Goal: Information Seeking & Learning: Compare options

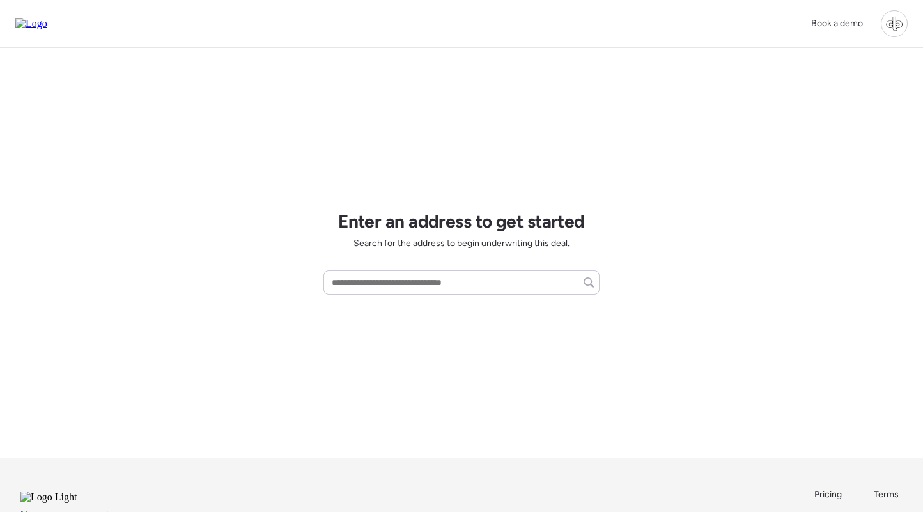
click at [891, 27] on div at bounding box center [894, 23] width 27 height 27
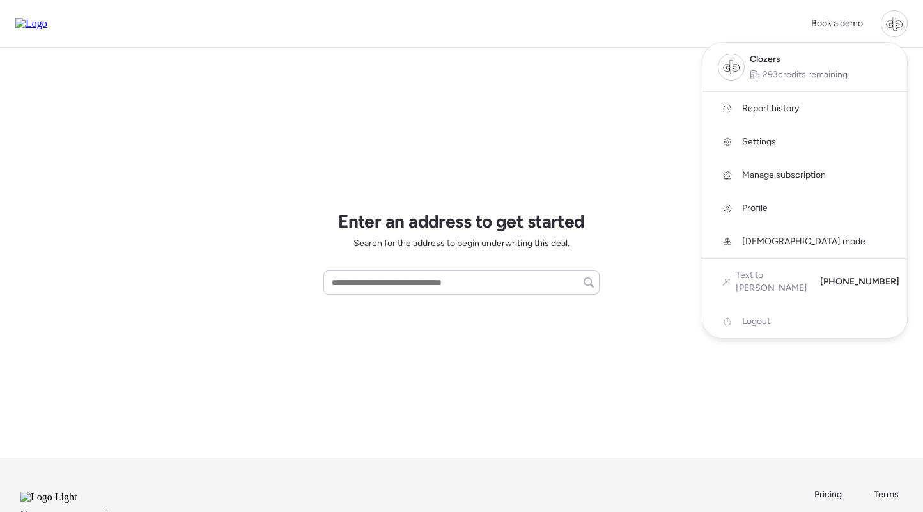
click at [776, 115] on link "Report history" at bounding box center [804, 108] width 204 height 33
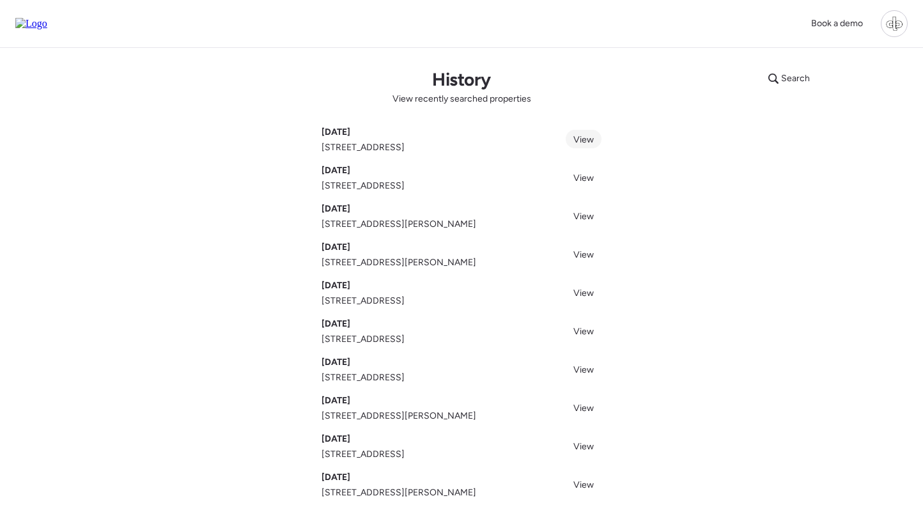
click at [583, 137] on span "View" at bounding box center [583, 139] width 20 height 11
click at [583, 215] on span "View" at bounding box center [583, 216] width 20 height 11
click at [581, 252] on span "View" at bounding box center [583, 254] width 20 height 11
click at [583, 408] on span "View" at bounding box center [583, 408] width 20 height 11
click at [591, 366] on span "View" at bounding box center [583, 369] width 20 height 11
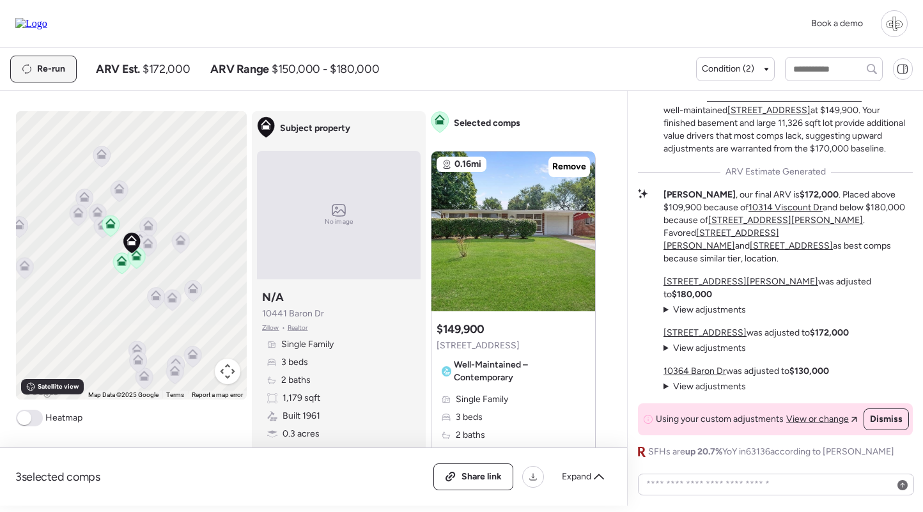
click at [54, 65] on span "Re-run" at bounding box center [51, 69] width 28 height 13
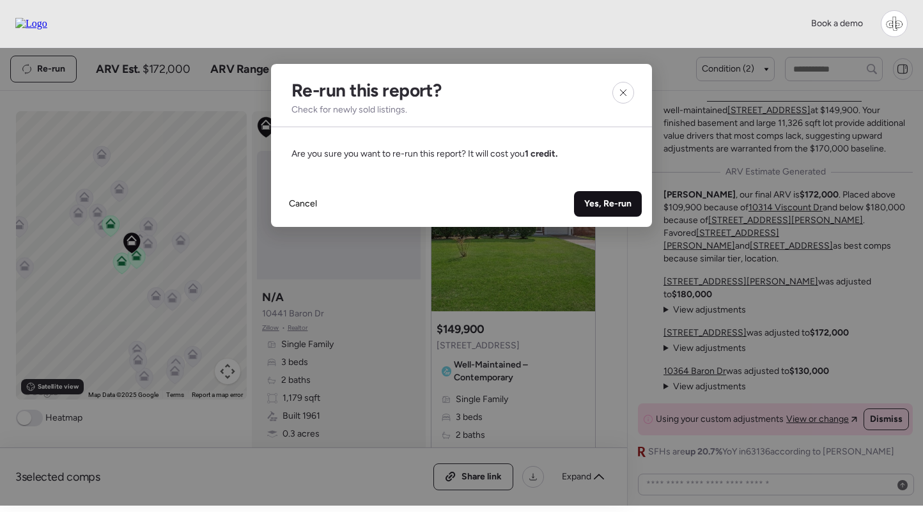
click at [620, 204] on span "Yes, Re-run" at bounding box center [607, 203] width 47 height 13
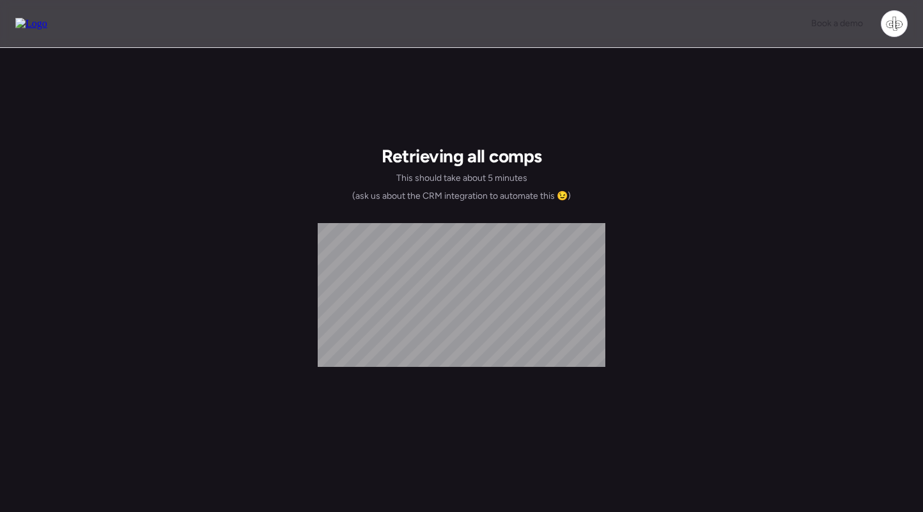
click at [305, 107] on div "Retrieving all comps This should take about 5 minutes (ask us about the CRM int…" at bounding box center [461, 362] width 923 height 629
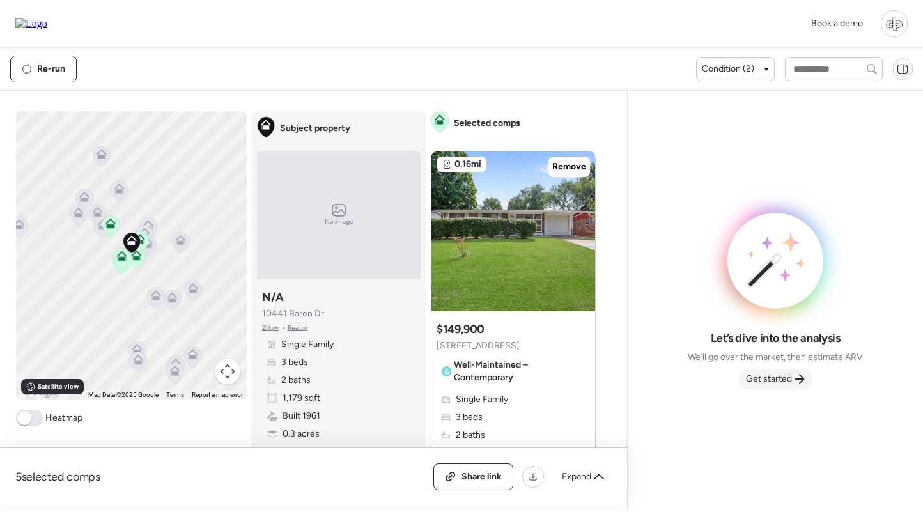
click at [767, 373] on span "Get started" at bounding box center [769, 379] width 46 height 13
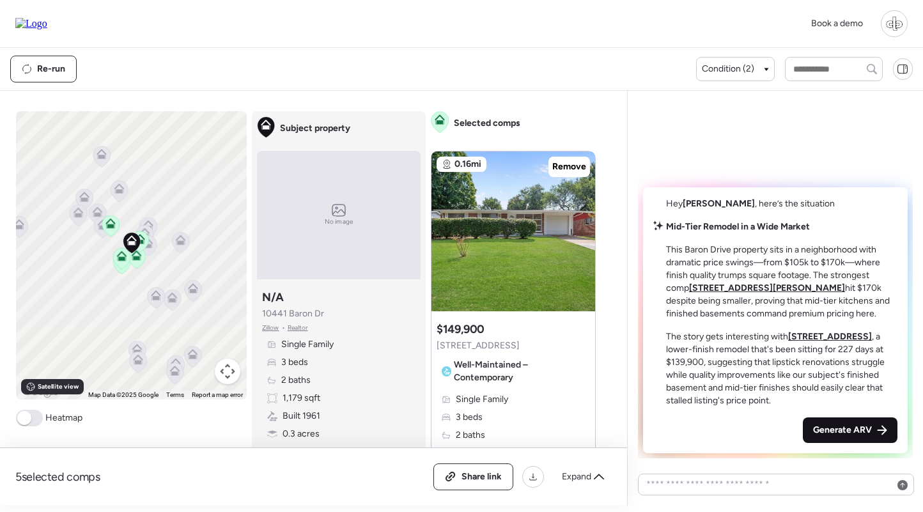
drag, startPoint x: 845, startPoint y: 425, endPoint x: 836, endPoint y: 419, distance: 10.6
click at [845, 425] on span "Generate ARV" at bounding box center [842, 430] width 59 height 13
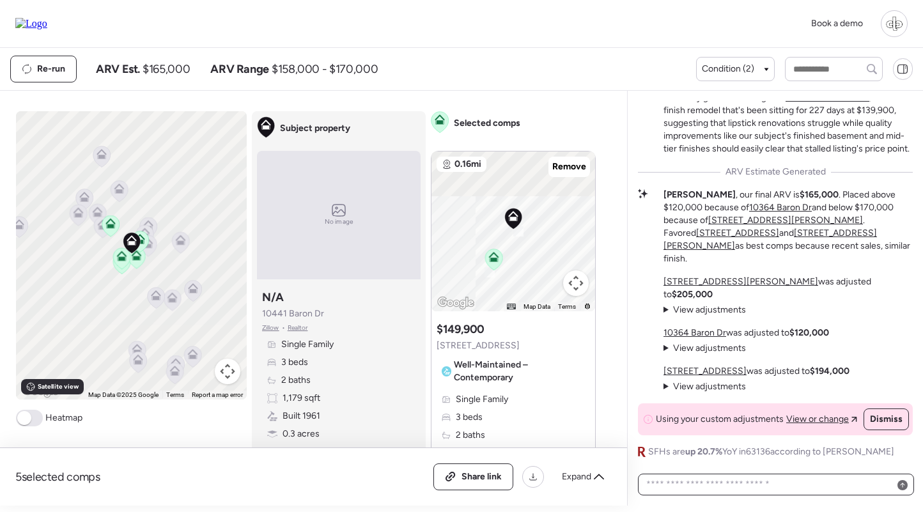
click at [769, 481] on textarea at bounding box center [775, 484] width 265 height 18
paste textarea "**********"
type textarea "**********"
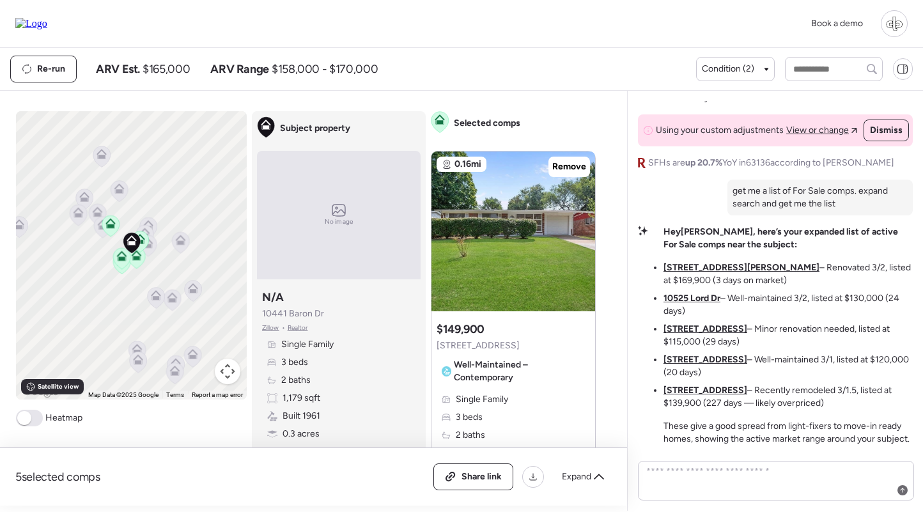
click at [701, 266] on u "10421 Canfield Dr" at bounding box center [741, 267] width 156 height 11
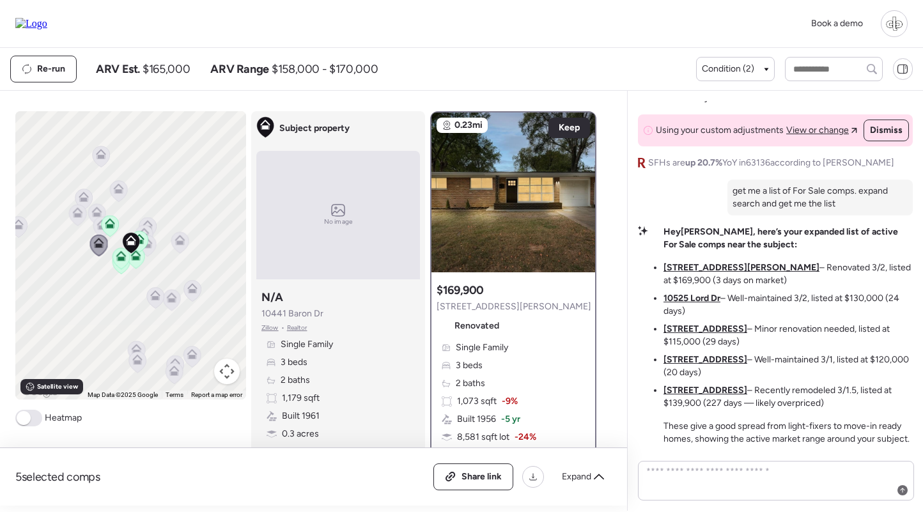
scroll to position [132, 0]
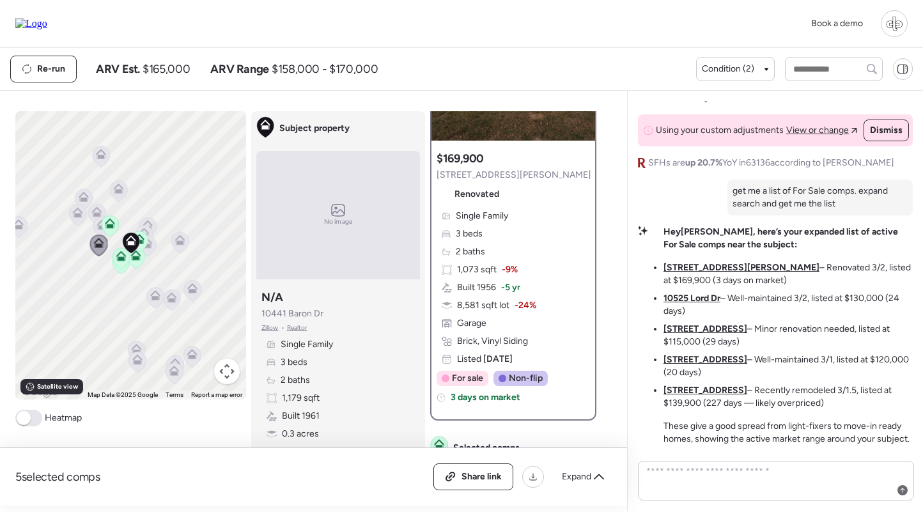
click at [507, 255] on div "Single Family 3 beds 2 baths 1,073 sqft -9% Built 1956 -5 yr 8,581 sqft lot -24…" at bounding box center [512, 288] width 153 height 156
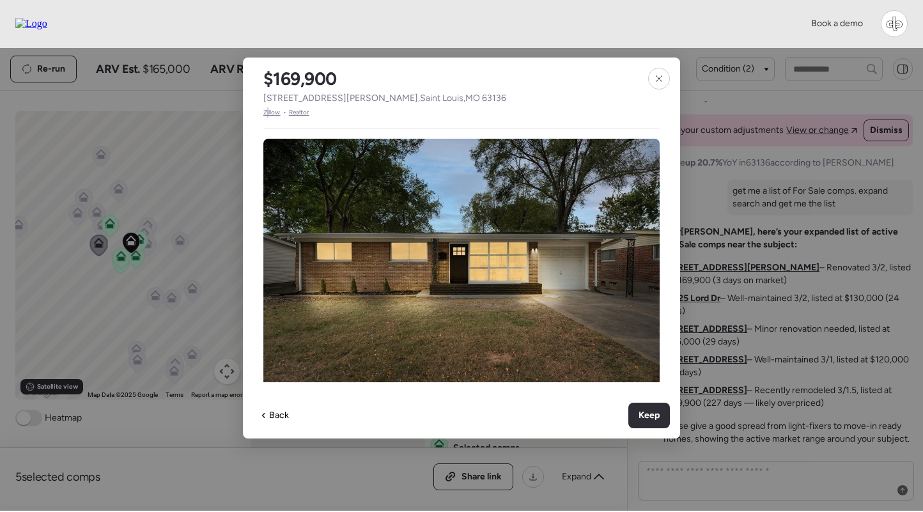
click at [268, 111] on span "Zillow" at bounding box center [271, 112] width 17 height 10
click at [653, 73] on div at bounding box center [659, 79] width 22 height 22
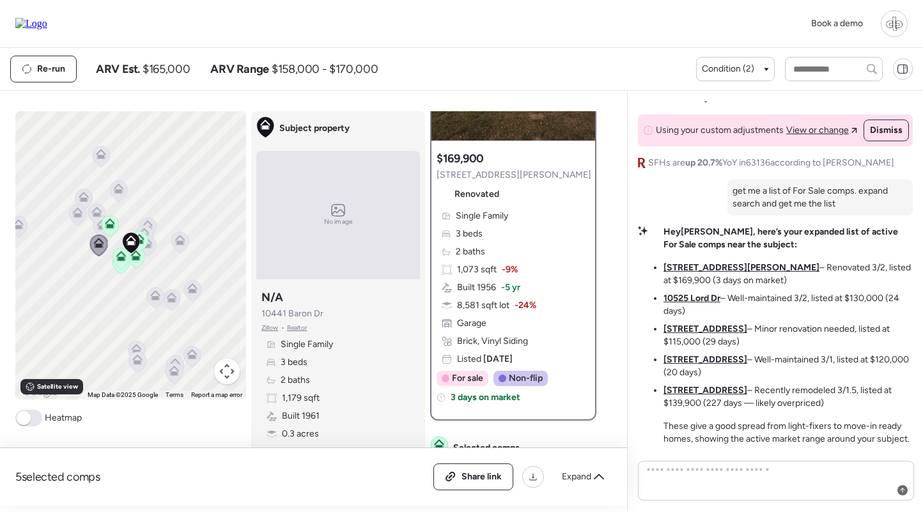
click at [693, 300] on u "10525 Lord Dr" at bounding box center [691, 298] width 57 height 11
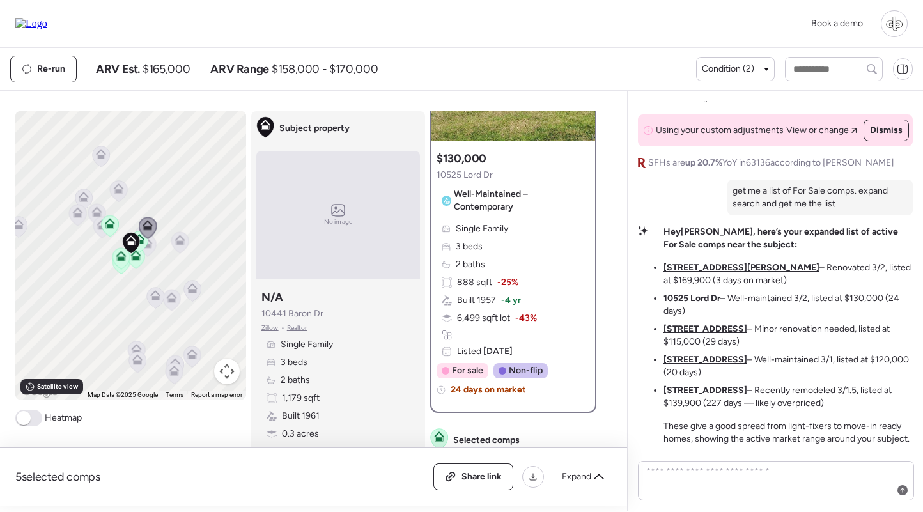
scroll to position [0, 0]
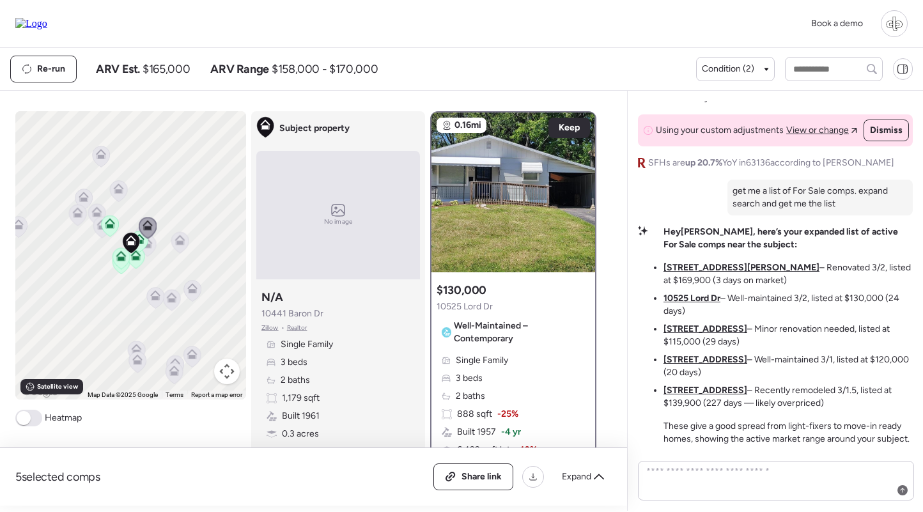
click at [518, 335] on span "Well-Maintained – Contemporary" at bounding box center [519, 333] width 131 height 26
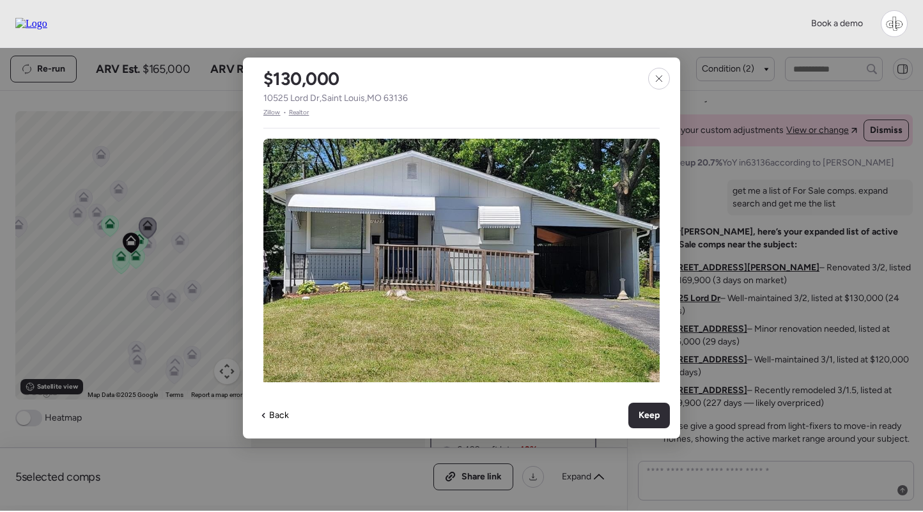
click at [267, 109] on span "Zillow" at bounding box center [271, 112] width 17 height 10
click at [663, 77] on icon at bounding box center [659, 78] width 10 height 10
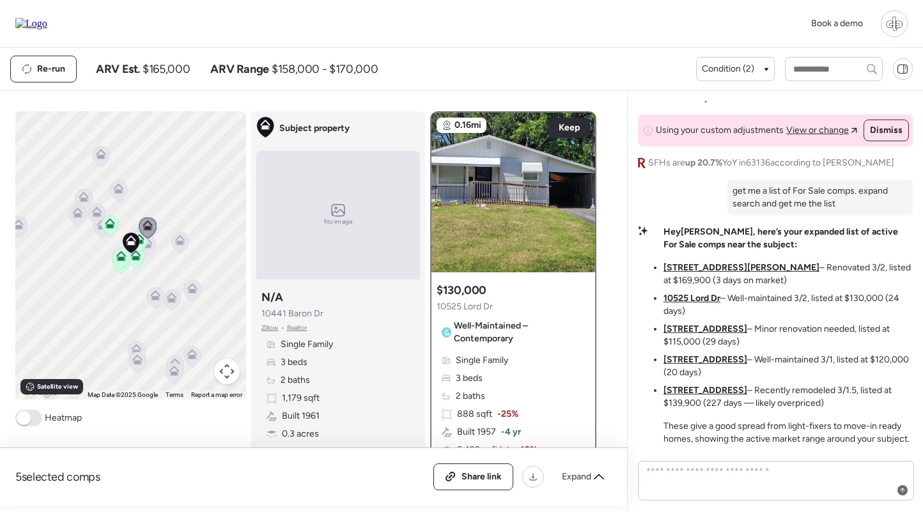
click at [704, 330] on u "10421 Monarch Dr" at bounding box center [705, 328] width 84 height 11
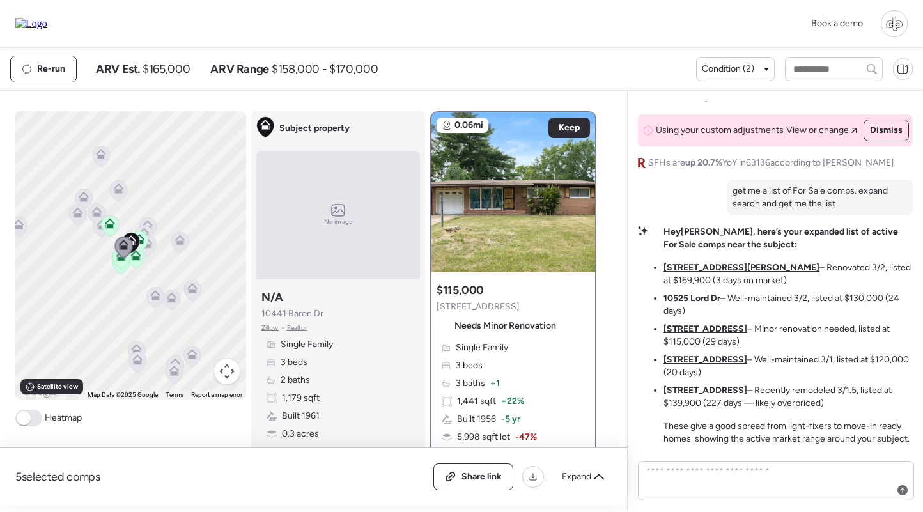
click at [510, 323] on span "Needs Minor Renovation" at bounding box center [505, 326] width 102 height 13
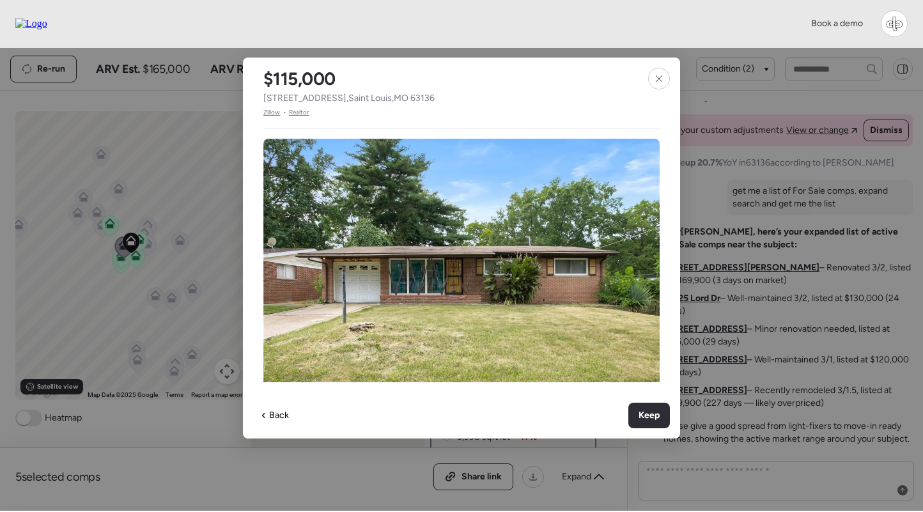
click at [269, 109] on span "Zillow" at bounding box center [271, 112] width 17 height 10
click at [663, 75] on icon at bounding box center [659, 78] width 10 height 10
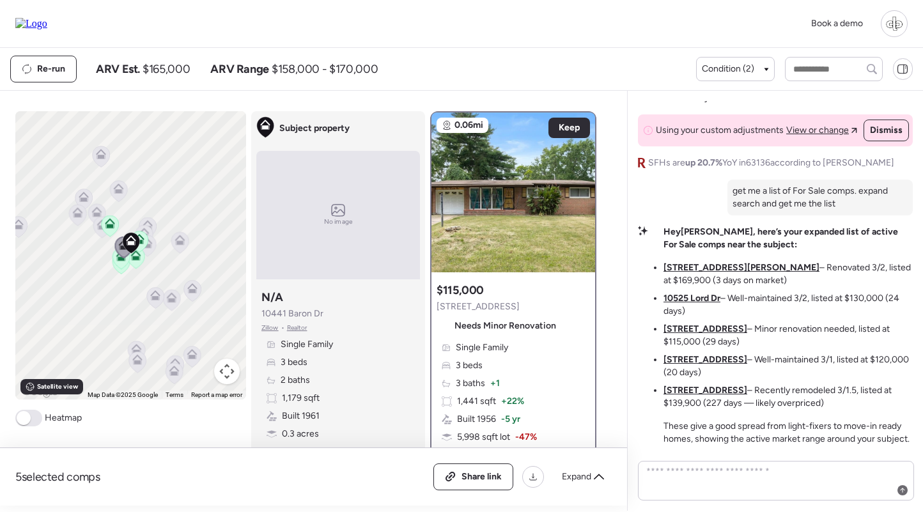
click at [695, 359] on u "10411 Royal Dr" at bounding box center [705, 359] width 84 height 11
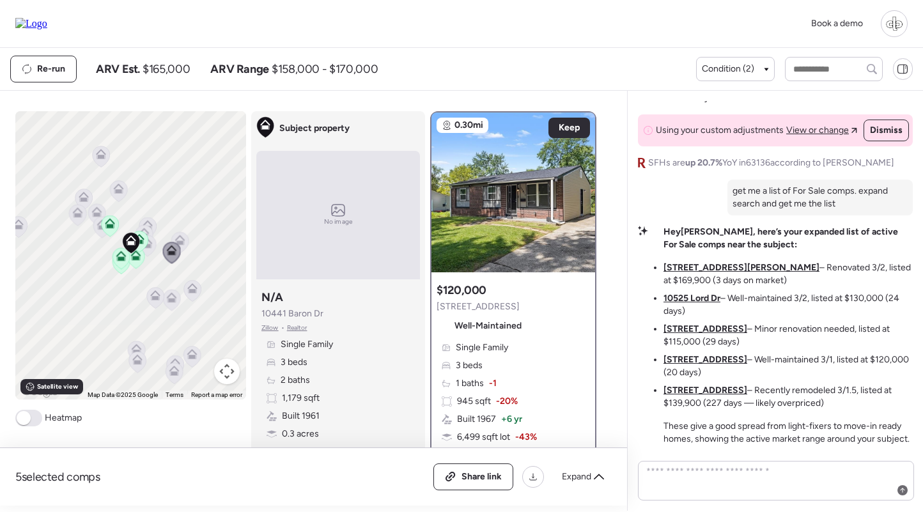
scroll to position [48, 0]
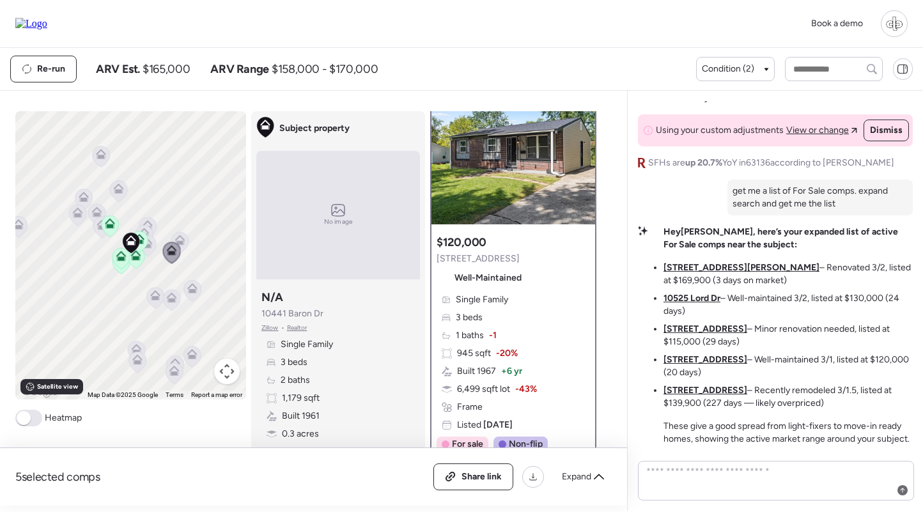
click at [510, 344] on div "Single Family 3 beds 1 baths -1 945 sqft -20% Built 1967 + 6 yr 6,499 sqft lot …" at bounding box center [512, 362] width 153 height 138
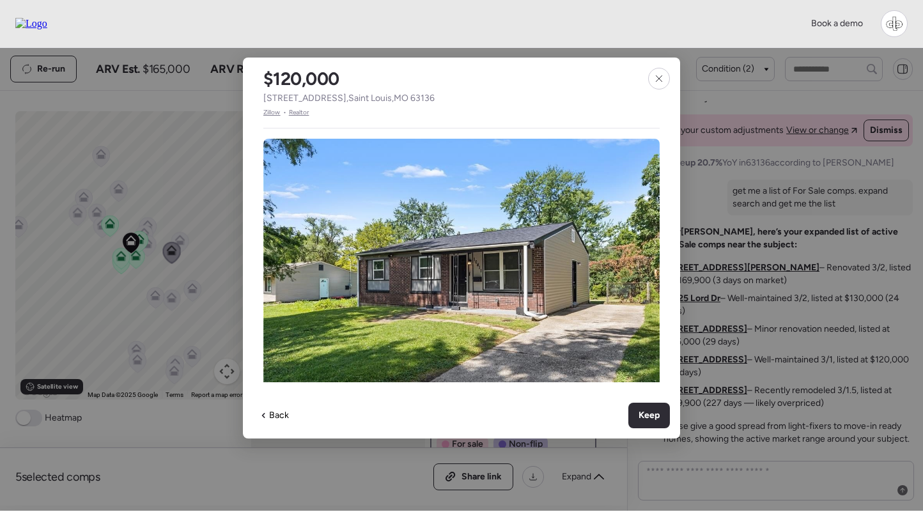
click at [274, 113] on span "Zillow" at bounding box center [271, 112] width 17 height 10
click at [272, 111] on span "Zillow" at bounding box center [271, 112] width 17 height 10
click at [659, 77] on icon at bounding box center [659, 78] width 10 height 10
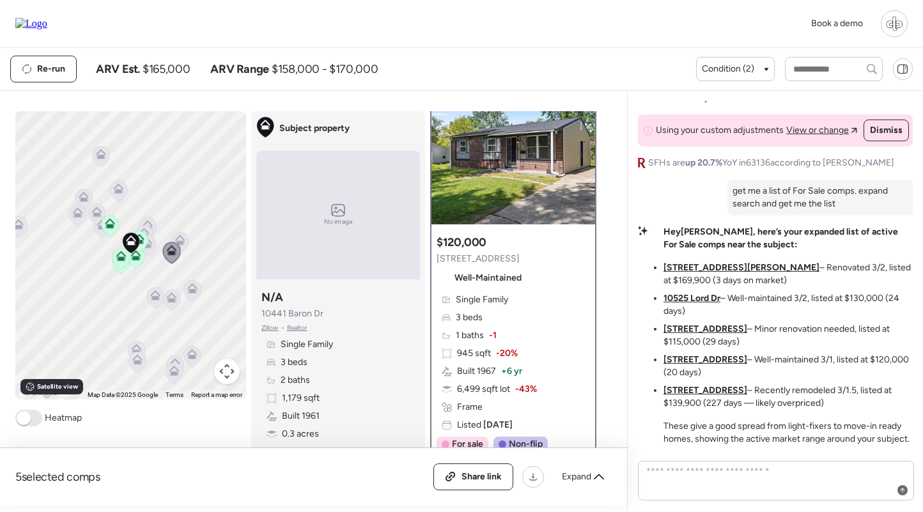
click at [688, 390] on u "10342 Edgefield Dr" at bounding box center [705, 390] width 84 height 11
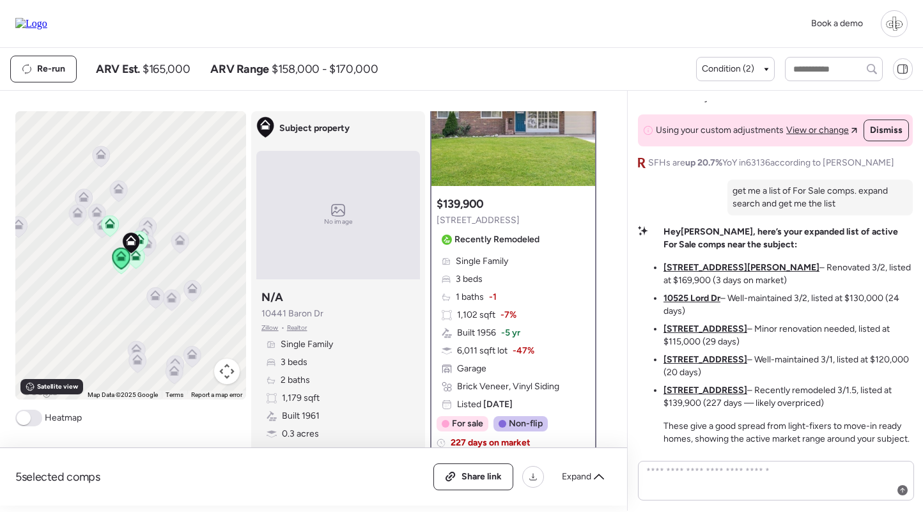
scroll to position [87, 0]
click at [534, 326] on div "Single Family 3 beds 1 baths -1 1,102 sqft -7% Built 1956 -5 yr 6,011 sqft lot …" at bounding box center [512, 332] width 153 height 156
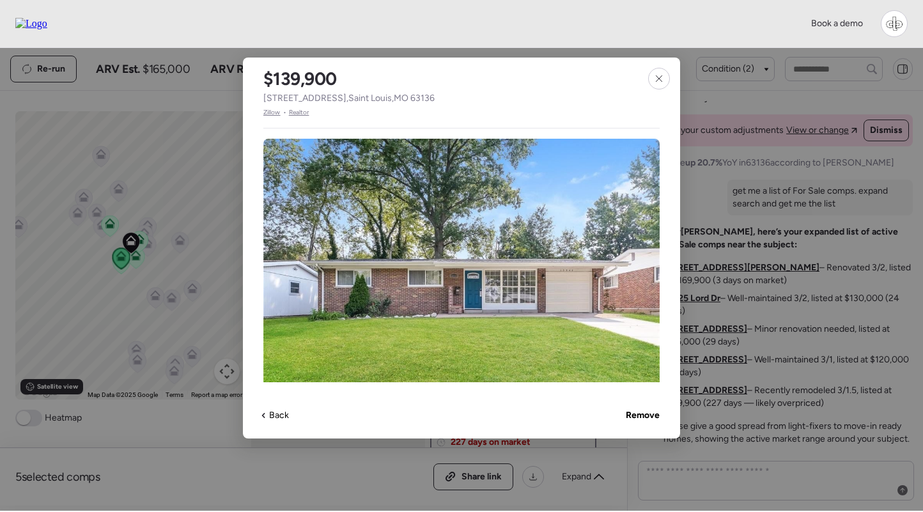
click at [274, 112] on span "Zillow" at bounding box center [271, 112] width 17 height 10
click at [654, 77] on icon at bounding box center [659, 78] width 10 height 10
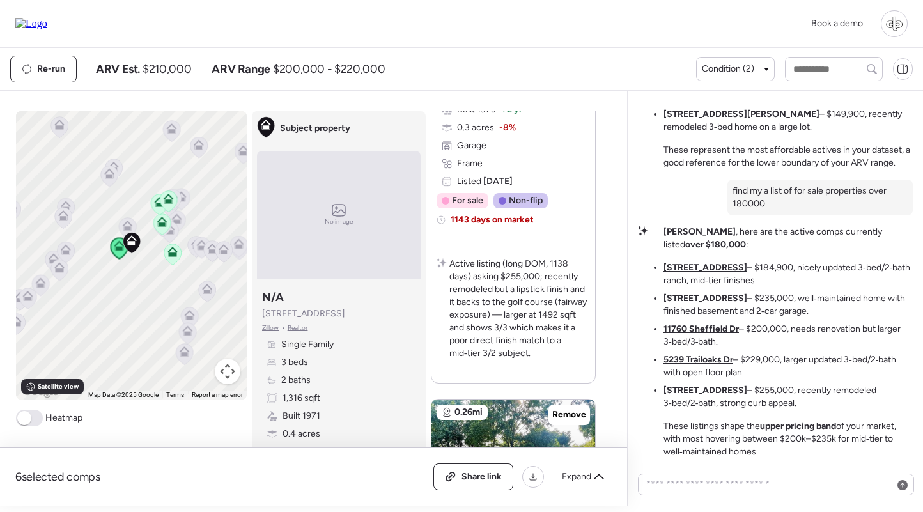
scroll to position [331, 0]
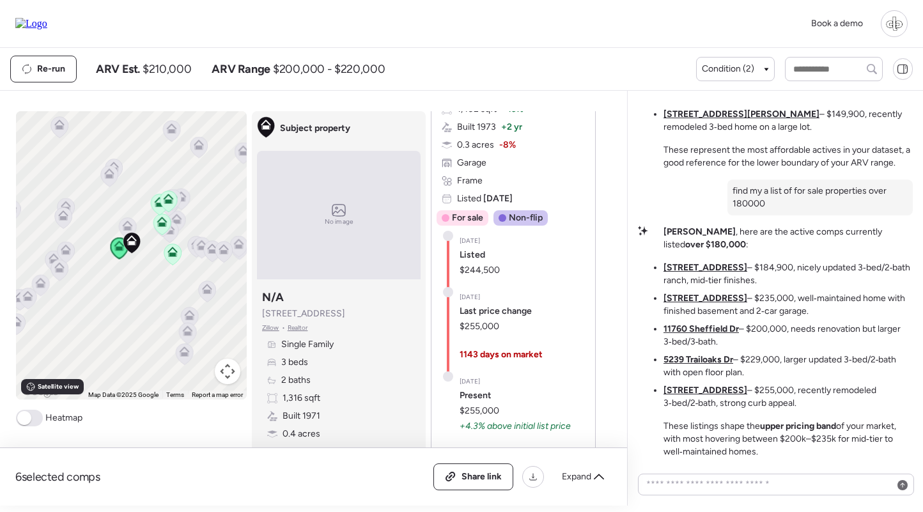
click at [495, 181] on div "Single Family 3 beds 3 baths + 1 1,492 sqft + 13% Built 1973 + 2 yr 0.3 acres -…" at bounding box center [512, 127] width 153 height 156
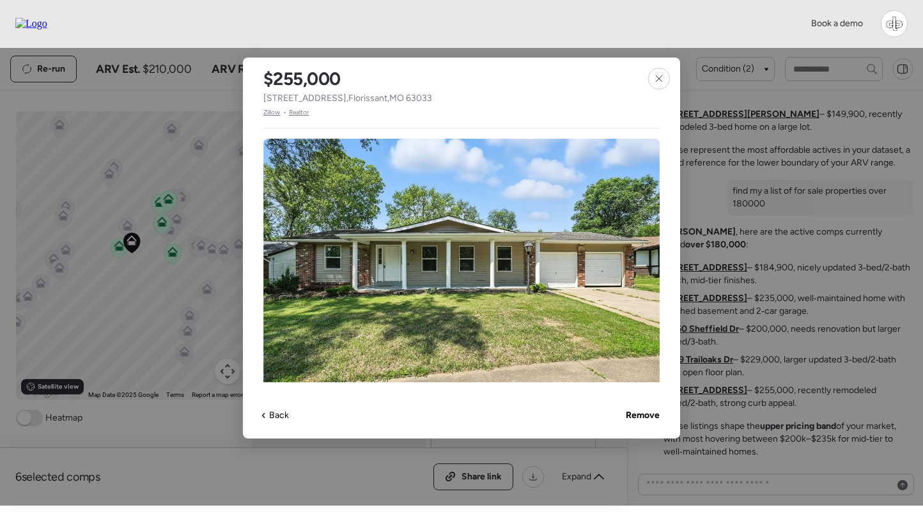
click at [267, 116] on span "Zillow" at bounding box center [271, 112] width 17 height 10
click at [657, 86] on div at bounding box center [659, 79] width 22 height 22
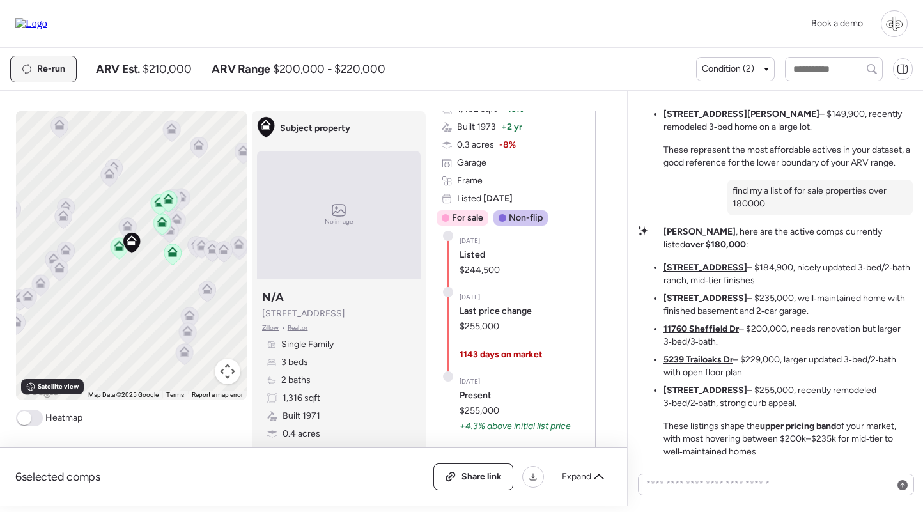
click at [68, 70] on div "Re-run" at bounding box center [43, 69] width 65 height 26
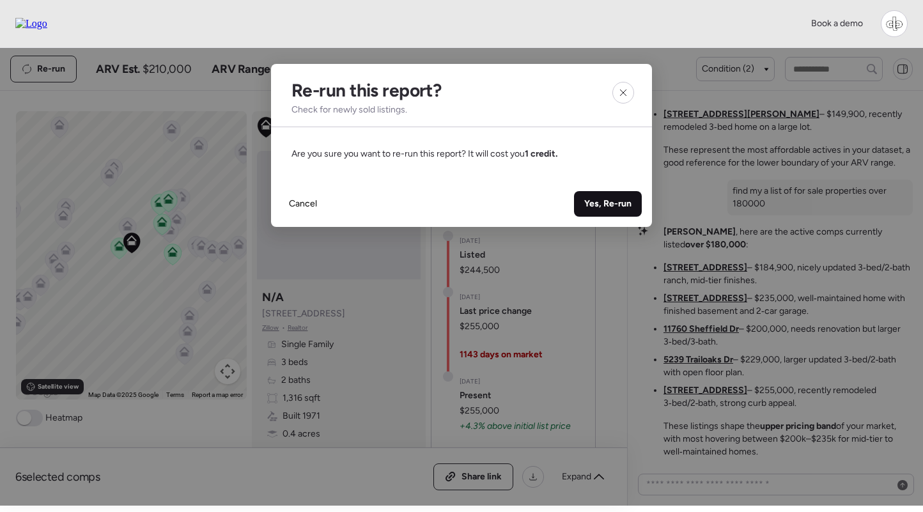
click at [605, 197] on div "Yes, Re-run" at bounding box center [608, 204] width 68 height 26
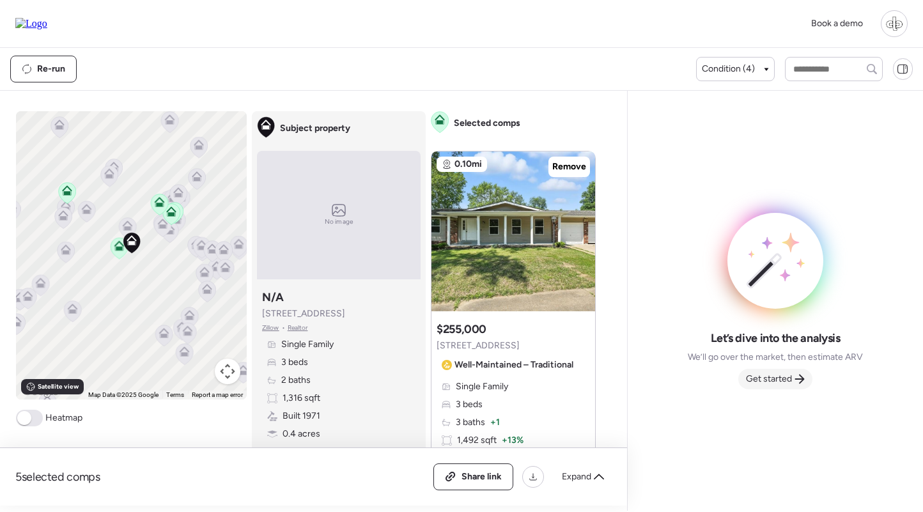
click at [763, 373] on span "Get started" at bounding box center [769, 379] width 46 height 13
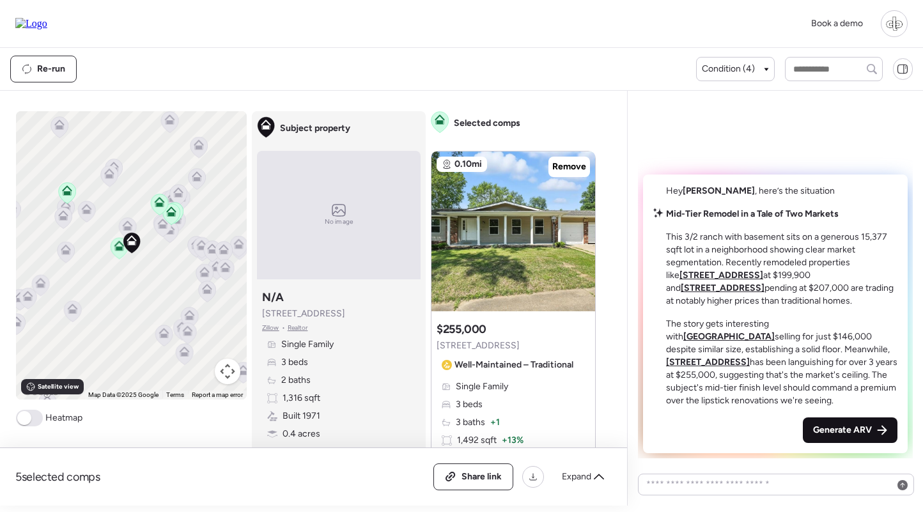
click at [838, 427] on span "Generate ARV" at bounding box center [842, 430] width 59 height 13
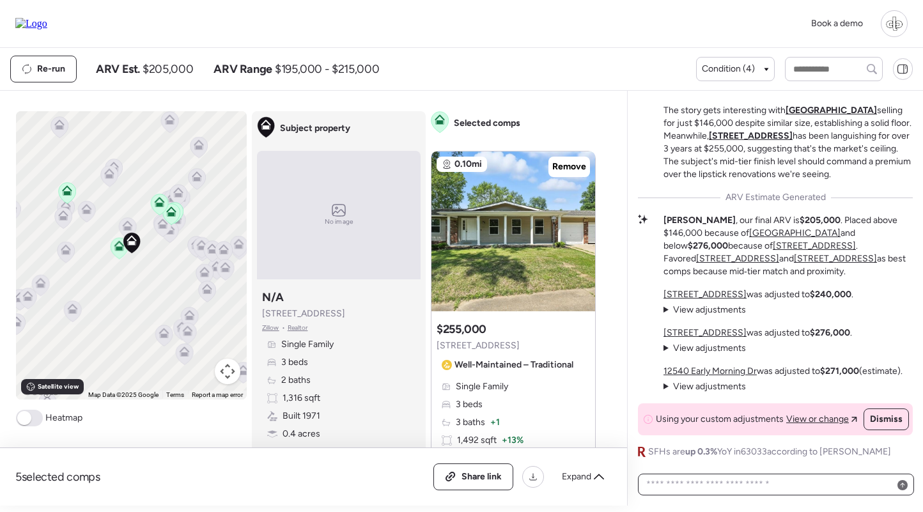
click at [790, 489] on textarea at bounding box center [775, 484] width 265 height 18
paste textarea "**********"
type textarea "**********"
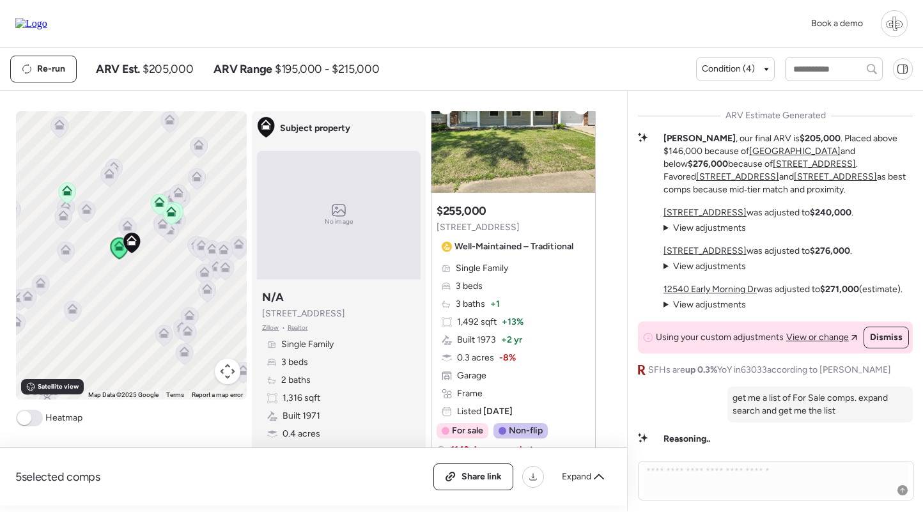
scroll to position [121, 0]
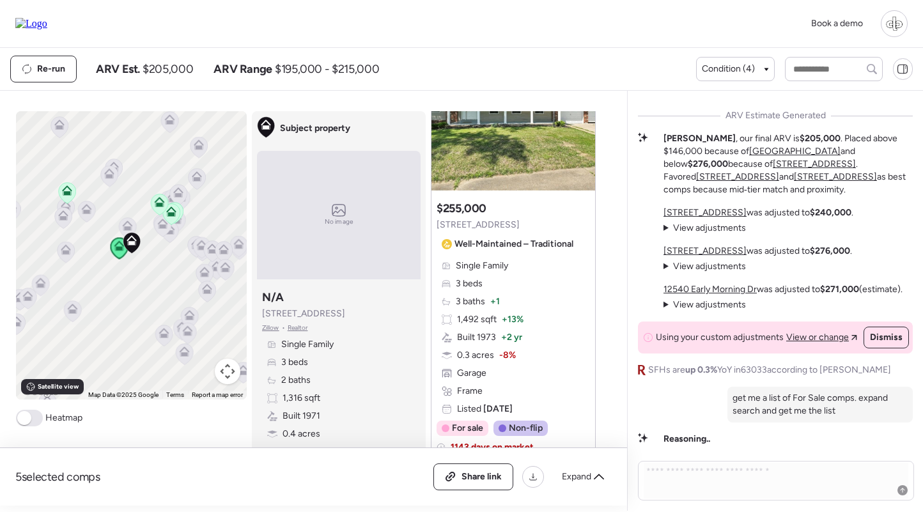
click at [511, 304] on div "Single Family 3 beds 3 baths + 1 1,492 sqft + 13% Built 1973 + 2 yr 0.3 acres -…" at bounding box center [512, 337] width 153 height 156
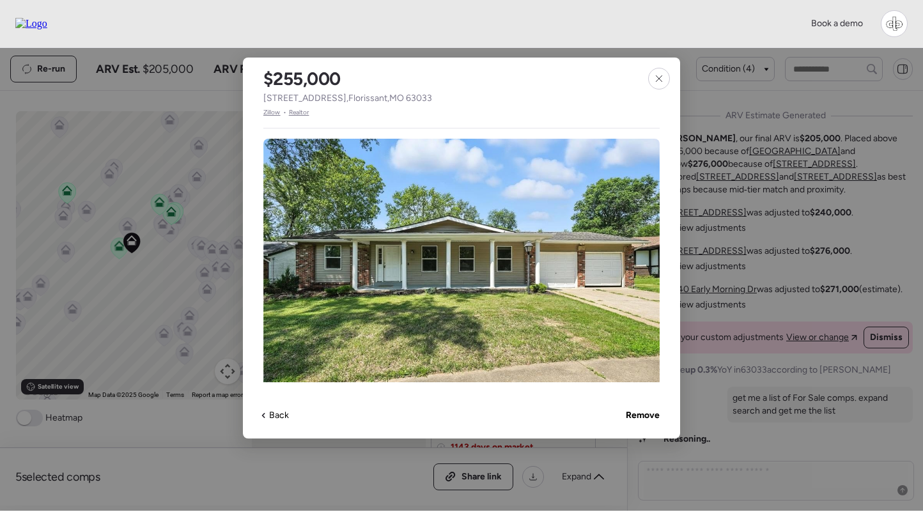
click at [274, 112] on span "Zillow" at bounding box center [271, 112] width 17 height 10
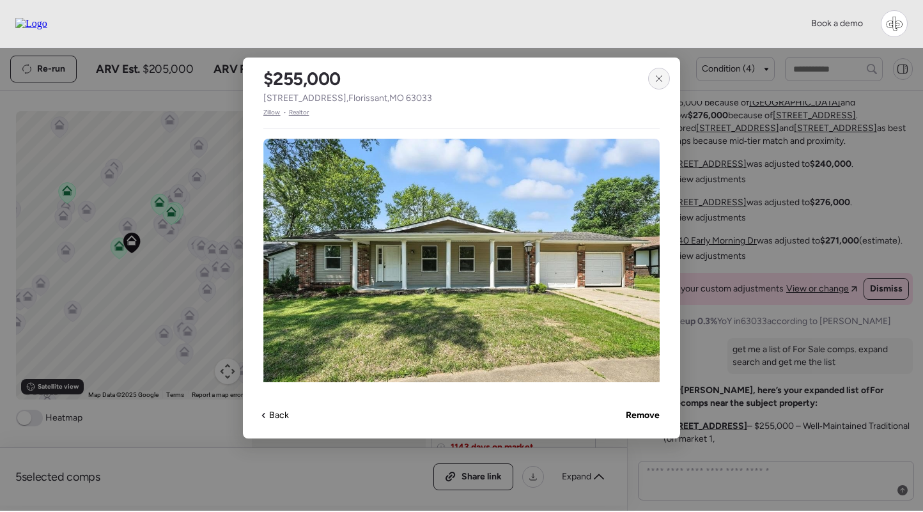
click at [660, 82] on icon at bounding box center [659, 78] width 10 height 10
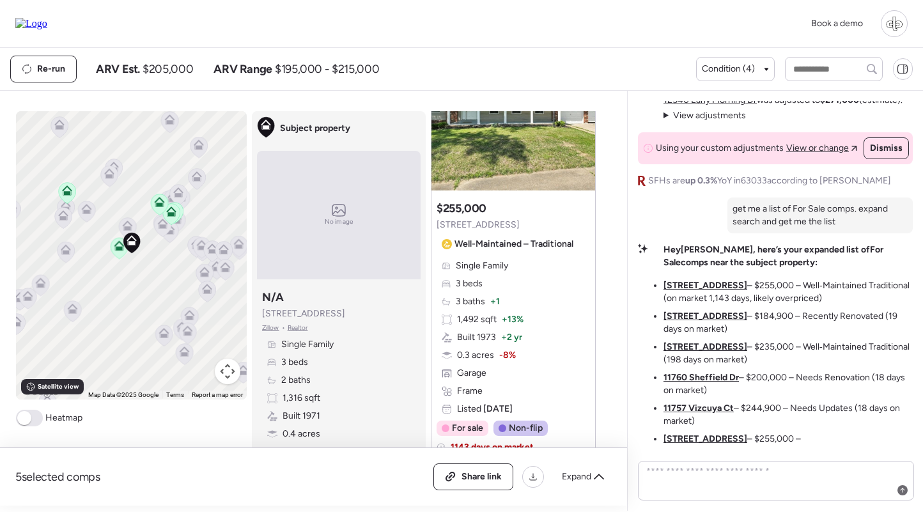
scroll to position [0, 0]
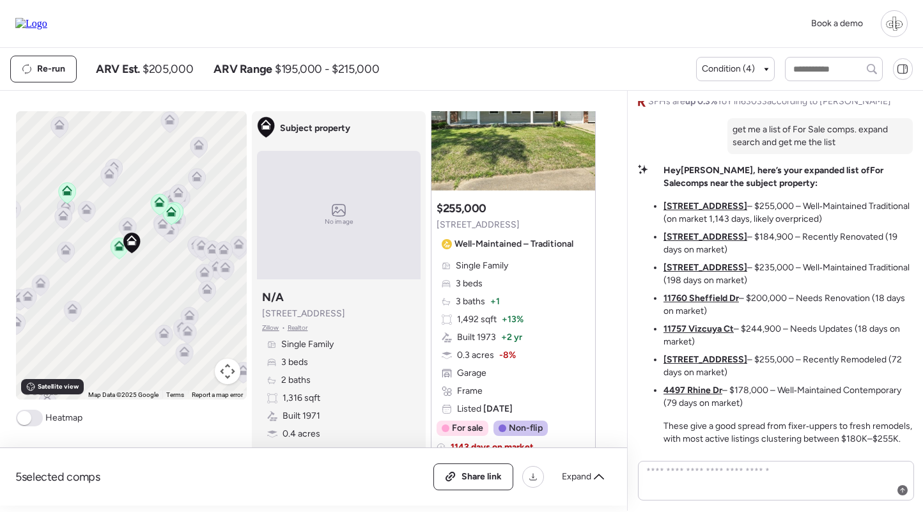
click at [697, 206] on u "11951 Jerries Ln" at bounding box center [705, 206] width 84 height 11
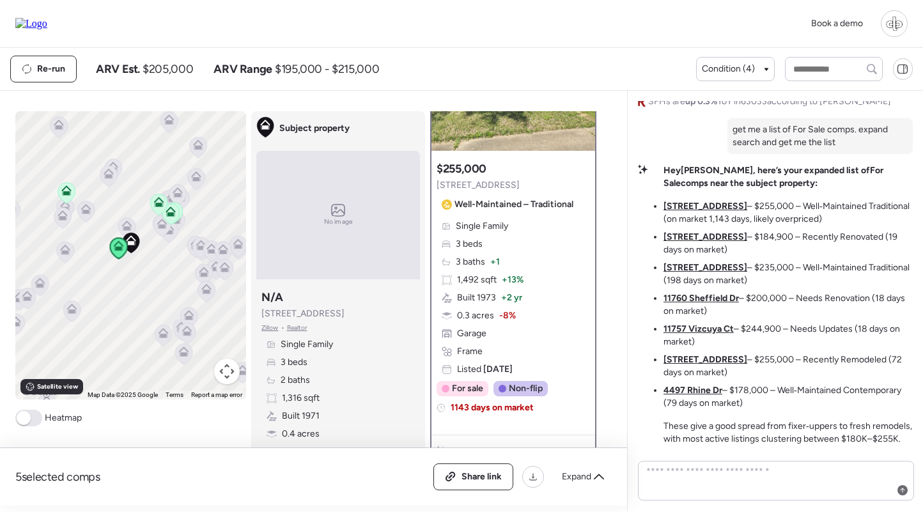
scroll to position [146, 0]
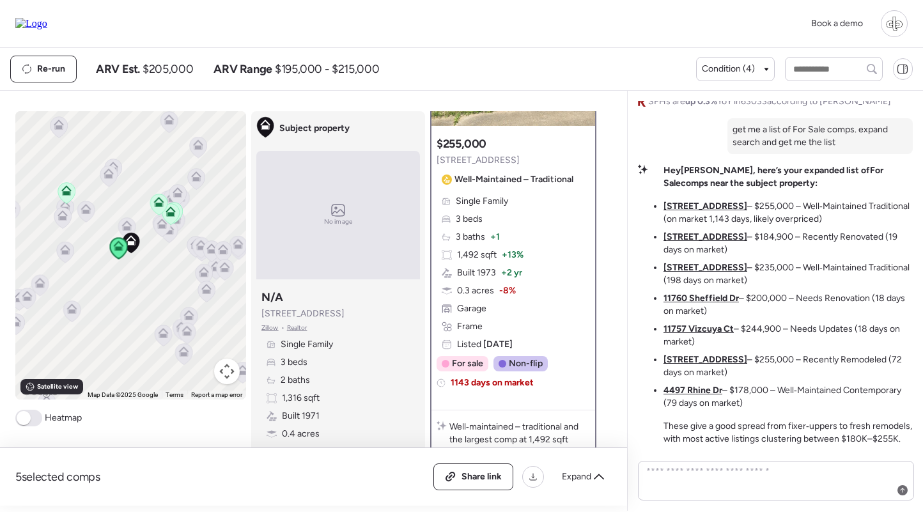
click at [689, 235] on u "12095 El Camara Dr" at bounding box center [705, 236] width 84 height 11
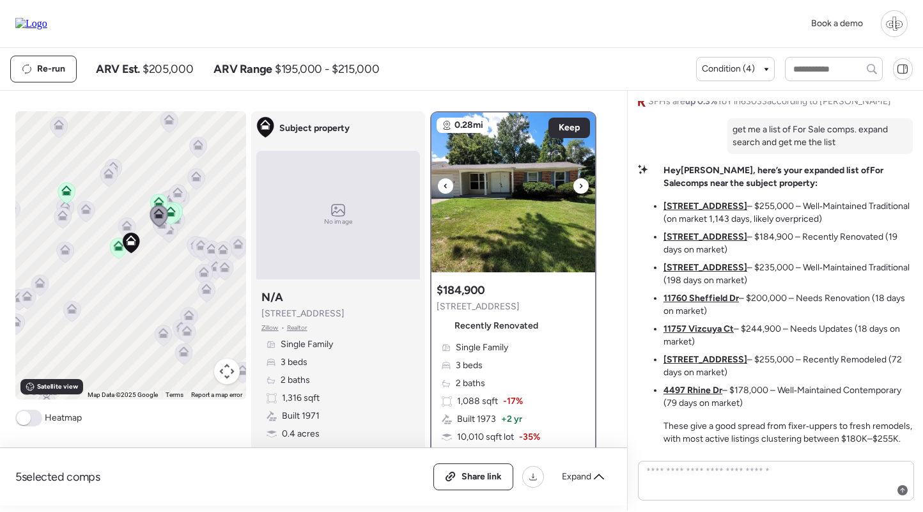
scroll to position [157, 0]
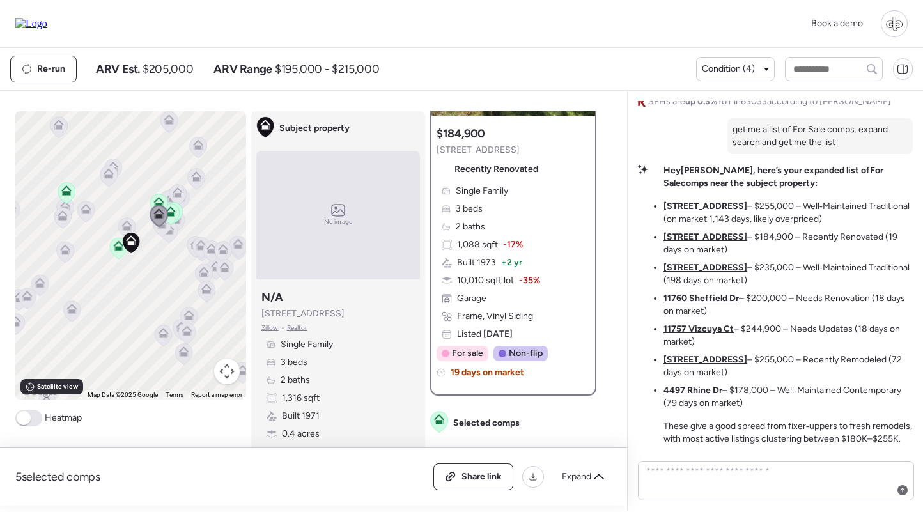
click at [524, 245] on div "Single Family 3 beds 2 baths 1,088 sqft -17% Built 1973 + 2 yr 10,010 sqft lot …" at bounding box center [512, 263] width 153 height 156
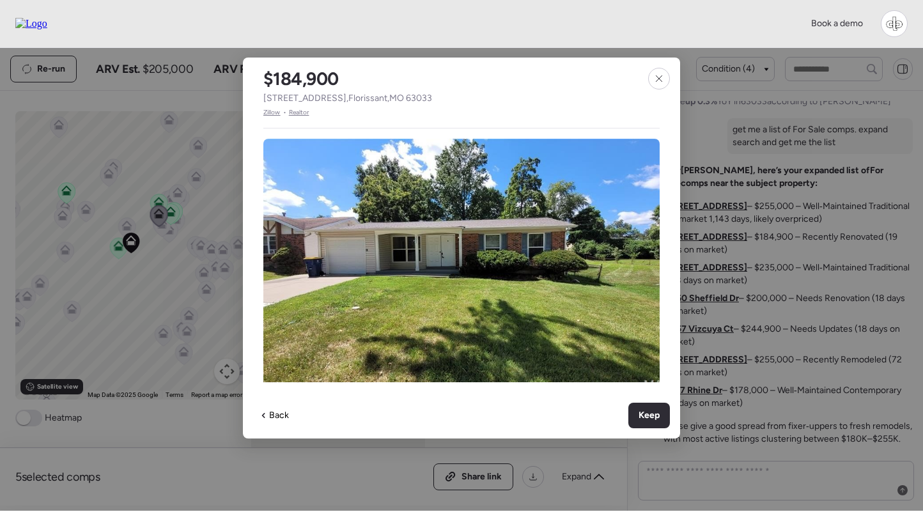
click at [273, 114] on span "Zillow" at bounding box center [271, 112] width 17 height 10
click at [652, 69] on div at bounding box center [659, 79] width 22 height 22
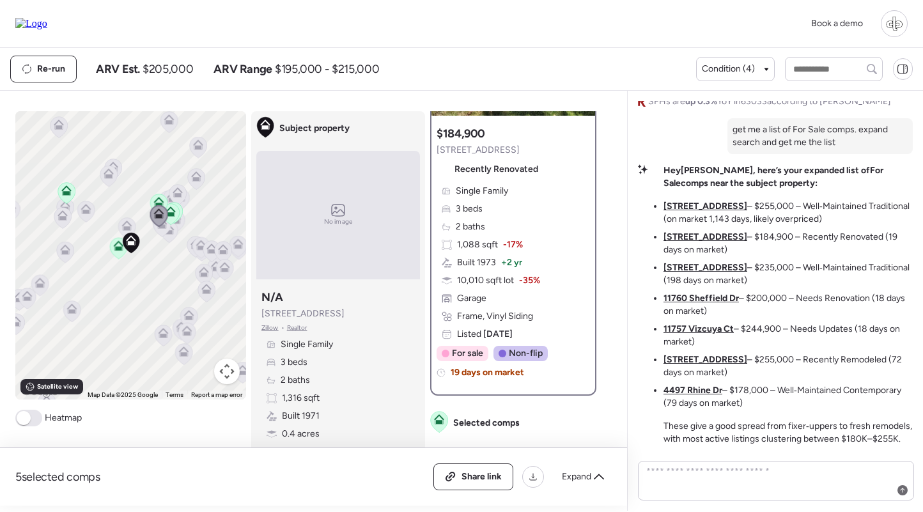
click at [706, 268] on u "6530 Farm Pond Ct" at bounding box center [705, 267] width 84 height 11
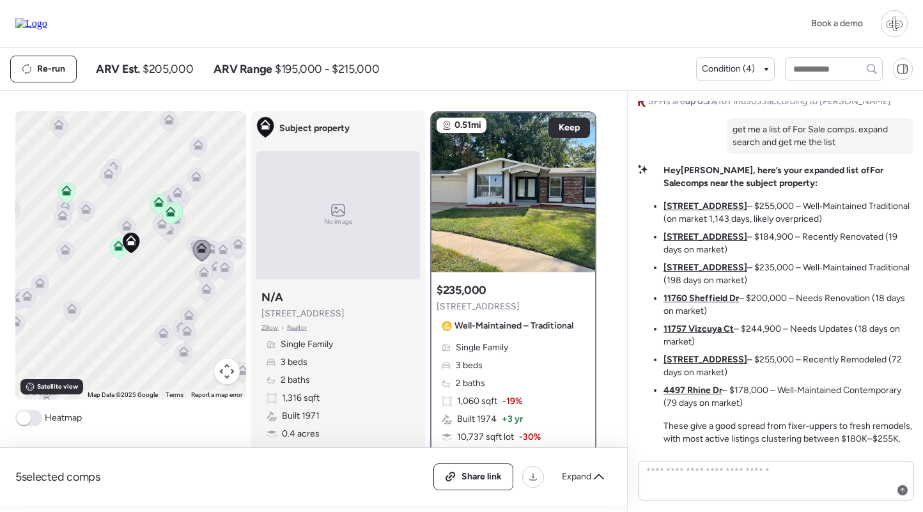
scroll to position [136, 0]
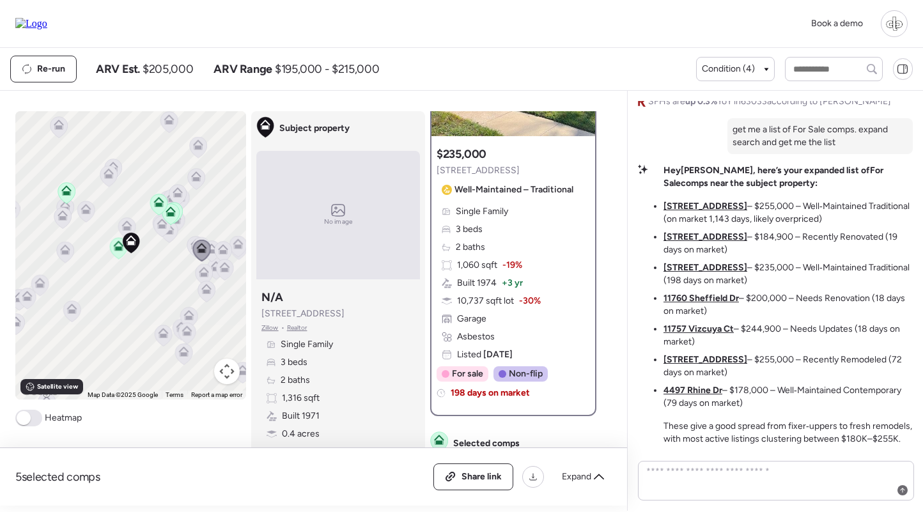
click at [541, 296] on div "Single Family 3 beds 2 baths 1,060 sqft -19% Built 1974 + 3 yr 10,737 sqft lot …" at bounding box center [512, 283] width 153 height 156
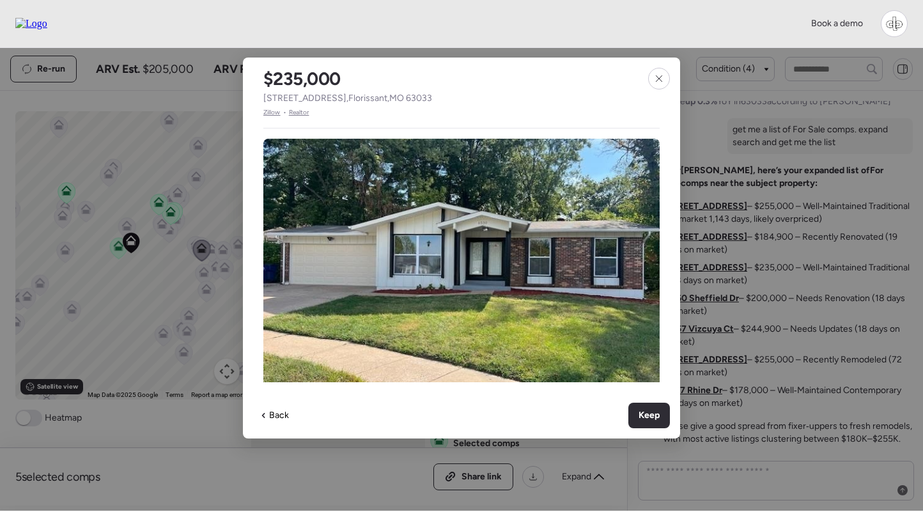
click at [273, 111] on span "Zillow" at bounding box center [271, 112] width 17 height 10
click at [650, 74] on div at bounding box center [659, 79] width 22 height 22
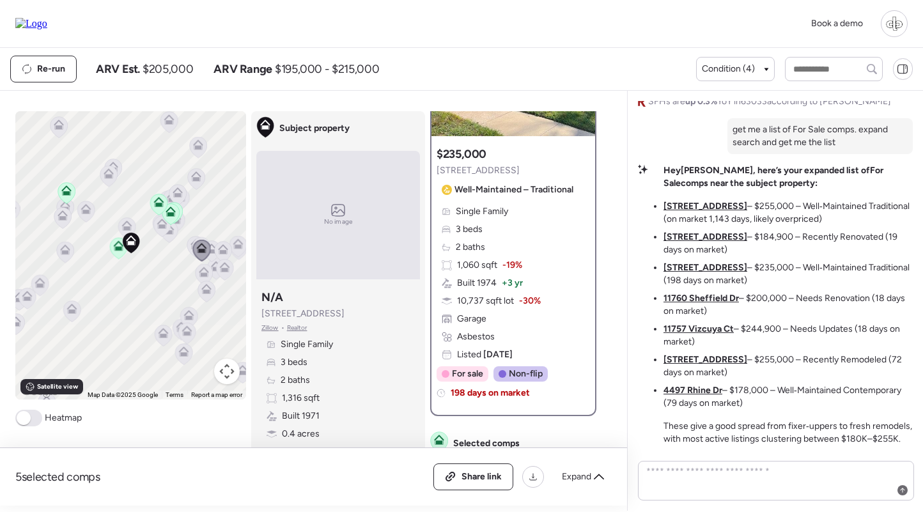
click at [688, 301] on u "11760 Sheffield Dr" at bounding box center [700, 298] width 75 height 11
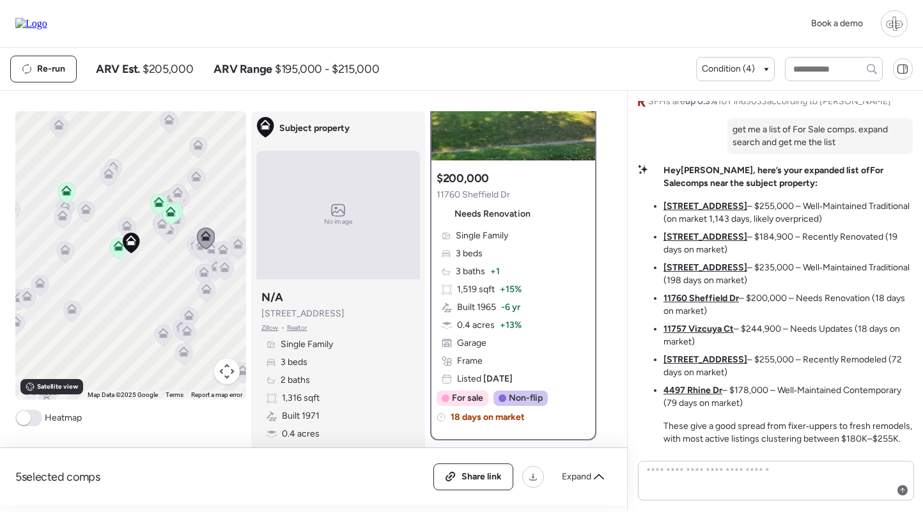
scroll to position [116, 0]
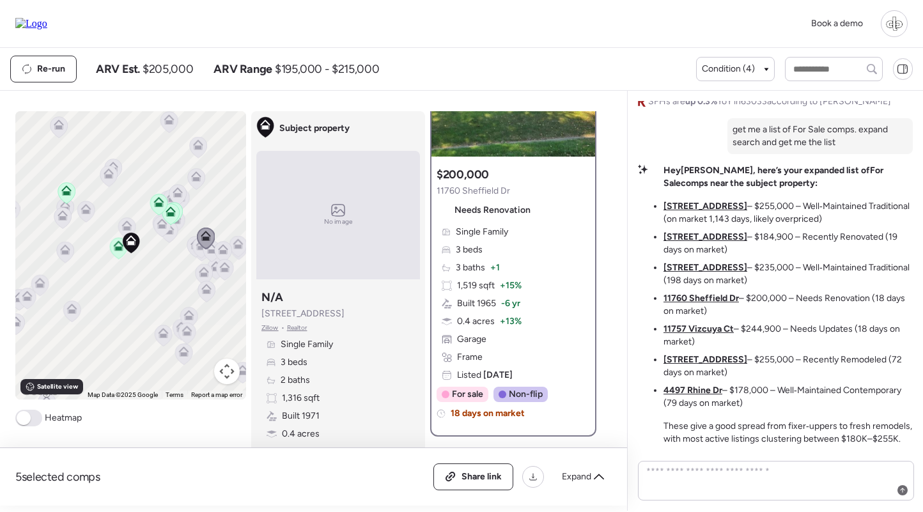
click at [489, 278] on div "Single Family 3 beds 3 baths + 1 1,519 sqft + 15% Built 1965 -6 yr 0.4 acres + …" at bounding box center [512, 304] width 153 height 156
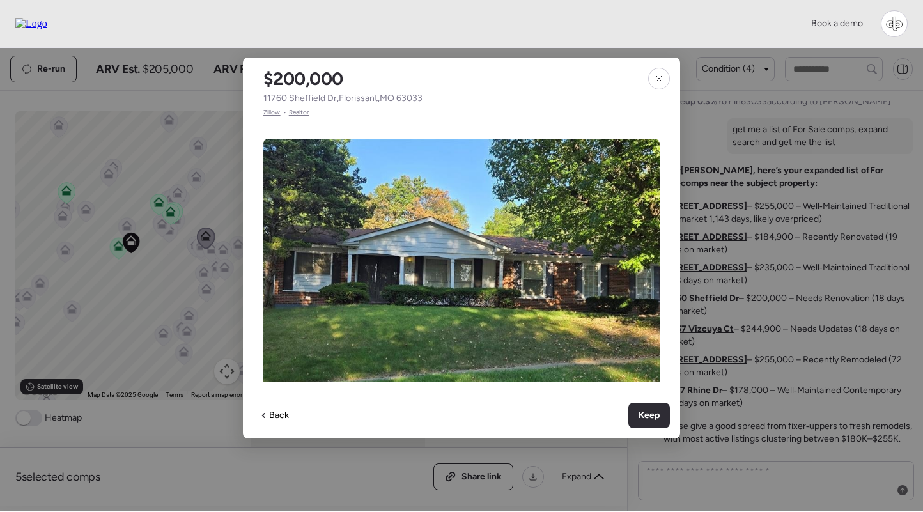
click at [265, 112] on span "Zillow" at bounding box center [271, 112] width 17 height 10
click at [272, 109] on span "Zillow" at bounding box center [271, 112] width 17 height 10
click at [666, 77] on div at bounding box center [659, 79] width 22 height 22
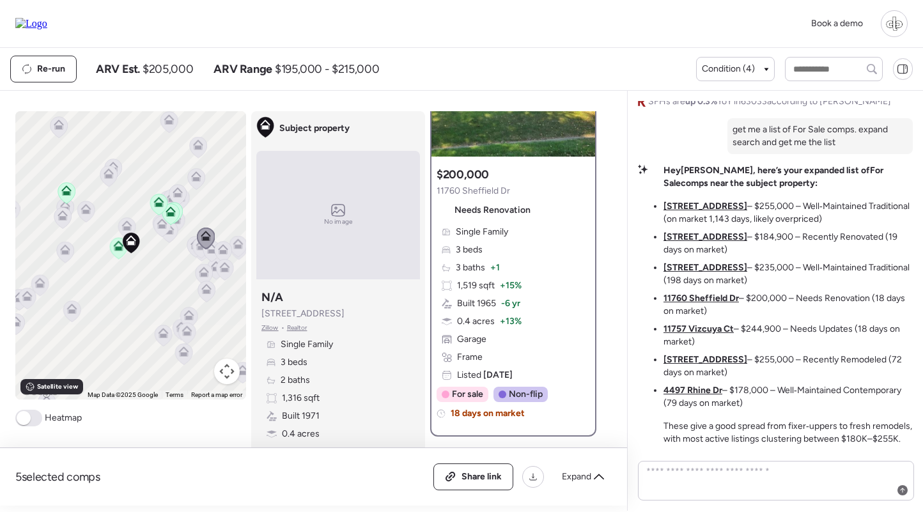
click at [704, 325] on u "11757 Vizcuya Ct" at bounding box center [698, 328] width 70 height 11
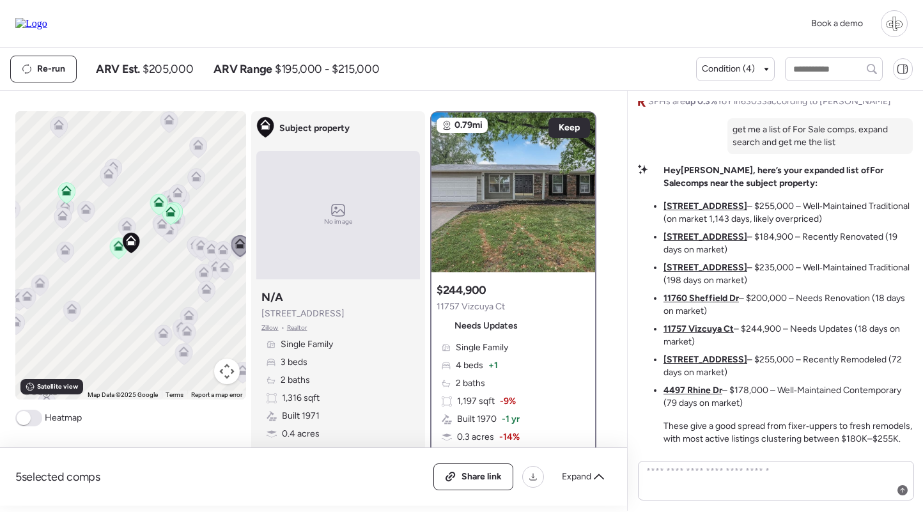
scroll to position [76, 0]
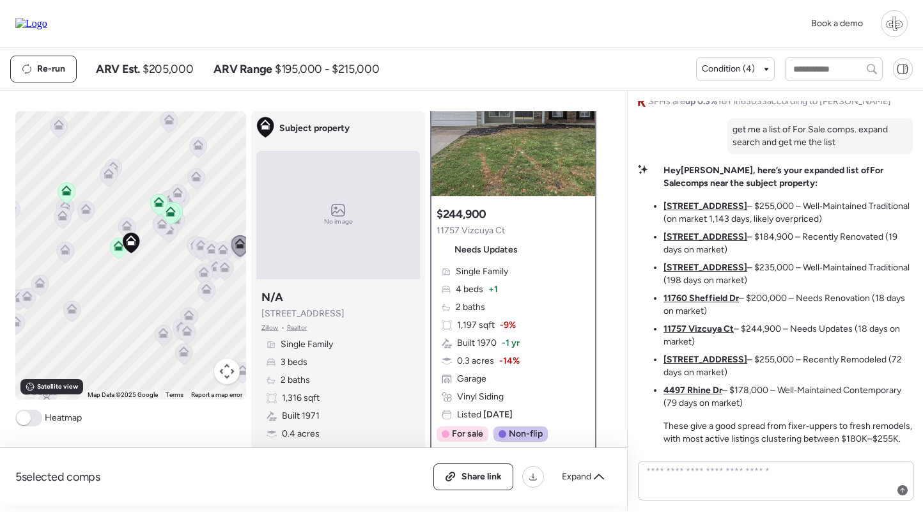
click at [507, 328] on span "-9%" at bounding box center [508, 325] width 16 height 13
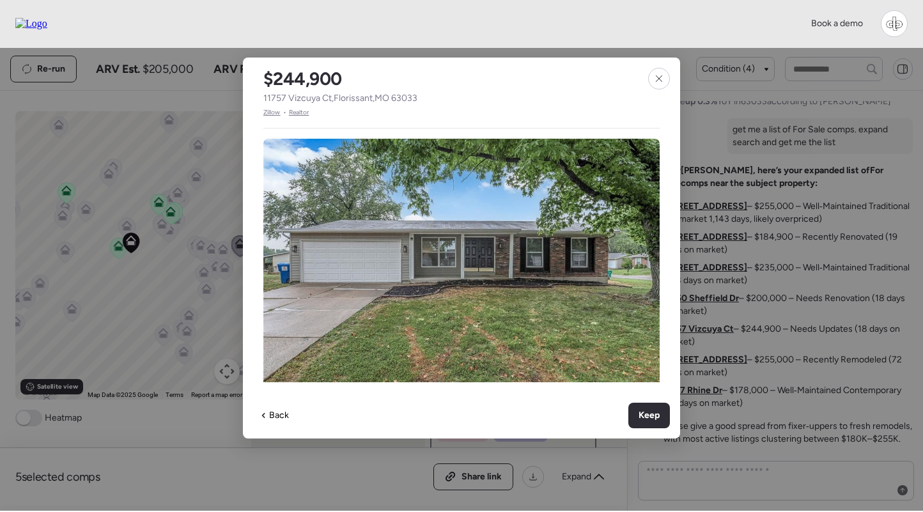
click at [275, 112] on span "Zillow" at bounding box center [271, 112] width 17 height 10
click at [659, 78] on icon at bounding box center [659, 78] width 10 height 10
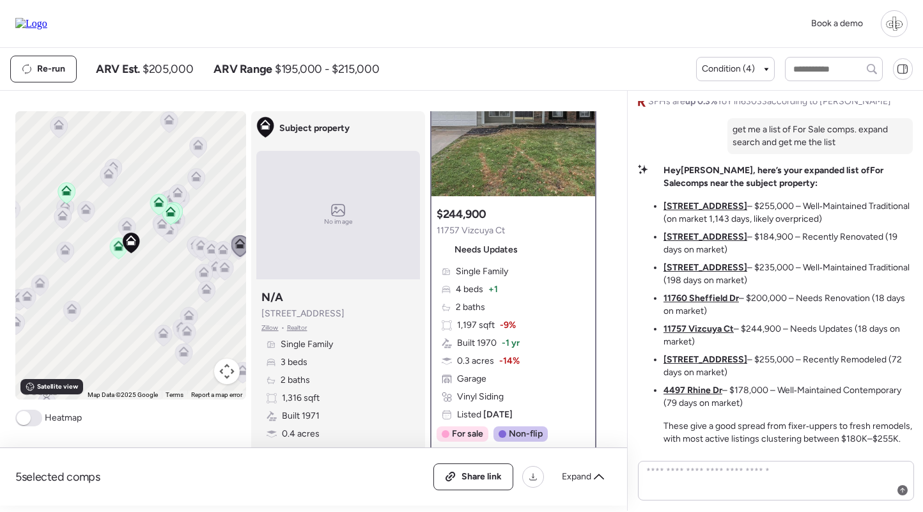
click at [691, 296] on u "11760 Sheffield Dr" at bounding box center [700, 298] width 75 height 11
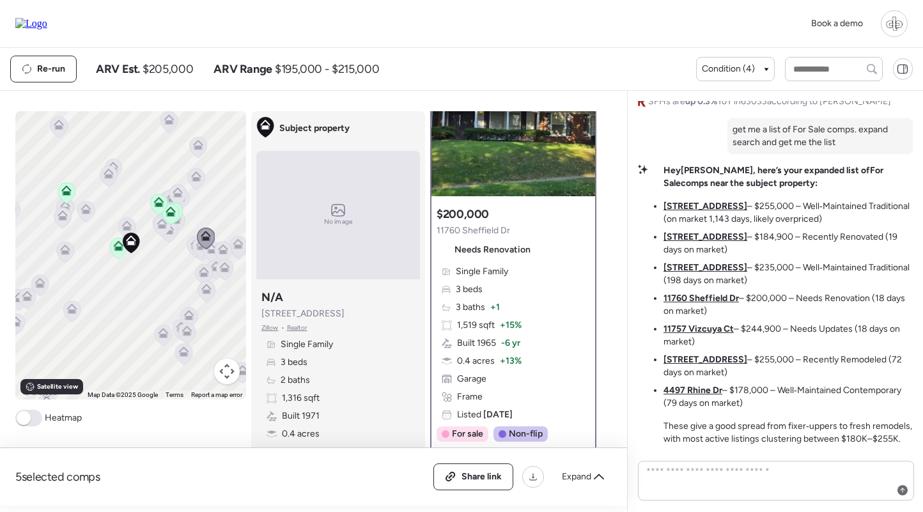
scroll to position [0, 0]
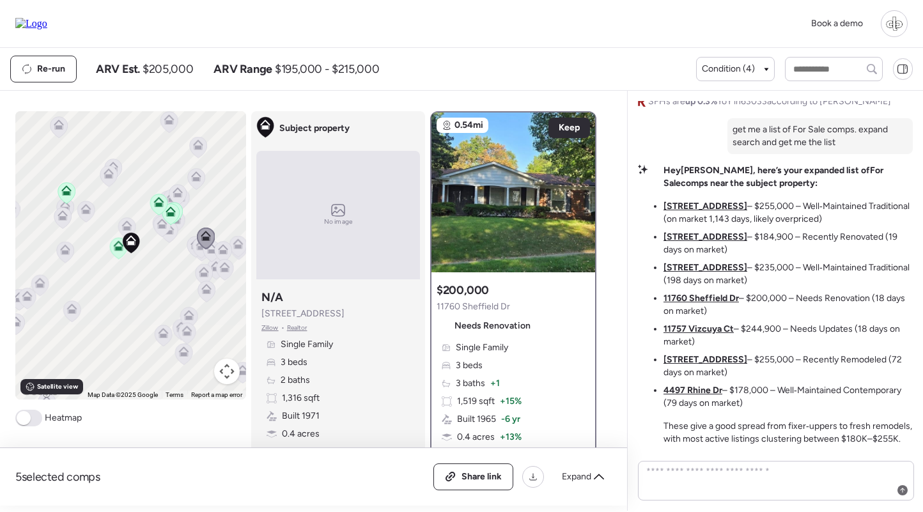
click at [700, 269] on u "6530 Farm Pond Ct" at bounding box center [705, 267] width 84 height 11
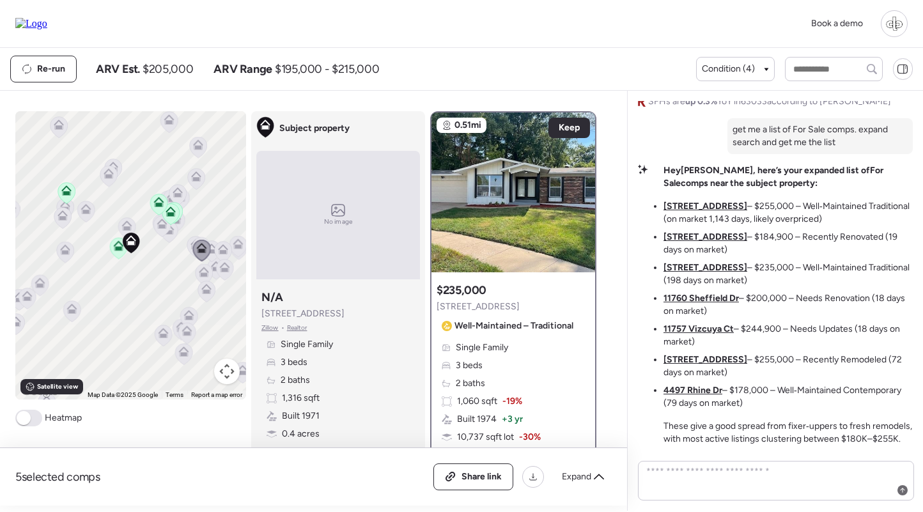
click at [702, 238] on u "12095 El Camara Dr" at bounding box center [705, 236] width 84 height 11
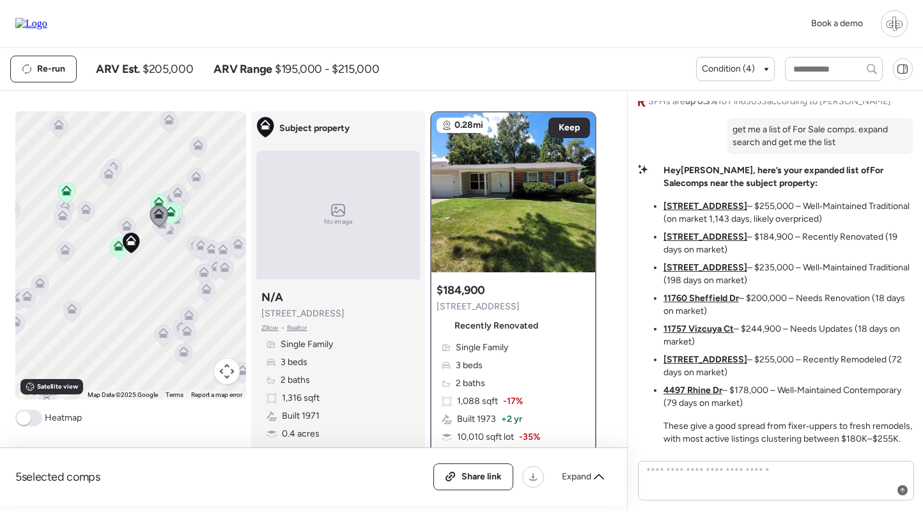
click at [702, 212] on u "11951 Jerries Ln" at bounding box center [705, 206] width 84 height 11
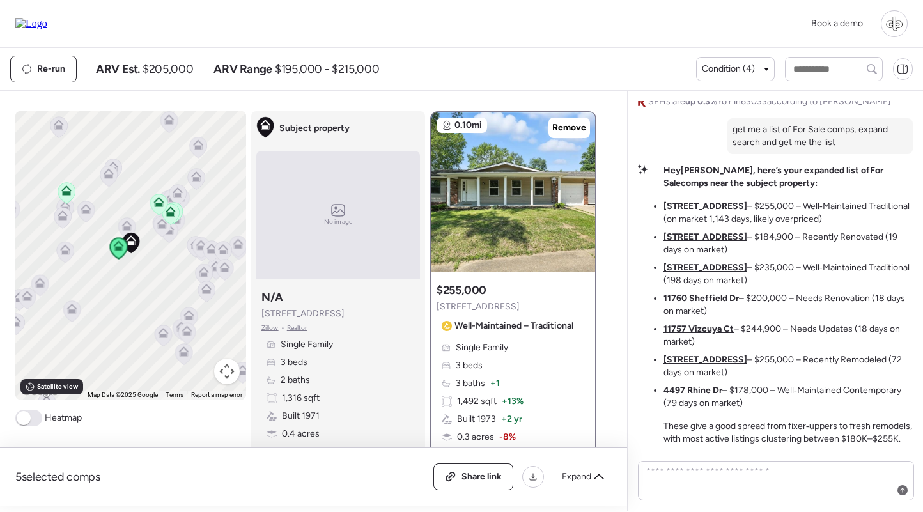
click at [686, 236] on u "12095 El Camara Dr" at bounding box center [705, 236] width 84 height 11
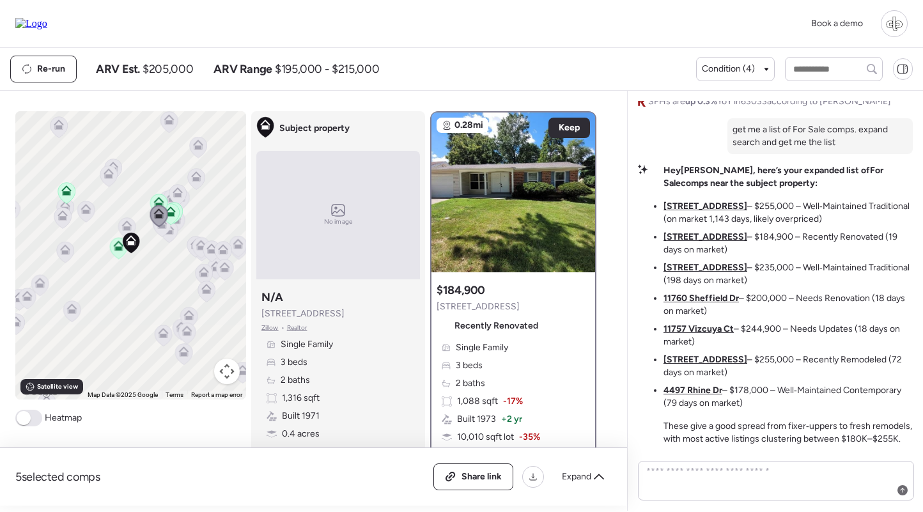
click at [695, 357] on u "11707 Macrinus Dr" at bounding box center [705, 359] width 84 height 11
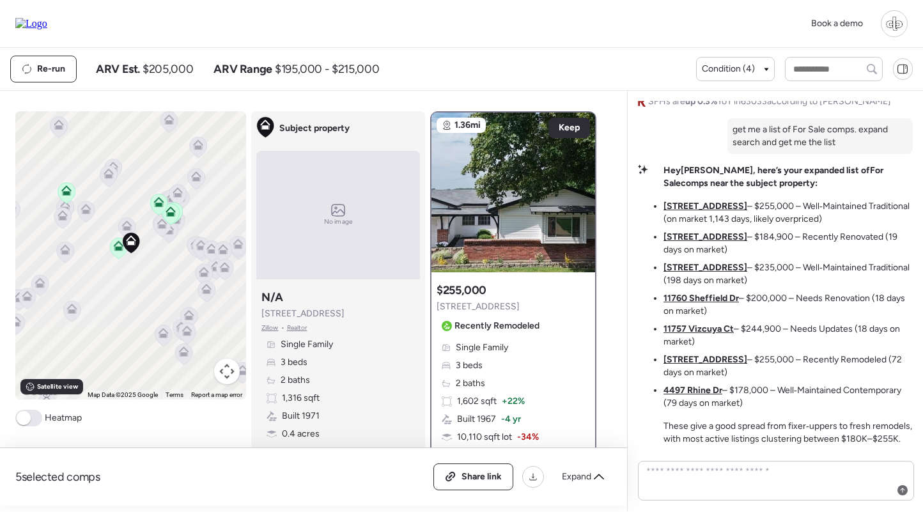
click at [695, 326] on u "11757 Vizcuya Ct" at bounding box center [698, 328] width 70 height 11
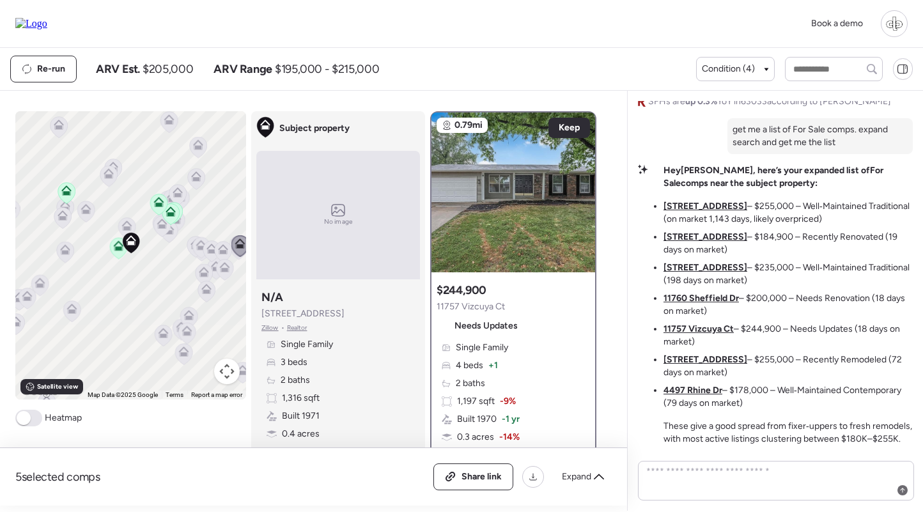
click at [534, 357] on div "Single Family 4 beds + 1 2 baths 1,197 sqft -9% Built 1970 -1 yr 0.3 acres -14%…" at bounding box center [512, 419] width 153 height 156
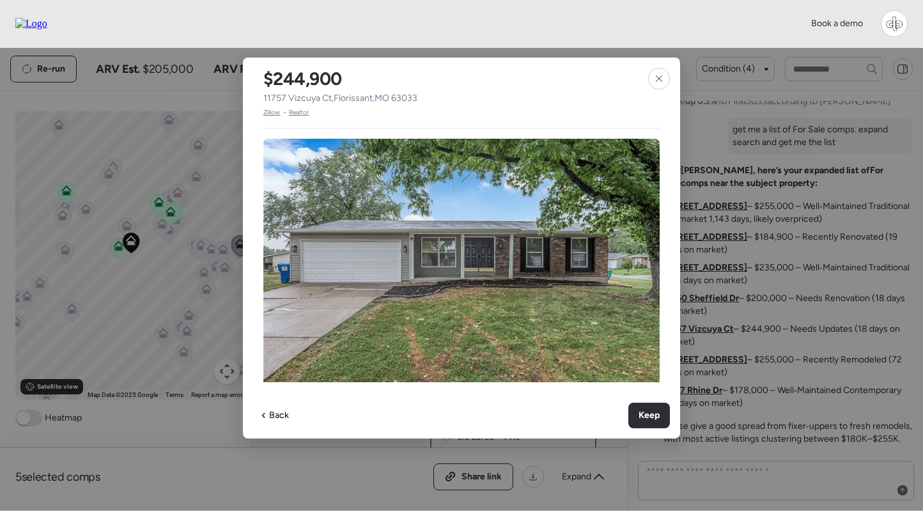
click at [266, 109] on span "Zillow" at bounding box center [271, 112] width 17 height 10
click at [659, 72] on div at bounding box center [659, 79] width 22 height 22
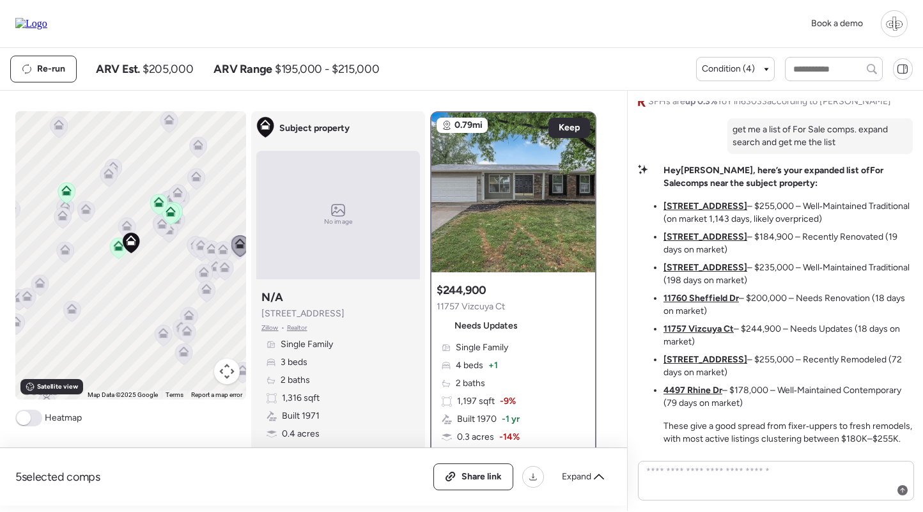
click at [719, 359] on u "11707 Macrinus Dr" at bounding box center [705, 359] width 84 height 11
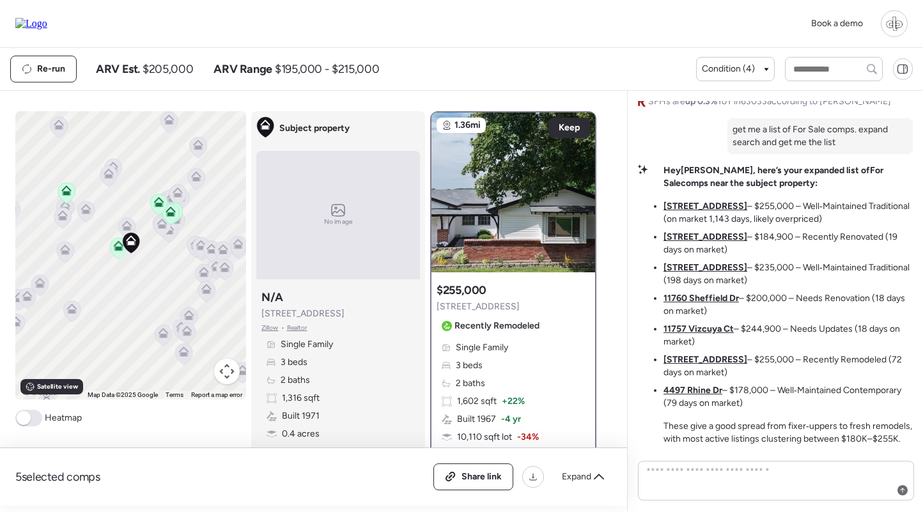
click at [505, 356] on div "Single Family 3 beds 2 baths 1,602 sqft + 22% Built 1967 -4 yr 10,110 sqft lot …" at bounding box center [512, 419] width 153 height 156
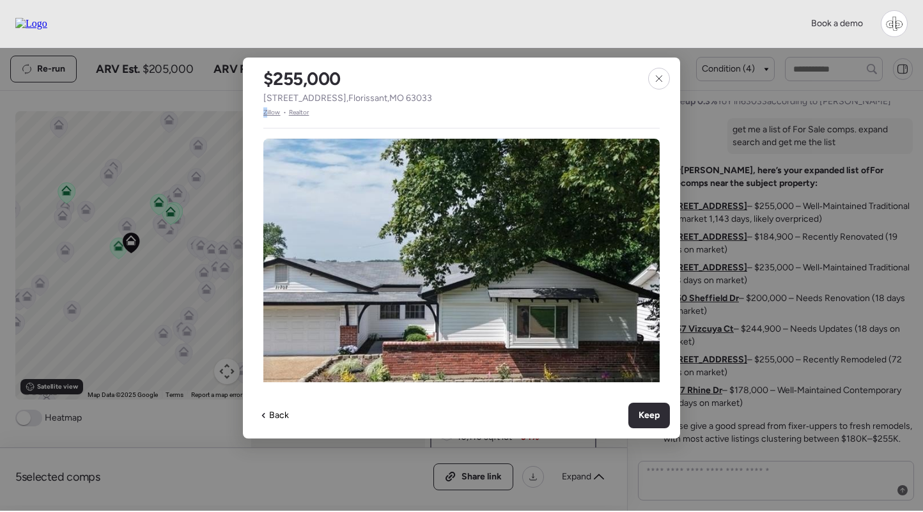
click at [266, 111] on span "Zillow" at bounding box center [271, 112] width 17 height 10
click at [659, 78] on icon at bounding box center [659, 78] width 6 height 6
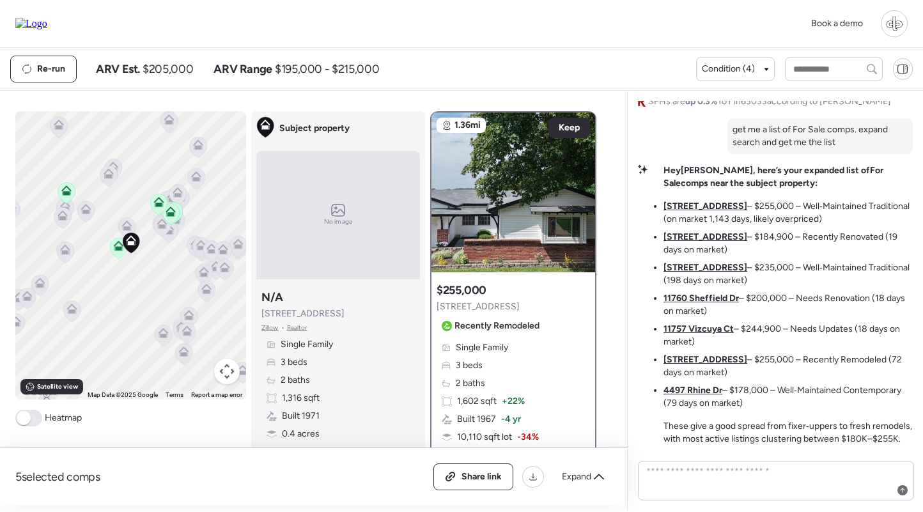
click at [696, 389] on u "4497 Rhine Dr" at bounding box center [692, 390] width 59 height 11
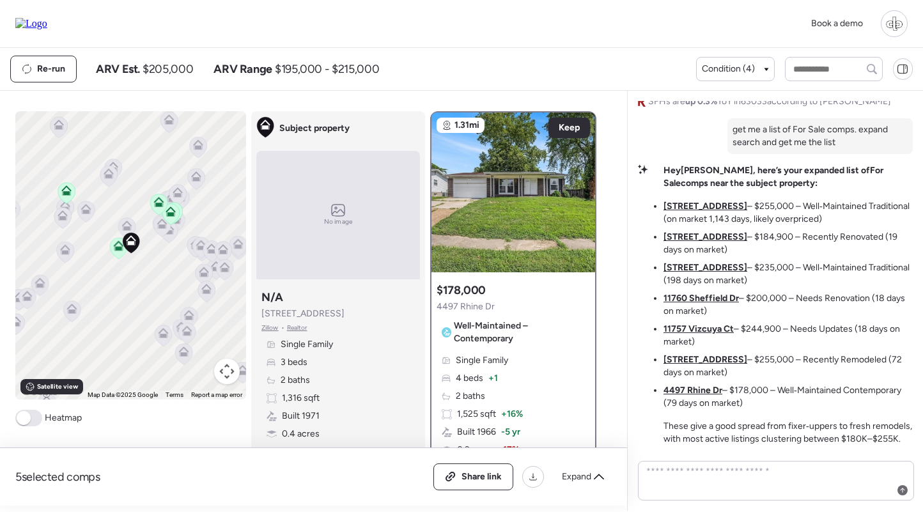
scroll to position [195, 0]
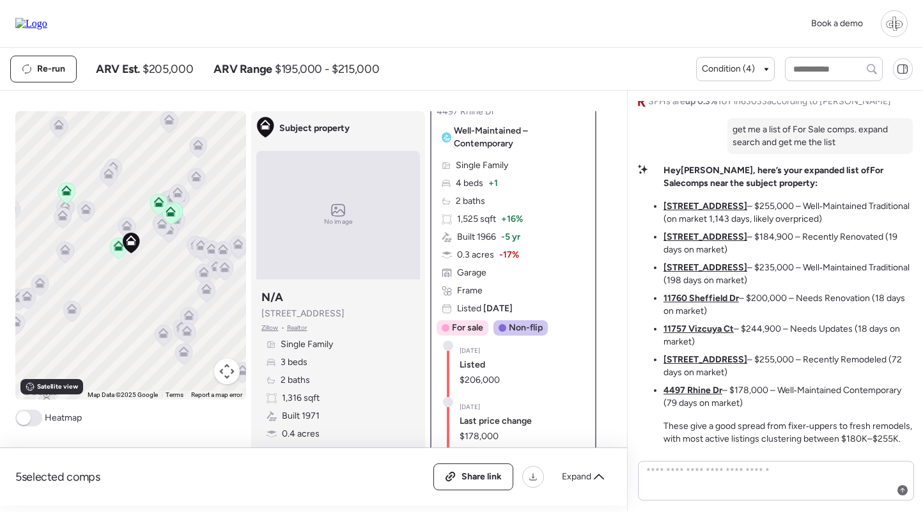
click at [516, 238] on span "-5 yr" at bounding box center [510, 237] width 19 height 13
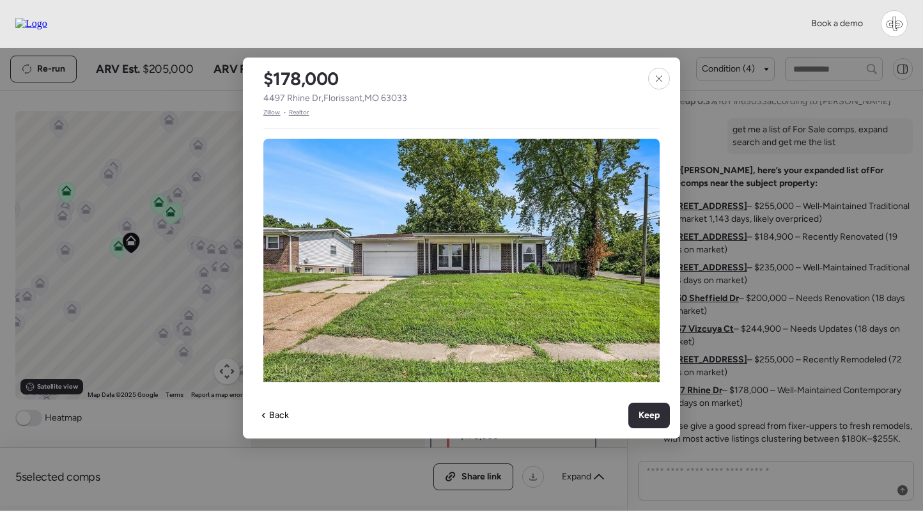
click at [270, 114] on span "Zillow" at bounding box center [271, 112] width 17 height 10
click at [656, 81] on icon at bounding box center [659, 78] width 10 height 10
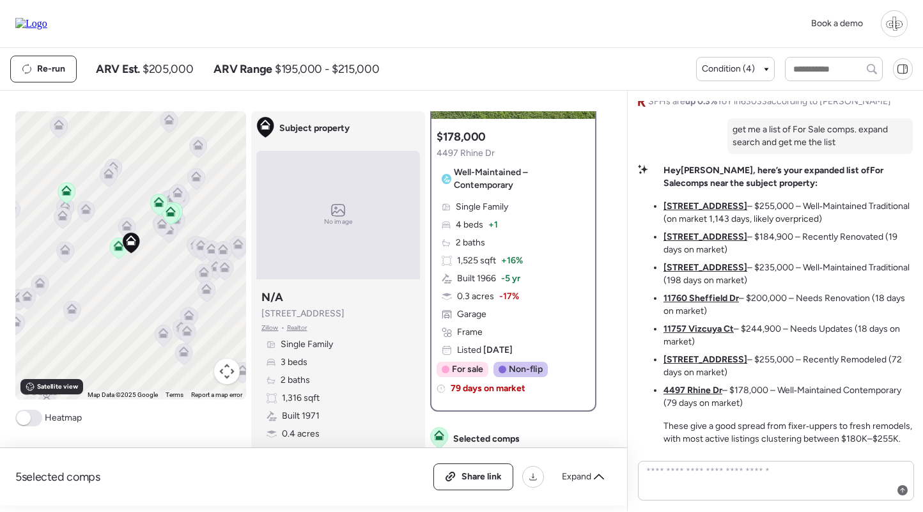
scroll to position [147, 0]
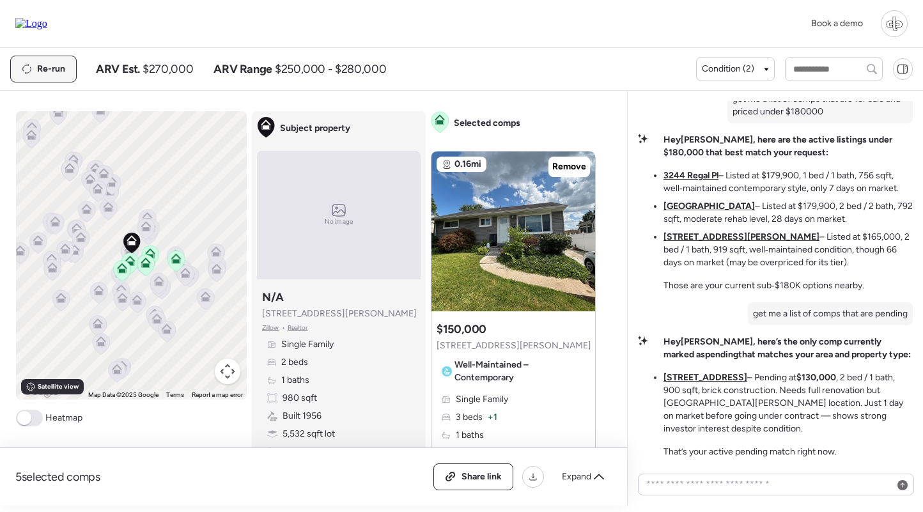
click at [61, 58] on div "Re-run" at bounding box center [43, 69] width 65 height 26
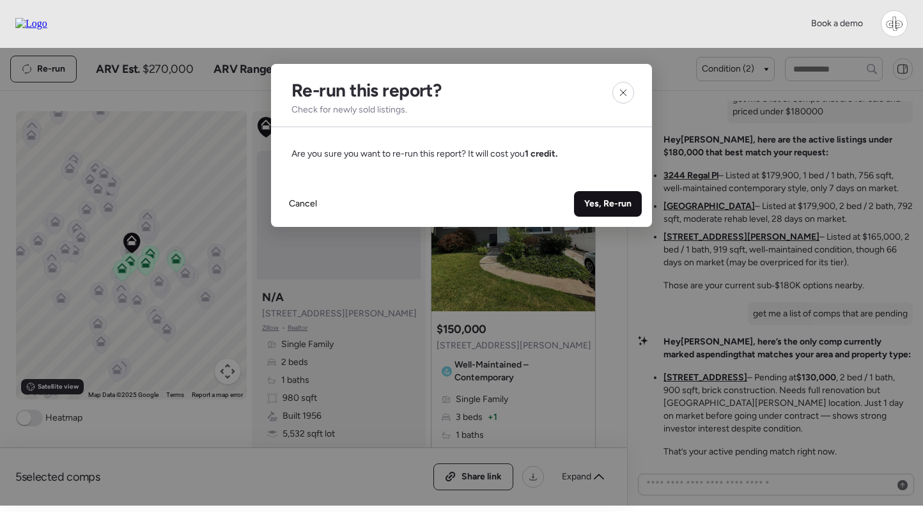
click at [601, 208] on span "Yes, Re-run" at bounding box center [607, 203] width 47 height 13
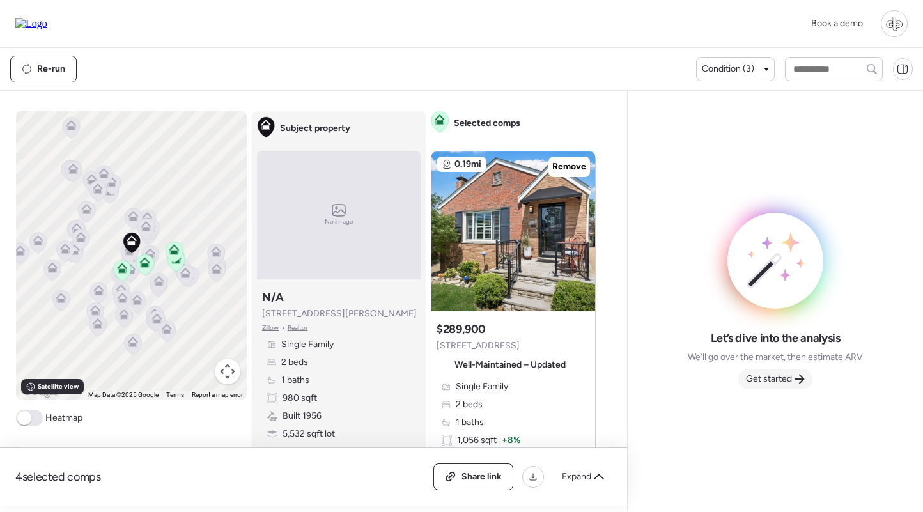
click at [795, 373] on div "Get started" at bounding box center [775, 379] width 74 height 20
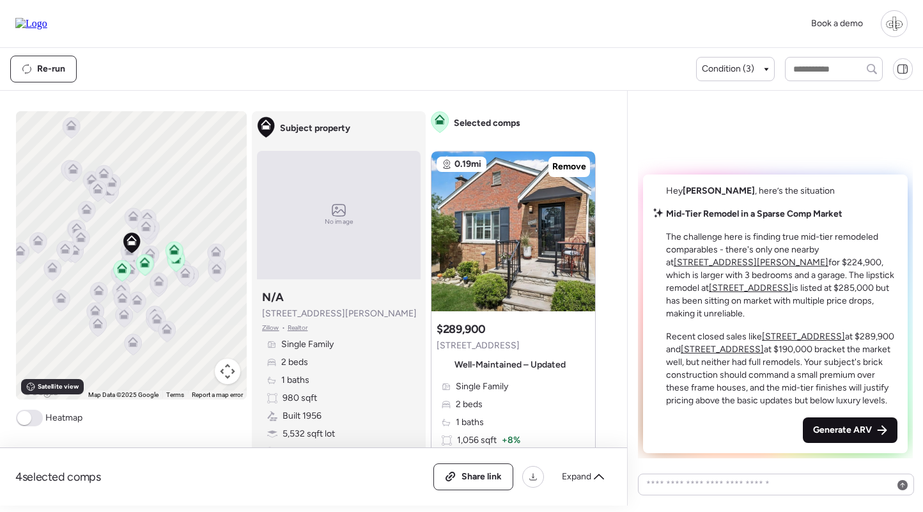
click at [822, 432] on span "Generate ARV" at bounding box center [842, 430] width 59 height 13
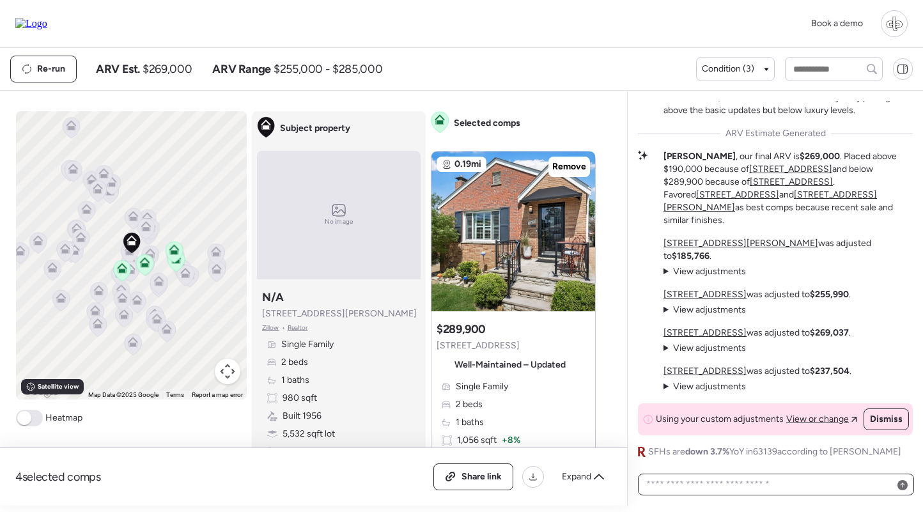
click at [730, 486] on textarea at bounding box center [775, 484] width 265 height 18
paste textarea "**********"
type textarea "**********"
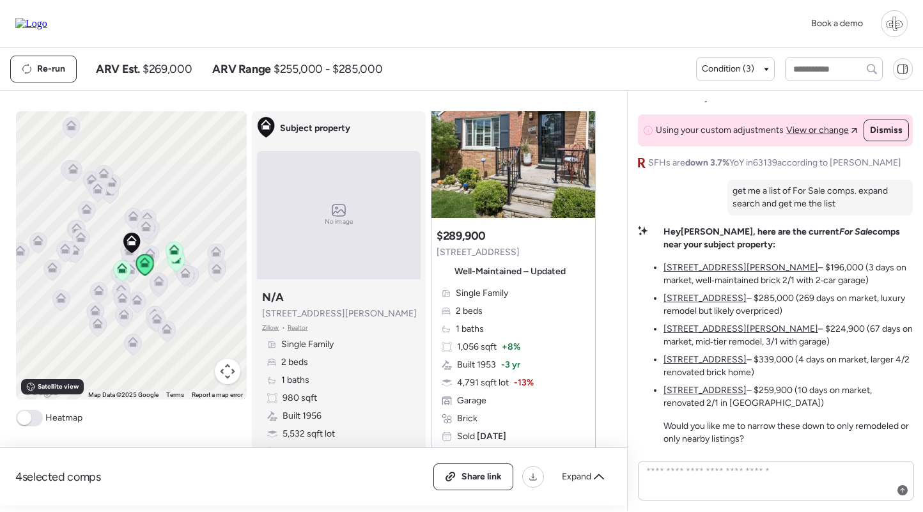
scroll to position [31, 0]
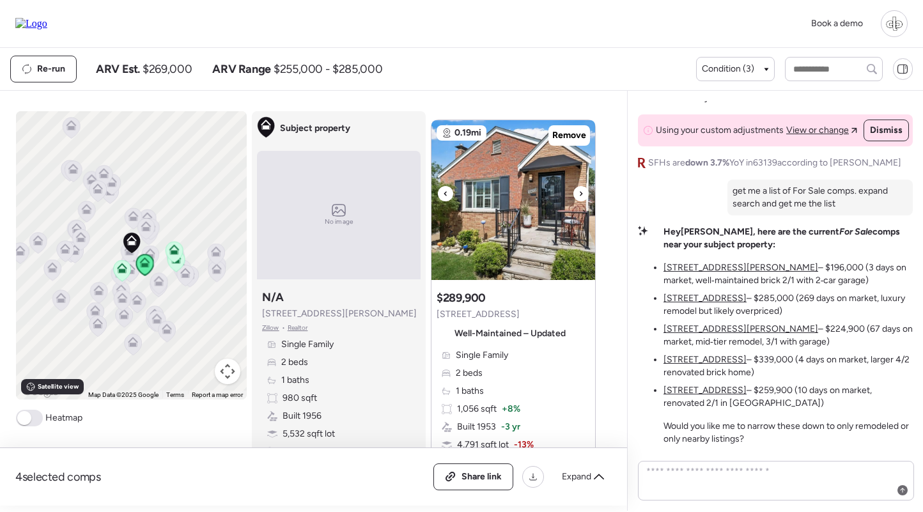
click at [532, 204] on img at bounding box center [513, 200] width 164 height 160
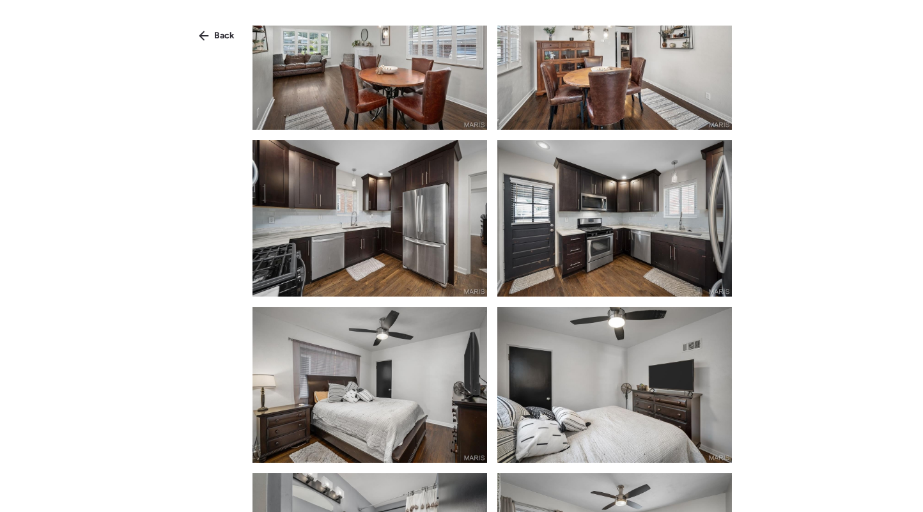
scroll to position [479, 0]
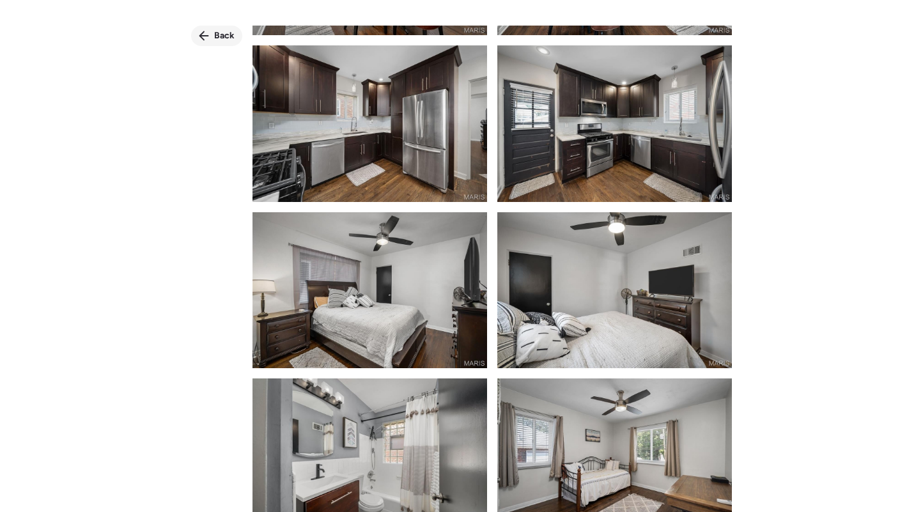
click at [218, 33] on span "Back" at bounding box center [224, 35] width 20 height 13
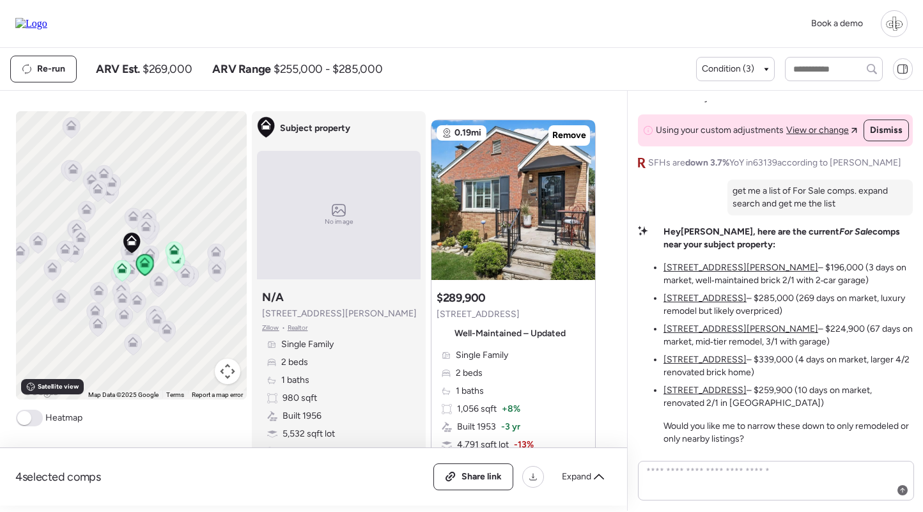
click at [517, 348] on div "Suggested comp $289,900 5477 Marquette Ave Well-Maintained – Updated Single Fam…" at bounding box center [513, 421] width 164 height 273
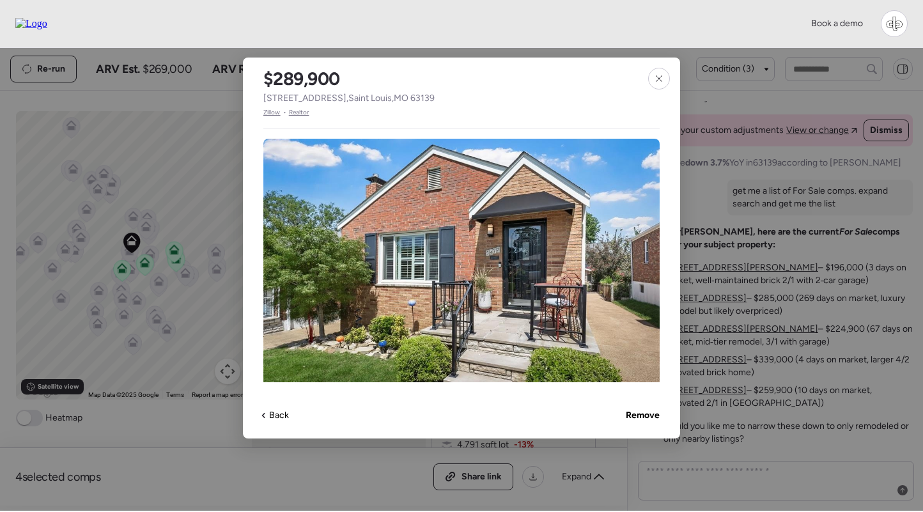
click at [270, 113] on span "Zillow" at bounding box center [271, 112] width 17 height 10
click at [659, 80] on icon at bounding box center [659, 78] width 10 height 10
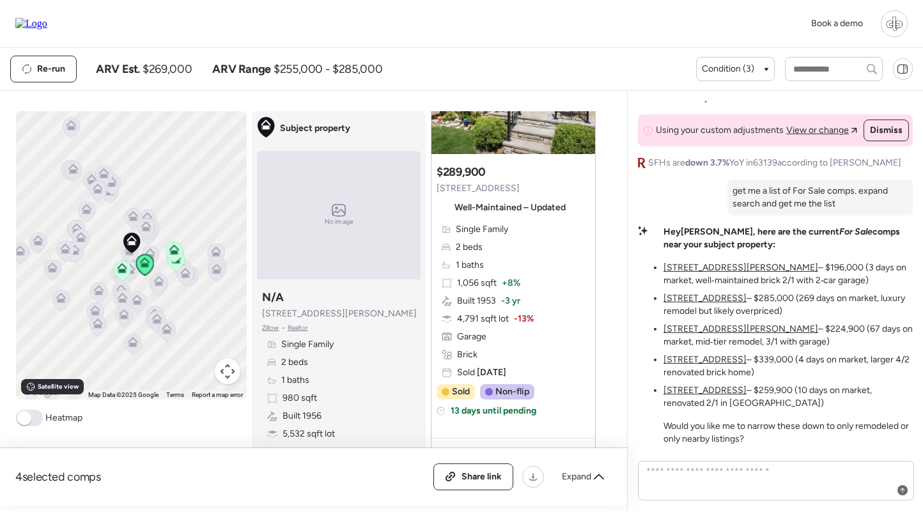
scroll to position [157, 0]
click at [691, 266] on u "5630 Fyler Ave" at bounding box center [740, 267] width 155 height 11
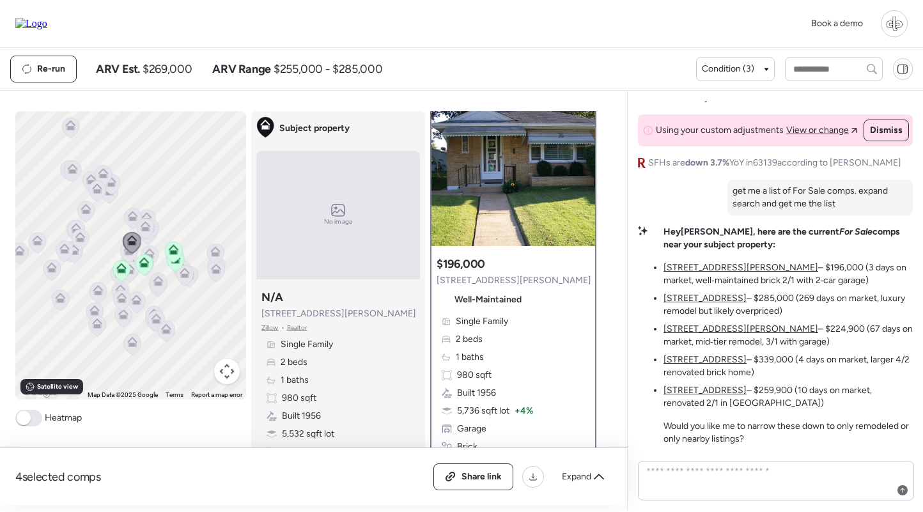
scroll to position [0, 0]
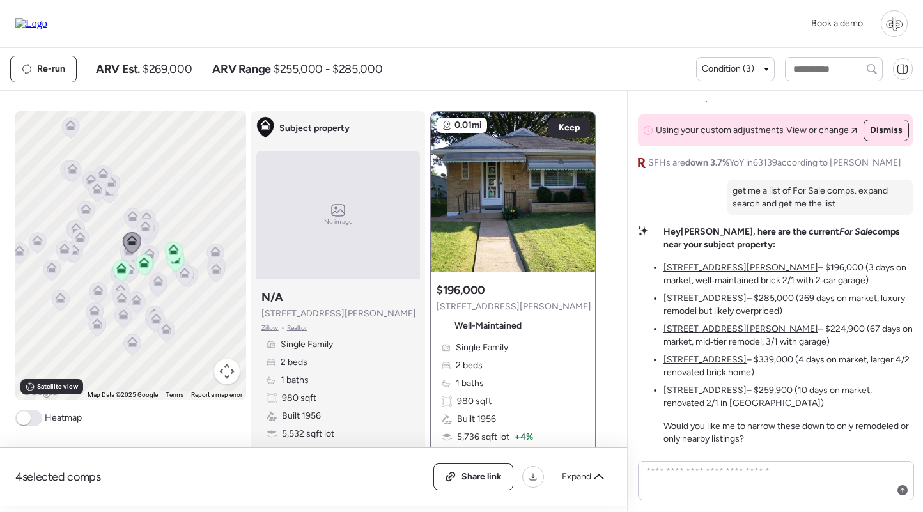
click at [506, 371] on div "Single Family 2 beds 1 baths 980 sqft Built 1956 5,736 sqft lot + 4% Garage Bri…" at bounding box center [512, 419] width 153 height 156
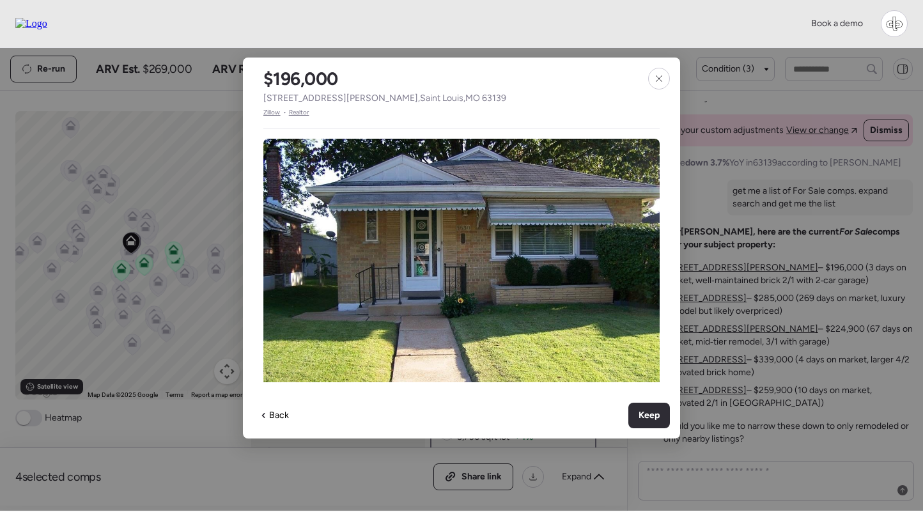
click at [272, 111] on span "Zillow" at bounding box center [271, 112] width 17 height 10
click at [658, 81] on icon at bounding box center [659, 78] width 10 height 10
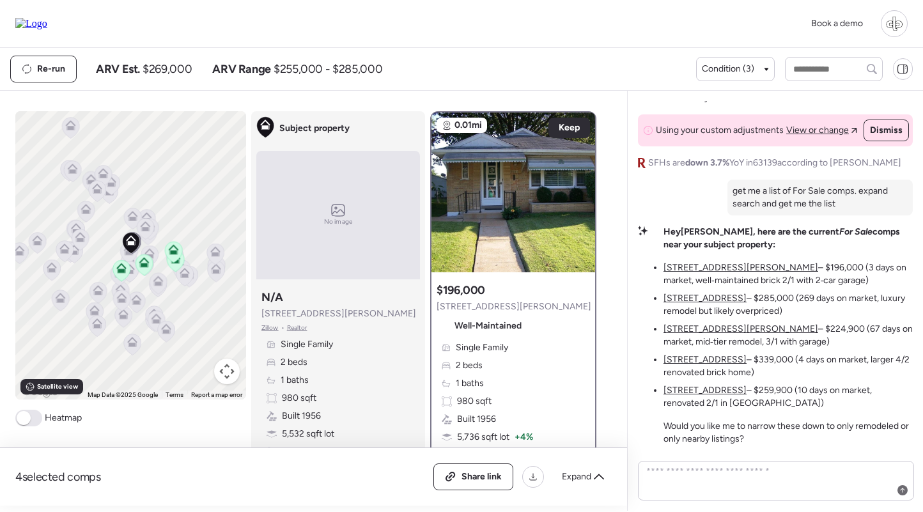
click at [702, 293] on u "5655 Potomac St" at bounding box center [704, 298] width 83 height 11
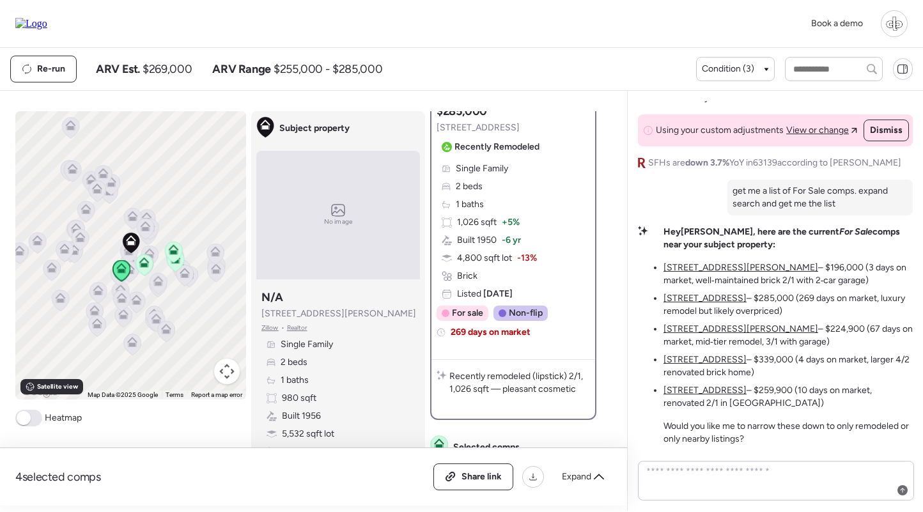
scroll to position [189, 0]
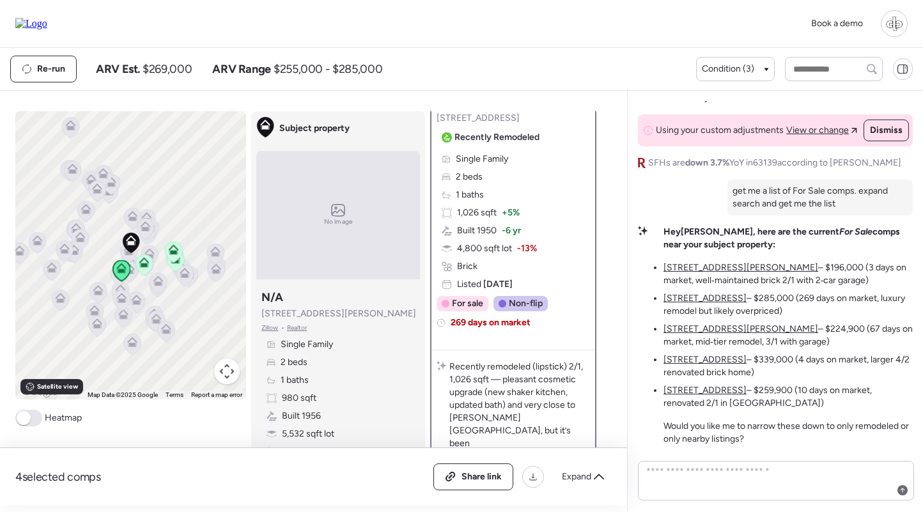
click at [507, 198] on div "Single Family 2 beds 1 baths 1,026 sqft + 5% Built 1950 -6 yr 4,800 sqft lot -1…" at bounding box center [512, 222] width 153 height 138
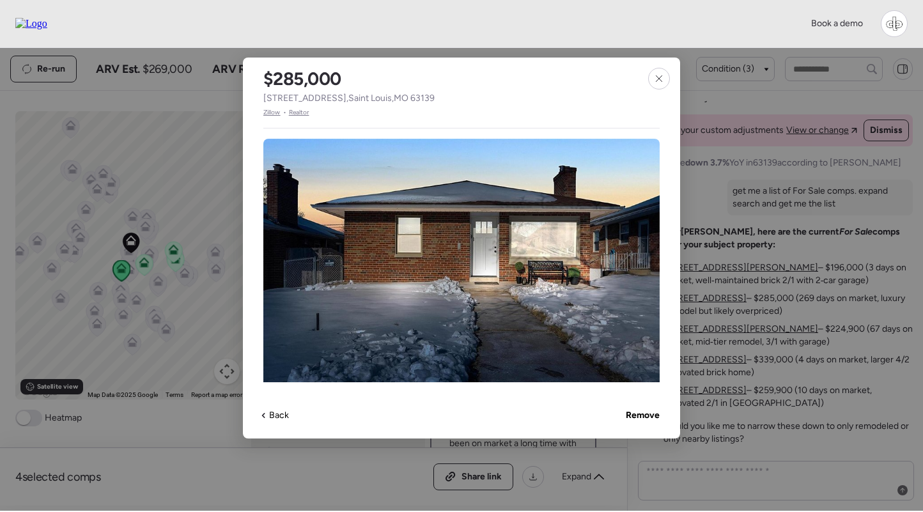
click at [273, 112] on span "Zillow" at bounding box center [271, 112] width 17 height 10
click at [656, 81] on icon at bounding box center [659, 78] width 6 height 6
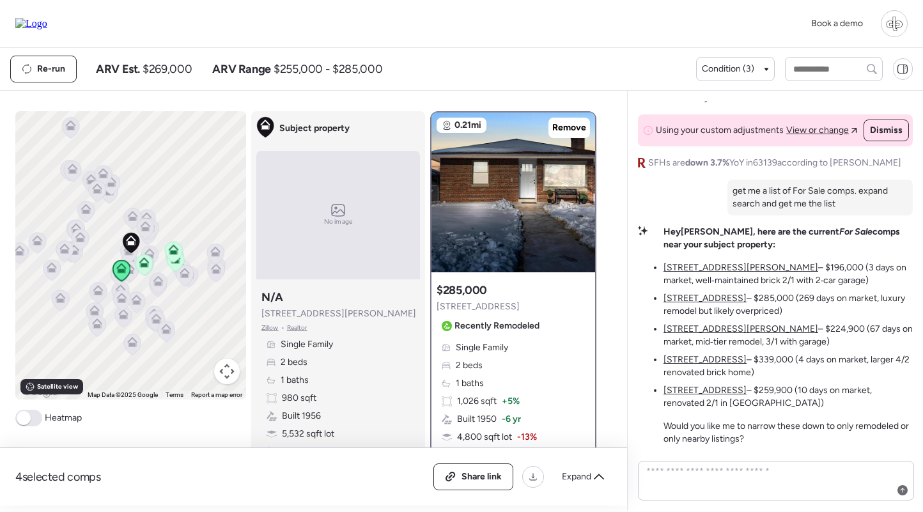
scroll to position [0, 0]
click at [702, 332] on u "5273 Parker Ave" at bounding box center [740, 328] width 155 height 11
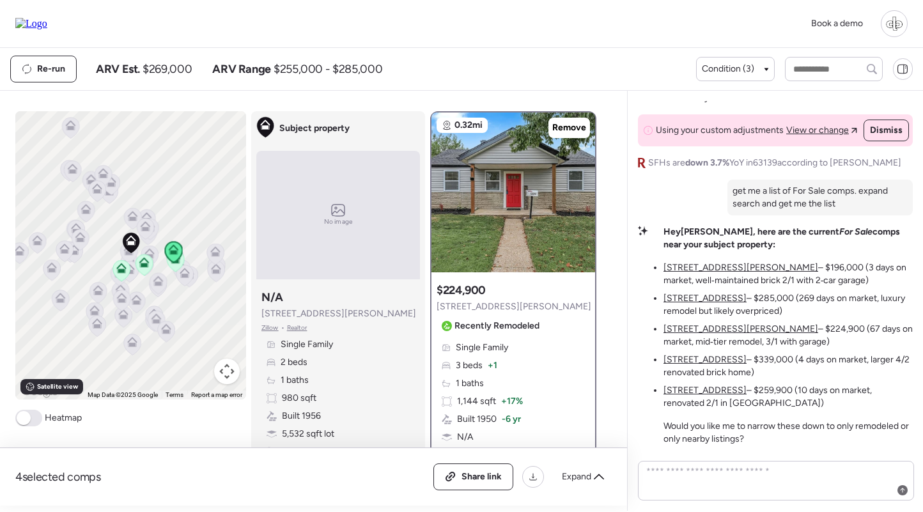
click at [526, 331] on span "Recently Remodeled" at bounding box center [496, 326] width 85 height 13
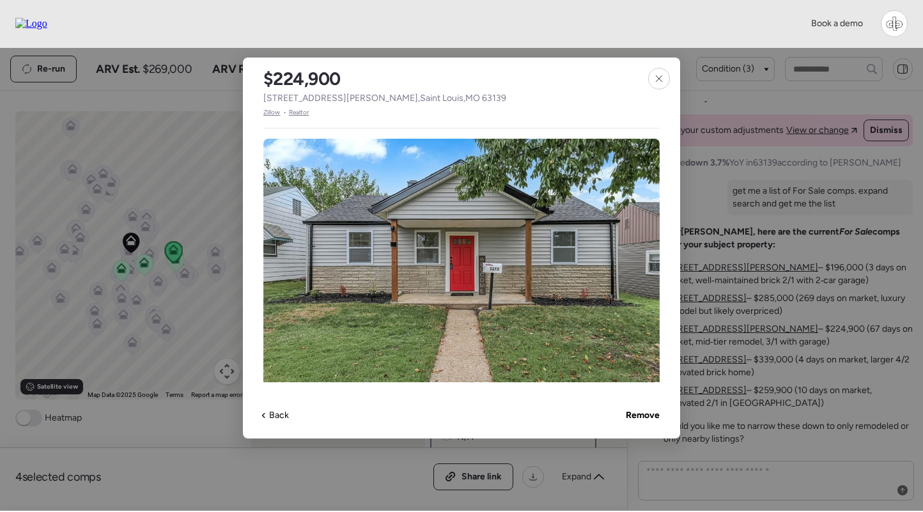
click at [279, 113] on span "Zillow" at bounding box center [271, 112] width 17 height 10
click at [662, 81] on icon at bounding box center [659, 78] width 10 height 10
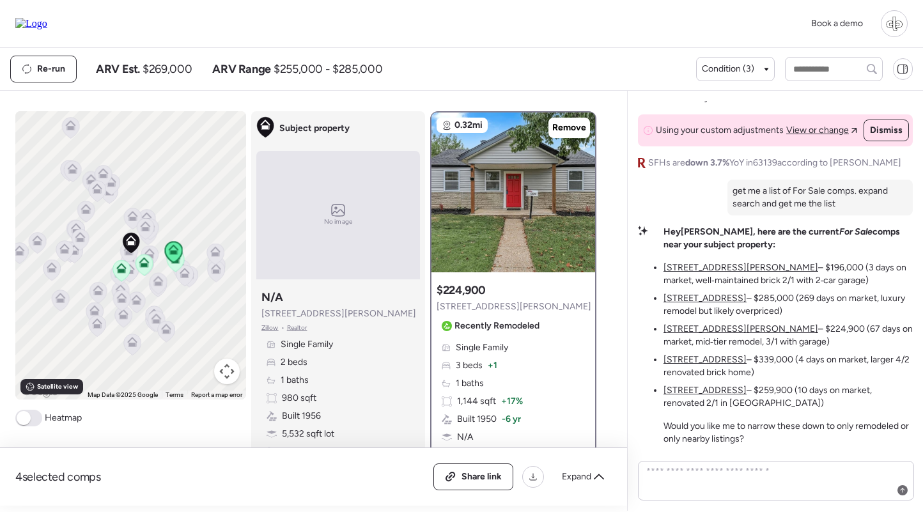
click at [689, 357] on u "5425 Pernod Ave" at bounding box center [704, 359] width 83 height 11
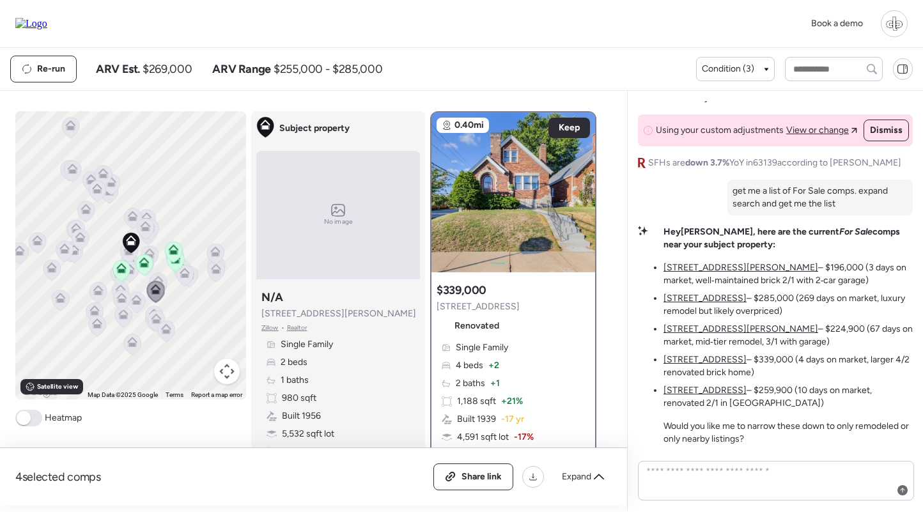
click at [516, 370] on div "Single Family 4 beds + 2 2 baths + 1 1,188 sqft + 21% Built 1939 -17 yr 4,591 s…" at bounding box center [512, 419] width 153 height 156
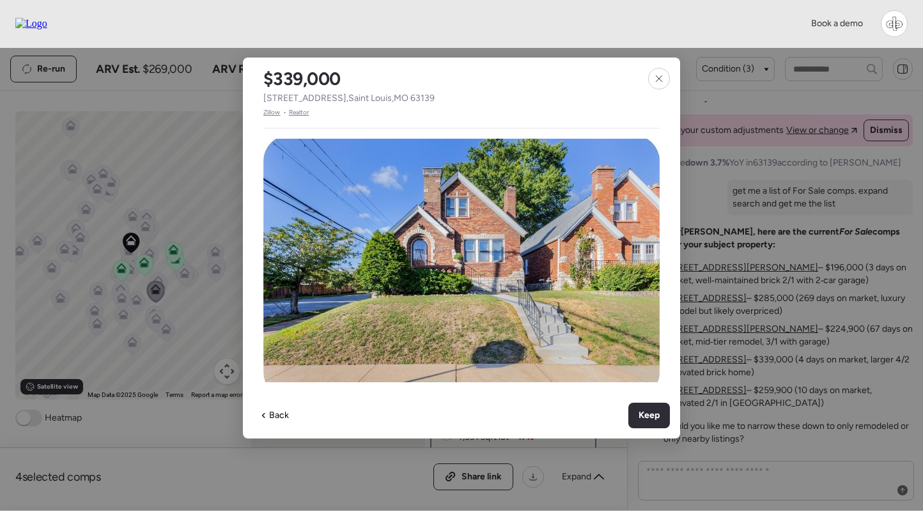
click at [270, 112] on span "Zillow" at bounding box center [271, 112] width 17 height 10
click at [659, 82] on icon at bounding box center [659, 78] width 10 height 10
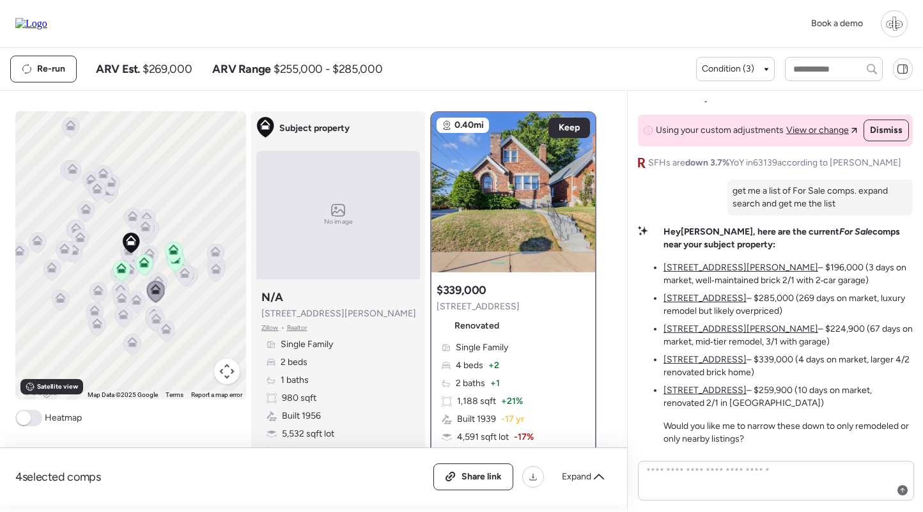
click at [709, 389] on u "6228 Marquette Ave" at bounding box center [704, 390] width 83 height 11
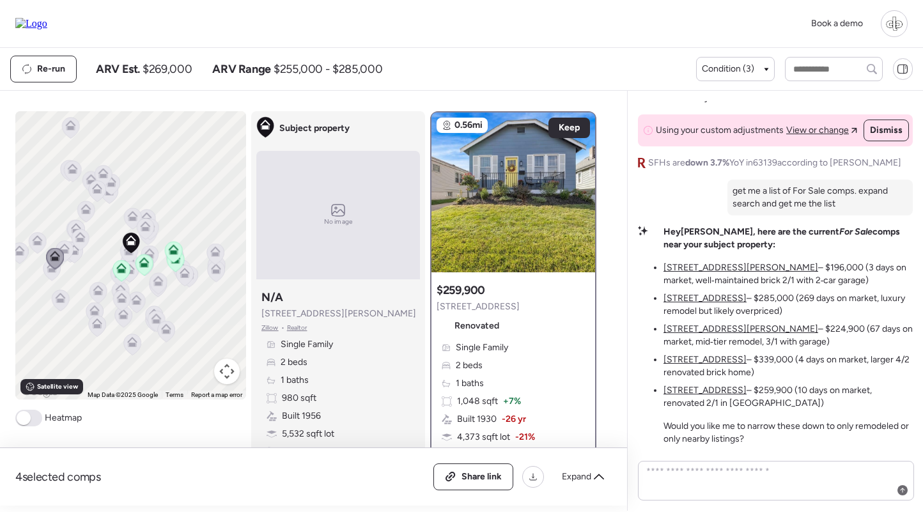
click at [494, 383] on div "Single Family 2 beds 1 baths 1,048 sqft + 7% Built 1930 -26 yr 4,373 sqft lot -…" at bounding box center [512, 410] width 153 height 138
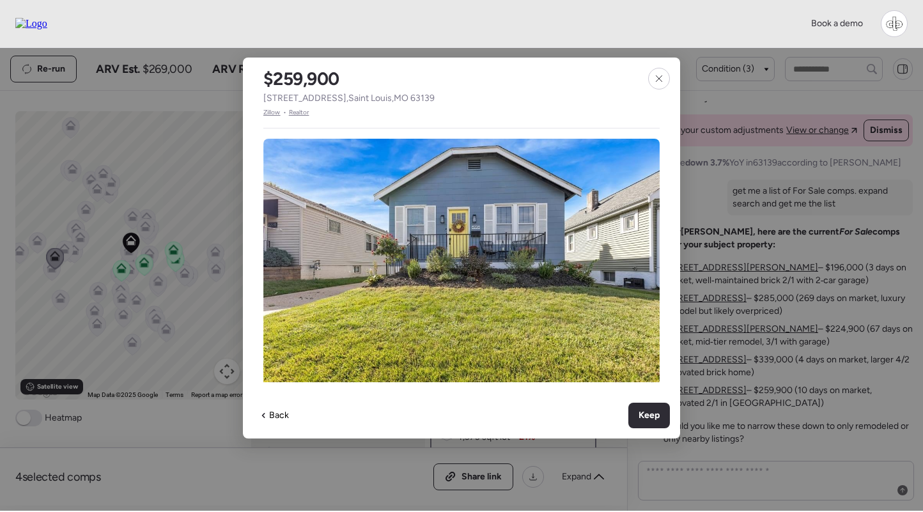
click at [266, 113] on span "Zillow" at bounding box center [271, 112] width 17 height 10
click at [665, 73] on div at bounding box center [659, 79] width 22 height 22
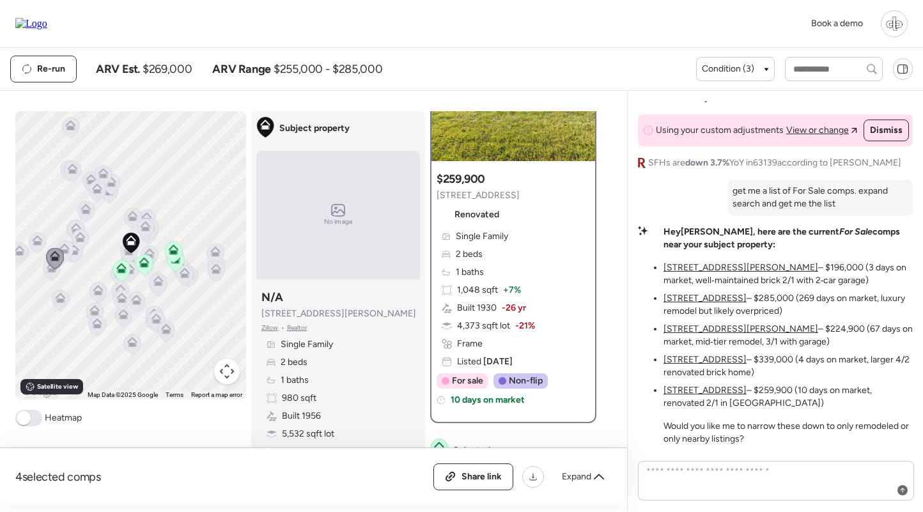
scroll to position [110, 0]
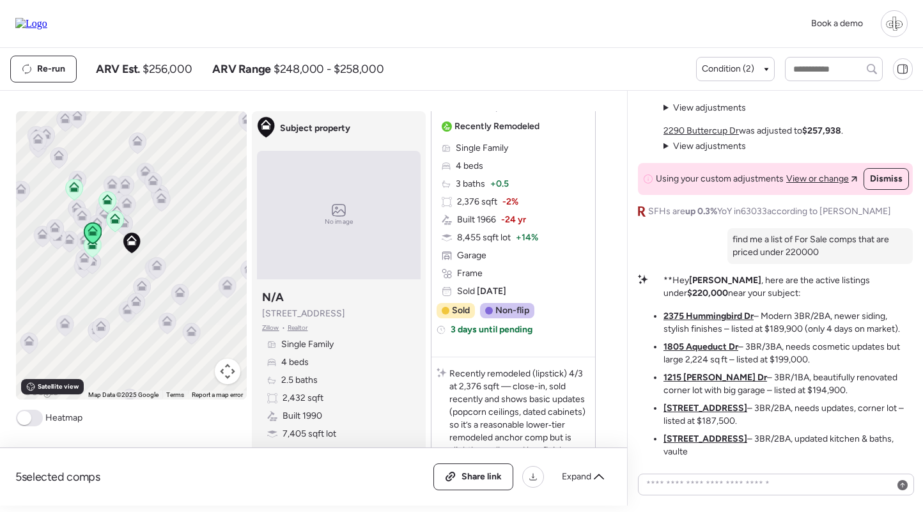
scroll to position [2067, 0]
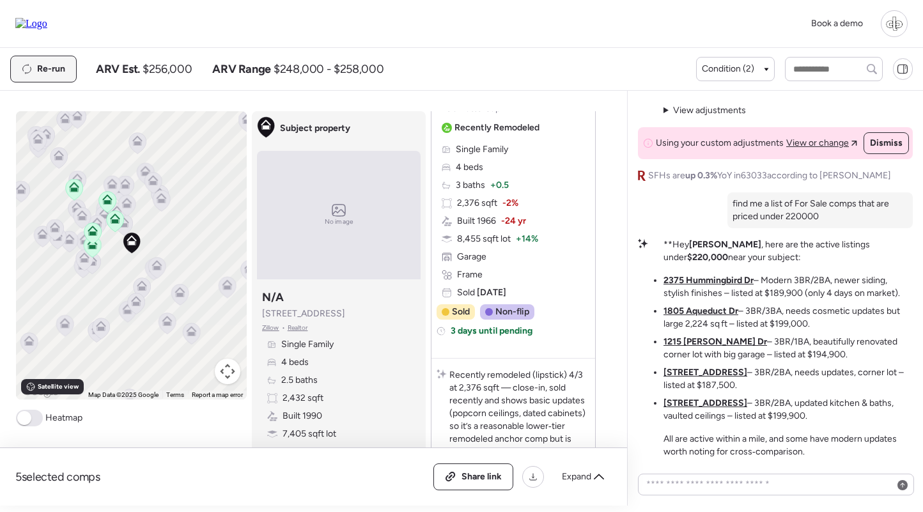
click at [35, 77] on div "Re-run" at bounding box center [43, 69] width 65 height 26
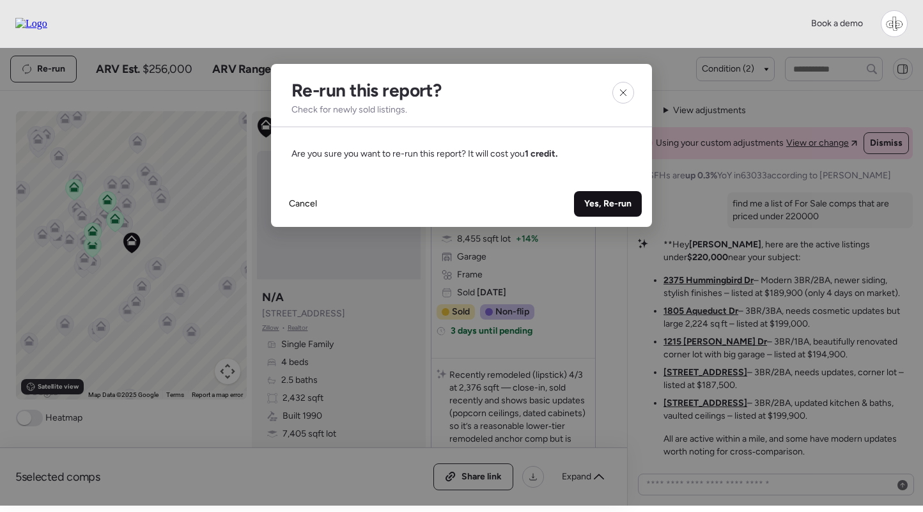
click at [599, 193] on div "Yes, Re-run" at bounding box center [608, 204] width 68 height 26
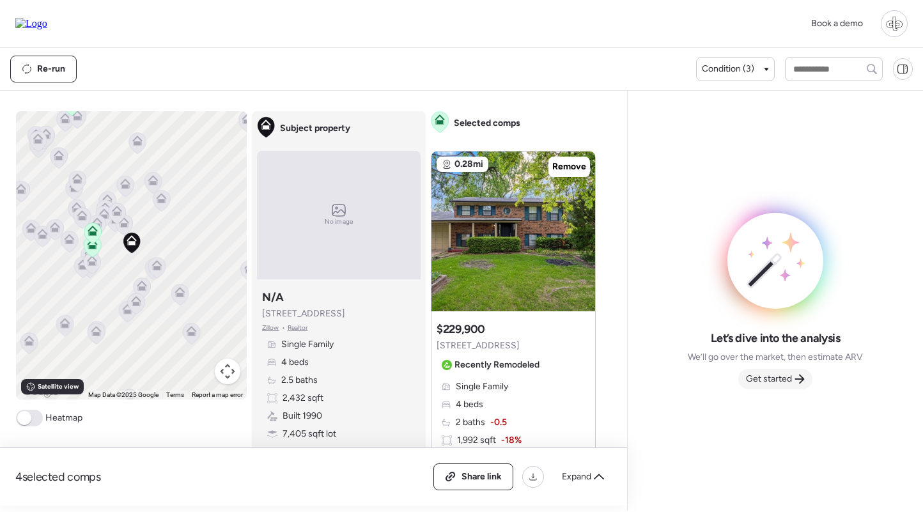
click at [769, 384] on span "Get started" at bounding box center [769, 379] width 46 height 13
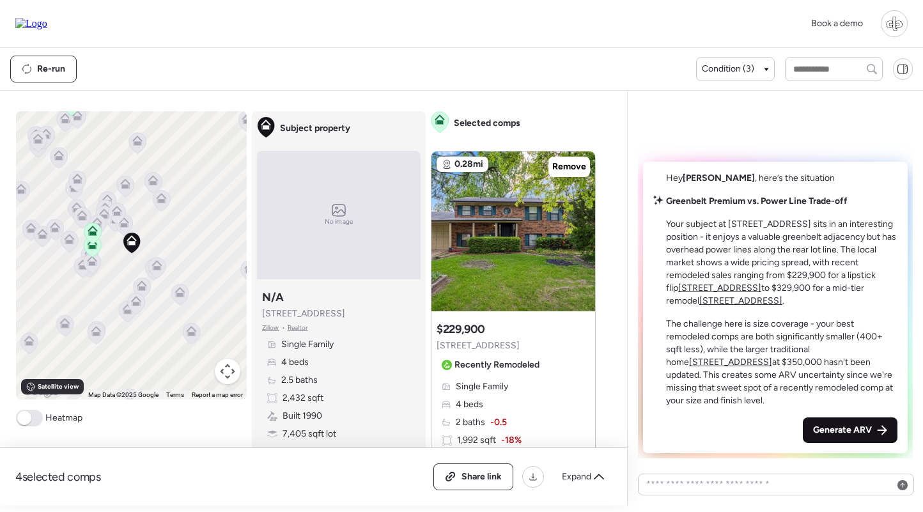
click at [829, 426] on span "Generate ARV" at bounding box center [842, 430] width 59 height 13
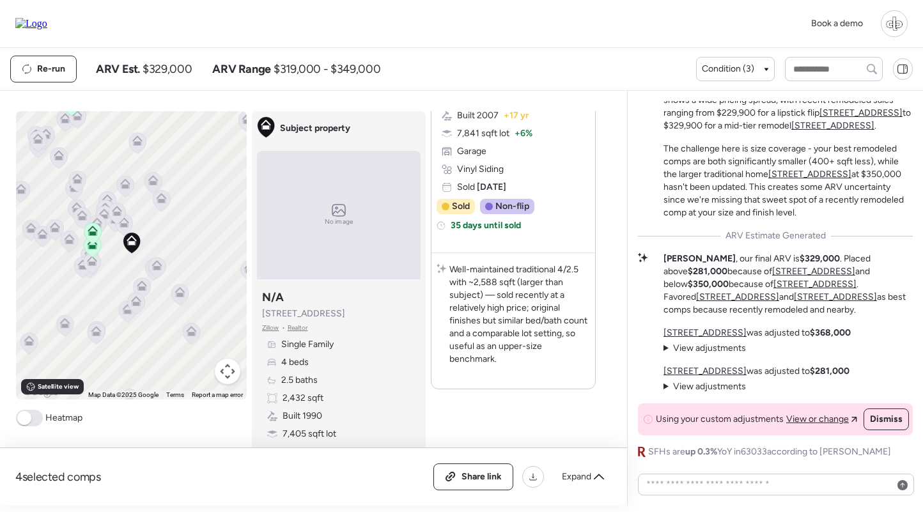
scroll to position [2122, 0]
click at [747, 475] on div at bounding box center [776, 484] width 276 height 22
click at [744, 480] on textarea at bounding box center [775, 484] width 265 height 18
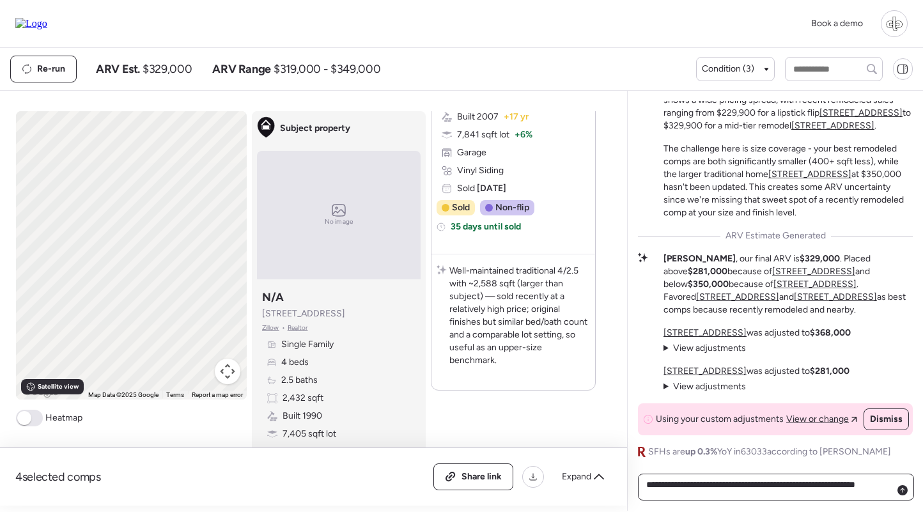
type textarea "**********"
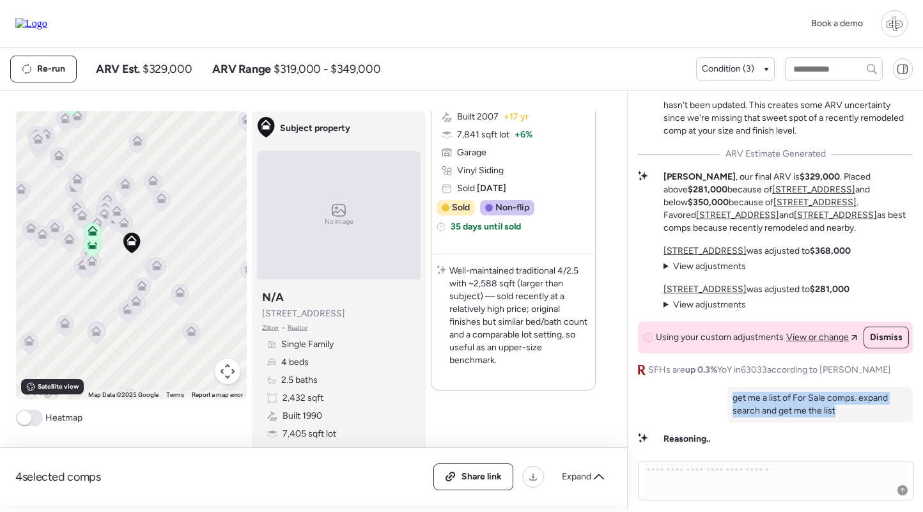
drag, startPoint x: 840, startPoint y: 410, endPoint x: 733, endPoint y: 394, distance: 108.5
click at [733, 394] on p "get me a list of For Sale comps. expand search and get me the list" at bounding box center [819, 405] width 175 height 26
copy p "get me a list of For Sale comps. expand search and get me the list"
click at [836, 417] on p "get me a list of For Sale comps. expand search and get me the list" at bounding box center [819, 405] width 175 height 26
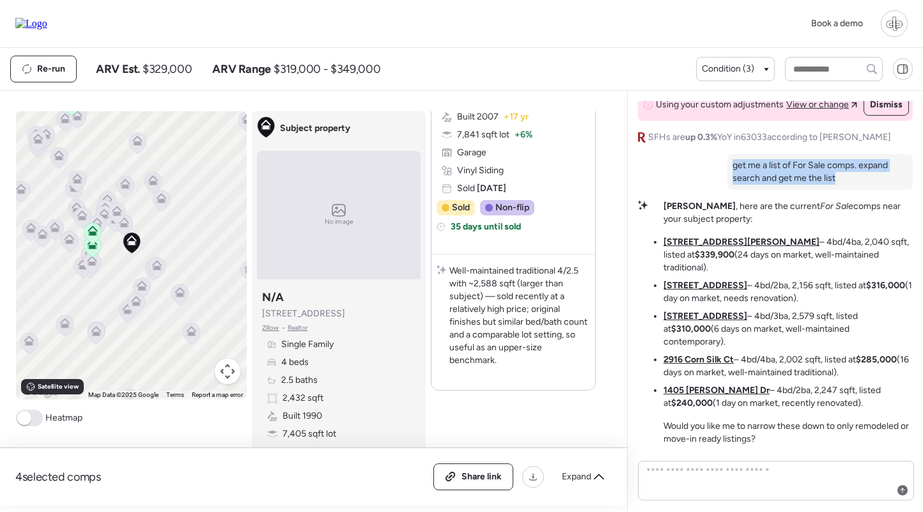
drag, startPoint x: 845, startPoint y: 212, endPoint x: 732, endPoint y: 190, distance: 114.7
click at [732, 190] on div "get me a list of For Sale comps. expand search and get me the list" at bounding box center [819, 172] width 185 height 36
copy p "get me a list of For Sale comps. expand search and get me the list"
click at [836, 185] on p "get me a list of For Sale comps. expand search and get me the list" at bounding box center [819, 172] width 175 height 26
click at [687, 247] on u "[STREET_ADDRESS][PERSON_NAME]" at bounding box center [741, 241] width 156 height 11
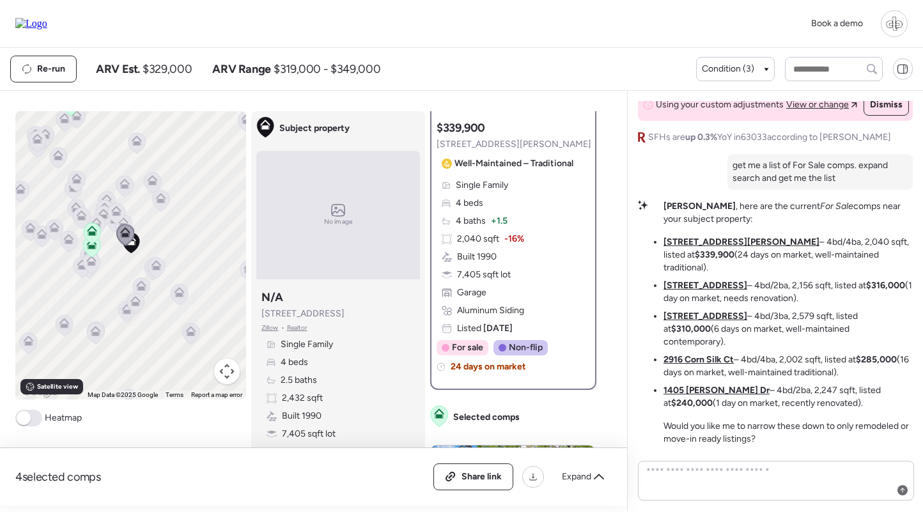
scroll to position [163, 0]
click at [524, 266] on div "Single Family 4 beds 4 baths + 1.5 2,040 sqft -16% Built 1990 7,405 sqft lot Ga…" at bounding box center [512, 256] width 153 height 156
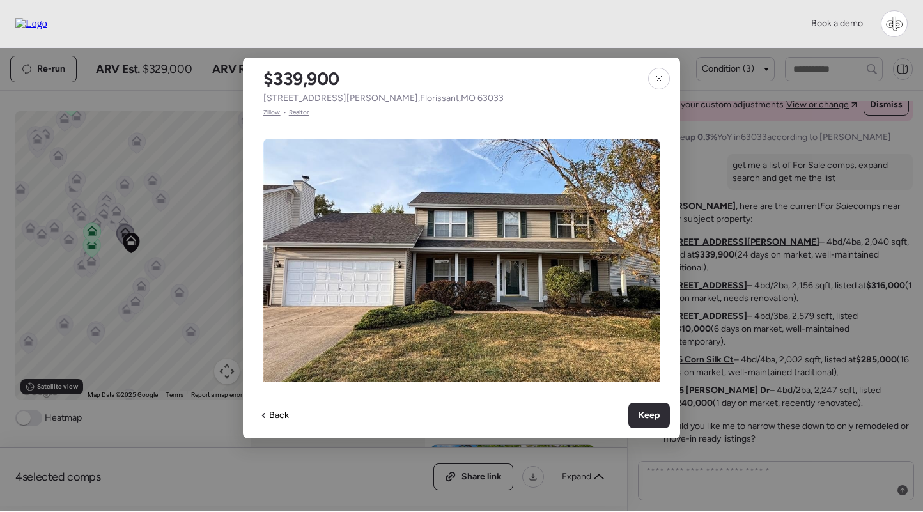
click at [272, 111] on span "Zillow" at bounding box center [271, 112] width 17 height 10
click at [665, 79] on div at bounding box center [659, 79] width 22 height 22
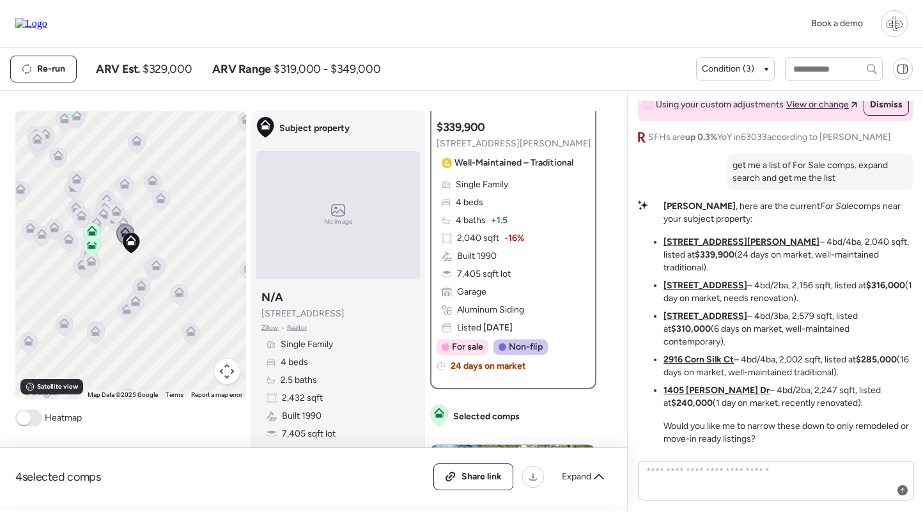
click at [707, 291] on u "[STREET_ADDRESS]" at bounding box center [705, 285] width 84 height 11
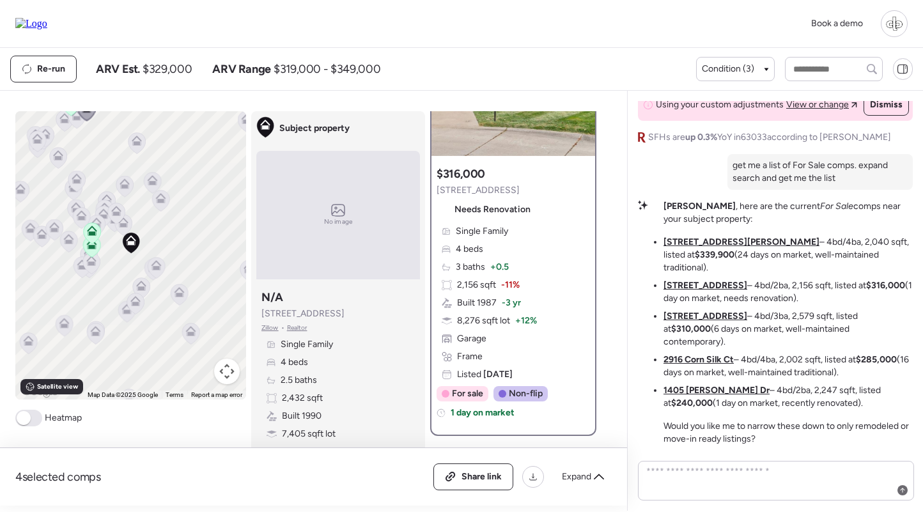
scroll to position [117, 0]
click at [506, 272] on span "+ 0.5" at bounding box center [499, 266] width 19 height 13
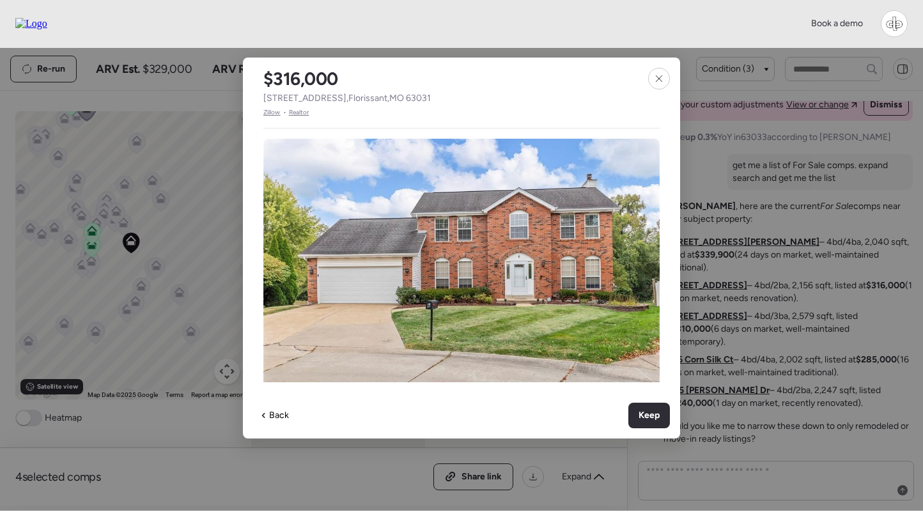
click at [268, 113] on span "Zillow" at bounding box center [271, 112] width 17 height 10
click at [657, 79] on icon at bounding box center [659, 78] width 10 height 10
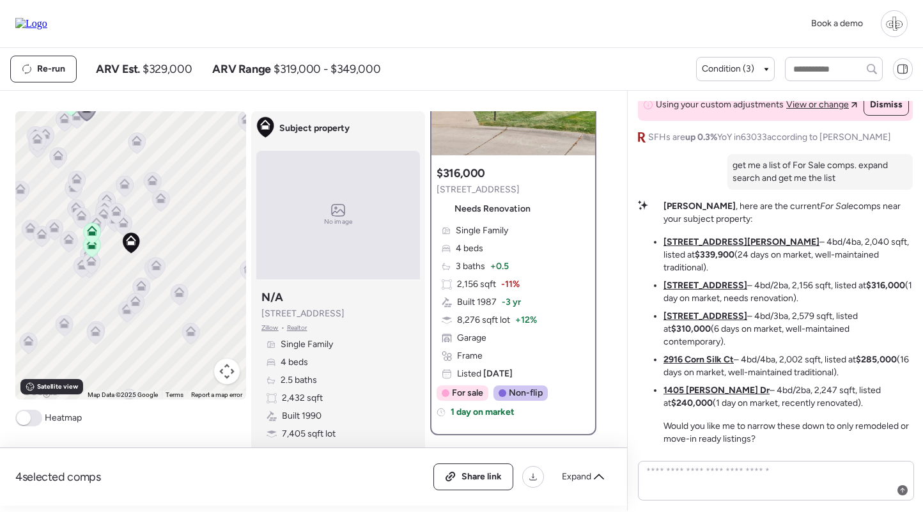
click at [686, 336] on li "[STREET_ADDRESS] – 4bd/3ba, 2,579 sqft, listed at $310,000 (6 days on market, w…" at bounding box center [787, 329] width 249 height 38
click at [686, 321] on u "[STREET_ADDRESS]" at bounding box center [705, 316] width 84 height 11
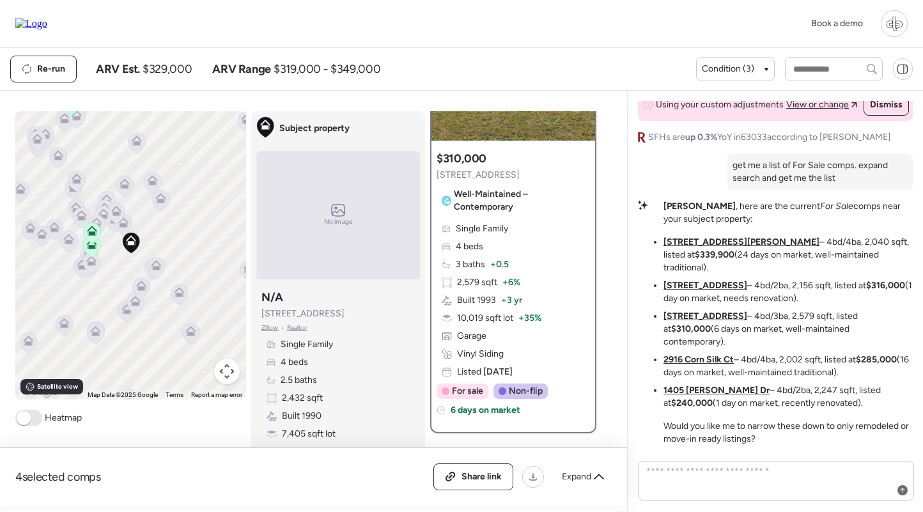
scroll to position [132, 0]
click at [526, 268] on div "Single Family 4 beds 3 baths + 0.5 2,579 sqft + 6% Built 1993 + 3 yr 10,019 sqf…" at bounding box center [512, 300] width 153 height 156
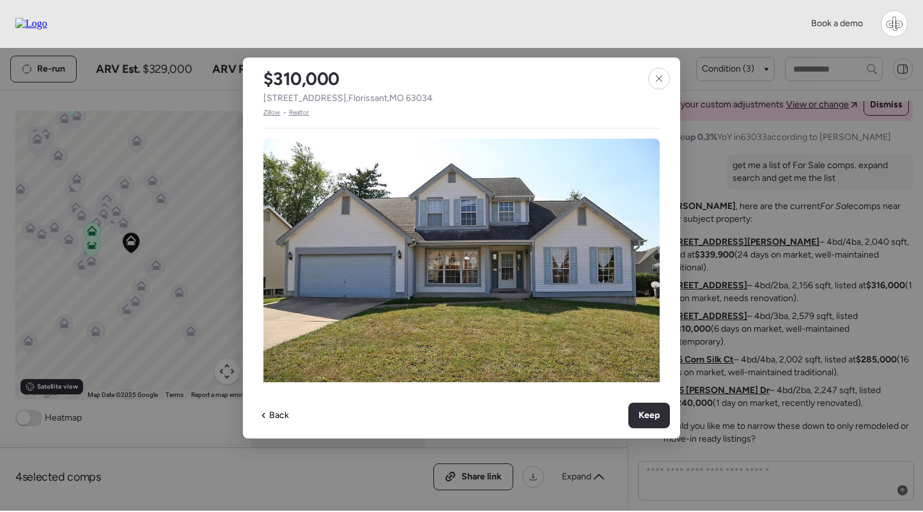
click at [273, 109] on span "Zillow" at bounding box center [271, 112] width 17 height 10
click at [656, 77] on icon at bounding box center [659, 78] width 10 height 10
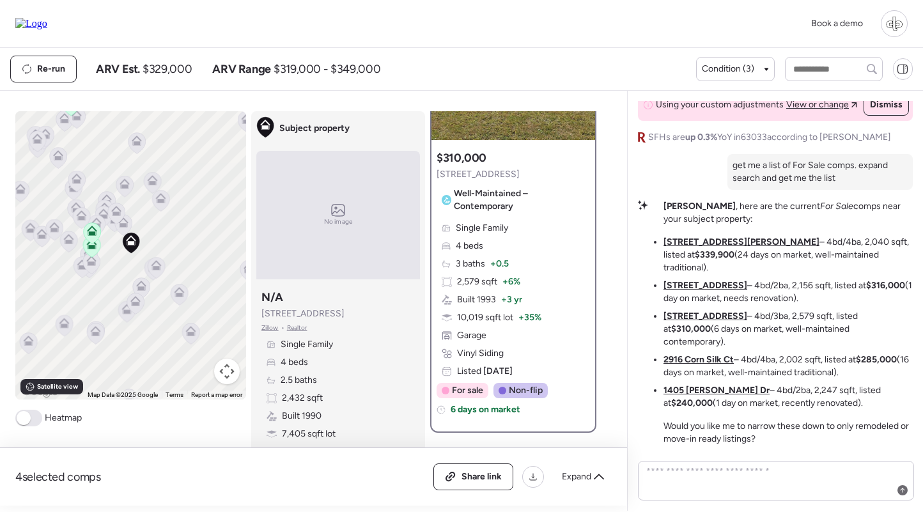
click at [715, 358] on u "2916 Corn Silk Ct" at bounding box center [698, 359] width 70 height 11
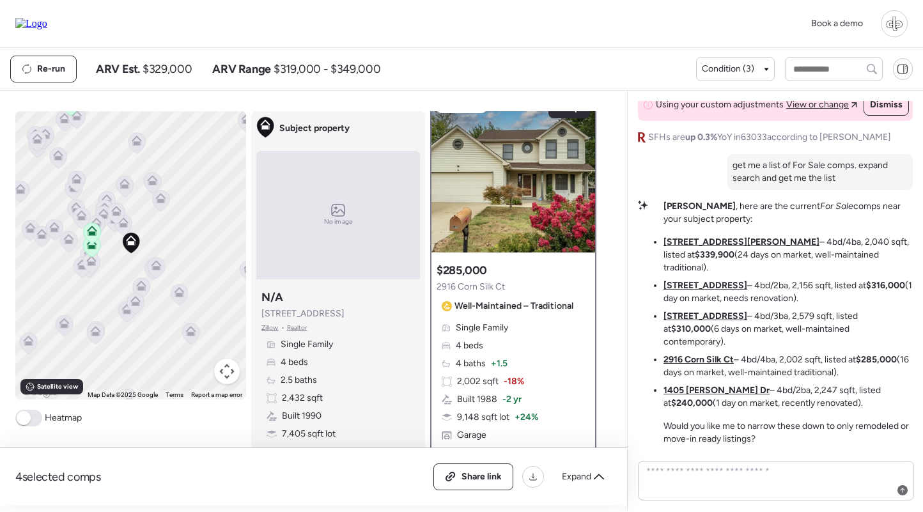
scroll to position [0, 0]
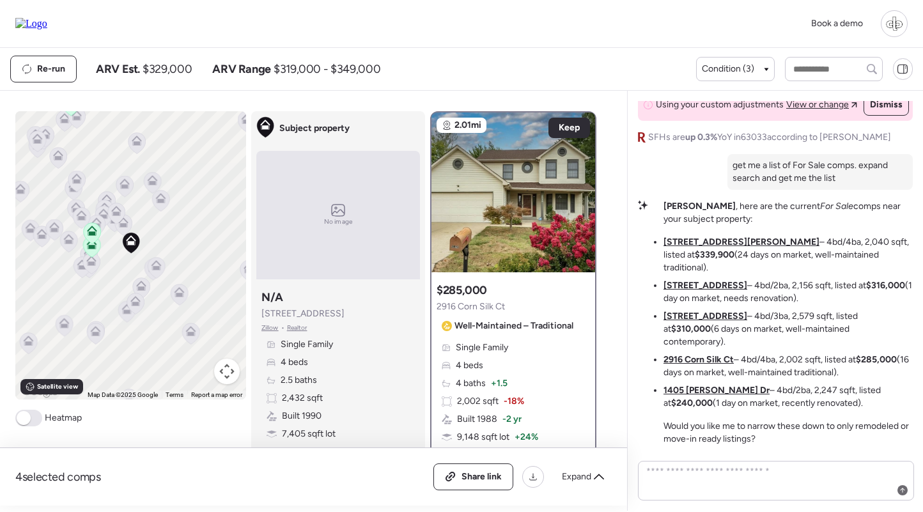
click at [529, 346] on div "Single Family 4 beds 4 baths + 1.5 2,002 sqft -18% Built 1988 -2 yr 9,148 sqft …" at bounding box center [512, 419] width 153 height 156
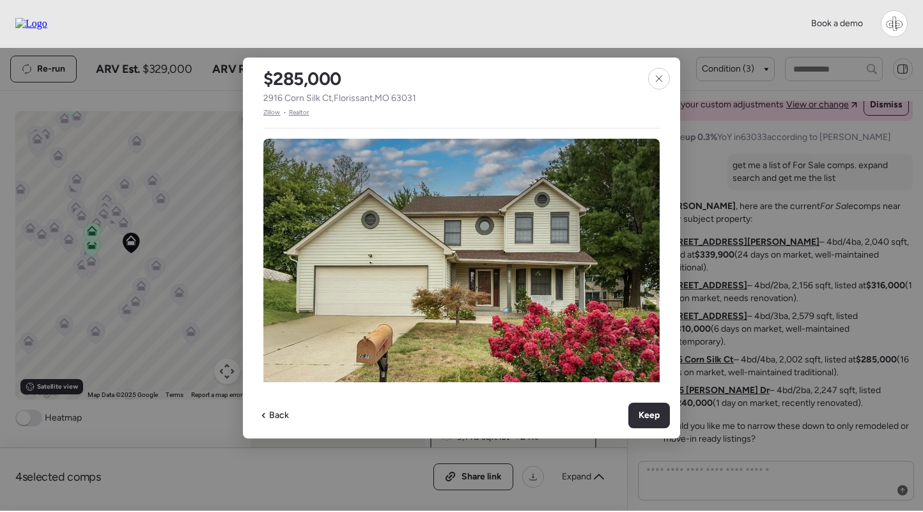
click at [278, 109] on span "Zillow" at bounding box center [271, 112] width 17 height 10
click at [661, 82] on icon at bounding box center [659, 78] width 10 height 10
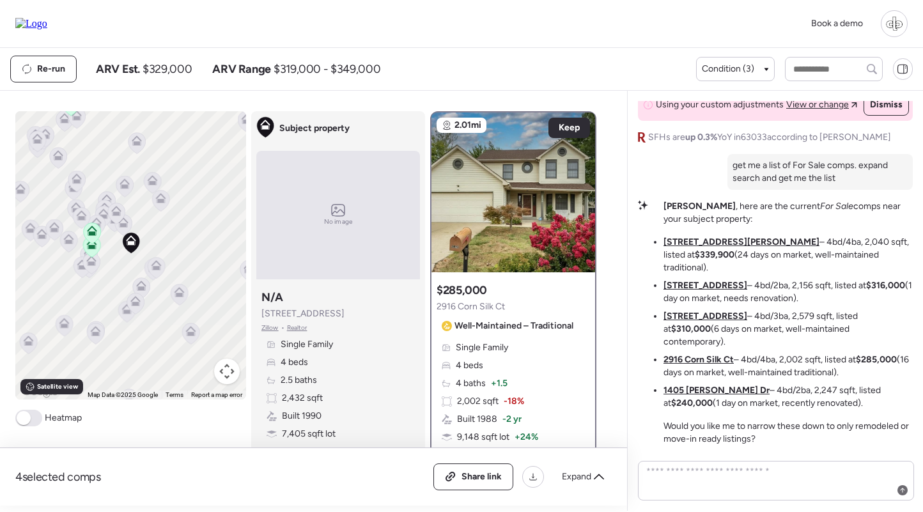
click at [706, 392] on u "1405 Miller Dr" at bounding box center [716, 390] width 106 height 11
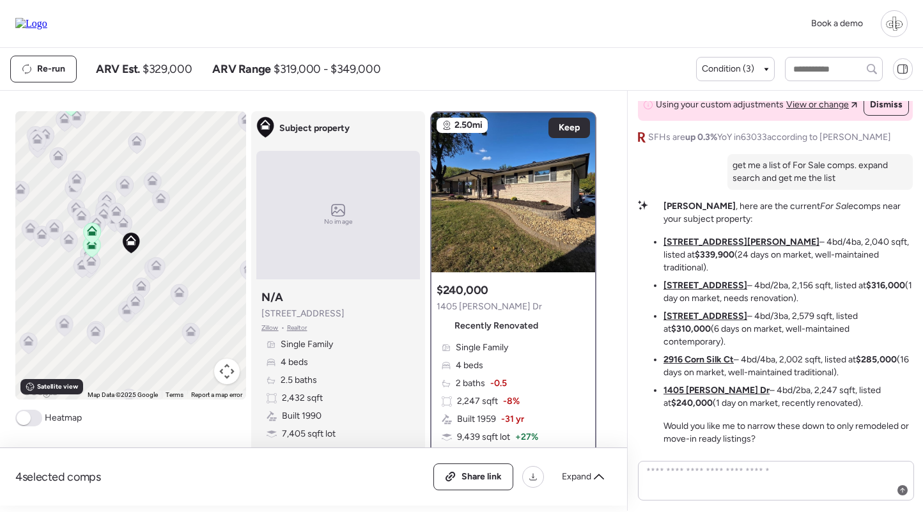
click at [557, 386] on div "Single Family 4 beds 2 baths -0.5 2,247 sqft -8% Built 1959 -31 yr 9,439 sqft l…" at bounding box center [512, 410] width 153 height 138
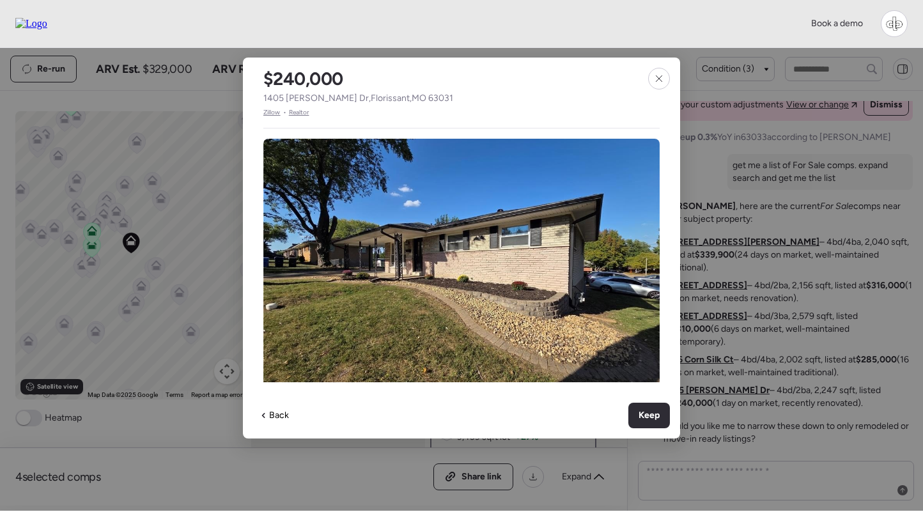
click at [268, 110] on span "Zillow" at bounding box center [271, 112] width 17 height 10
click at [656, 72] on div at bounding box center [659, 79] width 22 height 22
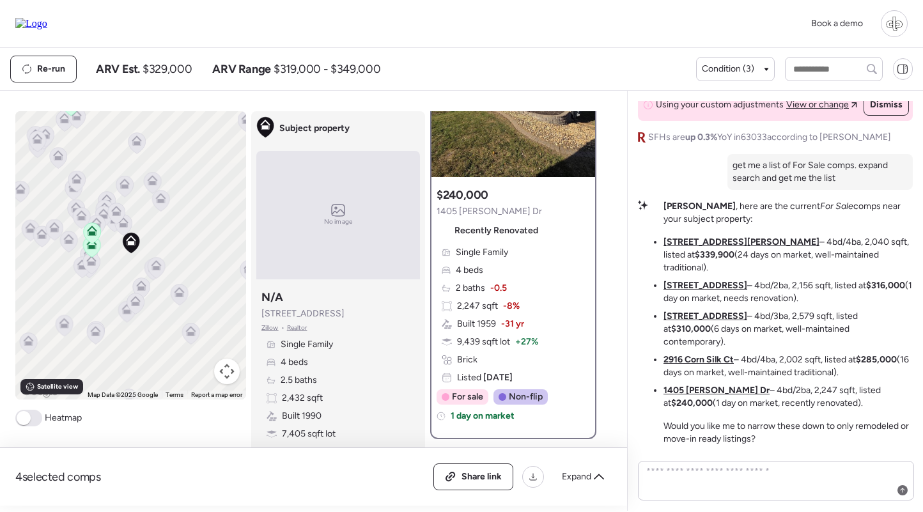
scroll to position [110, 0]
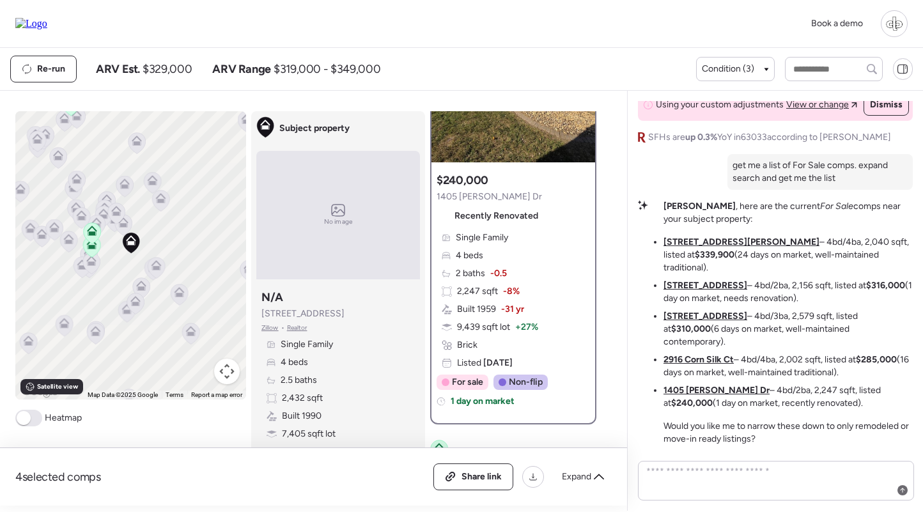
click at [539, 256] on div "Single Family 4 beds 2 baths -0.5 2,247 sqft -8% Built 1959 -31 yr 9,439 sqft l…" at bounding box center [512, 300] width 153 height 138
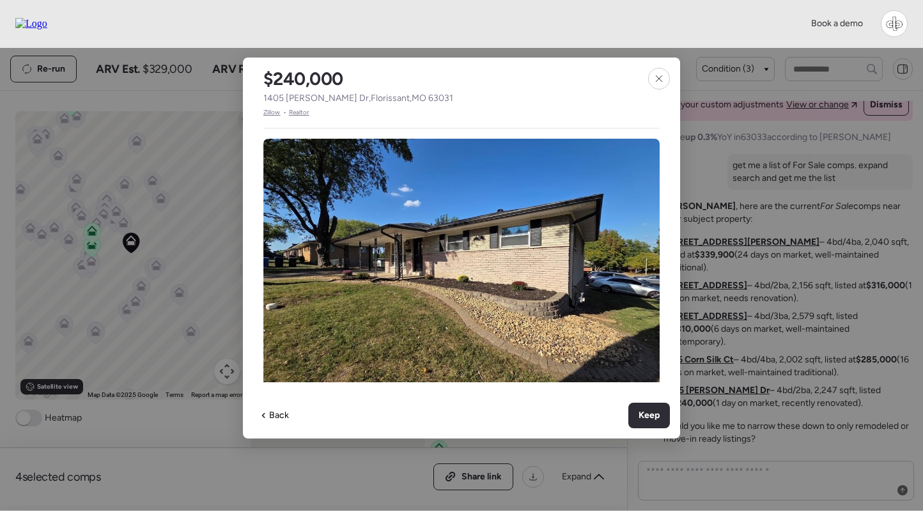
click at [272, 113] on span "Zillow" at bounding box center [271, 112] width 17 height 10
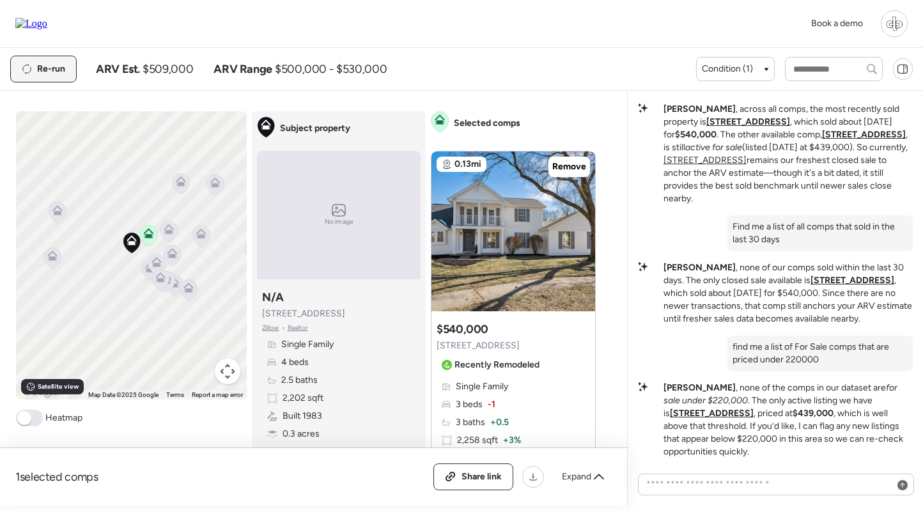
click at [60, 68] on span "Re-run" at bounding box center [51, 69] width 28 height 13
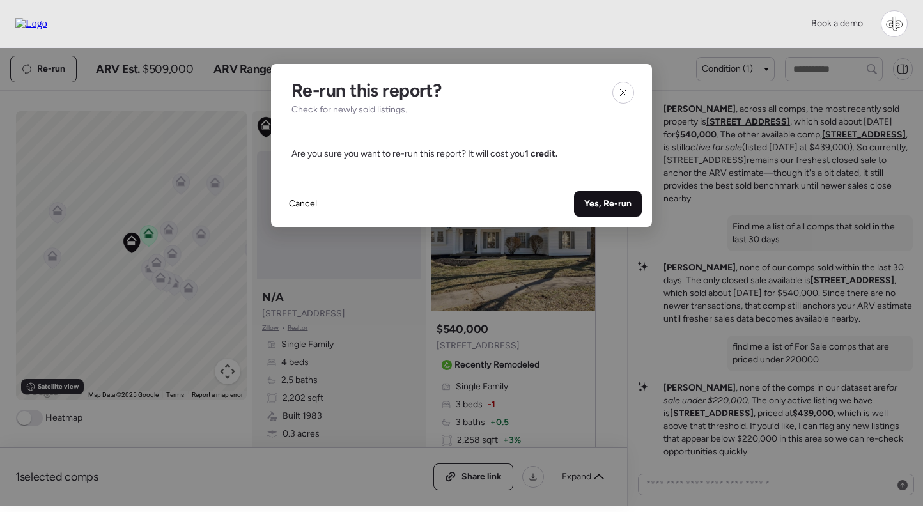
click at [601, 197] on span "Yes, Re-run" at bounding box center [607, 203] width 47 height 13
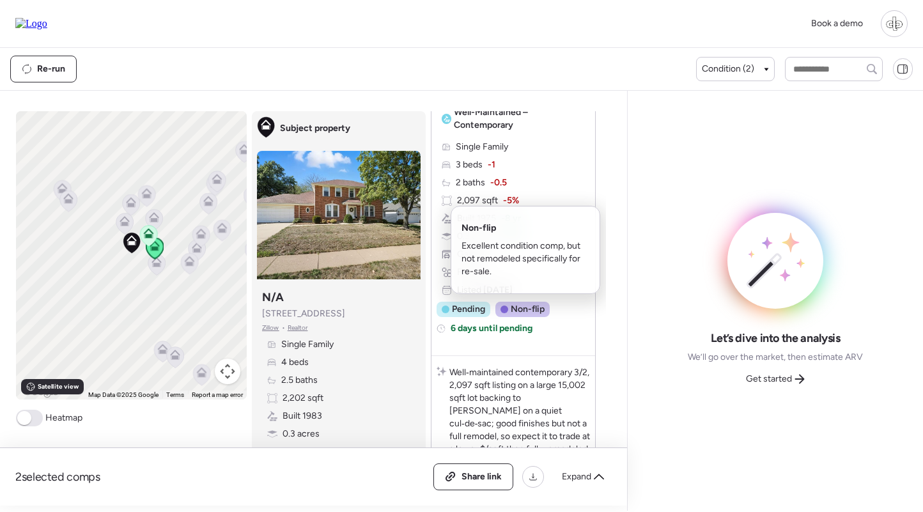
scroll to position [106, 0]
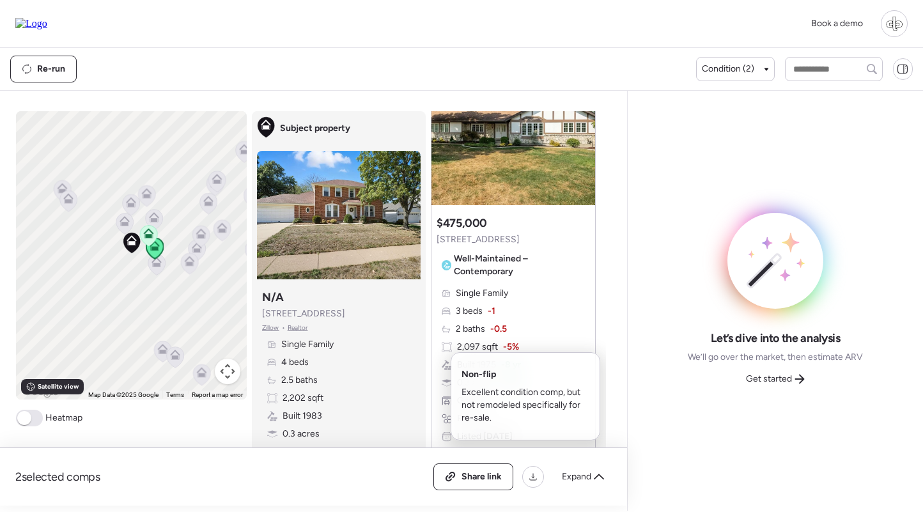
click at [499, 315] on div "Single Family 3 beds -1 2 baths -0.5 2,097 sqft -5% Built 1975 -8 yr 0.3 acres …" at bounding box center [512, 365] width 153 height 156
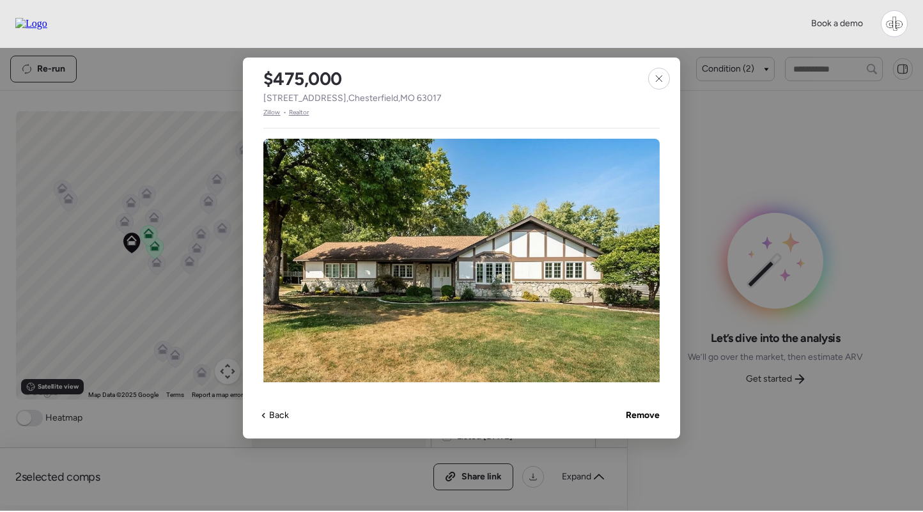
click at [273, 110] on span "Zillow" at bounding box center [271, 112] width 17 height 10
click at [664, 75] on div at bounding box center [659, 79] width 22 height 22
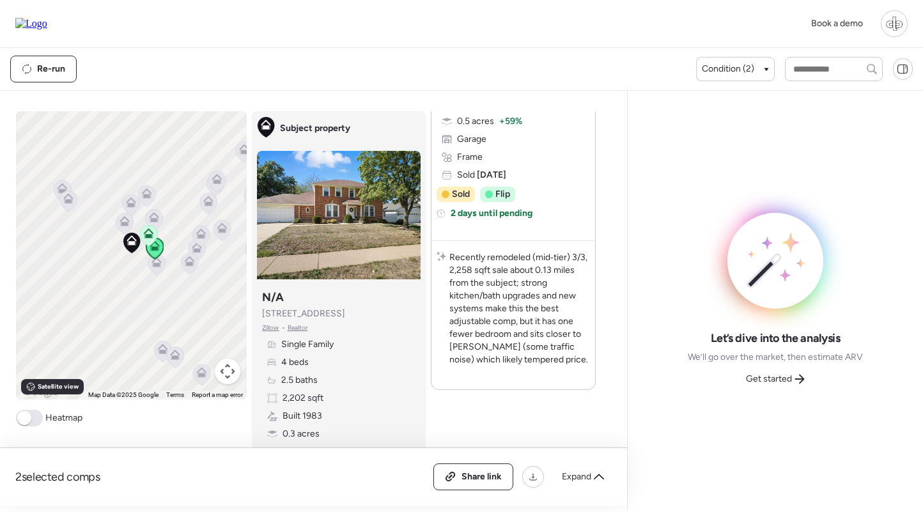
scroll to position [963, 0]
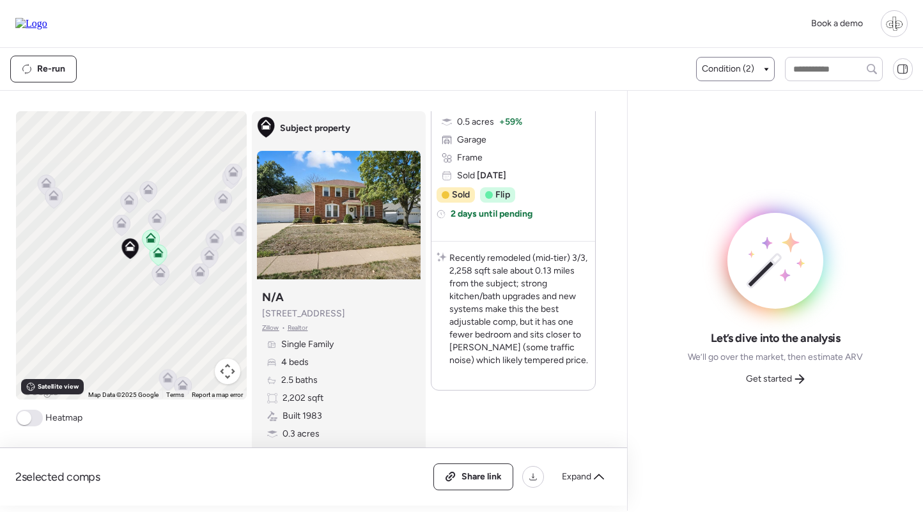
click at [719, 68] on span "Condition (2)" at bounding box center [728, 69] width 52 height 13
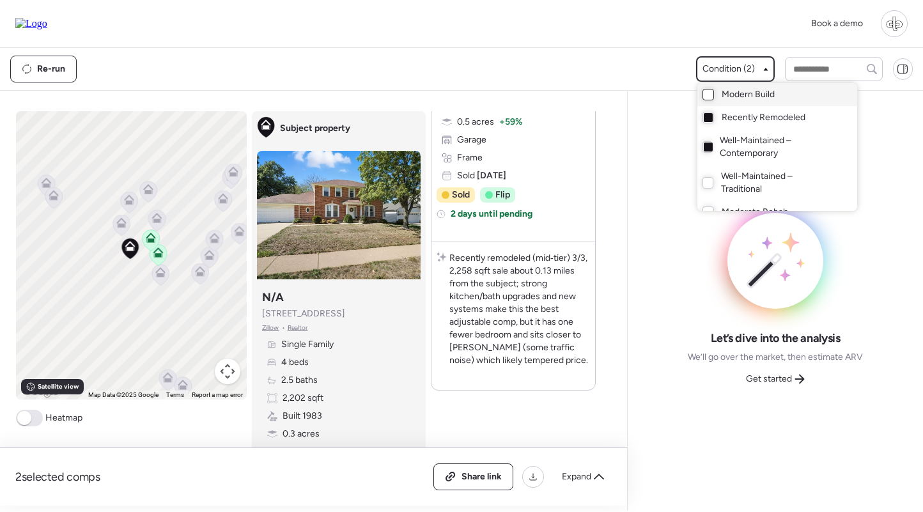
click at [704, 94] on div at bounding box center [708, 95] width 12 height 12
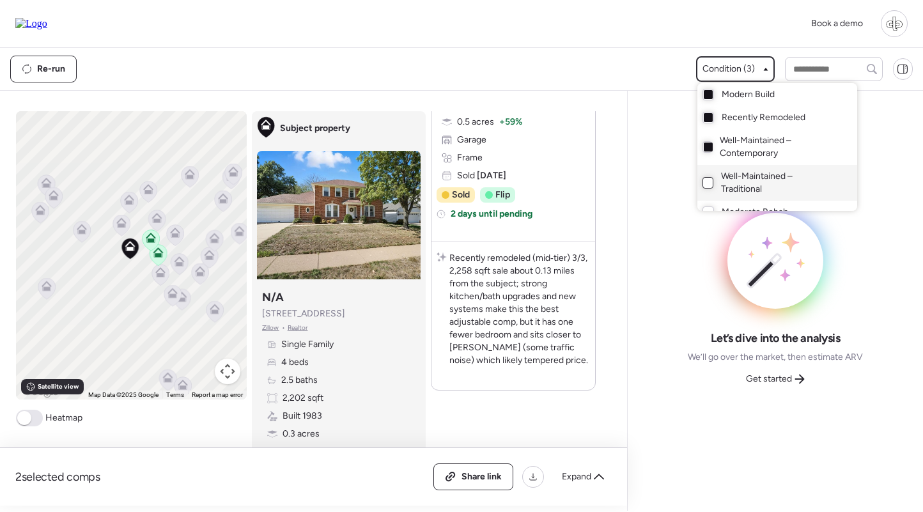
click at [705, 183] on div at bounding box center [707, 183] width 11 height 12
click at [705, 180] on div at bounding box center [708, 177] width 12 height 12
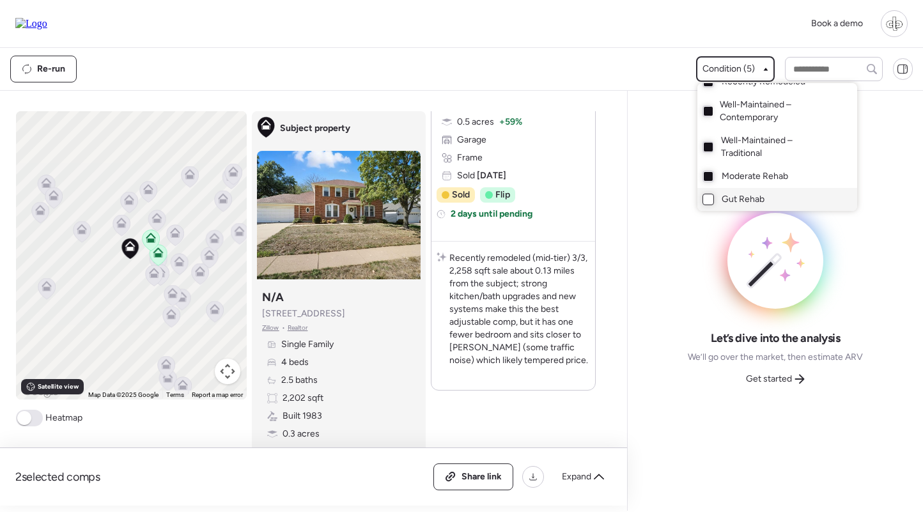
click at [705, 195] on div at bounding box center [708, 200] width 12 height 12
click at [709, 67] on div at bounding box center [461, 220] width 923 height 512
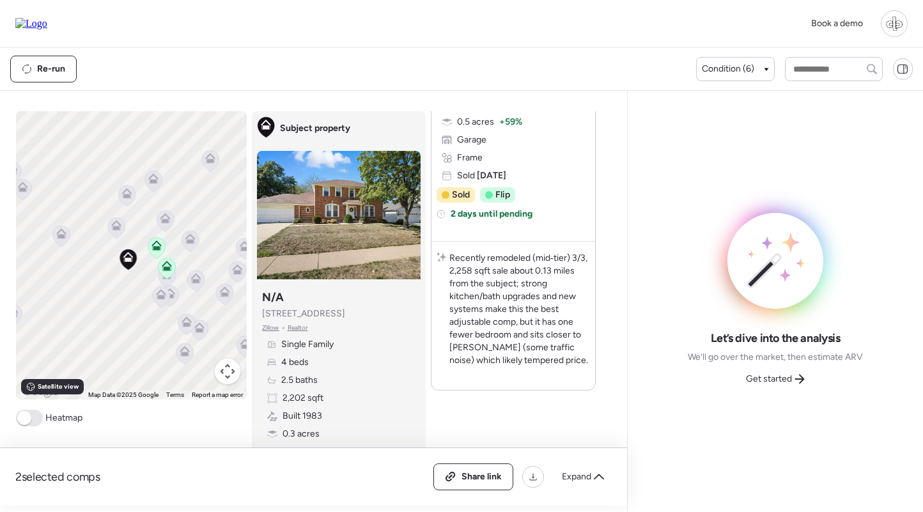
click at [121, 236] on icon at bounding box center [116, 228] width 18 height 22
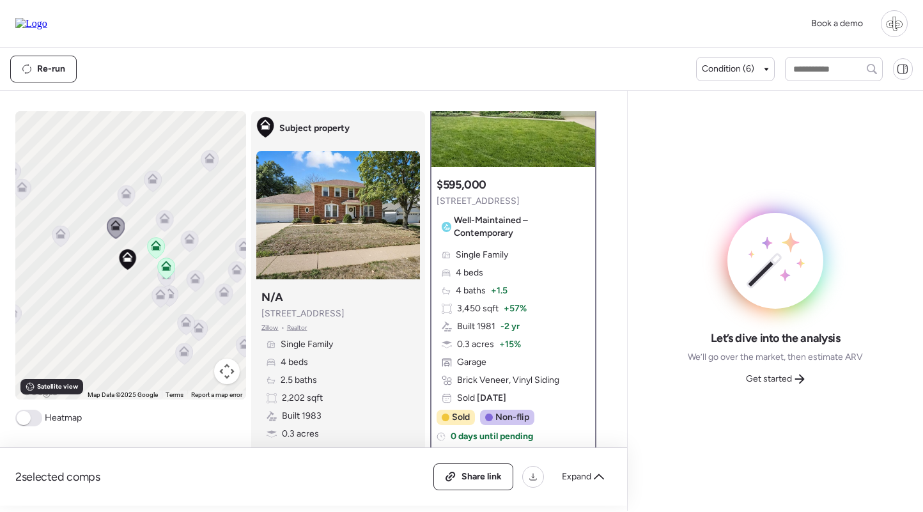
scroll to position [151, 0]
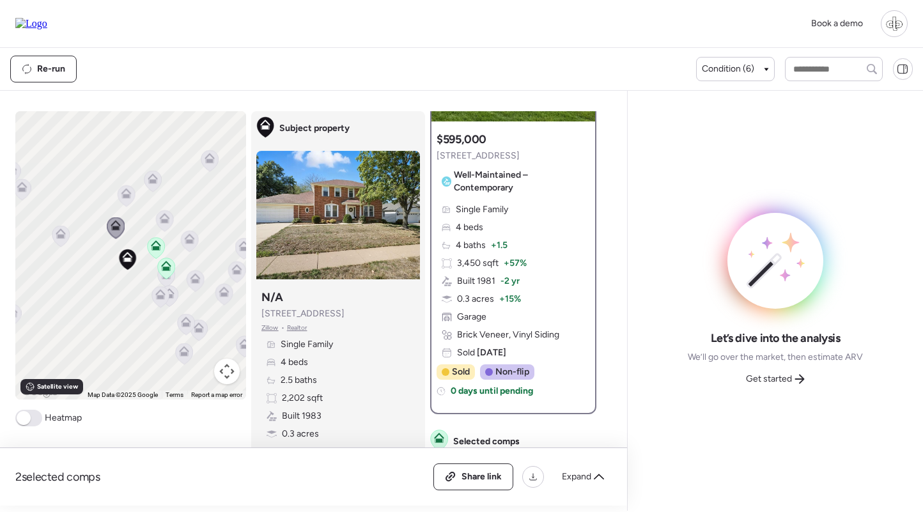
click at [61, 235] on icon at bounding box center [61, 233] width 10 height 10
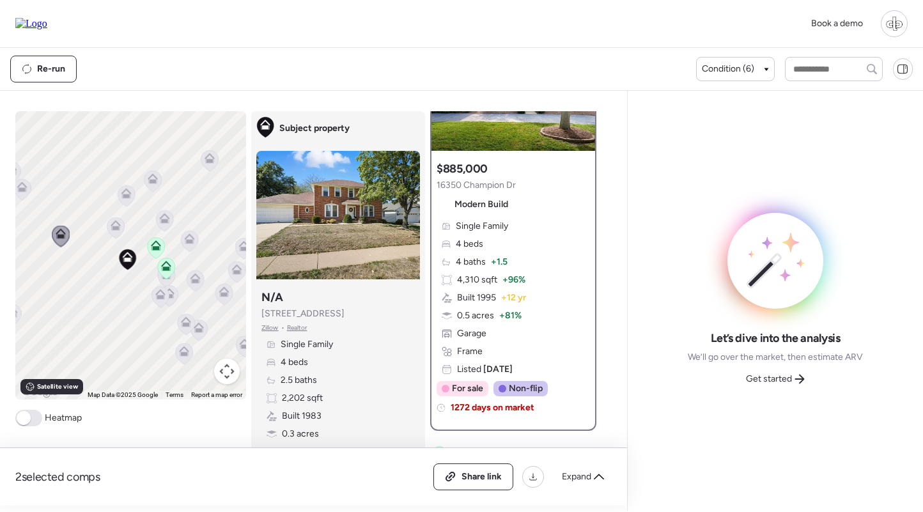
scroll to position [121, 0]
click at [480, 310] on div "Single Family 4 beds 4 baths + 1.5 4,310 sqft + 96% Built 1995 + 12 yr 0.5 acre…" at bounding box center [512, 298] width 153 height 156
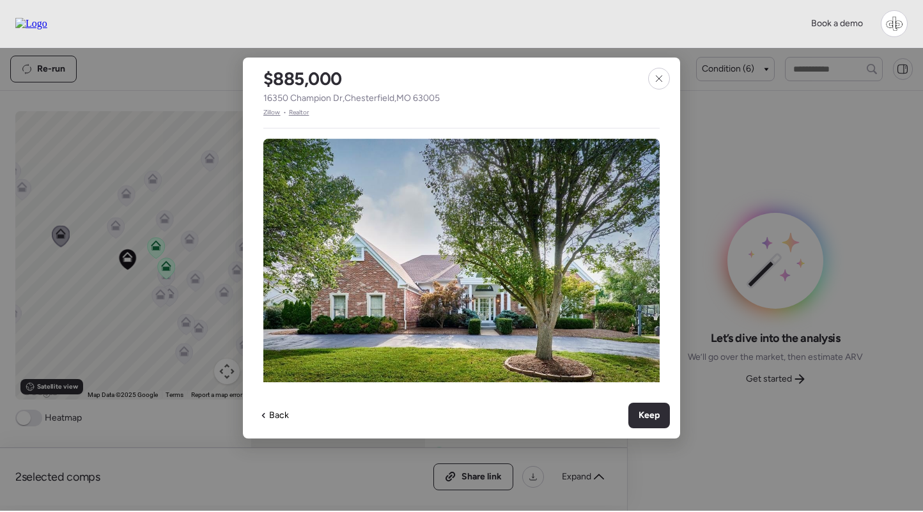
click at [270, 118] on div "$885,000 16350 Champion Dr , Chesterfield , MO 63005 Zillow • Realtor Single Fa…" at bounding box center [461, 248] width 437 height 381
click at [272, 111] on span "Zillow" at bounding box center [271, 112] width 17 height 10
click at [657, 85] on div at bounding box center [659, 79] width 22 height 22
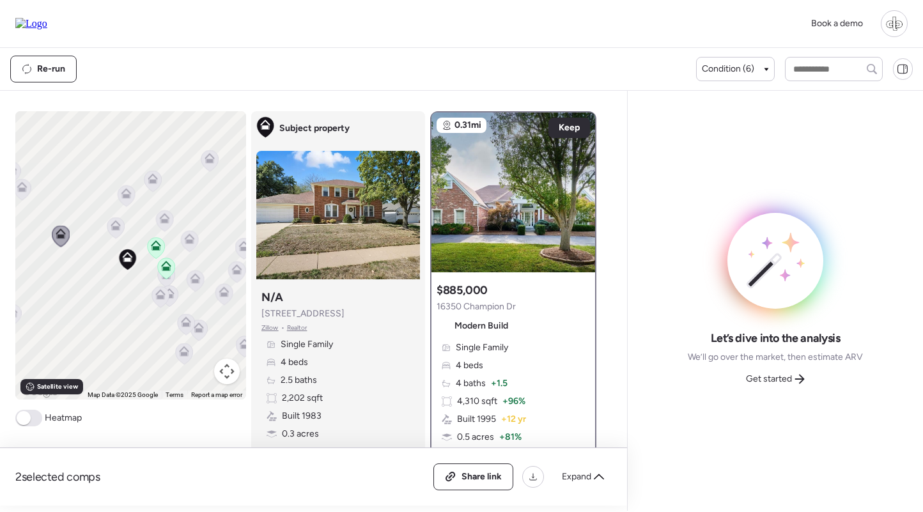
scroll to position [0, 0]
click at [113, 231] on icon at bounding box center [115, 227] width 17 height 21
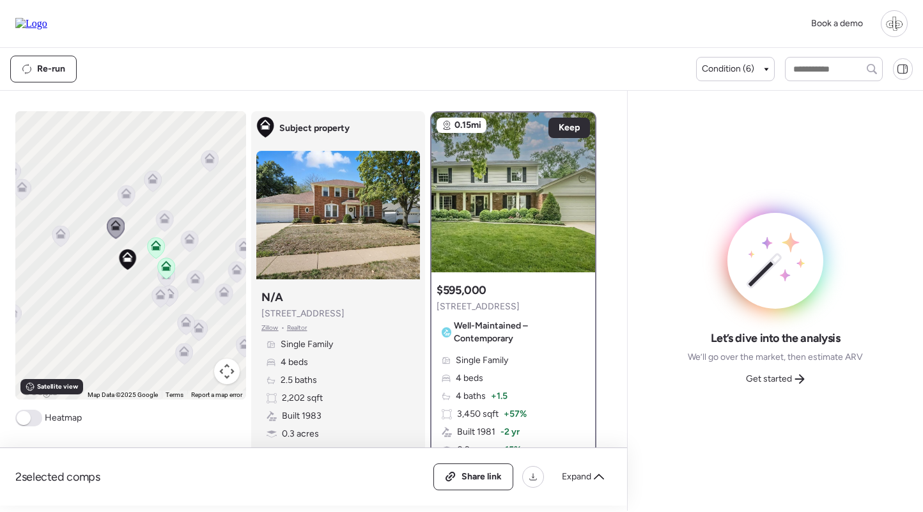
click at [128, 196] on icon at bounding box center [125, 196] width 8 height 4
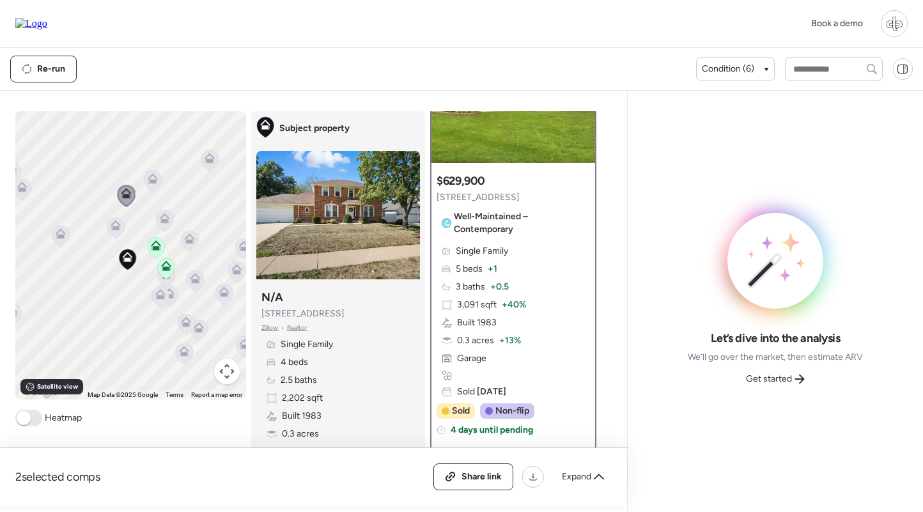
scroll to position [110, 0]
click at [151, 183] on icon at bounding box center [152, 181] width 8 height 4
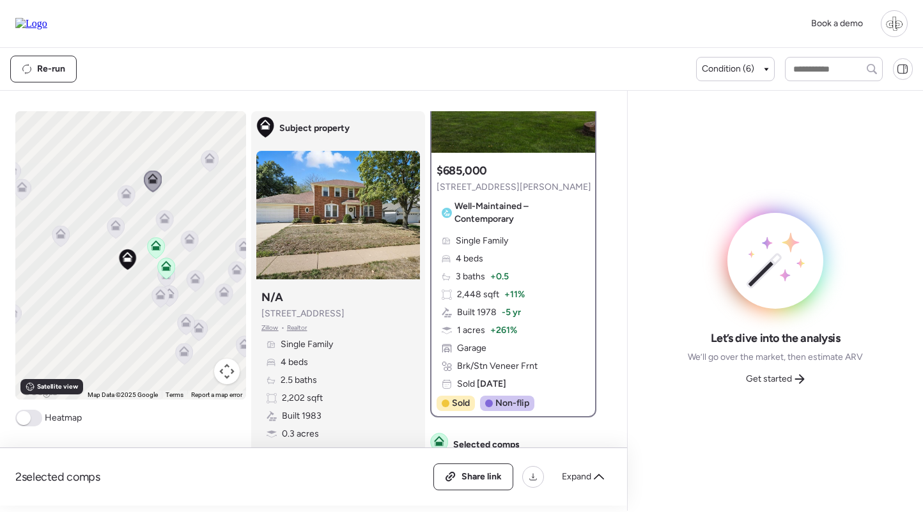
scroll to position [123, 0]
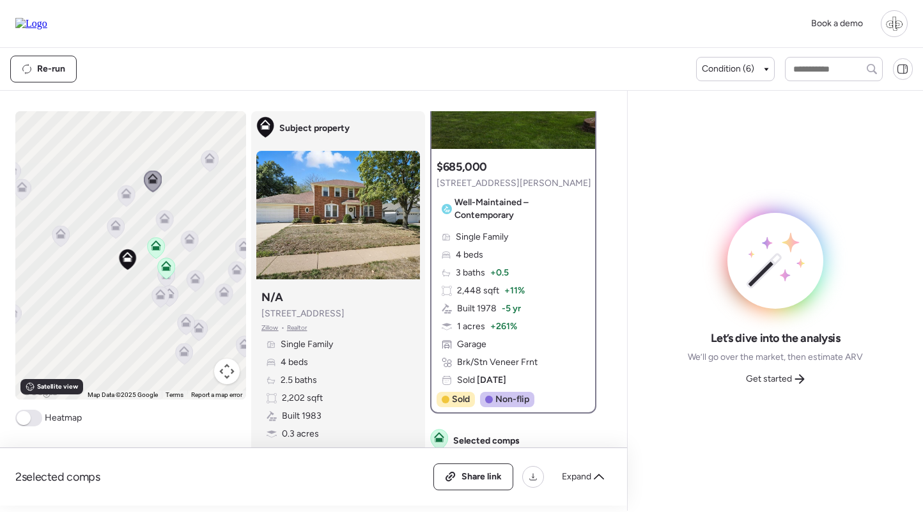
click at [212, 167] on icon at bounding box center [209, 160] width 17 height 21
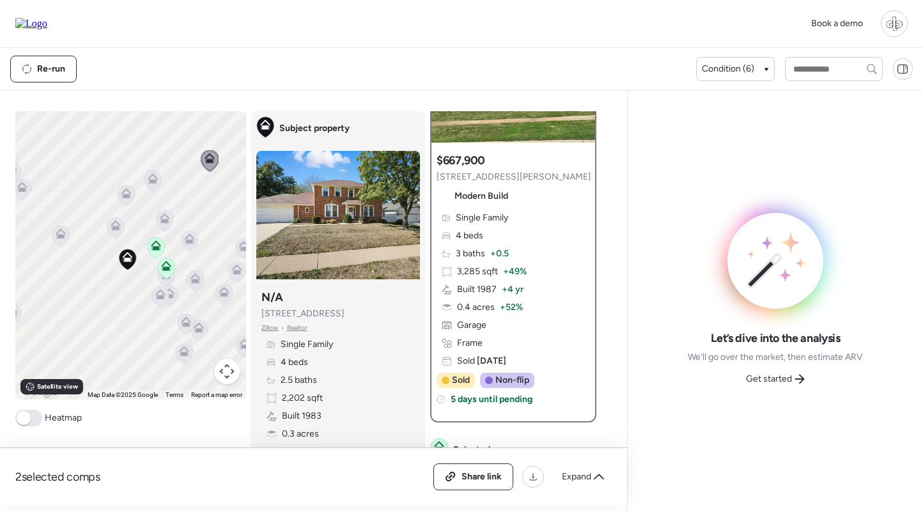
scroll to position [136, 0]
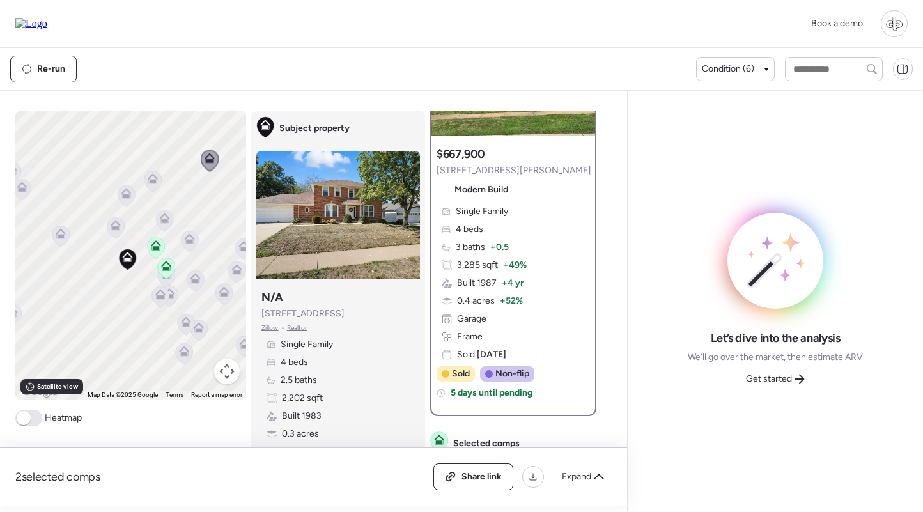
click at [190, 243] on icon at bounding box center [189, 241] width 8 height 4
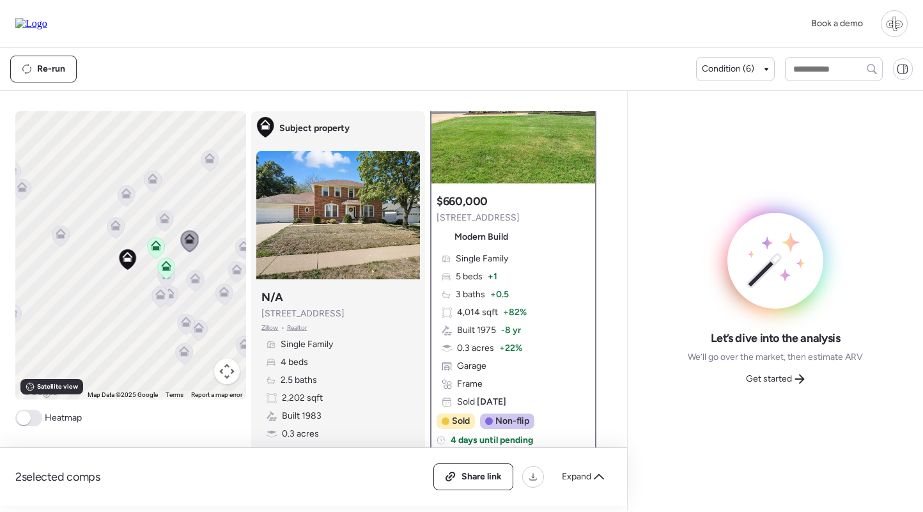
scroll to position [99, 0]
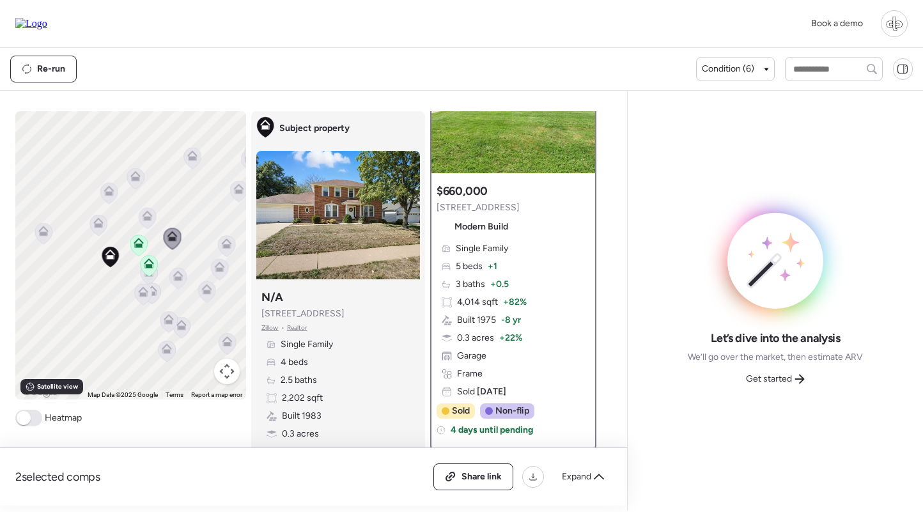
drag, startPoint x: 213, startPoint y: 224, endPoint x: 167, endPoint y: 213, distance: 47.8
click at [167, 213] on div "To navigate, press the arrow keys. To activate drag with keyboard, press Alt + …" at bounding box center [130, 255] width 231 height 288
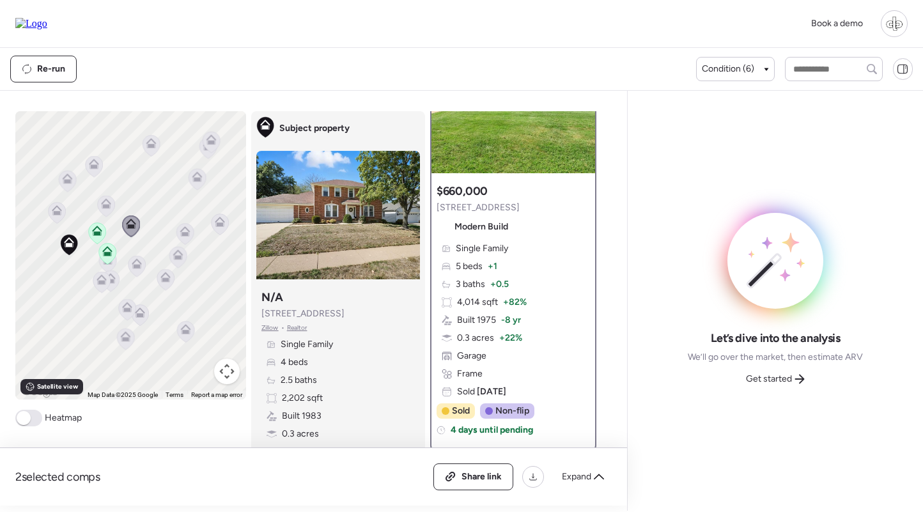
click at [185, 234] on icon at bounding box center [184, 234] width 8 height 4
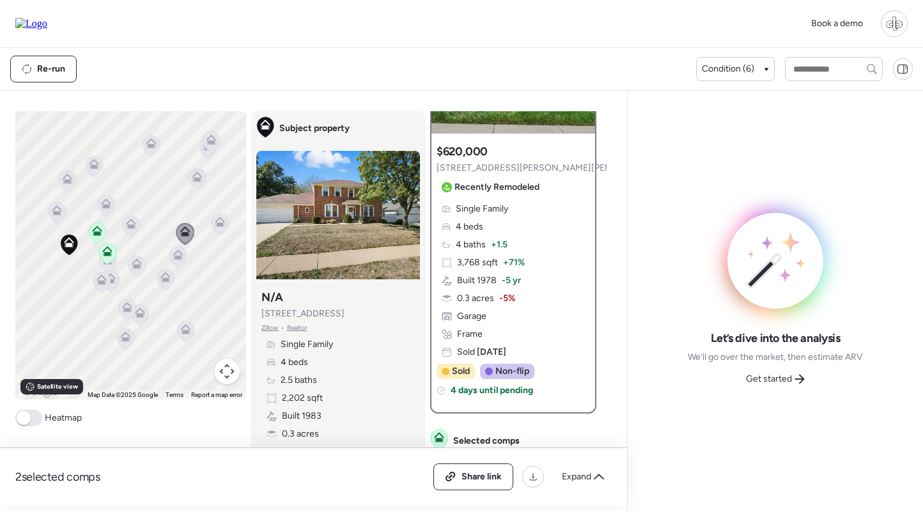
scroll to position [140, 0]
click at [182, 259] on icon at bounding box center [178, 254] width 10 height 10
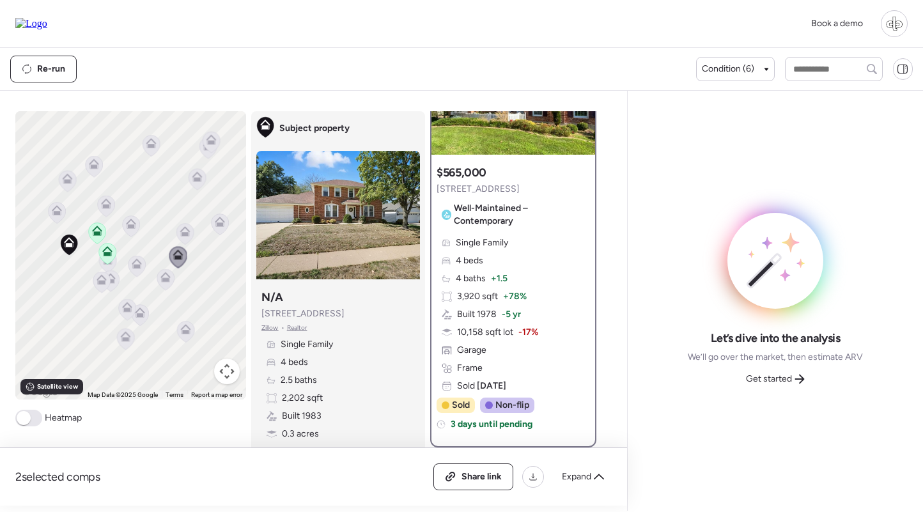
click at [161, 279] on icon at bounding box center [165, 279] width 8 height 4
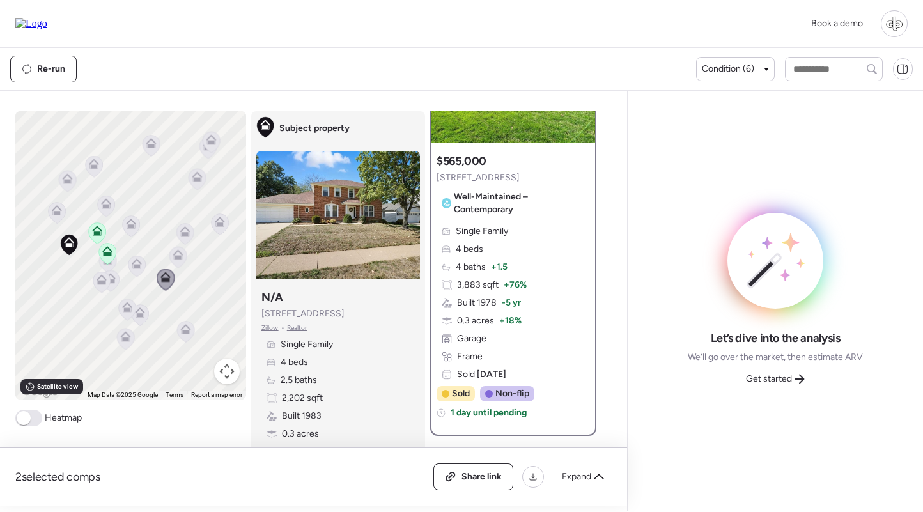
click at [128, 268] on icon at bounding box center [137, 266] width 18 height 22
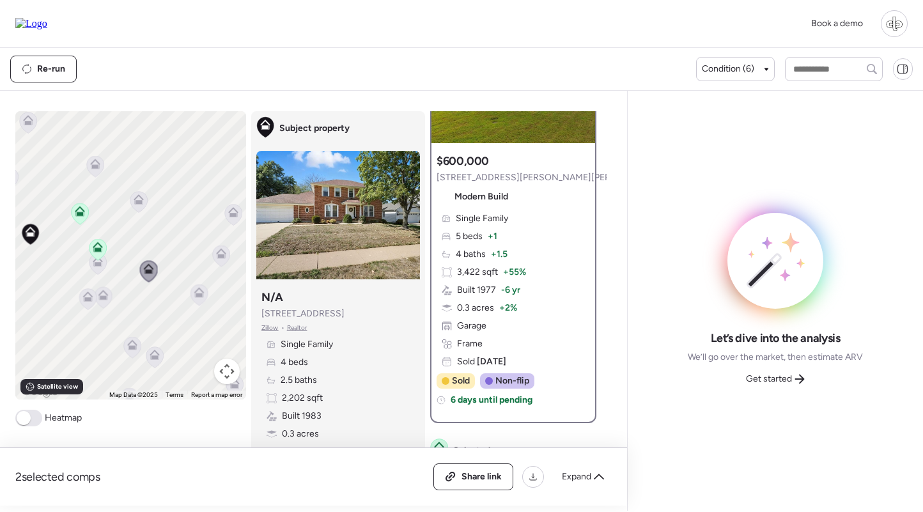
click at [102, 270] on icon at bounding box center [97, 263] width 17 height 21
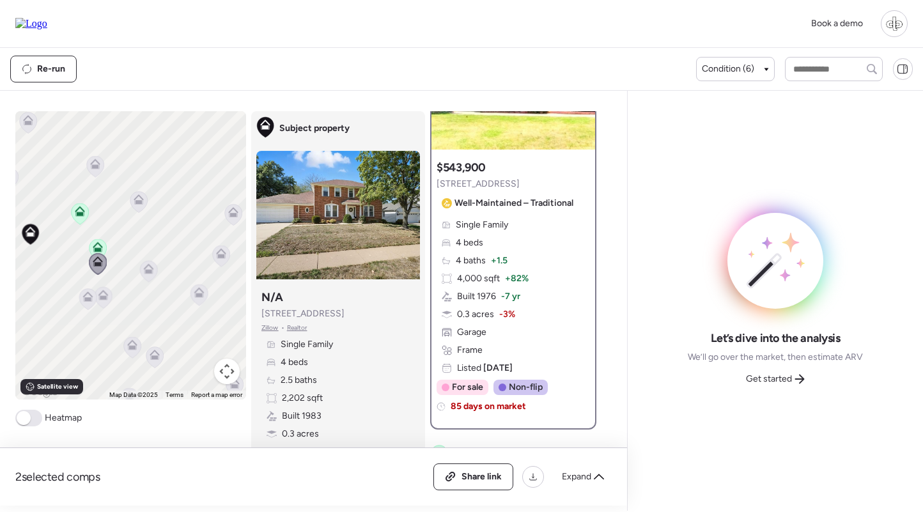
click at [468, 310] on span "0.3 acres" at bounding box center [475, 314] width 37 height 13
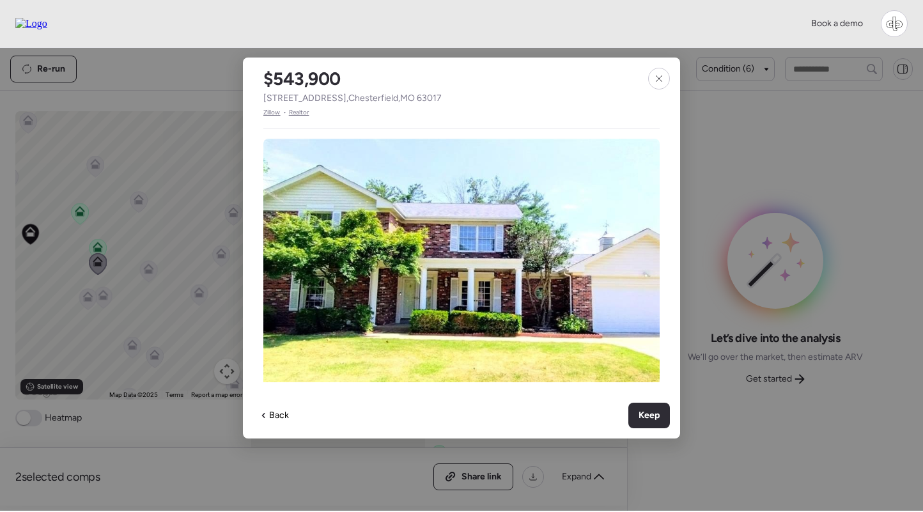
click at [275, 111] on span "Zillow" at bounding box center [271, 112] width 17 height 10
click at [665, 77] on div at bounding box center [659, 79] width 22 height 22
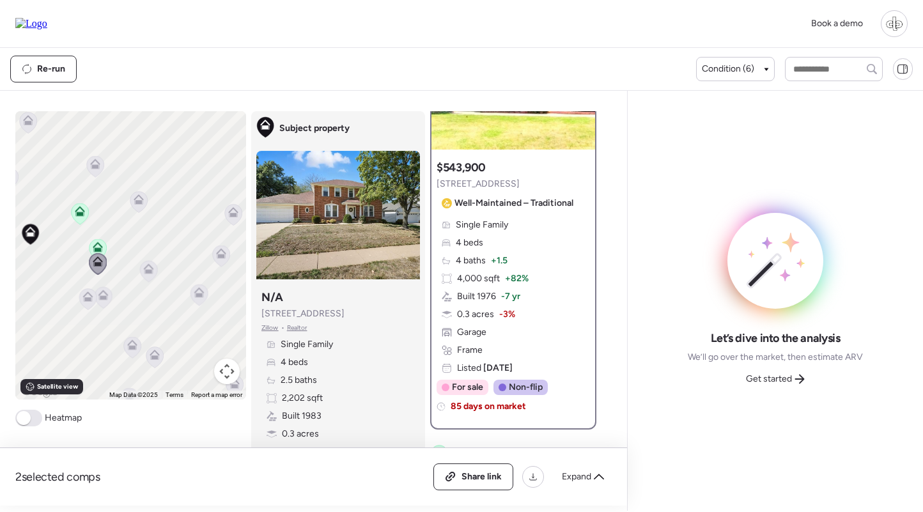
click at [106, 302] on icon at bounding box center [103, 297] width 17 height 21
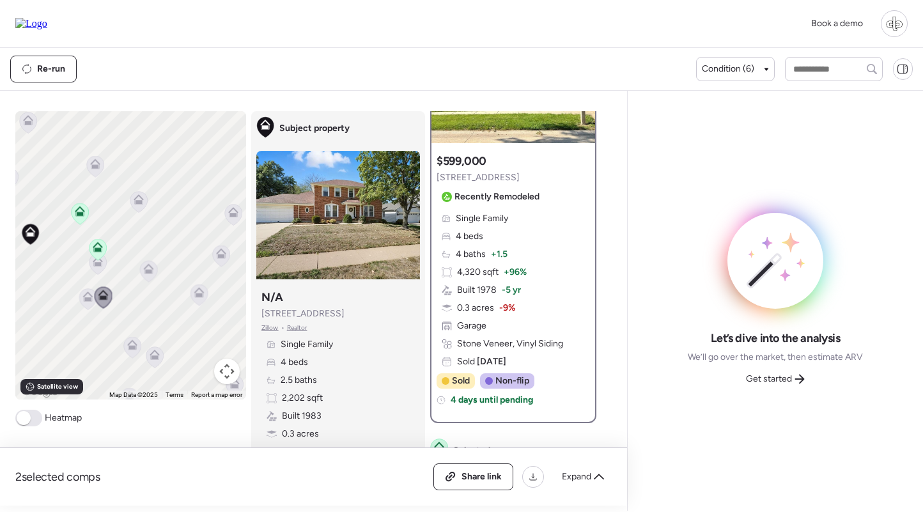
click at [87, 304] on icon at bounding box center [87, 298] width 17 height 21
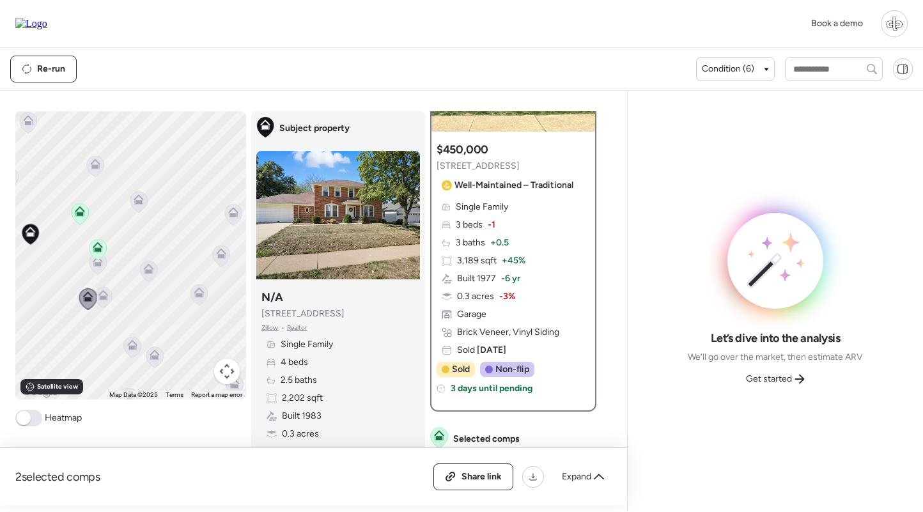
click at [127, 349] on icon at bounding box center [132, 344] width 10 height 10
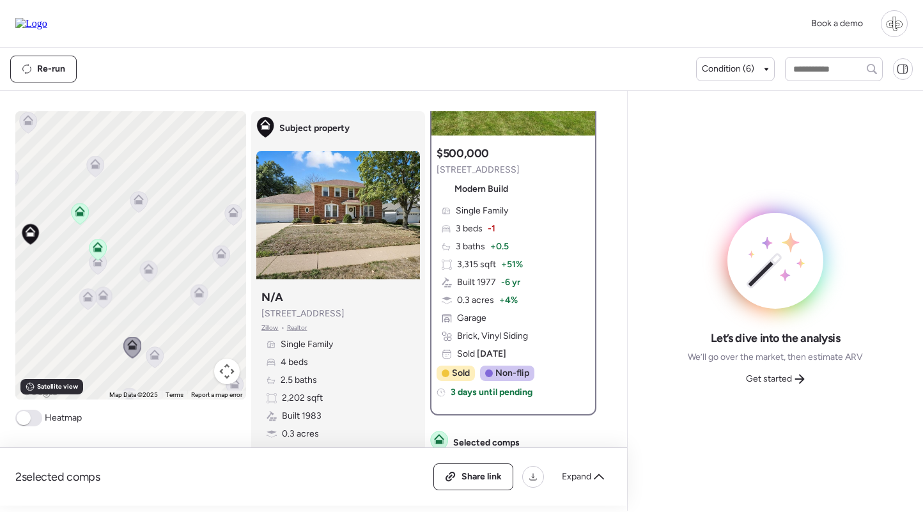
drag, startPoint x: 153, startPoint y: 360, endPoint x: 259, endPoint y: 337, distance: 107.9
click at [153, 359] on icon at bounding box center [154, 357] width 8 height 4
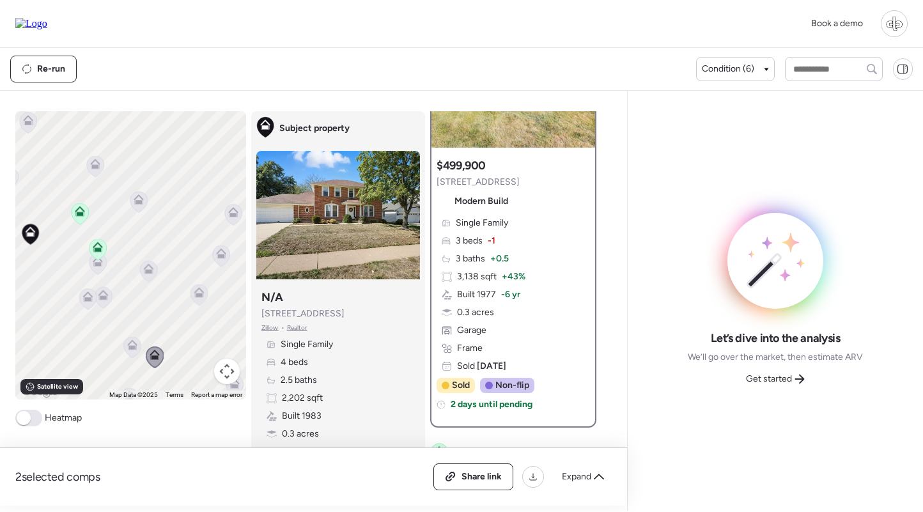
click at [192, 295] on icon at bounding box center [198, 294] width 17 height 21
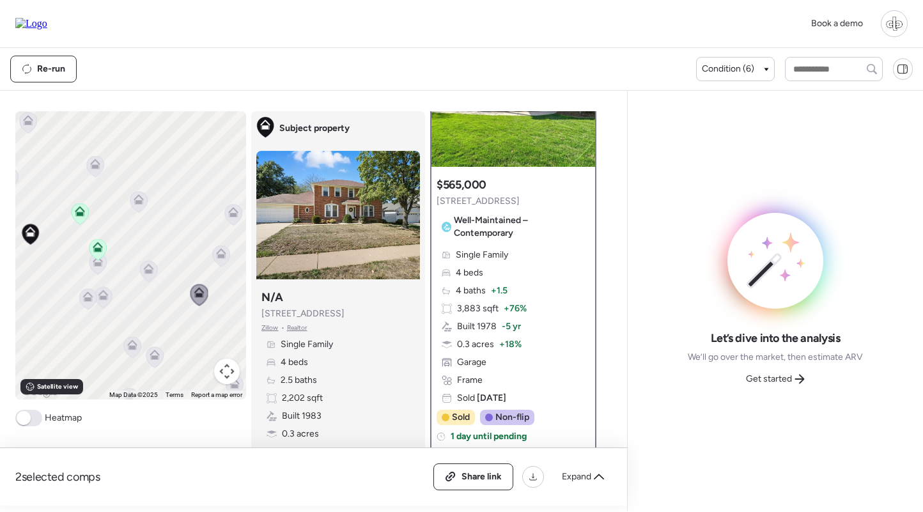
click at [223, 264] on icon at bounding box center [220, 255] width 17 height 21
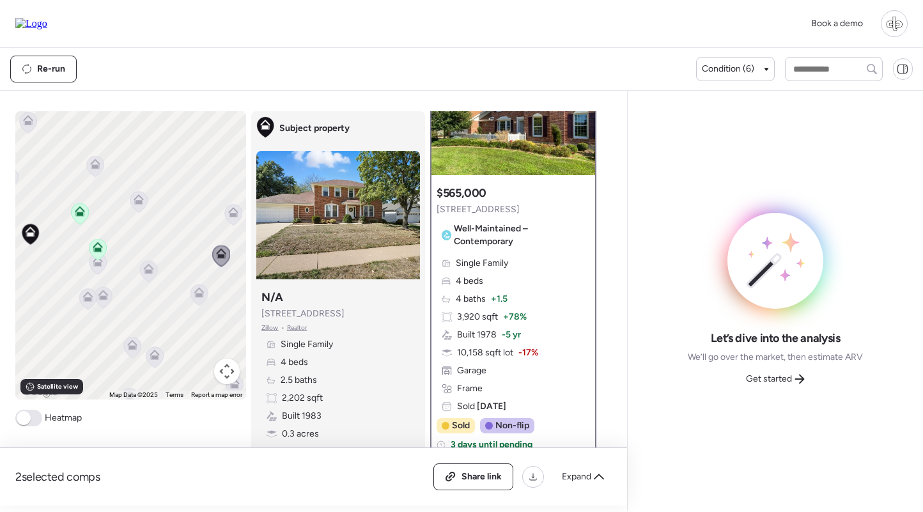
click at [232, 209] on icon at bounding box center [233, 210] width 10 height 6
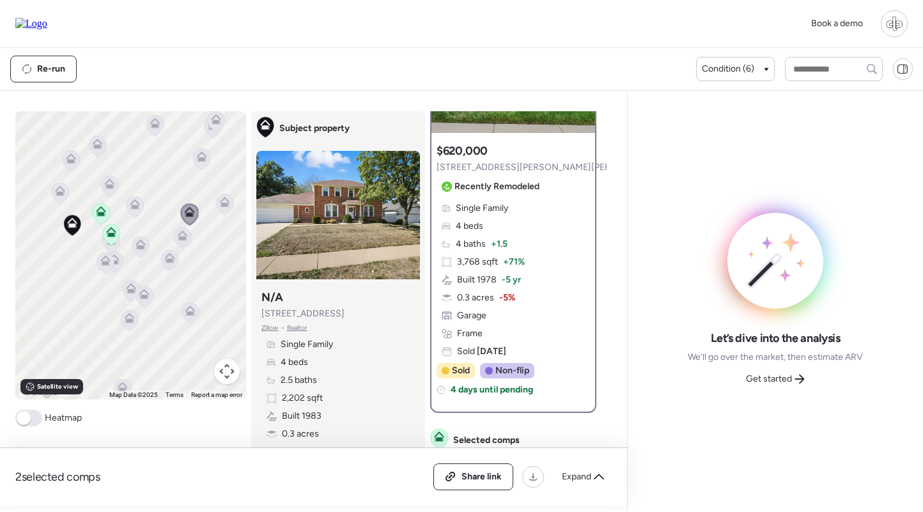
drag, startPoint x: 193, startPoint y: 240, endPoint x: 166, endPoint y: 234, distance: 28.1
click at [166, 234] on div "To navigate, press the arrow keys. To activate drag with keyboard, press Alt + …" at bounding box center [130, 255] width 231 height 288
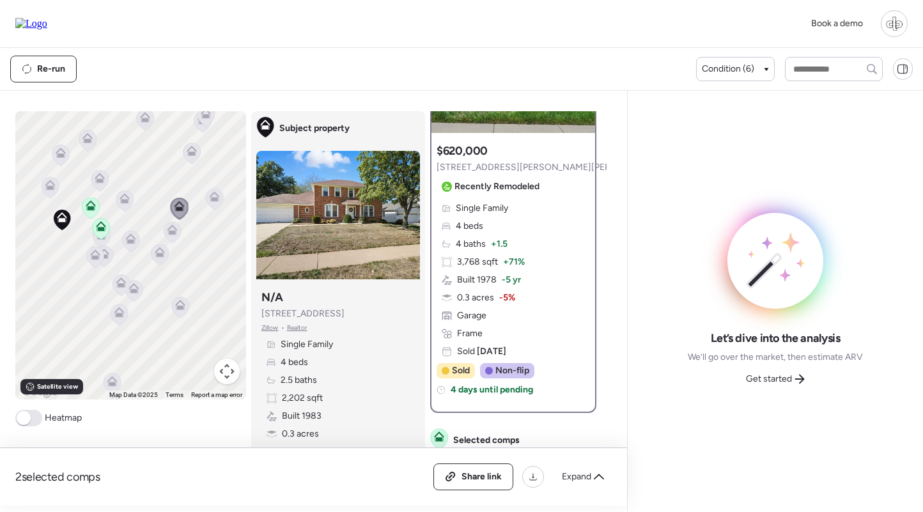
click at [178, 314] on icon at bounding box center [179, 306] width 17 height 21
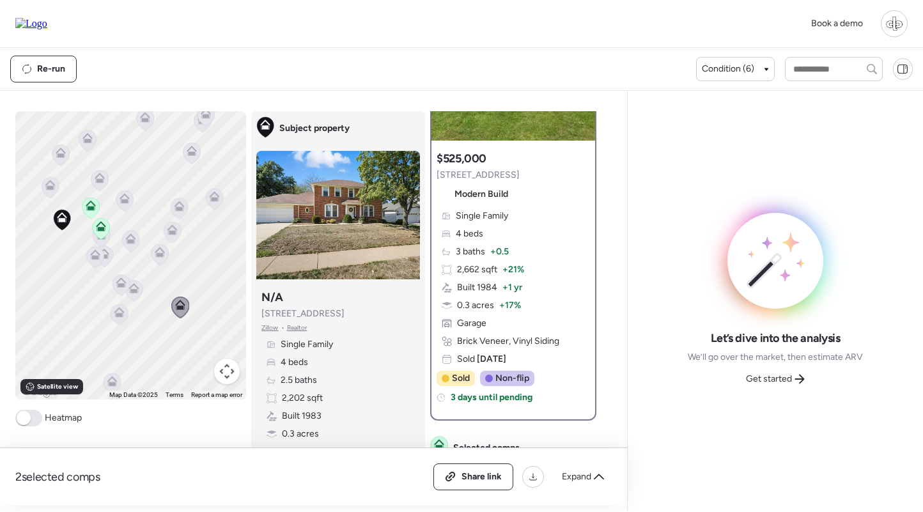
click at [120, 306] on icon at bounding box center [119, 314] width 17 height 21
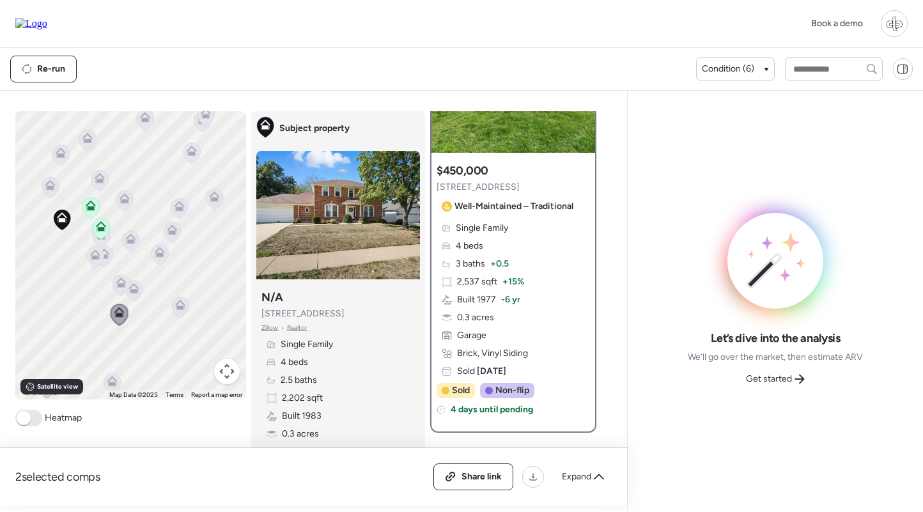
click at [135, 294] on icon at bounding box center [133, 290] width 17 height 21
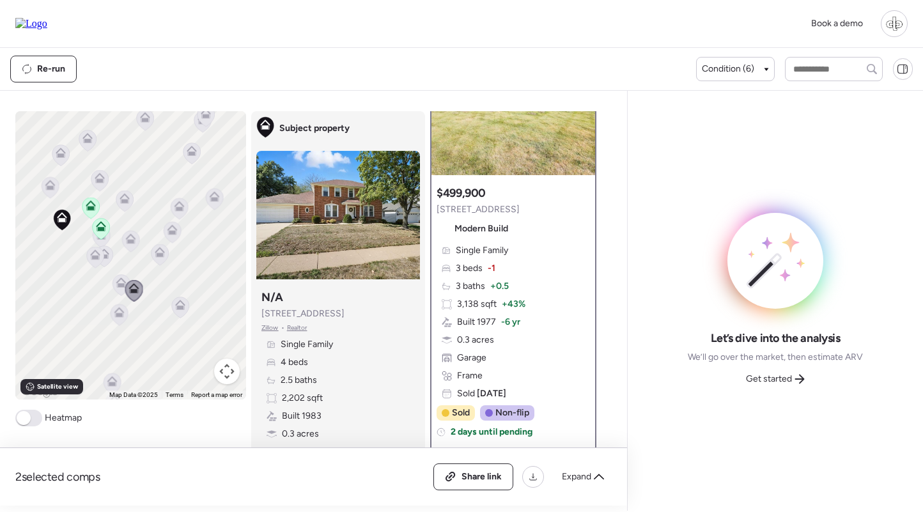
click at [120, 283] on icon at bounding box center [121, 282] width 10 height 10
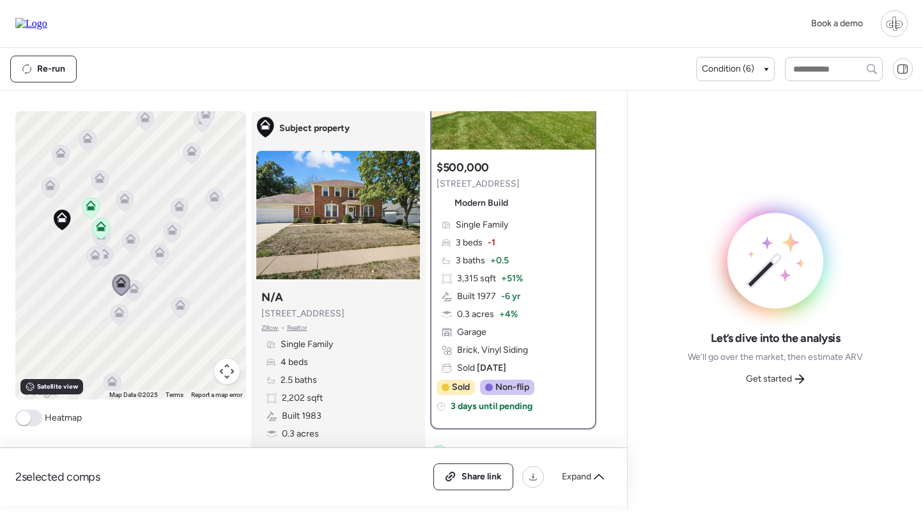
click at [114, 383] on icon at bounding box center [111, 383] width 8 height 4
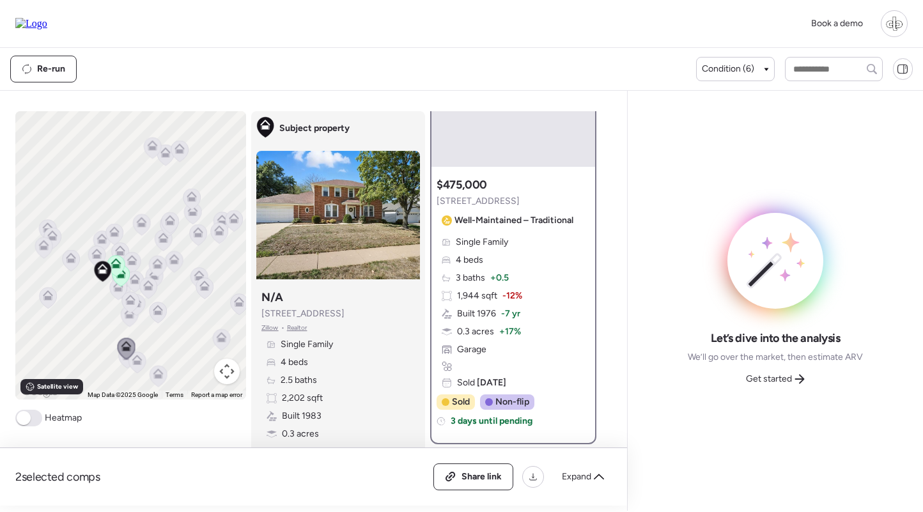
click at [139, 366] on icon at bounding box center [136, 361] width 17 height 21
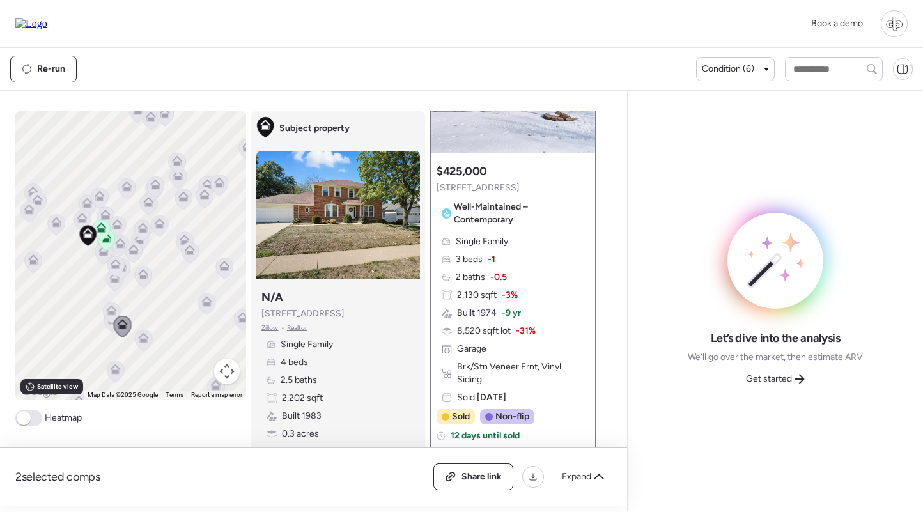
drag, startPoint x: 139, startPoint y: 322, endPoint x: 123, endPoint y: 284, distance: 41.5
click at [123, 284] on div "To navigate, press the arrow keys. To activate drag with keyboard, press Alt + …" at bounding box center [130, 255] width 231 height 288
click at [141, 335] on icon at bounding box center [142, 335] width 10 height 10
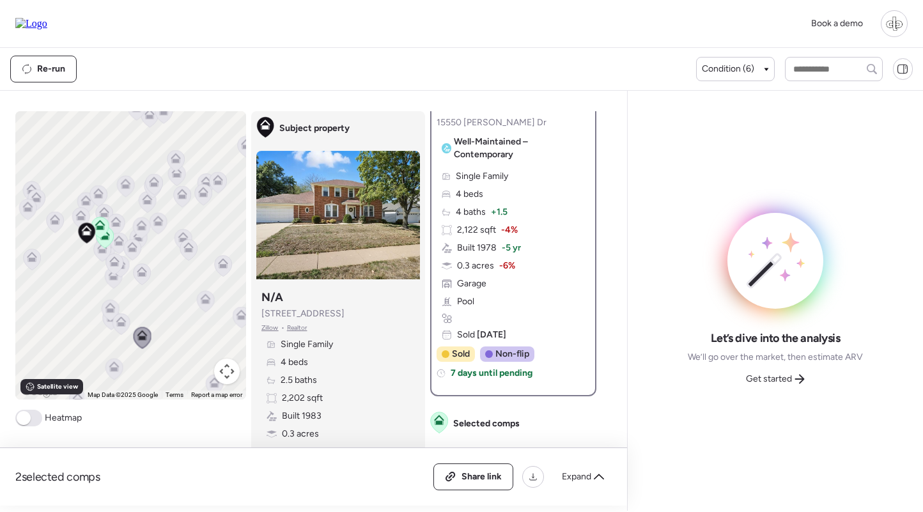
click at [118, 374] on icon at bounding box center [113, 368] width 17 height 21
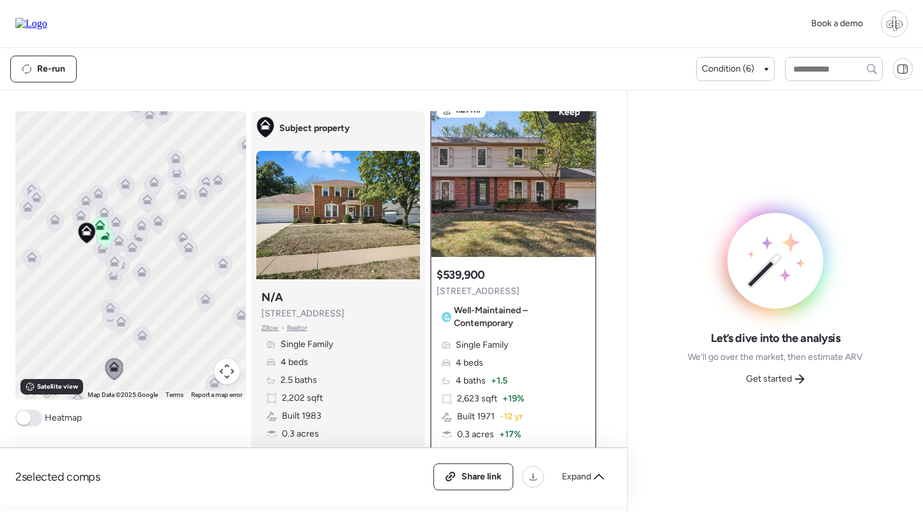
click at [493, 362] on div "Single Family 4 beds 4 baths + 1.5 2,623 sqft + 19% Built 1971 -12 yr 0.3 acres…" at bounding box center [512, 417] width 153 height 156
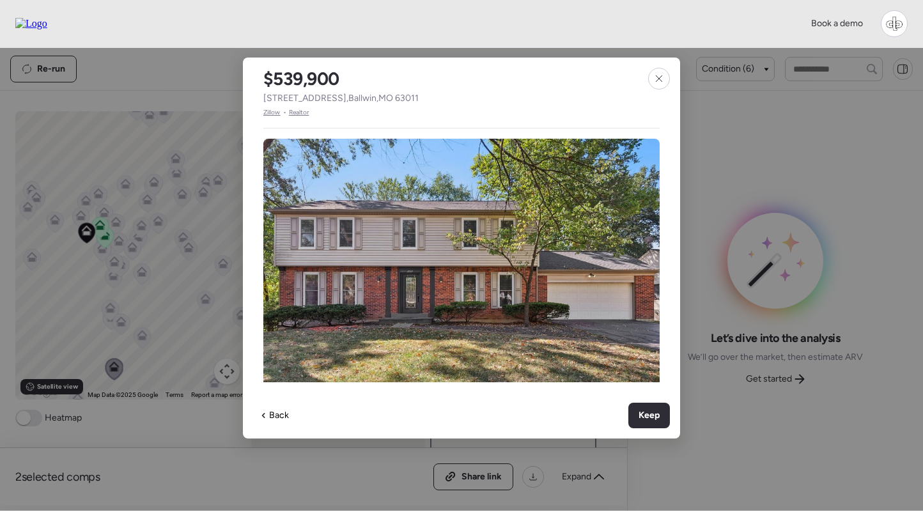
click at [281, 114] on span "Zillow" at bounding box center [271, 112] width 17 height 10
click at [658, 75] on icon at bounding box center [659, 78] width 10 height 10
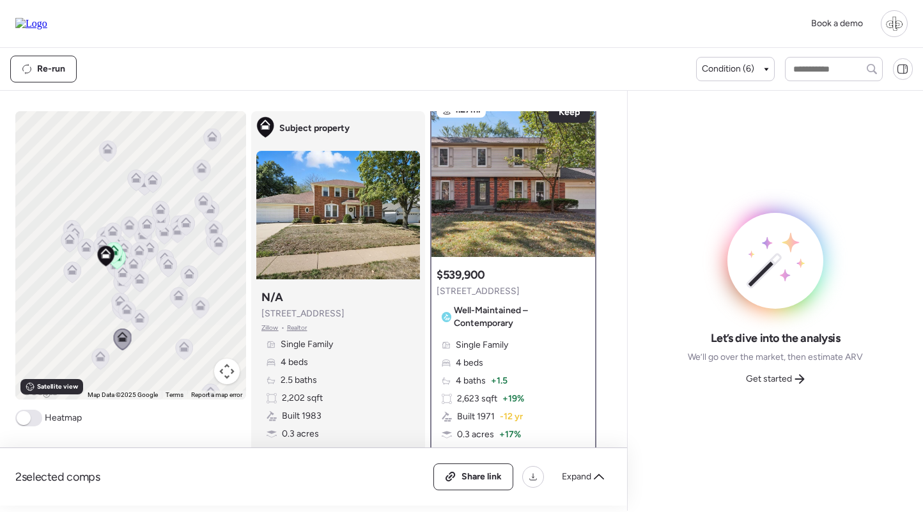
click at [101, 367] on icon at bounding box center [99, 358] width 17 height 21
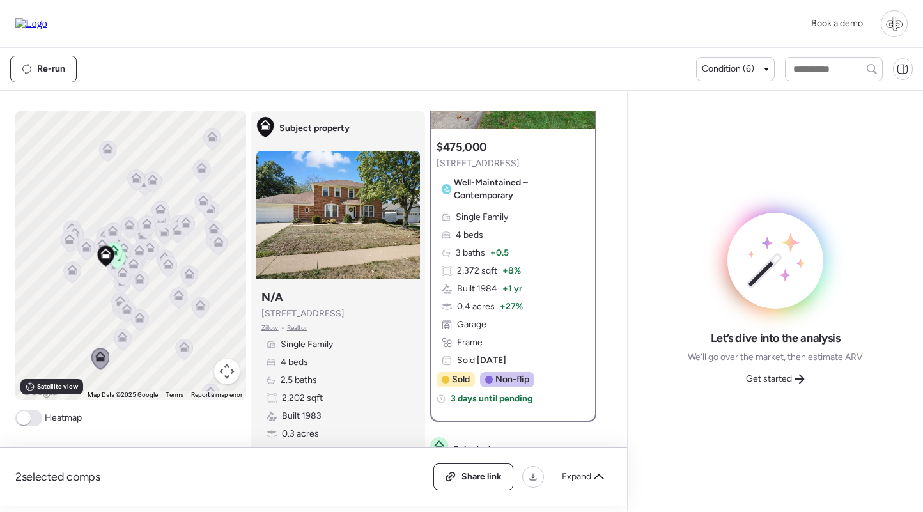
click at [189, 347] on icon at bounding box center [184, 346] width 10 height 10
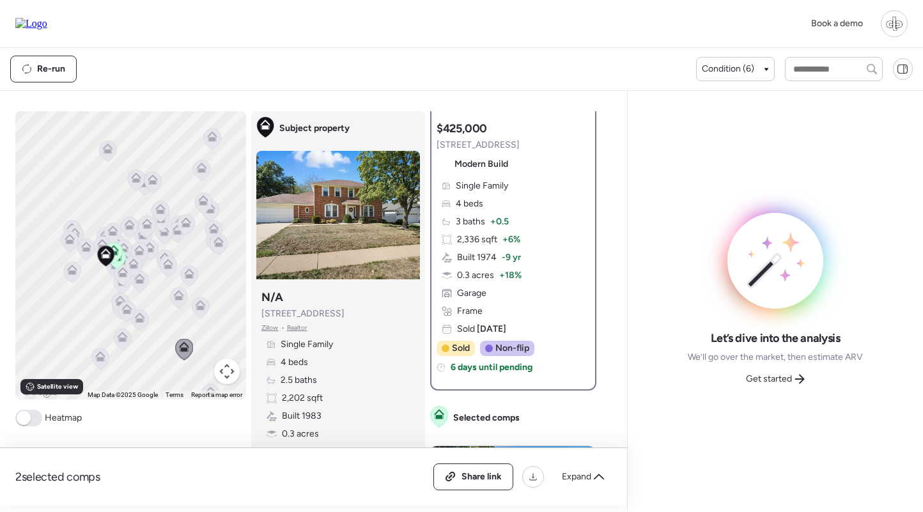
click at [203, 313] on icon at bounding box center [200, 307] width 17 height 21
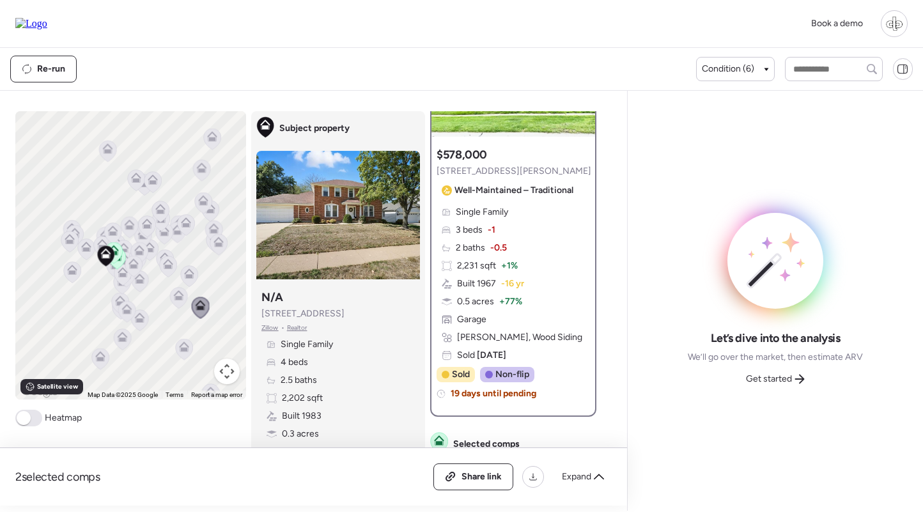
click at [217, 250] on icon at bounding box center [218, 244] width 17 height 21
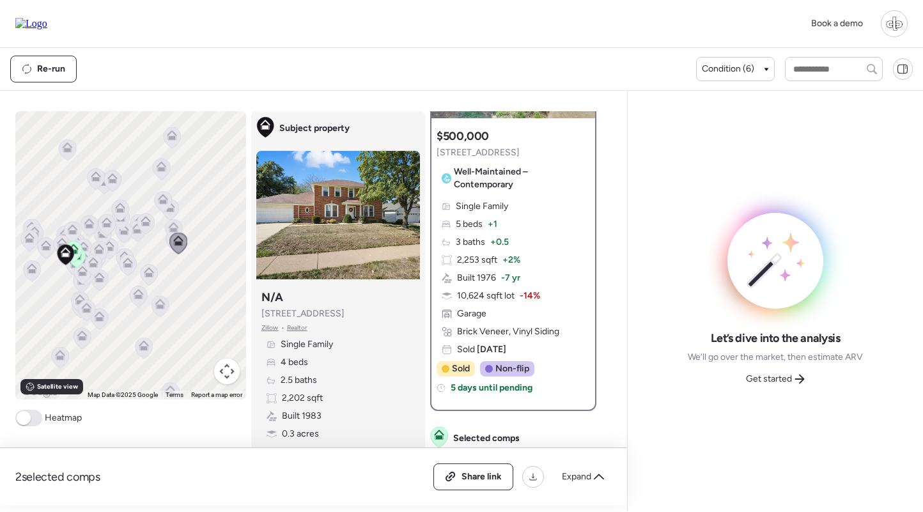
drag, startPoint x: 209, startPoint y: 273, endPoint x: 153, endPoint y: 269, distance: 55.7
click at [152, 269] on div "To navigate, press the arrow keys. To activate drag with keyboard, press Alt + …" at bounding box center [130, 255] width 231 height 288
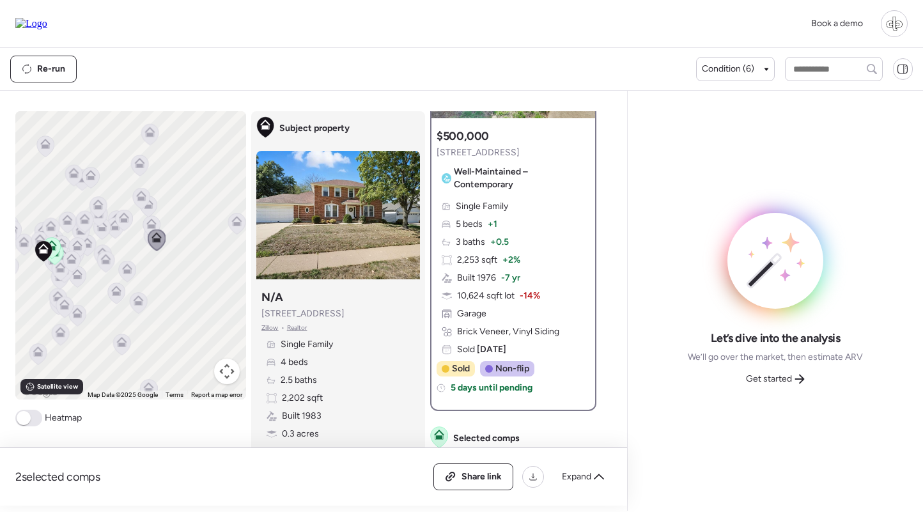
click at [240, 225] on icon at bounding box center [236, 221] width 10 height 10
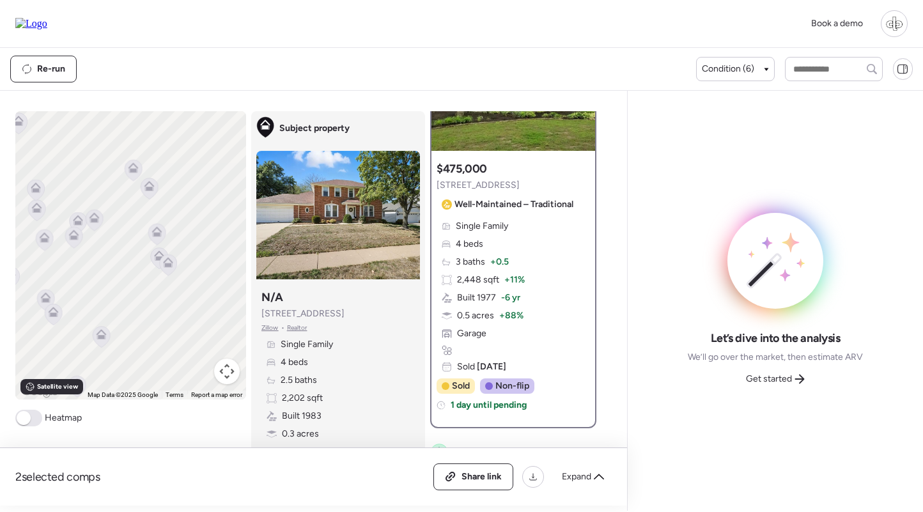
click at [155, 235] on icon at bounding box center [156, 234] width 8 height 4
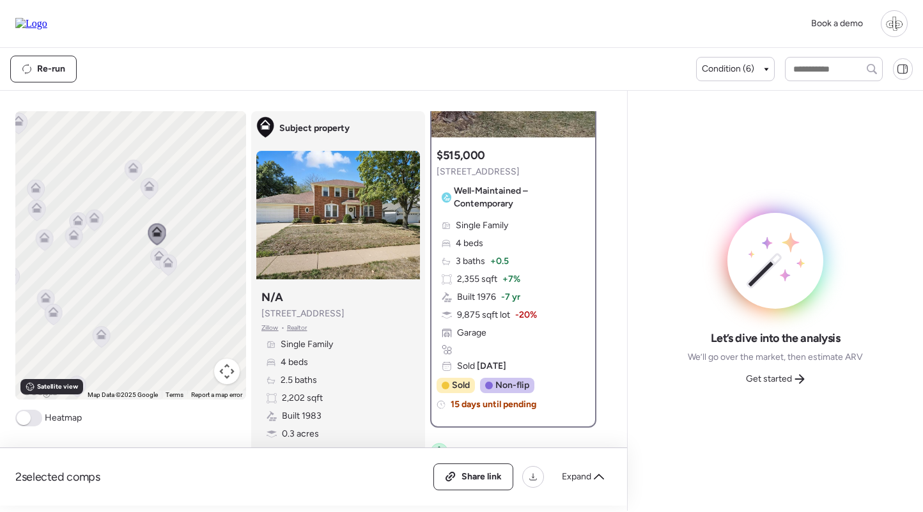
click at [157, 263] on icon at bounding box center [158, 257] width 17 height 21
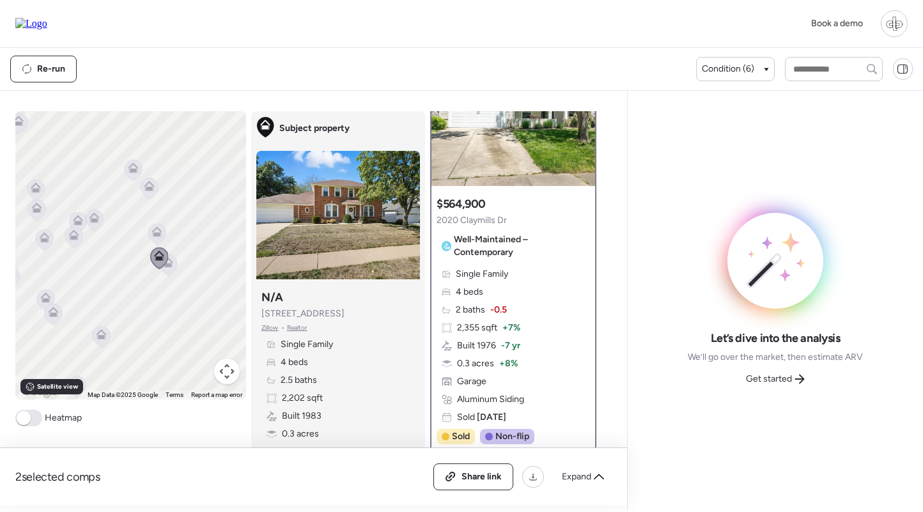
click at [154, 188] on icon at bounding box center [149, 188] width 17 height 21
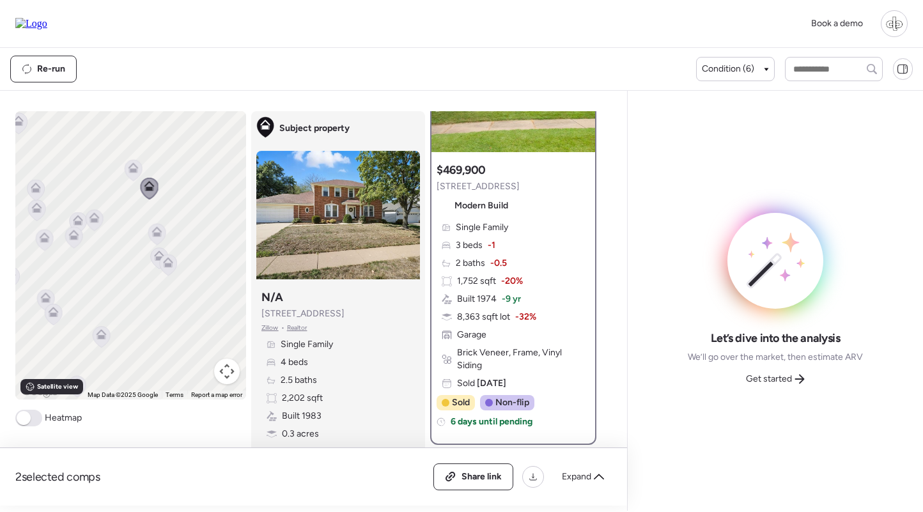
click at [127, 171] on icon at bounding box center [133, 170] width 17 height 21
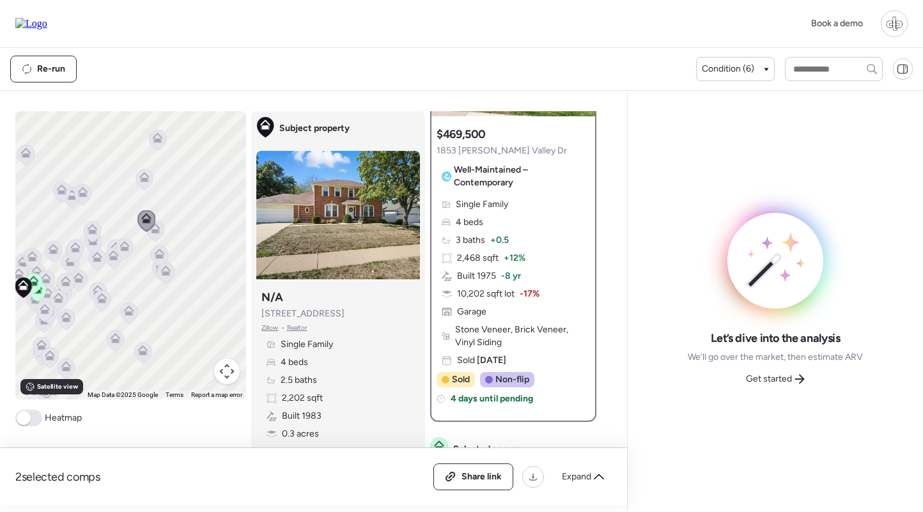
click at [82, 193] on icon at bounding box center [82, 192] width 10 height 10
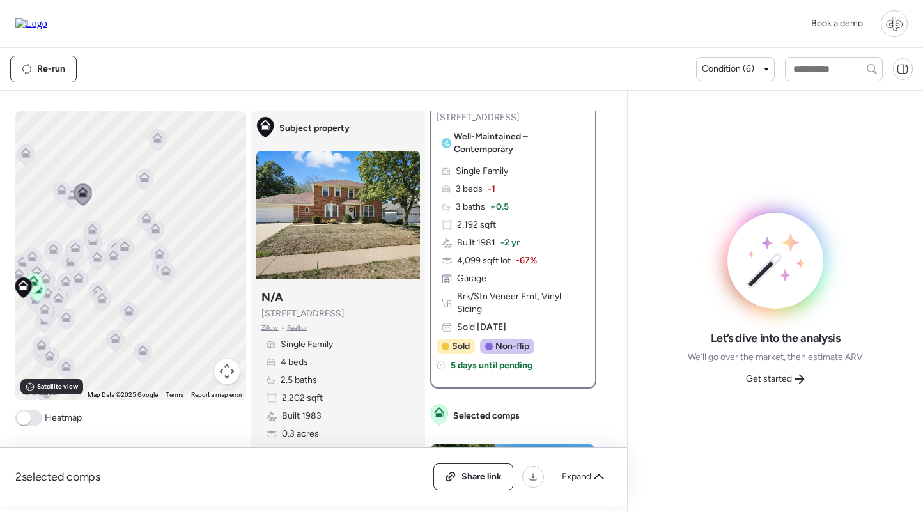
drag, startPoint x: 141, startPoint y: 187, endPoint x: 217, endPoint y: 175, distance: 76.4
click at [141, 187] on icon at bounding box center [143, 179] width 17 height 21
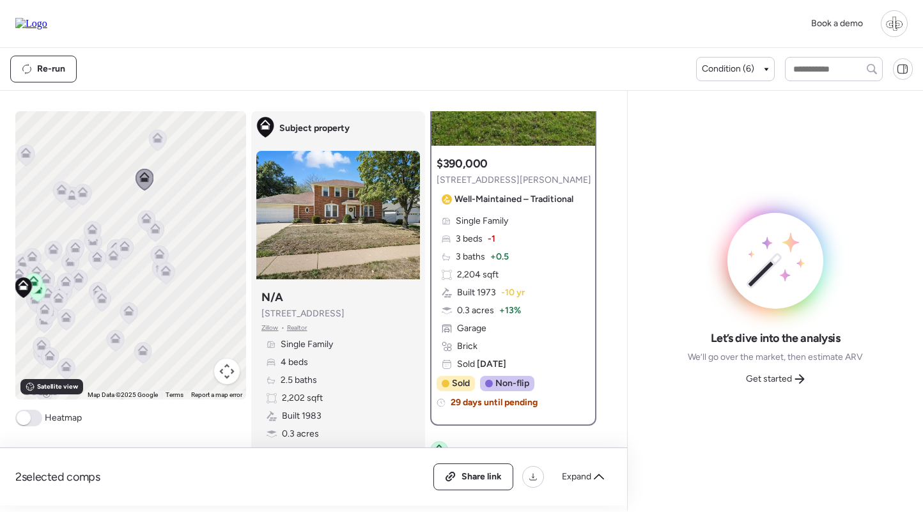
click at [154, 139] on icon at bounding box center [157, 137] width 10 height 10
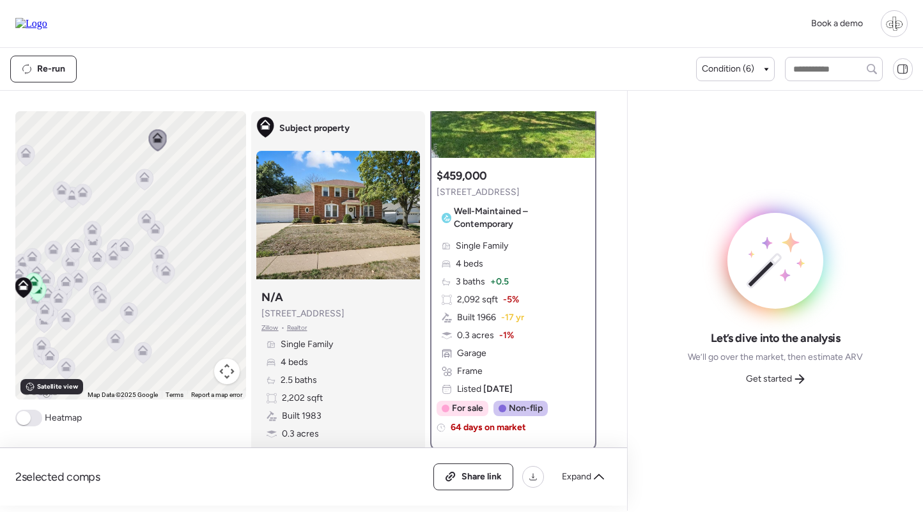
click at [492, 228] on span "Well-Maintained – Contemporary" at bounding box center [519, 218] width 131 height 26
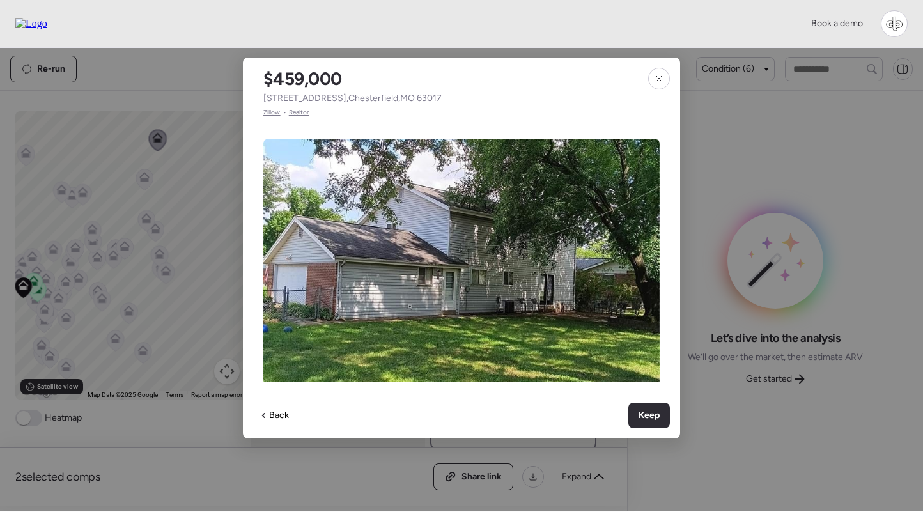
click at [273, 115] on span "Zillow" at bounding box center [271, 112] width 17 height 10
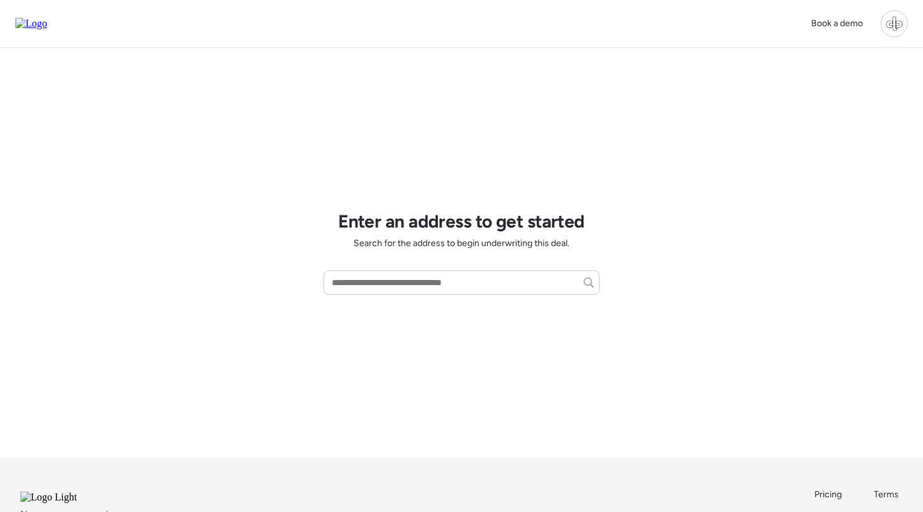
click at [897, 21] on div at bounding box center [894, 23] width 27 height 27
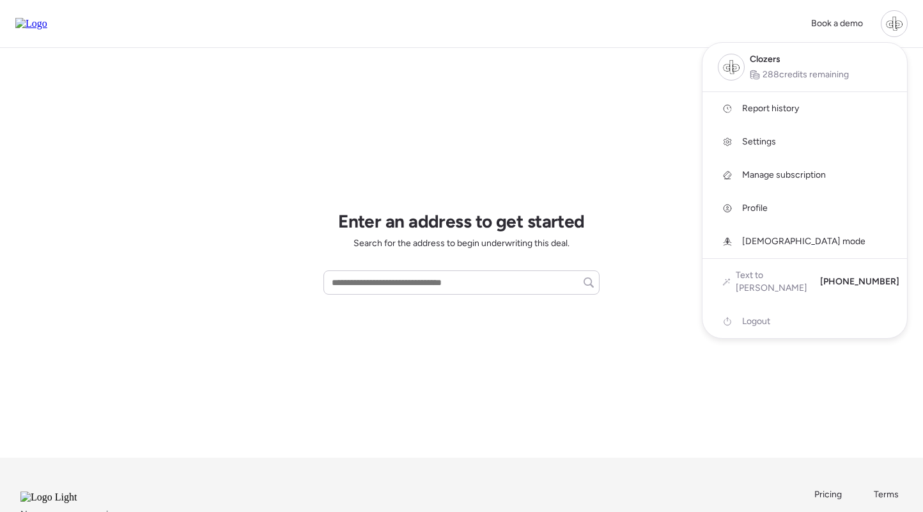
click at [771, 103] on span "Report history" at bounding box center [770, 108] width 57 height 13
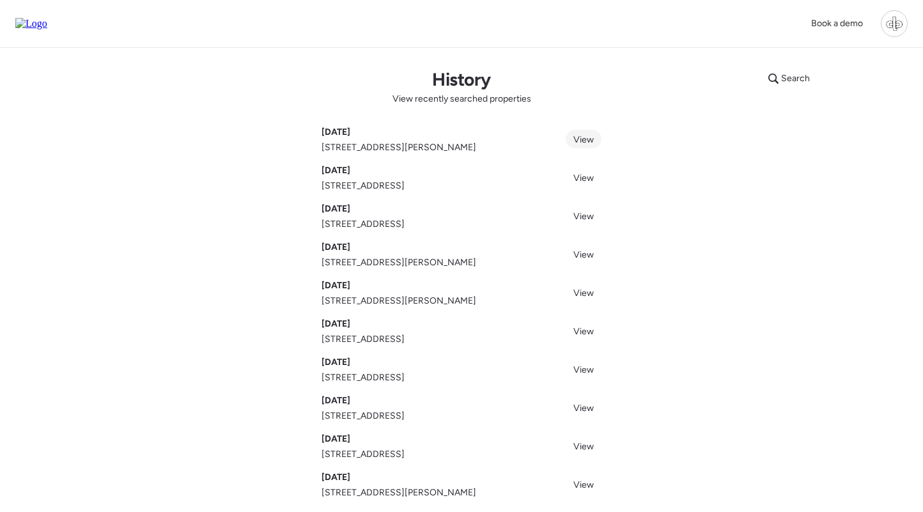
click at [583, 138] on span "View" at bounding box center [583, 139] width 20 height 11
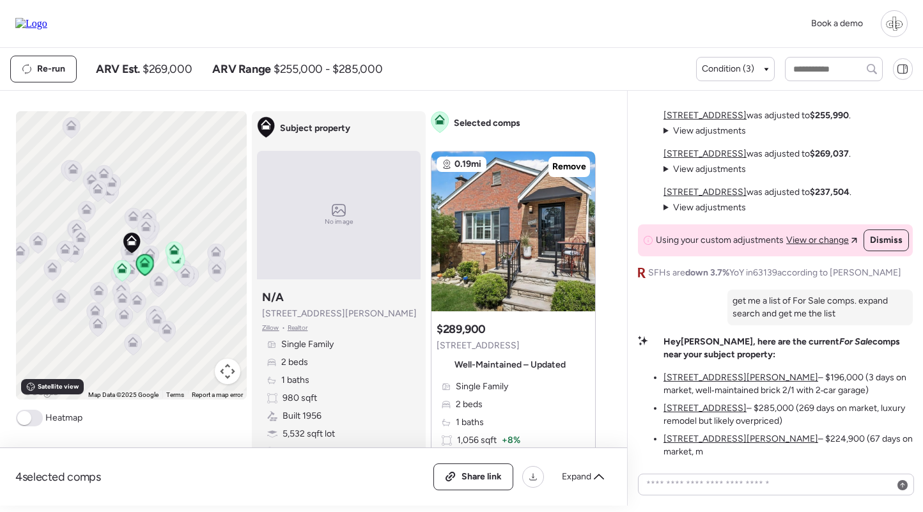
click at [495, 370] on span "Well-Maintained – Updated" at bounding box center [509, 364] width 111 height 13
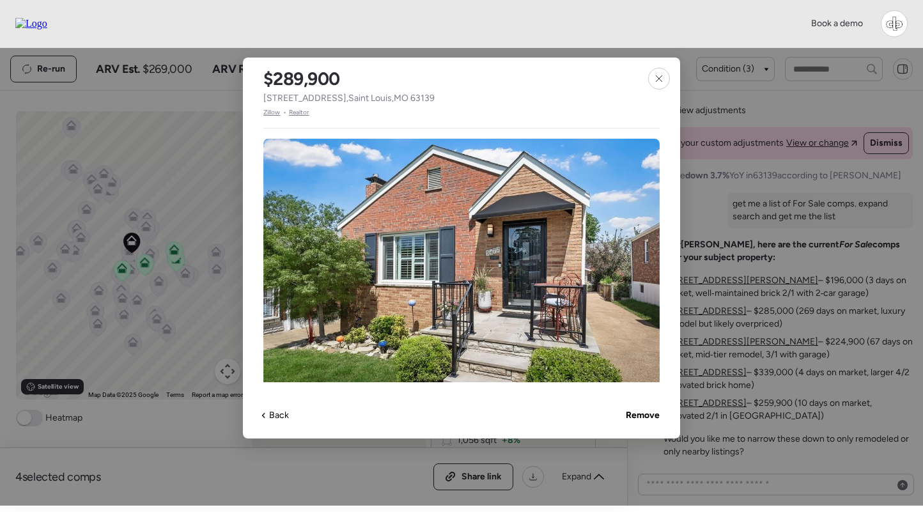
drag, startPoint x: 272, startPoint y: 111, endPoint x: 284, endPoint y: 111, distance: 12.1
click at [272, 111] on span "Zillow" at bounding box center [271, 112] width 17 height 10
click at [659, 84] on div at bounding box center [659, 79] width 22 height 22
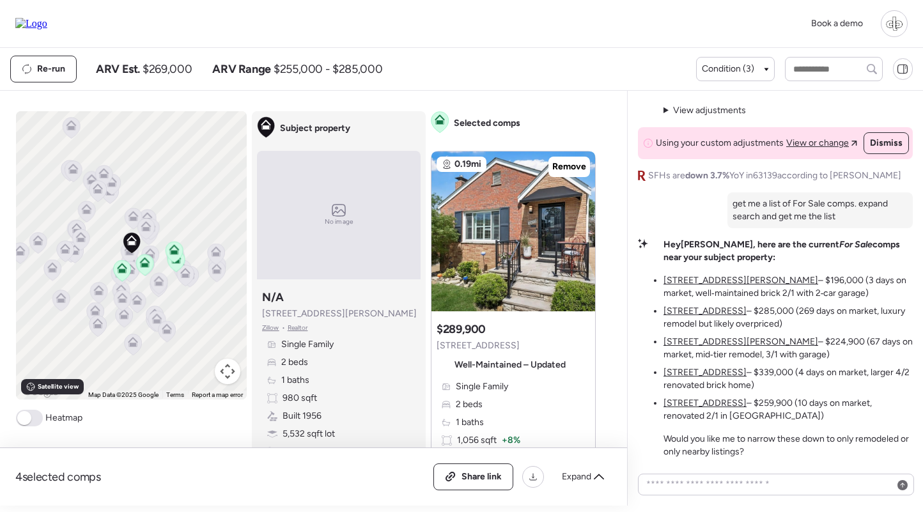
click at [173, 252] on icon at bounding box center [173, 252] width 8 height 4
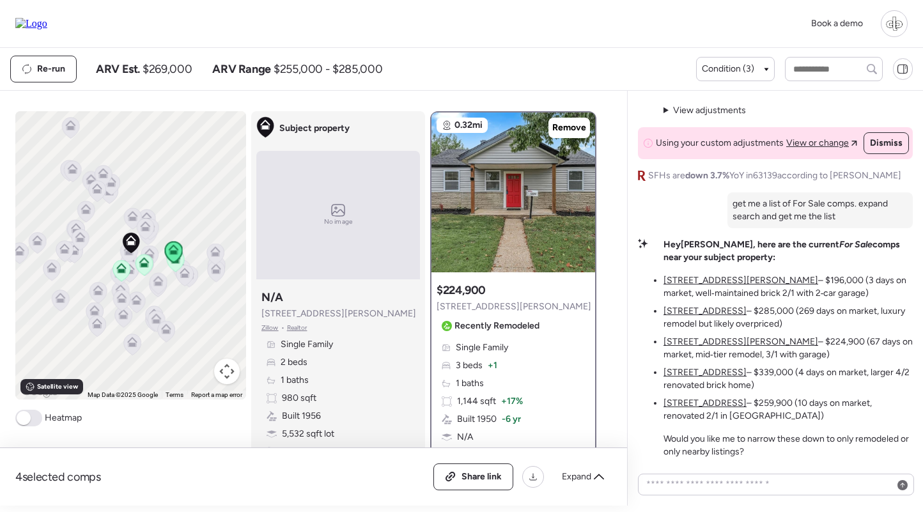
click at [466, 356] on div "Single Family 3 beds + 1 1 baths 1,144 sqft + 17% Built 1950 -6 yr N/A Garage F…" at bounding box center [512, 419] width 153 height 156
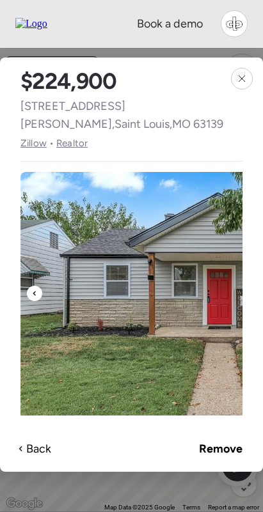
click at [42, 135] on span "Zillow" at bounding box center [33, 142] width 26 height 15
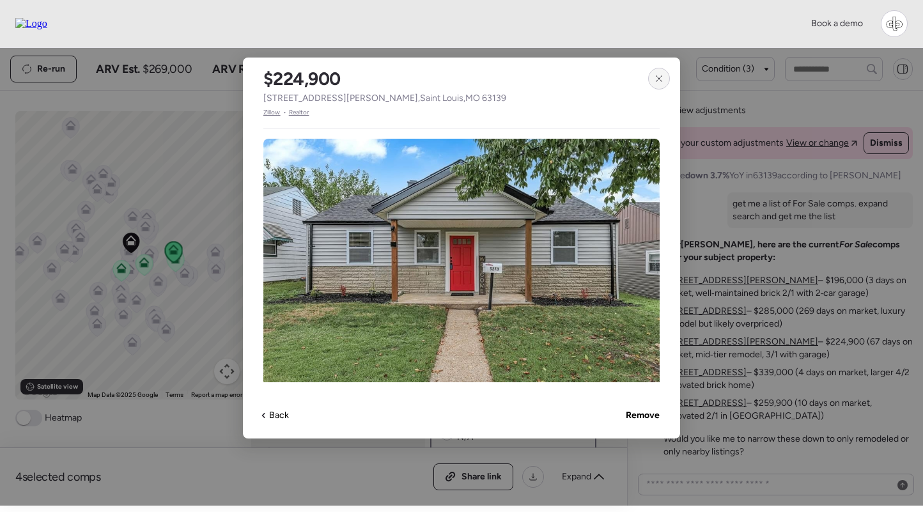
click at [658, 80] on icon at bounding box center [659, 78] width 10 height 10
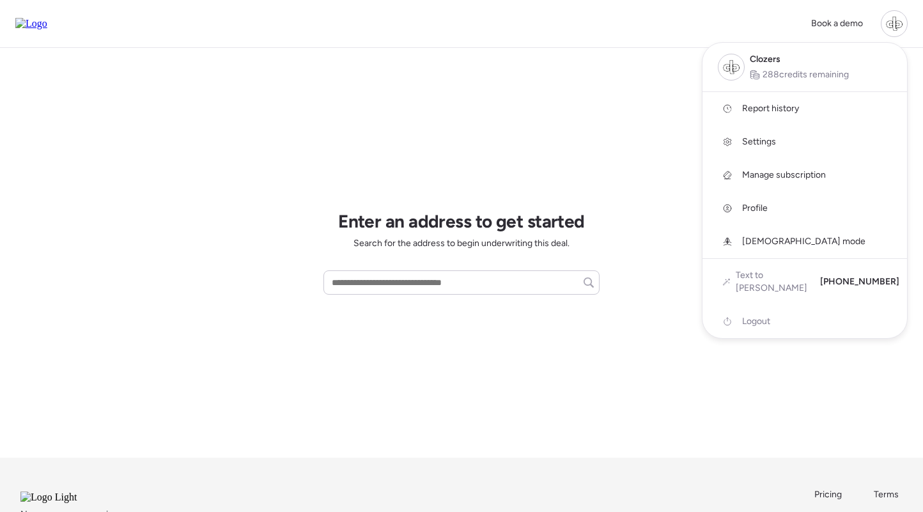
click at [764, 108] on span "Report history" at bounding box center [770, 108] width 57 height 13
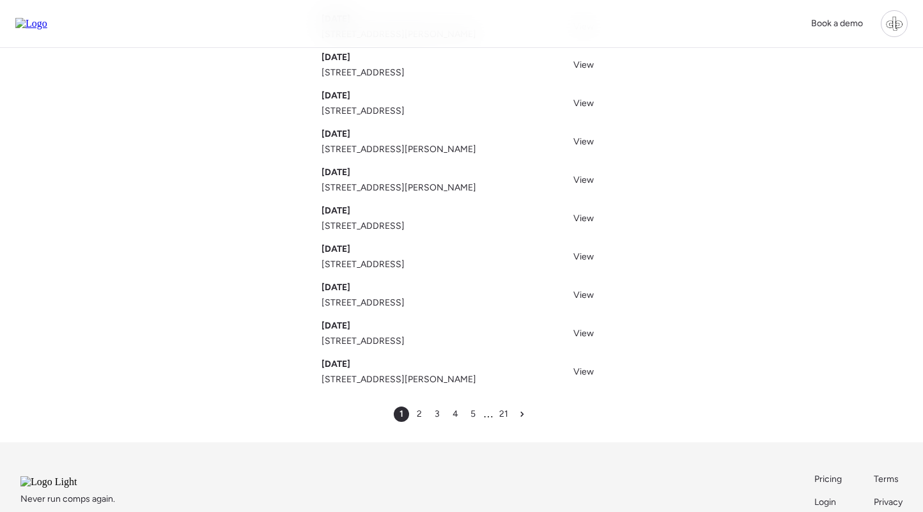
scroll to position [114, 0]
click at [588, 216] on span "View" at bounding box center [583, 217] width 20 height 11
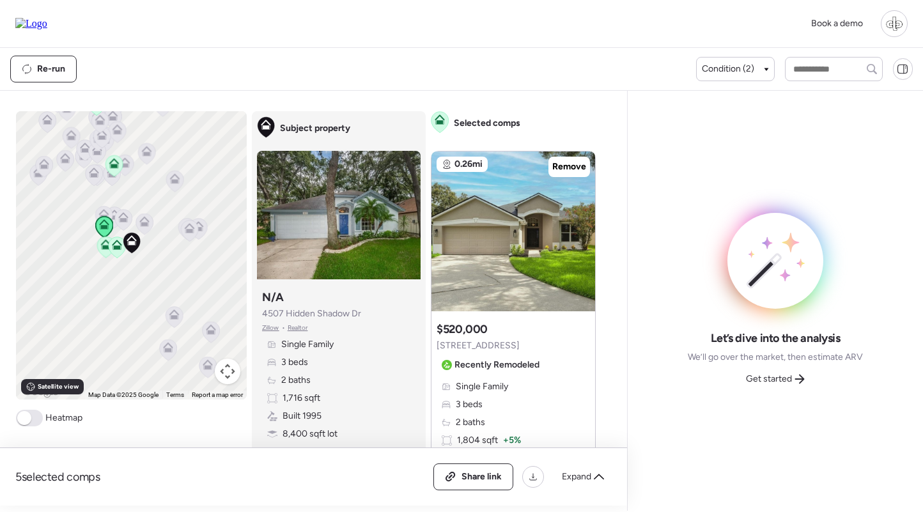
click at [509, 359] on span "Recently Remodeled" at bounding box center [496, 364] width 85 height 13
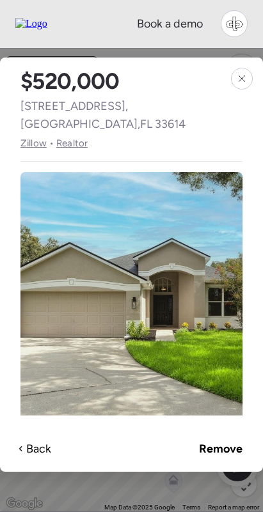
click at [35, 135] on span "Zillow" at bounding box center [33, 142] width 26 height 15
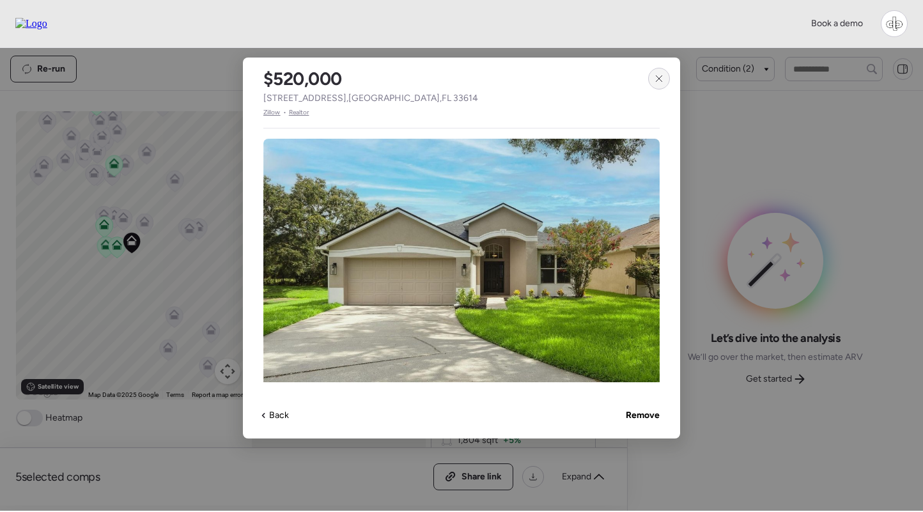
click at [663, 78] on icon at bounding box center [659, 78] width 10 height 10
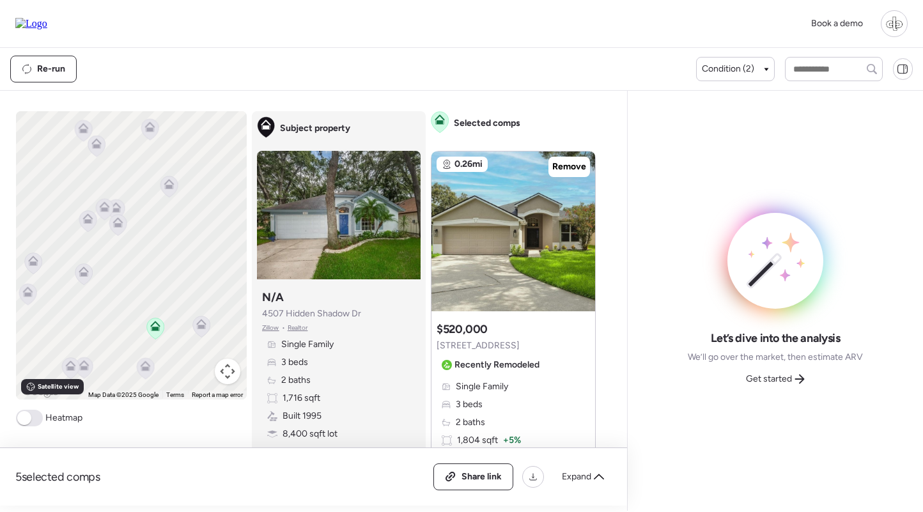
click at [897, 22] on div at bounding box center [894, 23] width 27 height 27
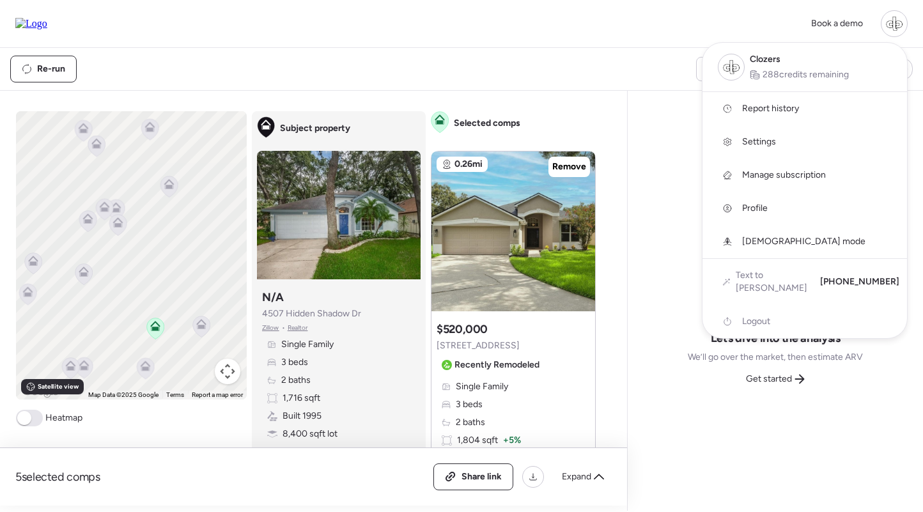
click at [582, 72] on div at bounding box center [461, 220] width 923 height 512
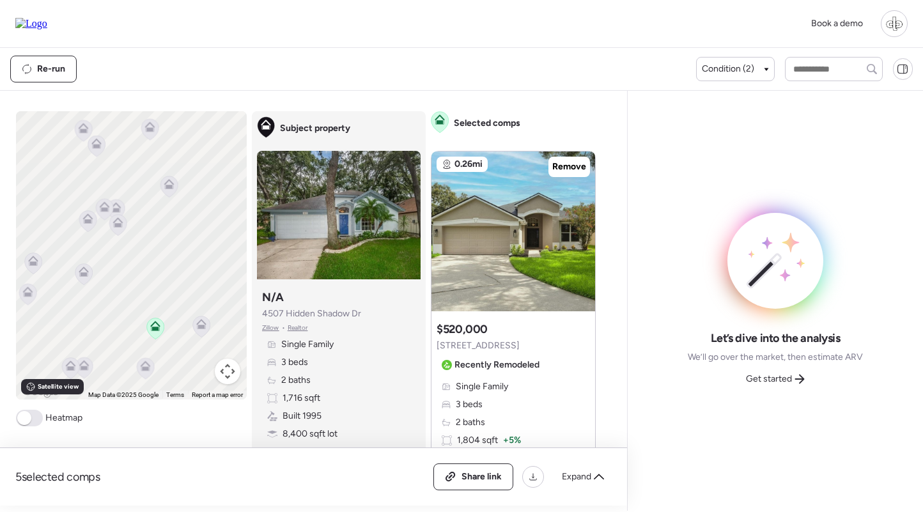
click at [47, 20] on img at bounding box center [31, 24] width 32 height 12
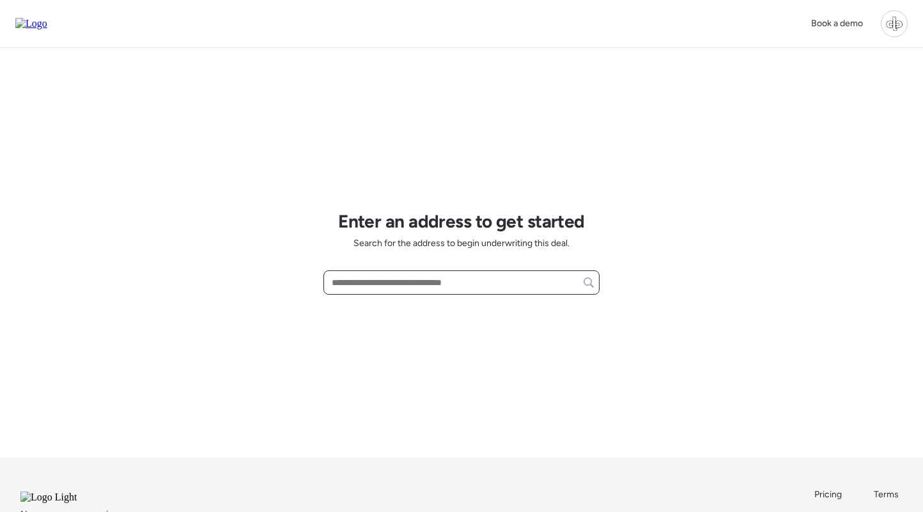
click at [415, 284] on input "text" at bounding box center [461, 282] width 265 height 18
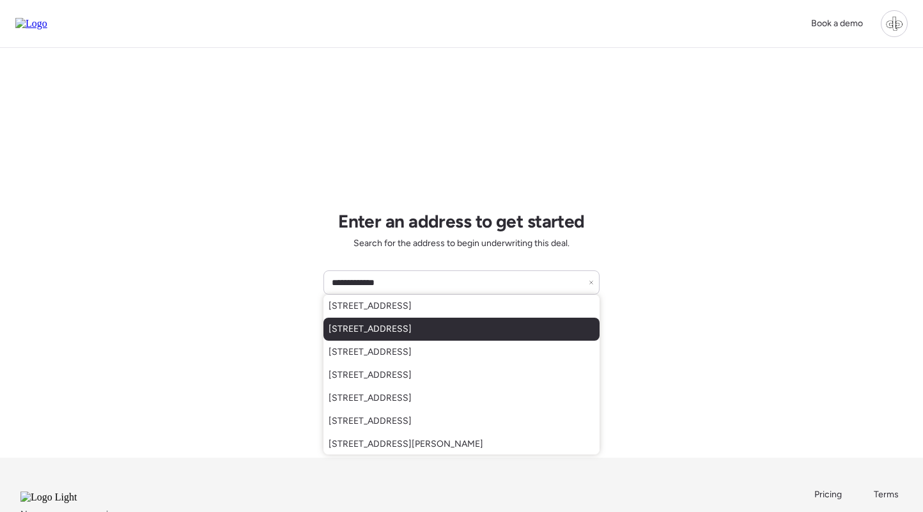
click at [420, 320] on div "6522 Flamingo Way S, Saint Petersburg, FL, 33707" at bounding box center [461, 329] width 276 height 23
type input "**********"
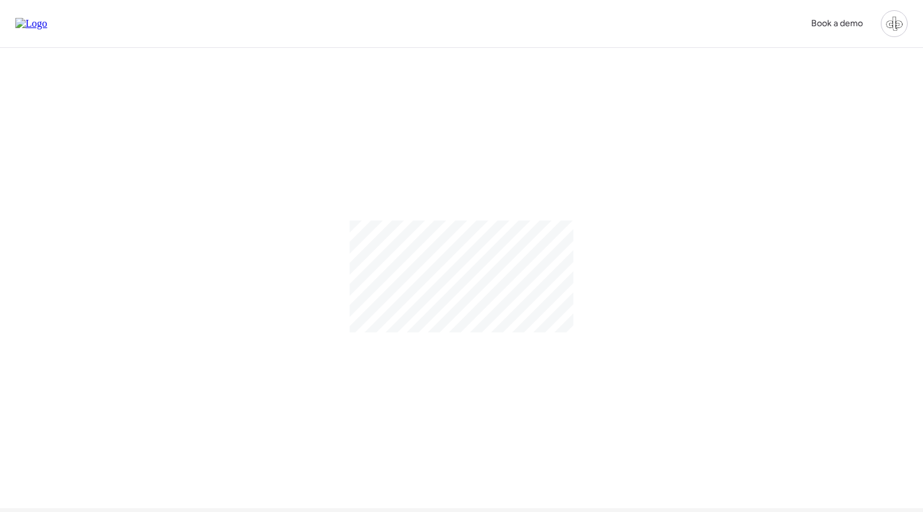
scroll to position [4, 0]
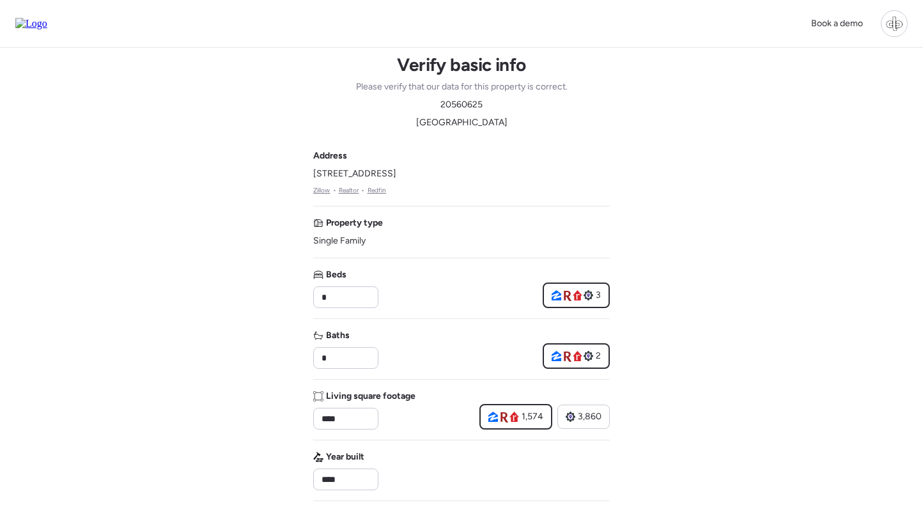
click at [470, 107] on span "20560625" at bounding box center [461, 104] width 42 height 13
copy span "20560625"
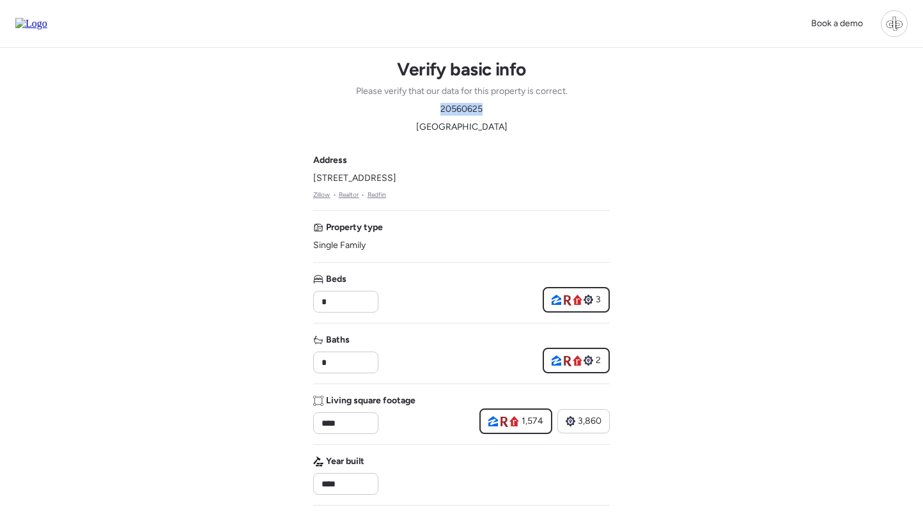
scroll to position [0, 0]
click at [318, 191] on link "Zillow" at bounding box center [321, 195] width 17 height 10
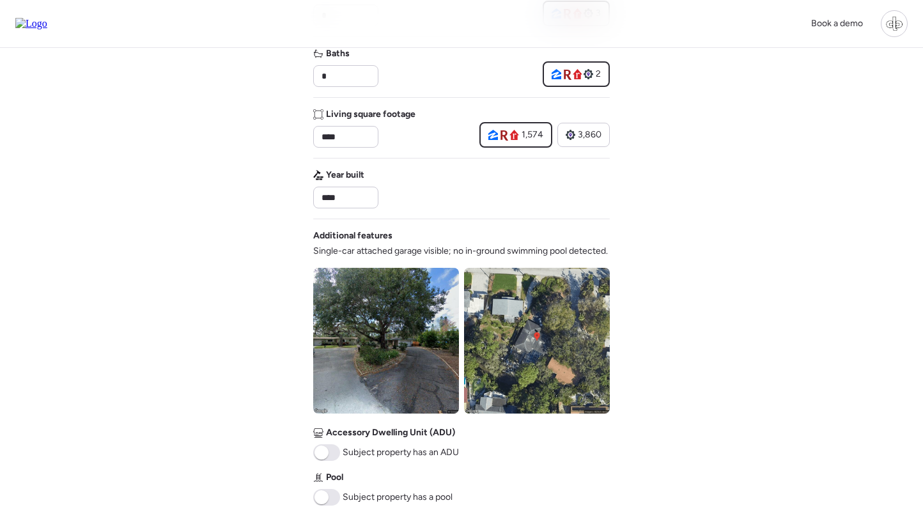
scroll to position [548, 0]
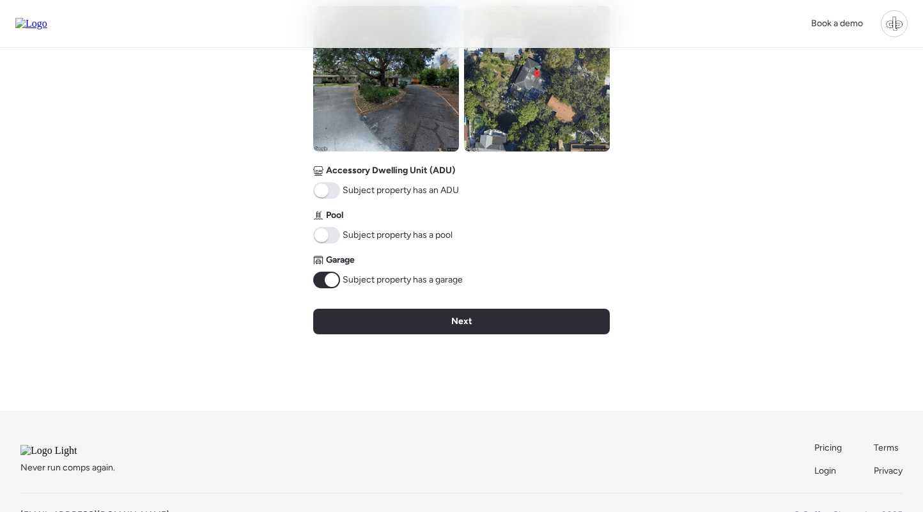
click at [317, 232] on span at bounding box center [321, 235] width 14 height 14
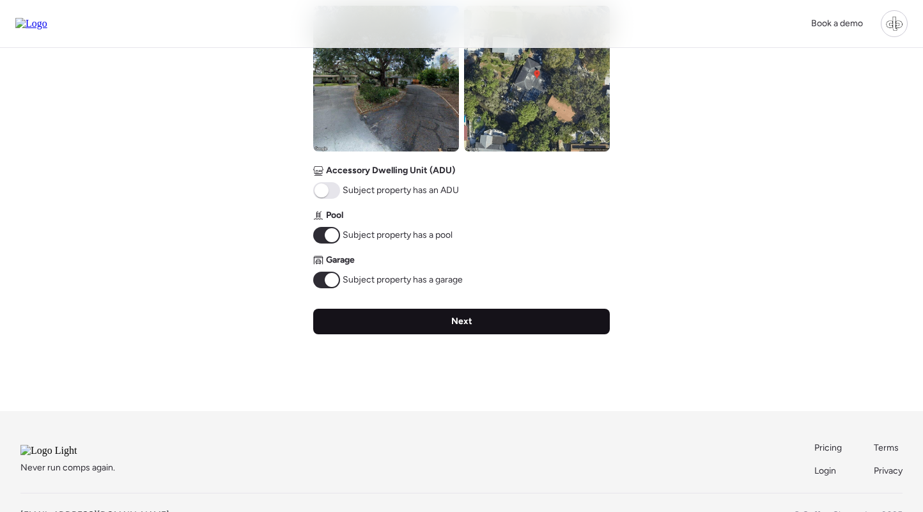
click at [481, 330] on div "Next" at bounding box center [461, 322] width 296 height 26
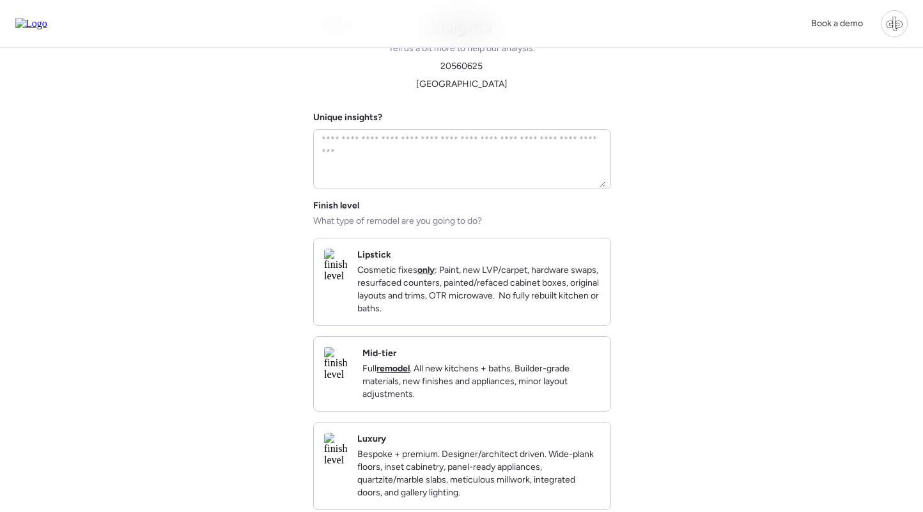
scroll to position [0, 0]
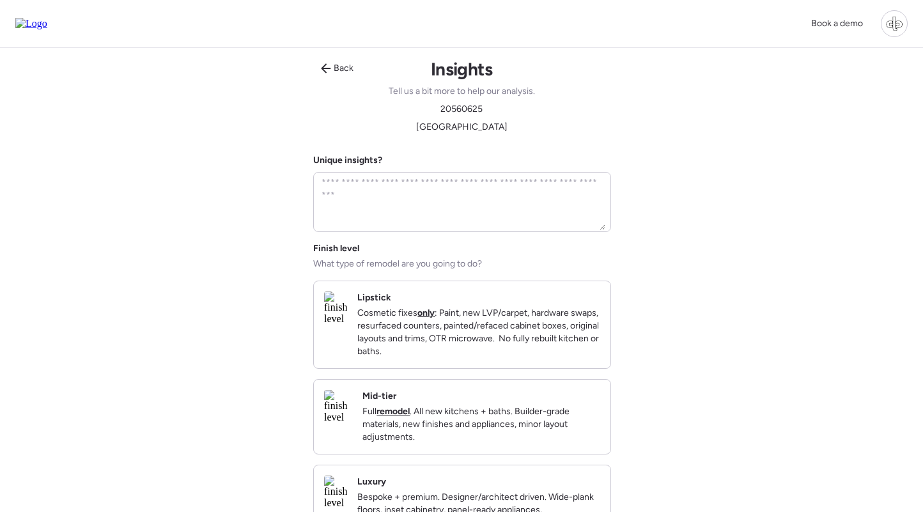
click at [398, 418] on div "Mid-tier Full remodel . All new kitchens + baths. Builder-grade materials, new …" at bounding box center [462, 417] width 296 height 74
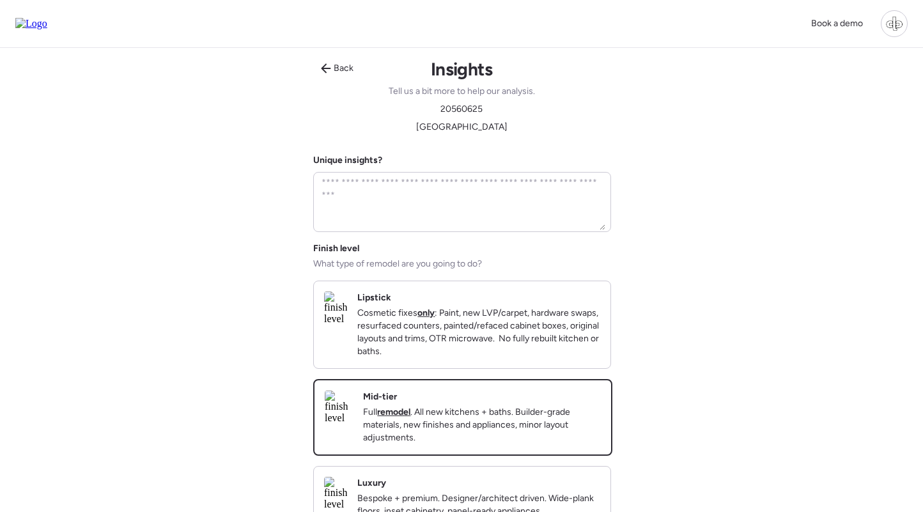
scroll to position [299, 0]
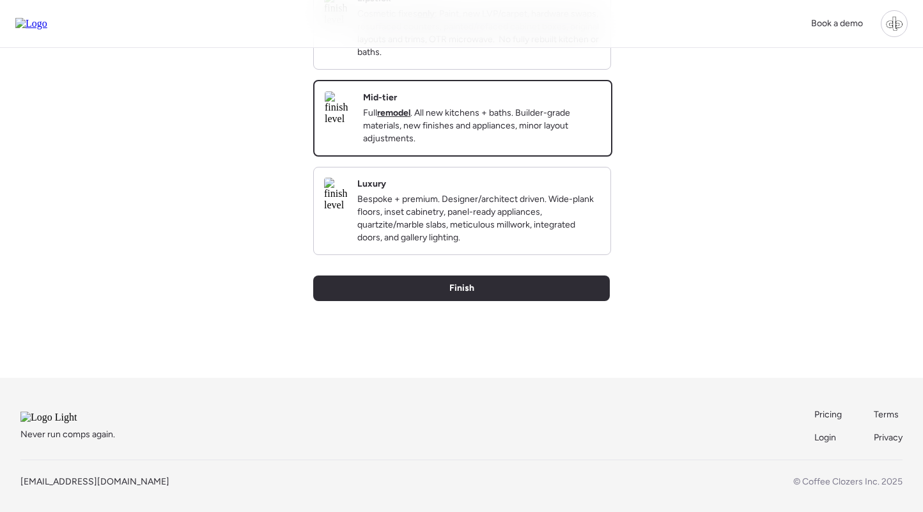
click at [470, 324] on div "Back Insights Tell us a bit more to help our analysis. 20560625 Pinellas County…" at bounding box center [461, 63] width 296 height 629
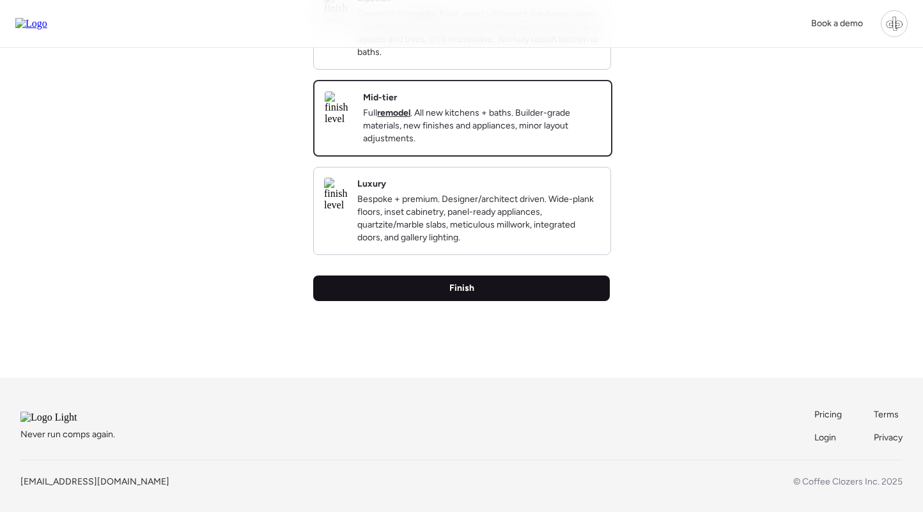
click at [470, 295] on span "Finish" at bounding box center [461, 288] width 25 height 13
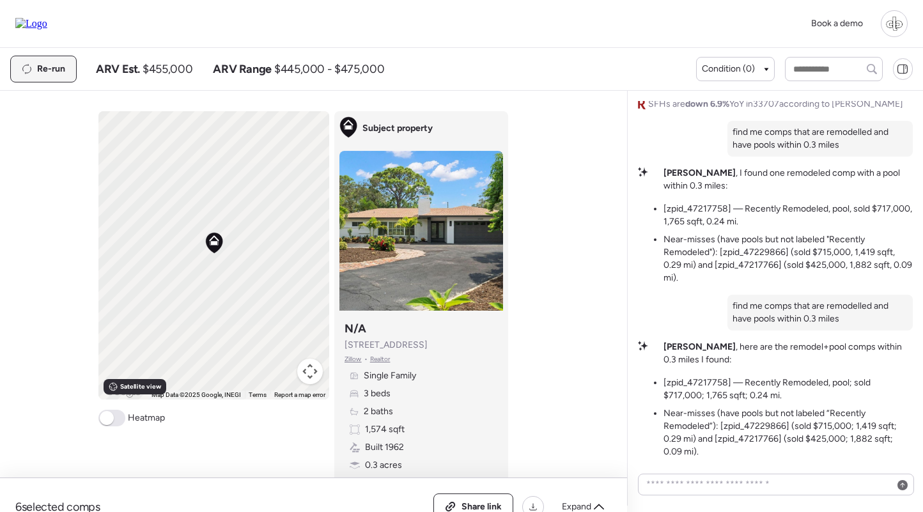
click at [56, 68] on span "Re-run" at bounding box center [51, 69] width 28 height 13
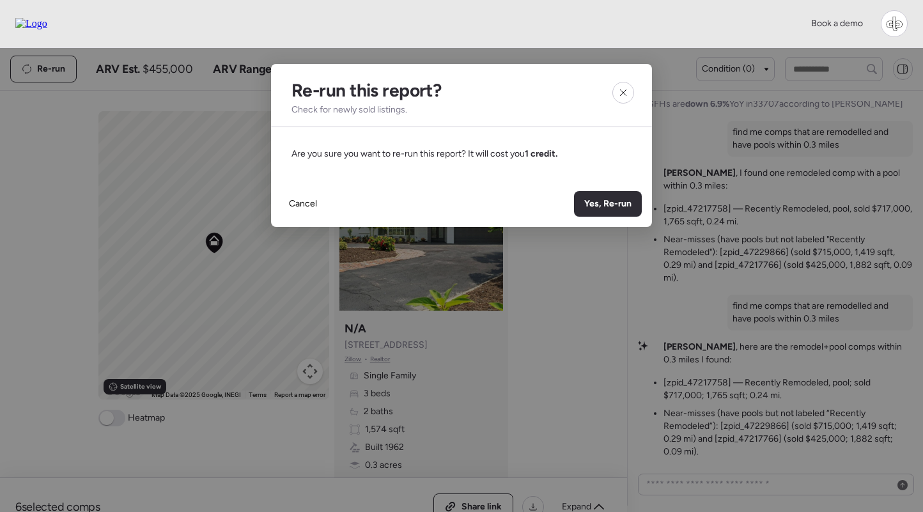
click at [645, 206] on div "Cancel Yes, Re-run" at bounding box center [461, 204] width 381 height 46
click at [626, 206] on span "Yes, Re-run" at bounding box center [607, 203] width 47 height 13
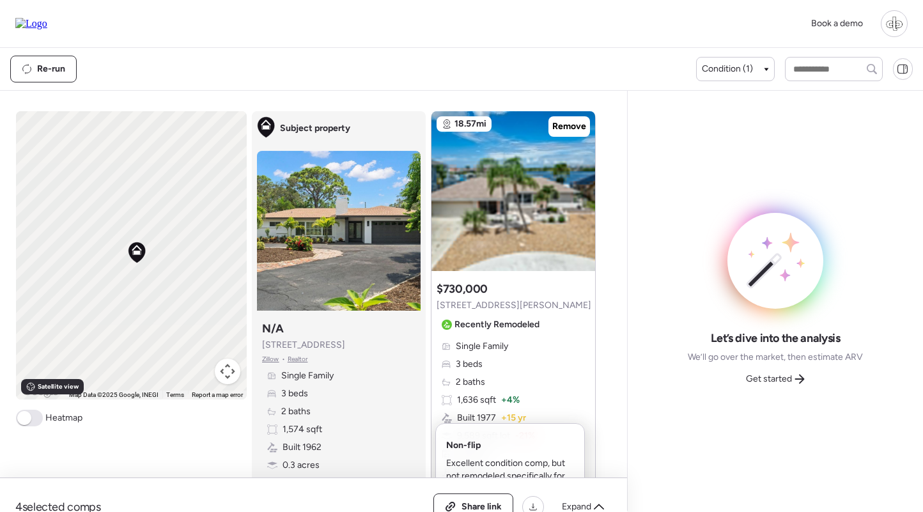
scroll to position [1998, 0]
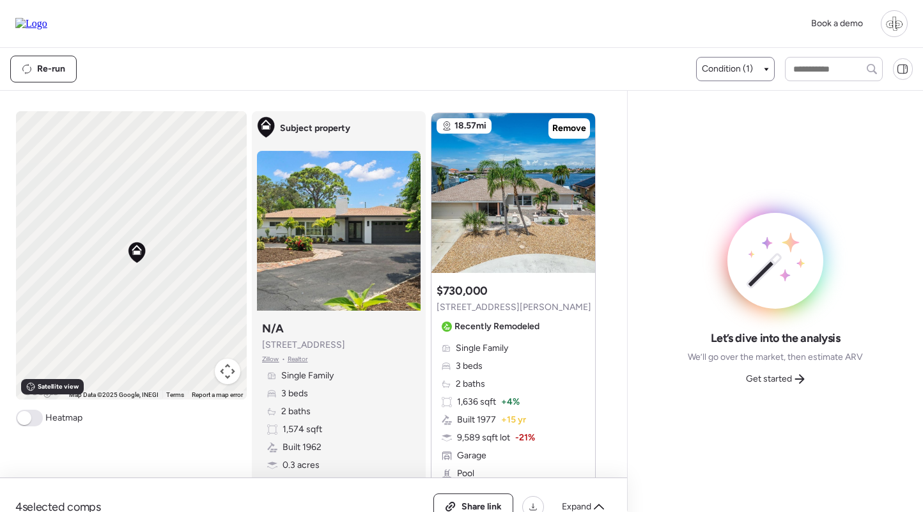
click at [732, 68] on span "Condition (1)" at bounding box center [727, 69] width 51 height 13
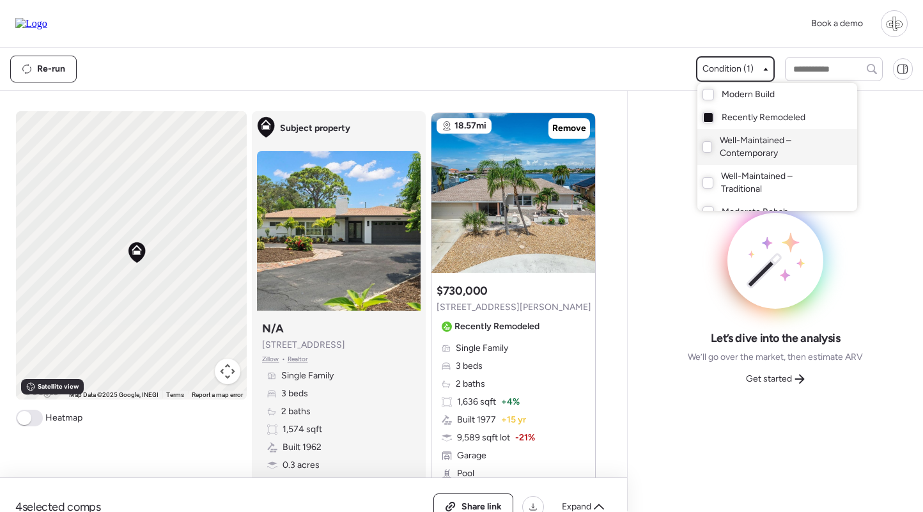
click at [720, 148] on span "Well-Maintained – Contemporary" at bounding box center [775, 147] width 111 height 26
click at [352, 87] on div at bounding box center [461, 220] width 923 height 512
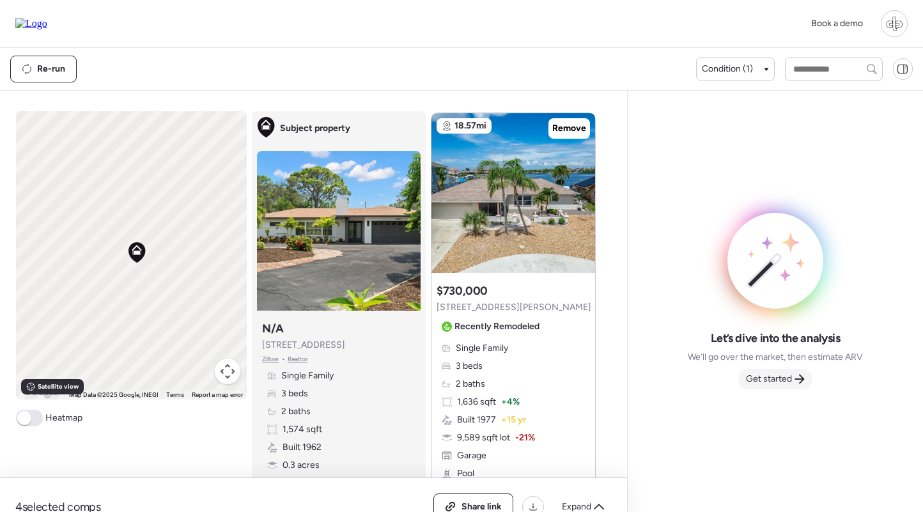
click at [773, 380] on span "Get started" at bounding box center [769, 379] width 46 height 13
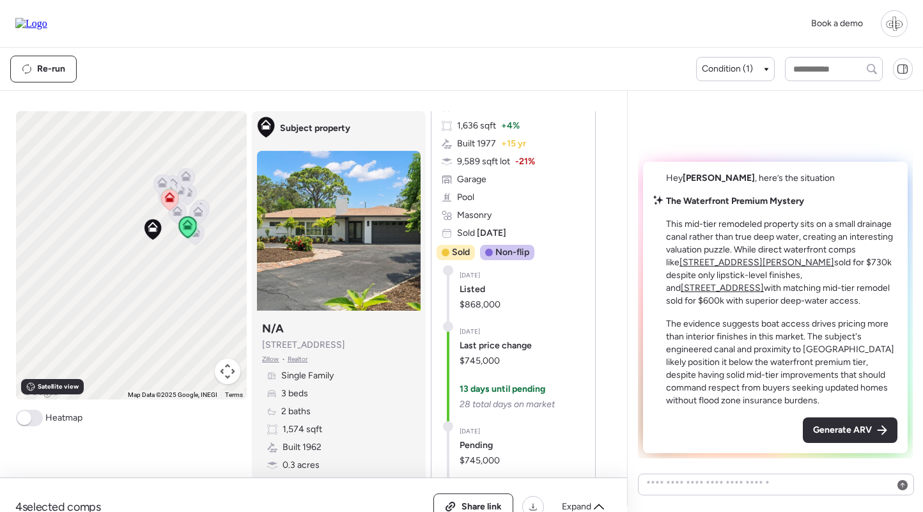
scroll to position [2256, 0]
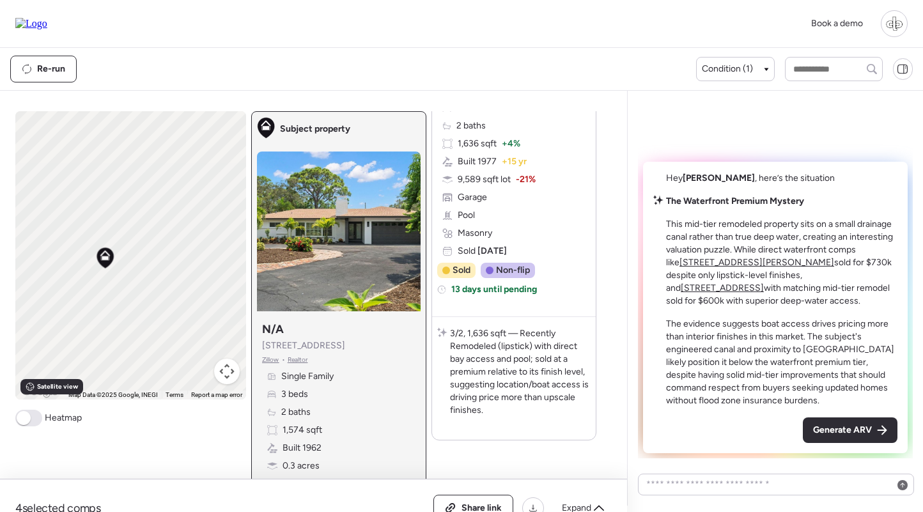
click at [274, 361] on span "Zillow" at bounding box center [270, 360] width 17 height 10
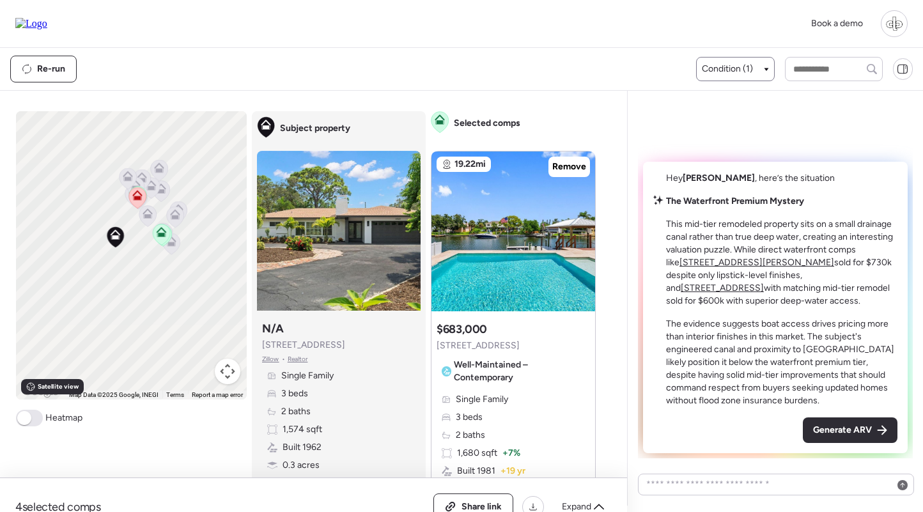
scroll to position [0, 0]
click at [739, 62] on div "Condition (1)" at bounding box center [735, 69] width 79 height 24
click at [728, 65] on span "Condition (1)" at bounding box center [727, 69] width 51 height 13
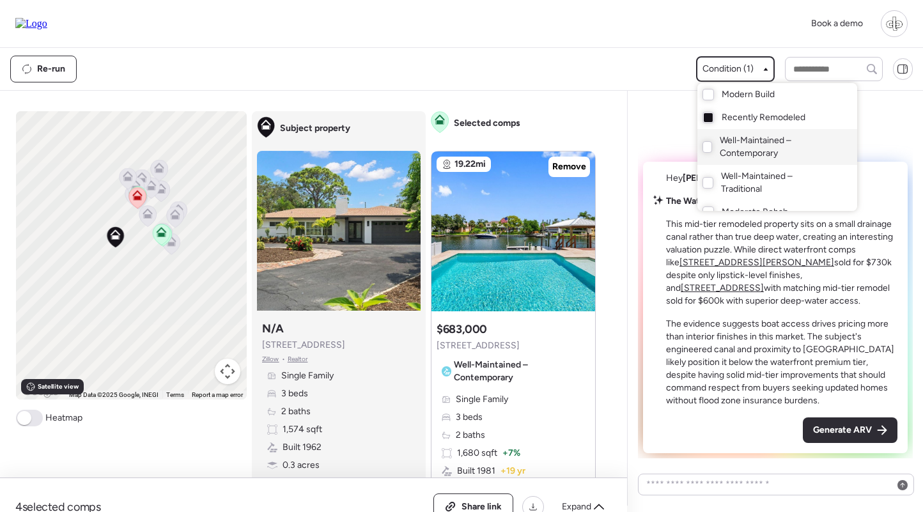
click at [720, 142] on span "Well-Maintained – Contemporary" at bounding box center [775, 147] width 111 height 26
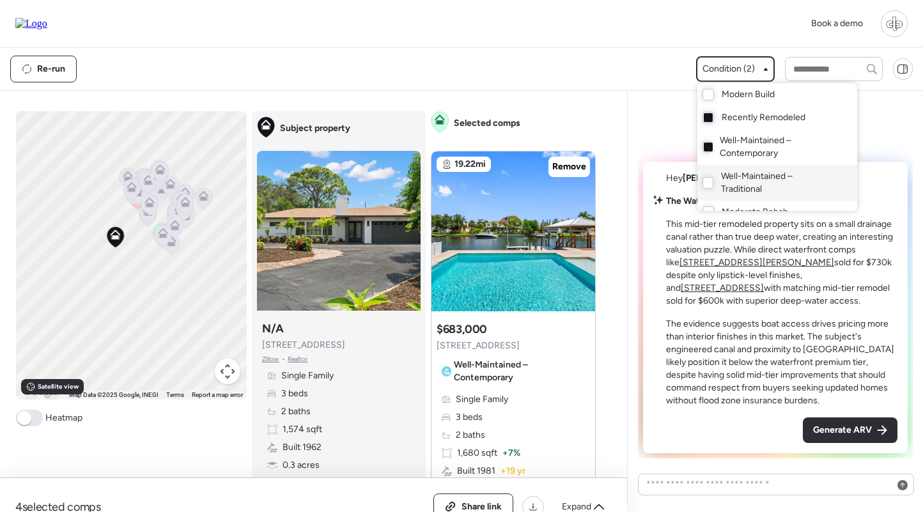
click at [721, 182] on span "Well-Maintained – Traditional" at bounding box center [776, 183] width 111 height 26
click at [721, 202] on div "Moderate Rehab" at bounding box center [777, 212] width 160 height 23
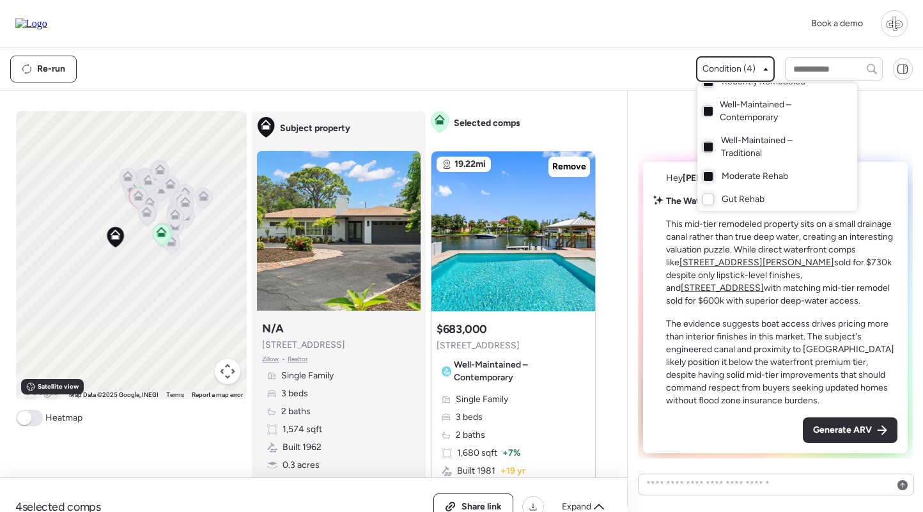
scroll to position [36, 0]
click at [727, 199] on span "Gut Rehab" at bounding box center [742, 199] width 43 height 13
click at [746, 106] on div "Modern Build" at bounding box center [777, 94] width 160 height 23
click at [613, 75] on div at bounding box center [461, 220] width 923 height 512
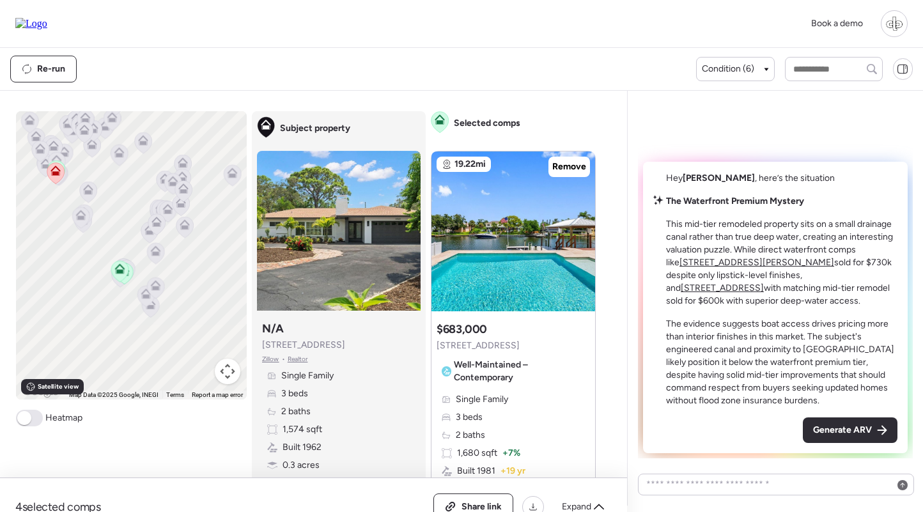
drag, startPoint x: 186, startPoint y: 226, endPoint x: 236, endPoint y: 226, distance: 49.8
click at [190, 226] on icon at bounding box center [185, 224] width 10 height 10
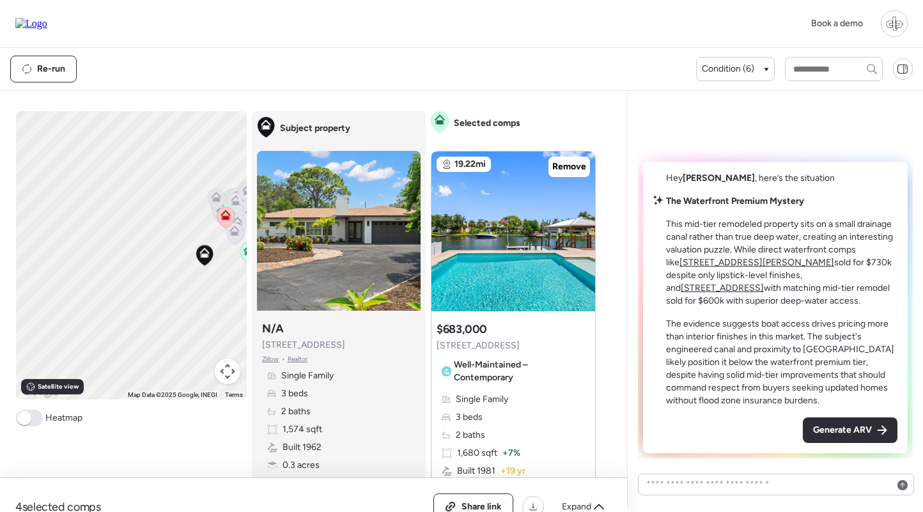
drag, startPoint x: 206, startPoint y: 250, endPoint x: 168, endPoint y: 250, distance: 37.7
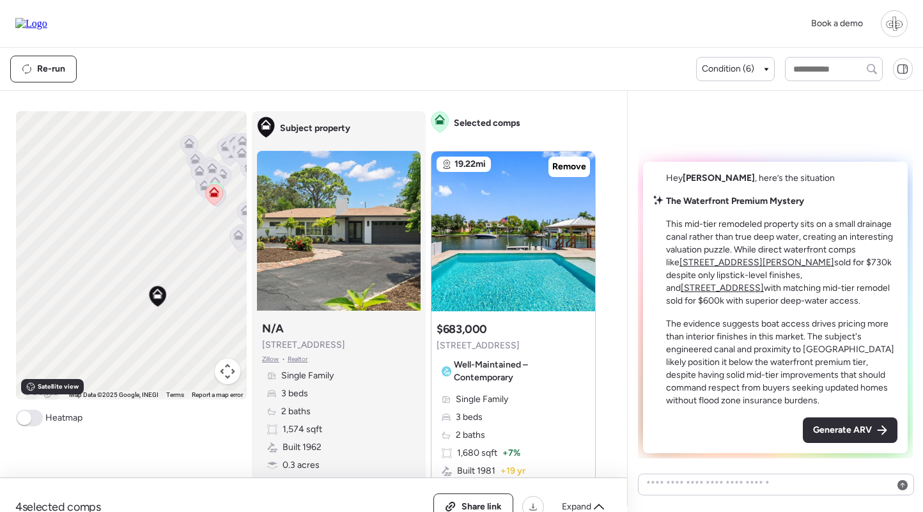
drag, startPoint x: 230, startPoint y: 280, endPoint x: 203, endPoint y: 280, distance: 26.8
click at [203, 280] on div "To navigate, press the arrow keys. To activate drag with keyboard, press Alt + …" at bounding box center [131, 255] width 231 height 288
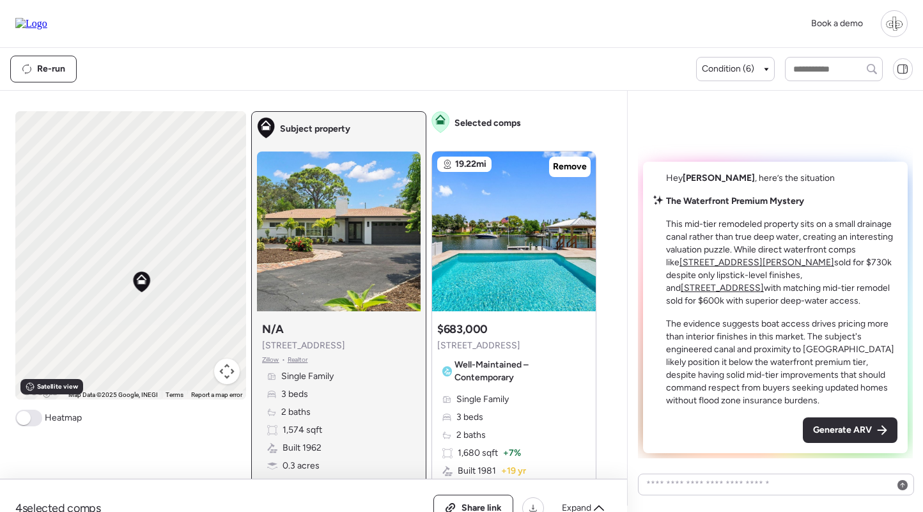
drag, startPoint x: 125, startPoint y: 319, endPoint x: 163, endPoint y: 257, distance: 72.9
click at [163, 257] on div "To navigate, press the arrow keys. To activate drag with keyboard, press Alt + …" at bounding box center [130, 255] width 231 height 288
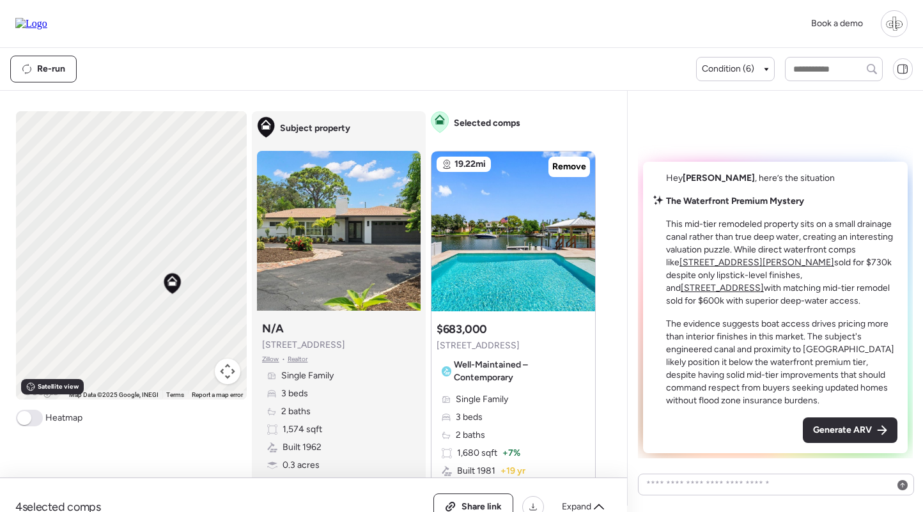
click at [47, 22] on img at bounding box center [31, 24] width 32 height 12
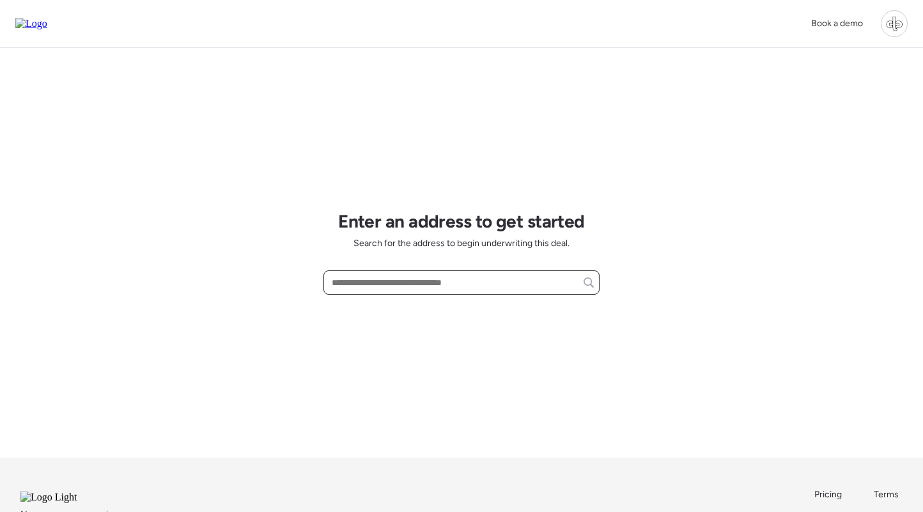
click at [432, 291] on input "text" at bounding box center [461, 282] width 265 height 18
paste input "**********"
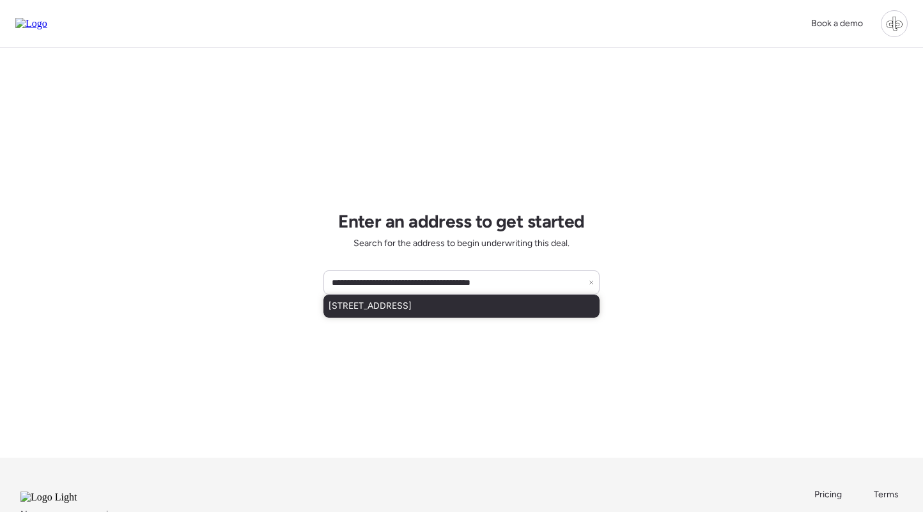
click at [412, 310] on span "[STREET_ADDRESS]" at bounding box center [369, 306] width 83 height 13
type input "**********"
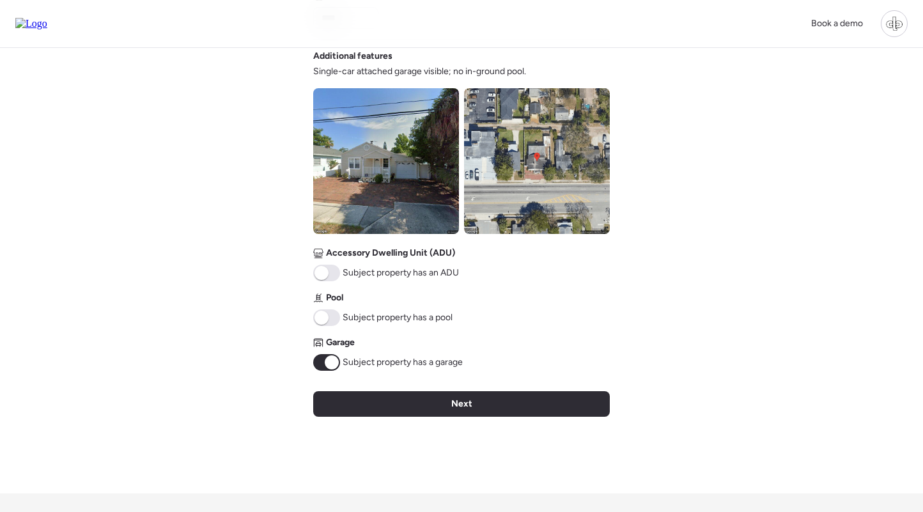
scroll to position [518, 0]
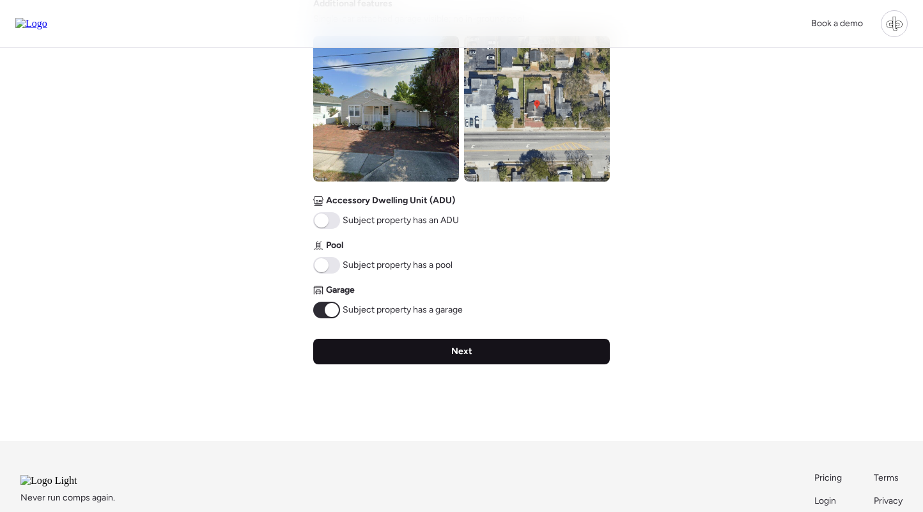
click at [459, 351] on span "Next" at bounding box center [461, 351] width 21 height 13
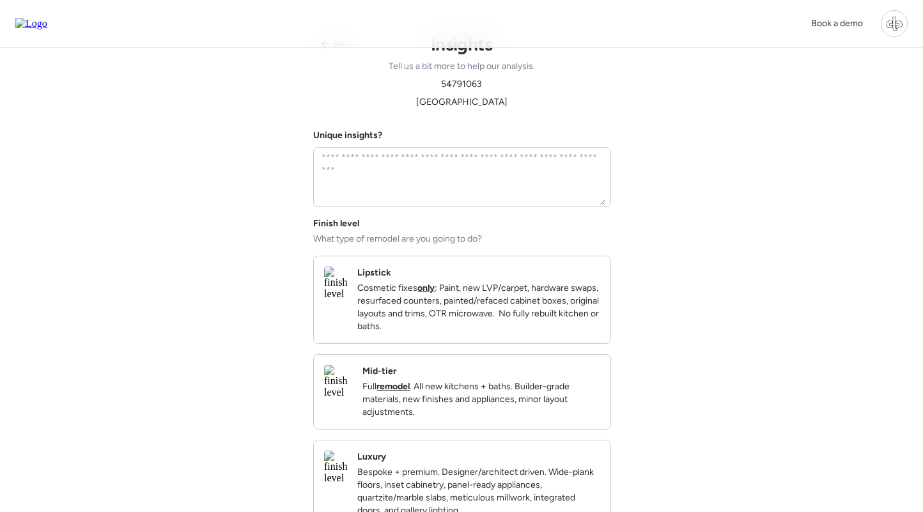
scroll to position [0, 0]
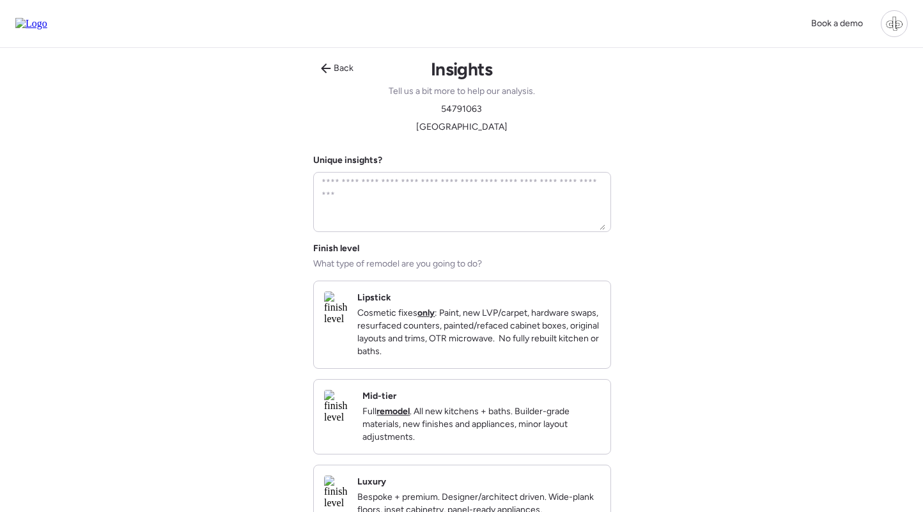
click at [443, 401] on div "Mid-tier Full remodel . All new kitchens + baths. Builder-grade materials, new …" at bounding box center [462, 417] width 296 height 74
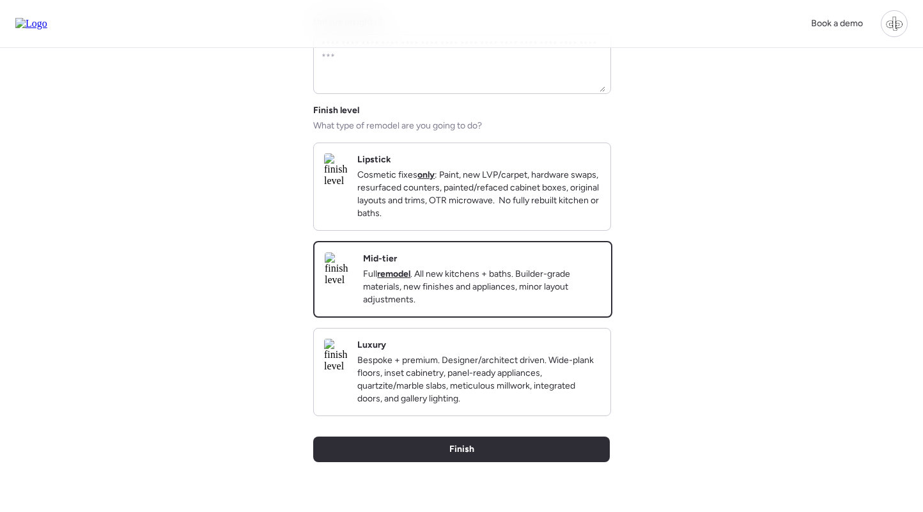
scroll to position [203, 0]
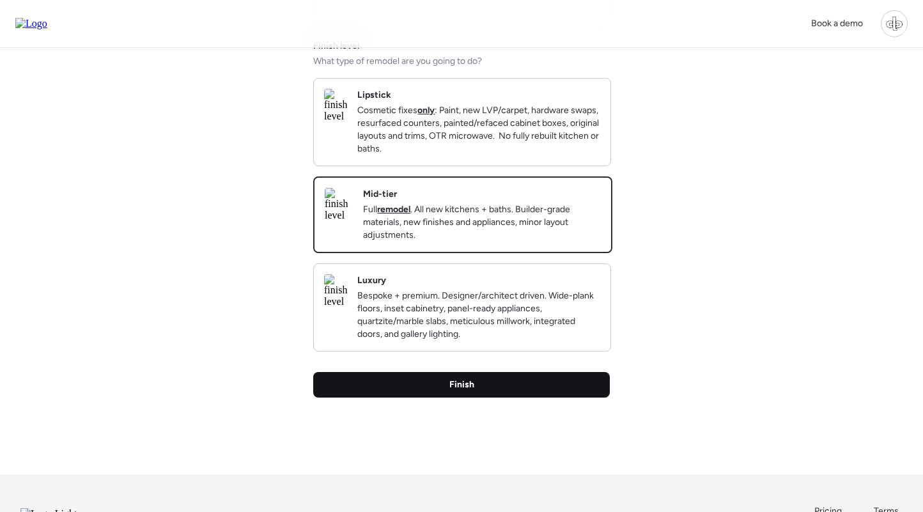
click at [449, 397] on div "Finish" at bounding box center [461, 385] width 296 height 26
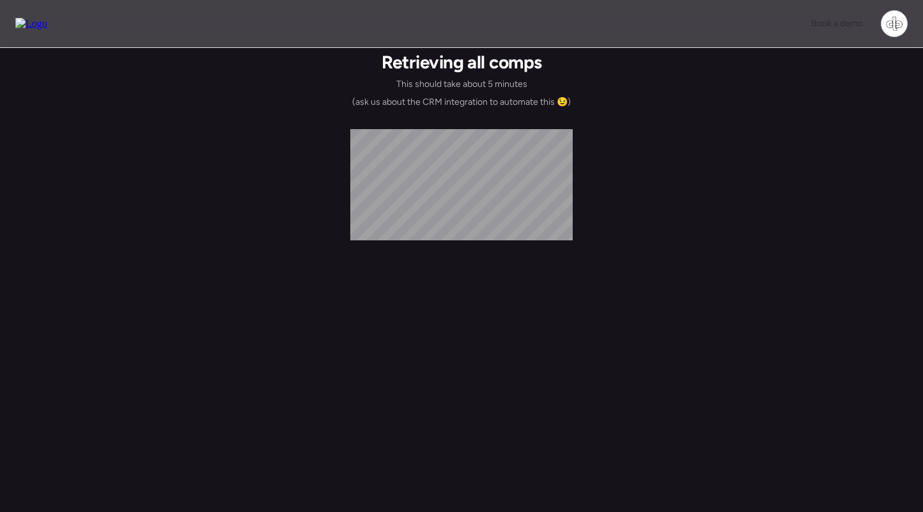
scroll to position [0, 0]
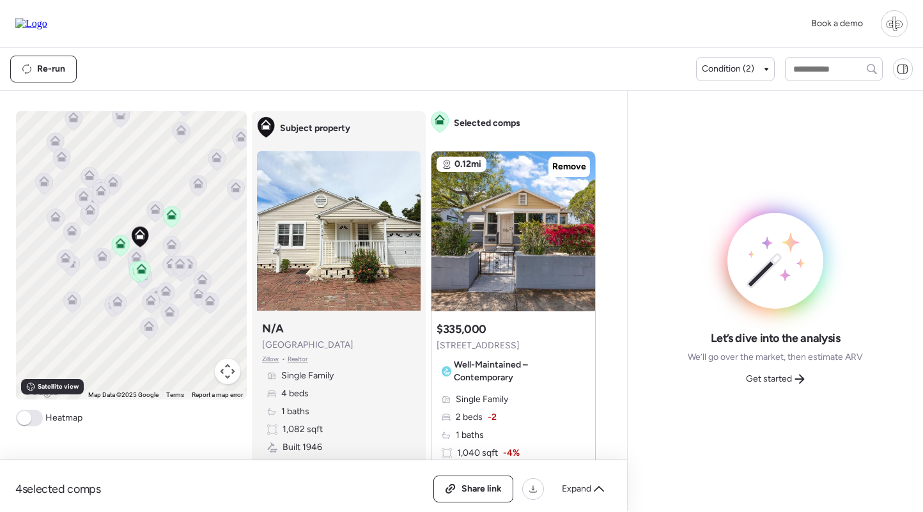
click at [766, 364] on span "We’ll go over the market, then estimate ARV" at bounding box center [775, 357] width 175 height 13
click at [766, 377] on span "Get started" at bounding box center [769, 379] width 46 height 13
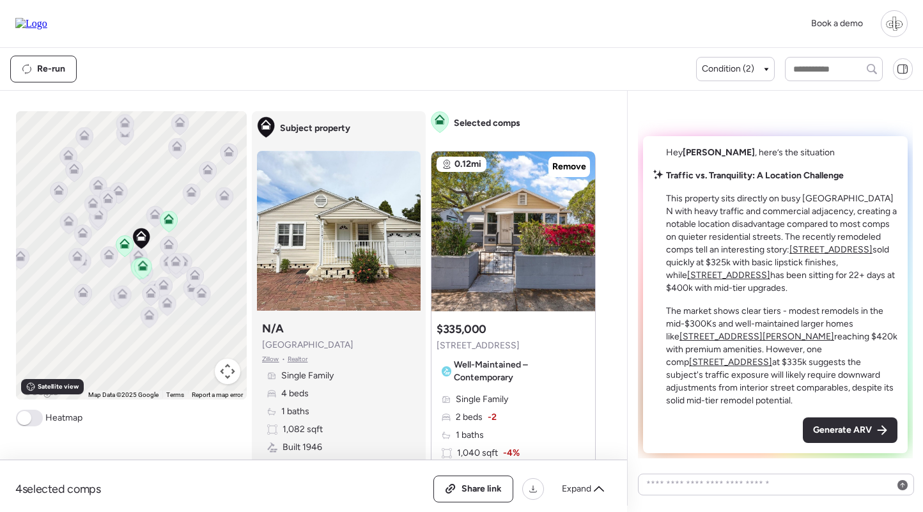
click at [198, 195] on icon at bounding box center [191, 193] width 17 height 21
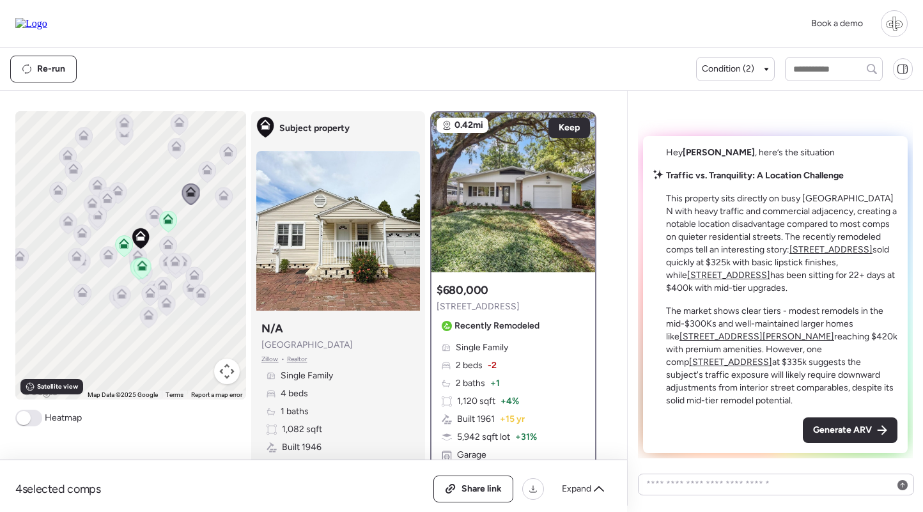
click at [152, 215] on icon at bounding box center [154, 217] width 8 height 4
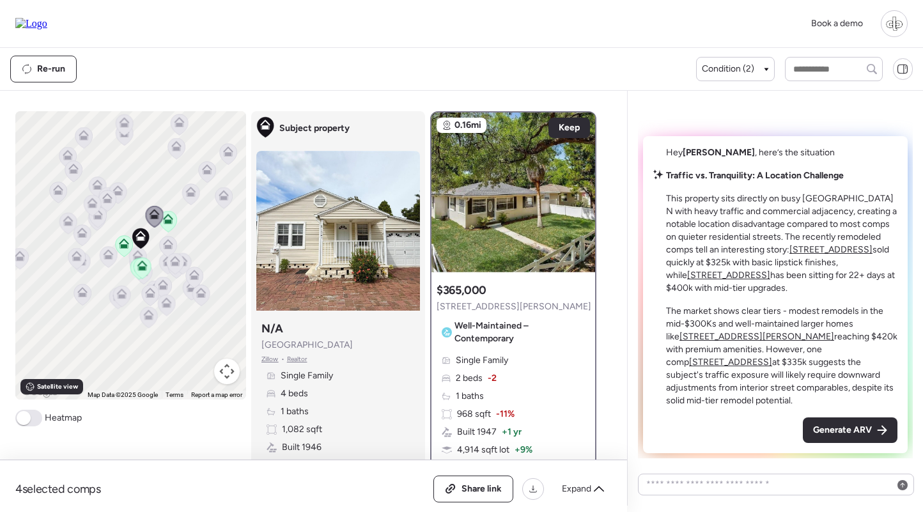
click at [193, 190] on icon at bounding box center [190, 190] width 10 height 6
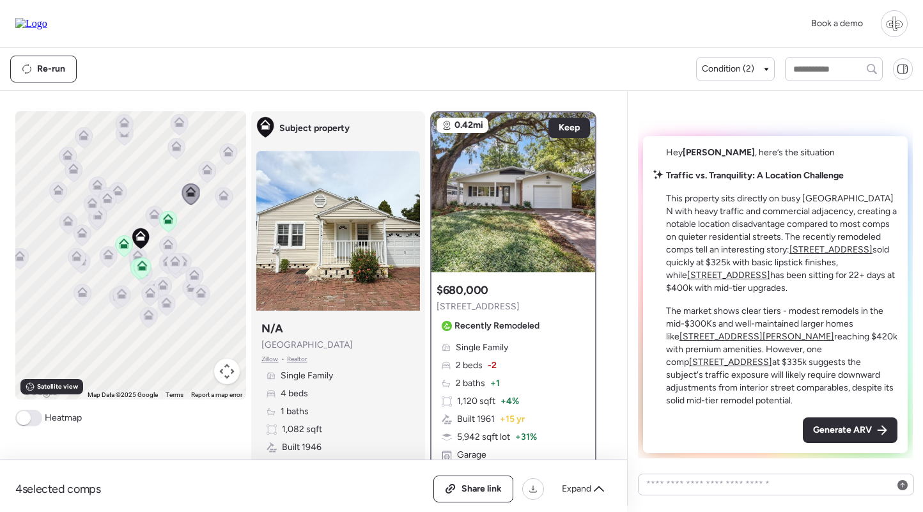
click at [523, 415] on span "+ 15 yr" at bounding box center [512, 419] width 25 height 13
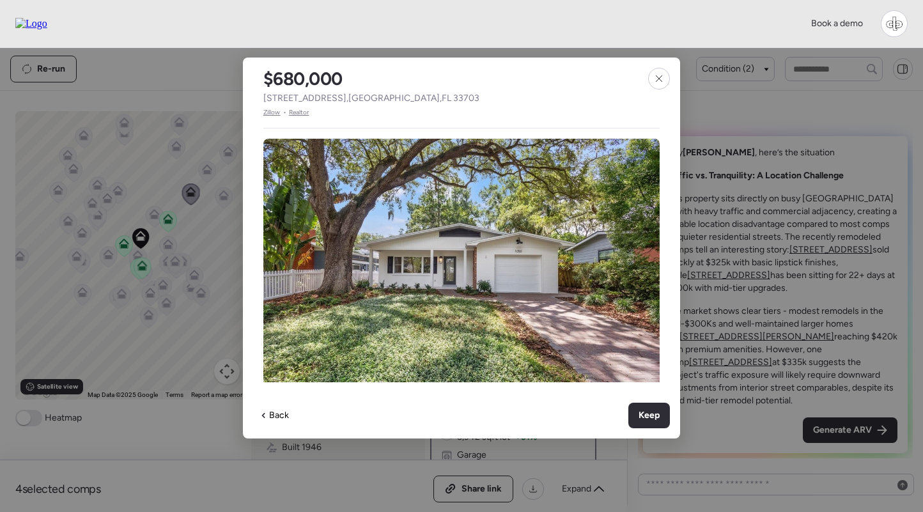
click at [269, 111] on span "Zillow" at bounding box center [271, 112] width 17 height 10
click at [663, 75] on icon at bounding box center [659, 78] width 10 height 10
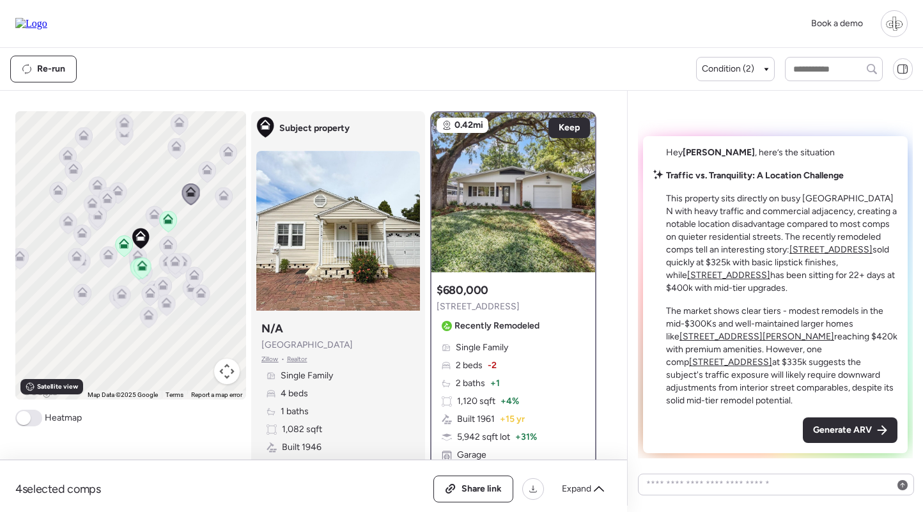
click at [382, 358] on div "Subject property N/A 1521 38th Ave N Zillow • Realtor Single Family 4 beds 1 ba…" at bounding box center [338, 414] width 164 height 197
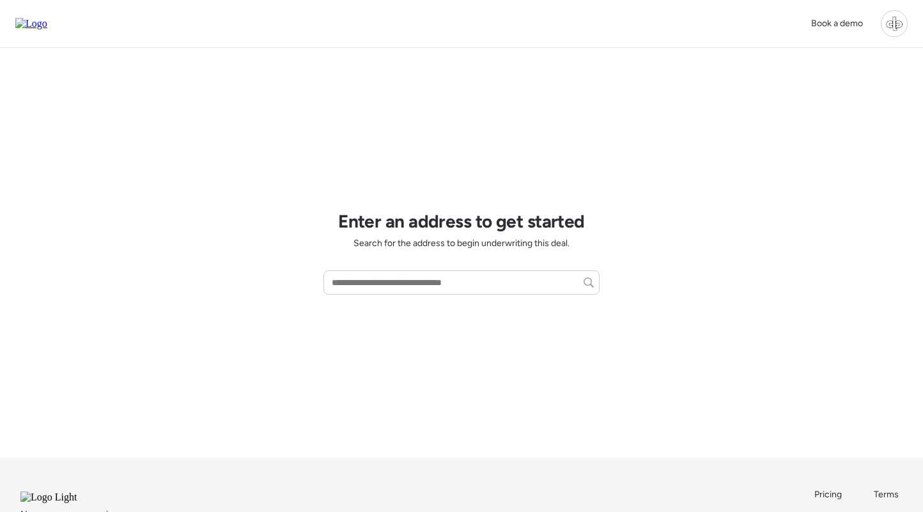
click at [893, 26] on div at bounding box center [894, 23] width 27 height 27
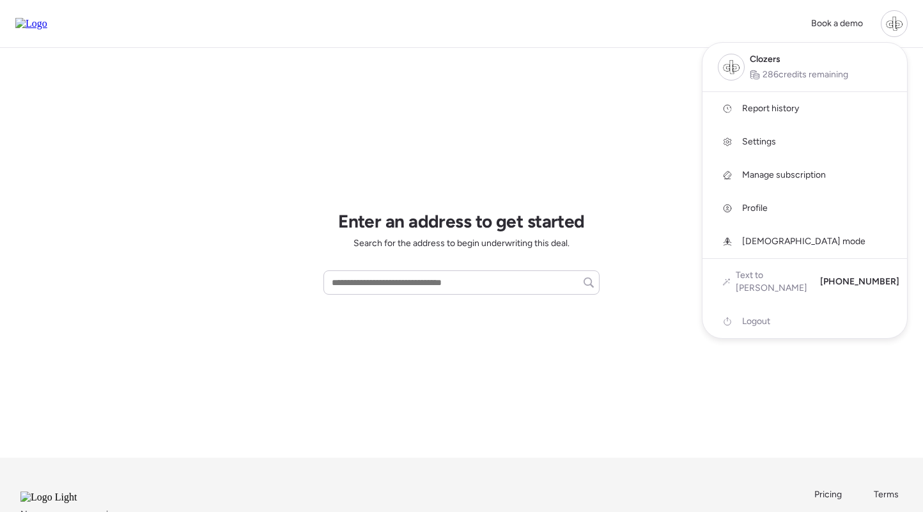
click at [778, 108] on span "Report history" at bounding box center [770, 108] width 57 height 13
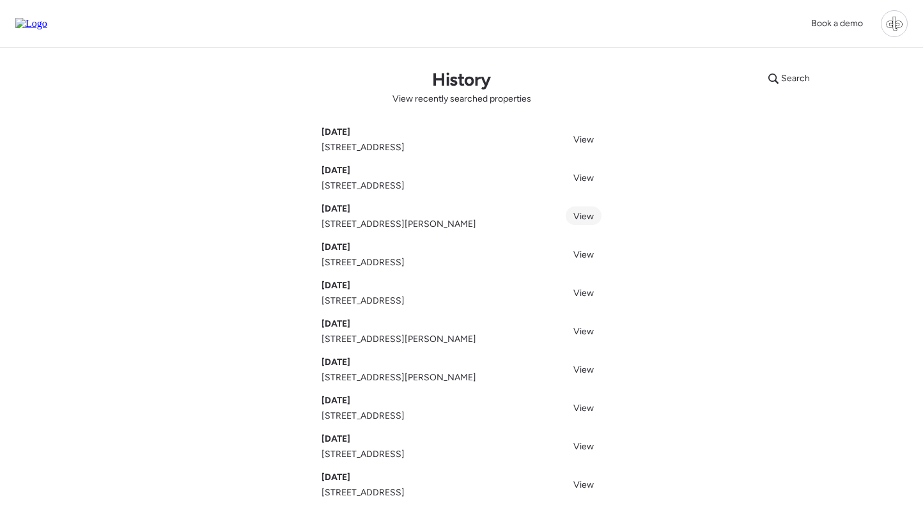
click at [581, 215] on span "View" at bounding box center [583, 216] width 20 height 11
click at [581, 258] on span "View" at bounding box center [583, 254] width 20 height 11
click at [582, 296] on span "View" at bounding box center [583, 293] width 20 height 11
click at [582, 332] on span "View" at bounding box center [583, 331] width 20 height 11
click at [585, 378] on link "View" at bounding box center [584, 369] width 36 height 19
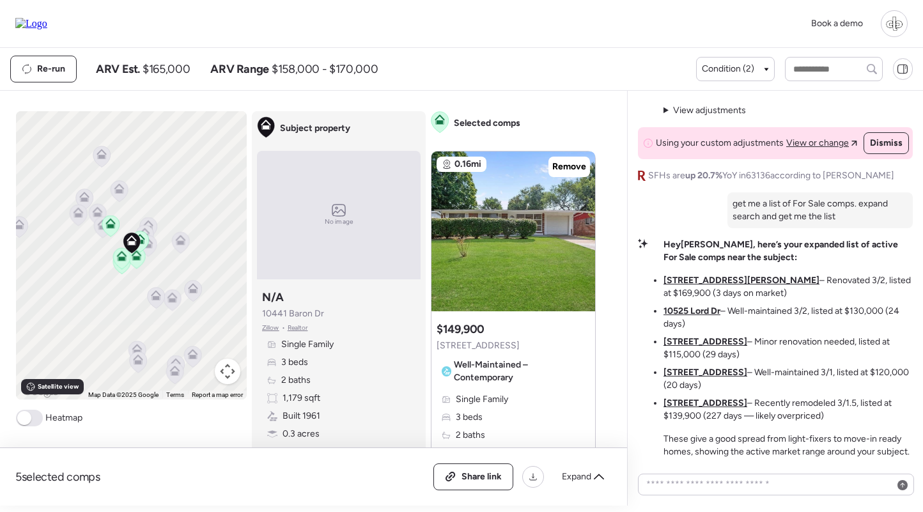
click at [700, 288] on li "[STREET_ADDRESS][PERSON_NAME] – Renovated 3/2, listed at $169,900 (3 days on ma…" at bounding box center [787, 287] width 249 height 26
click at [690, 277] on u "[STREET_ADDRESS][PERSON_NAME]" at bounding box center [741, 280] width 156 height 11
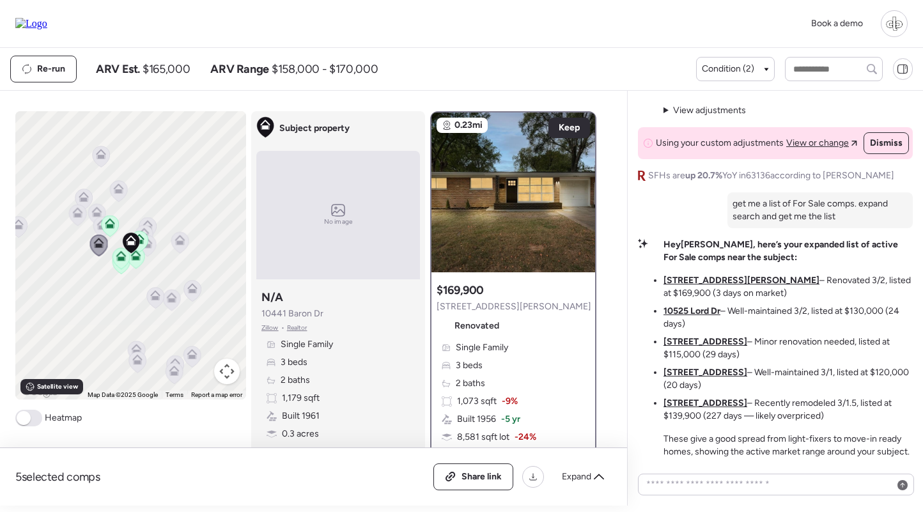
click at [526, 370] on div "Single Family 3 beds 2 baths 1,073 sqft -9% Built 1956 -5 yr 8,581 sqft lot -24…" at bounding box center [512, 419] width 153 height 156
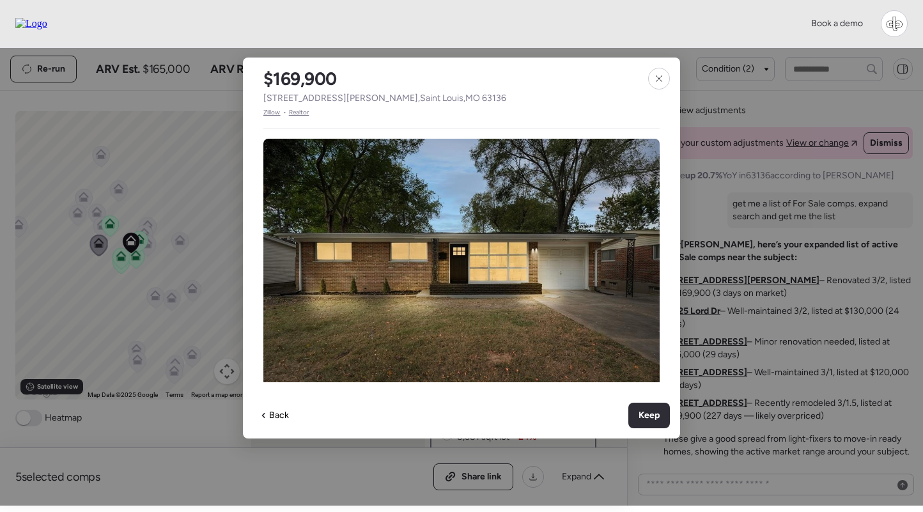
click at [267, 112] on span "Zillow" at bounding box center [271, 112] width 17 height 10
click at [549, 221] on img at bounding box center [461, 267] width 396 height 256
click at [660, 75] on icon at bounding box center [659, 78] width 10 height 10
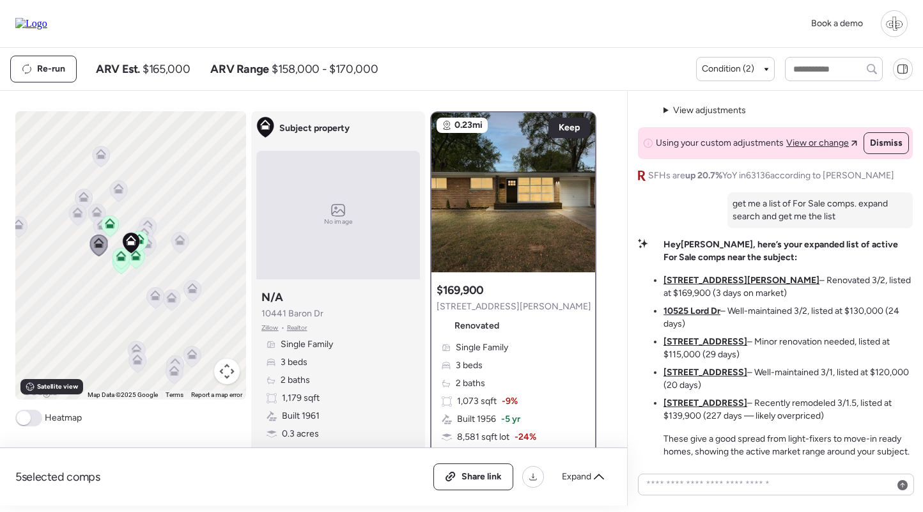
click at [691, 312] on u "10525 Lord Dr" at bounding box center [691, 310] width 57 height 11
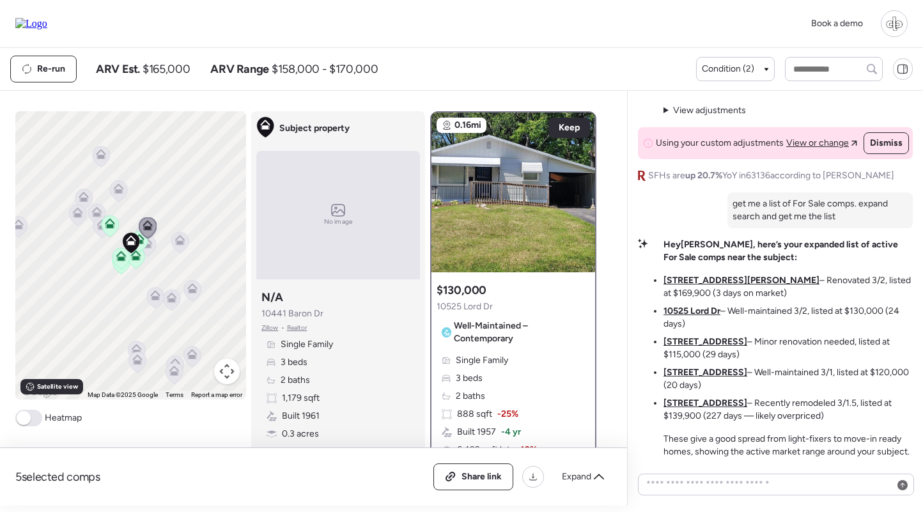
click at [527, 358] on div "Single Family 3 beds 2 baths 888 sqft -25% Built 1957 -4 yr 6,499 sqft lot -43%…" at bounding box center [512, 421] width 153 height 135
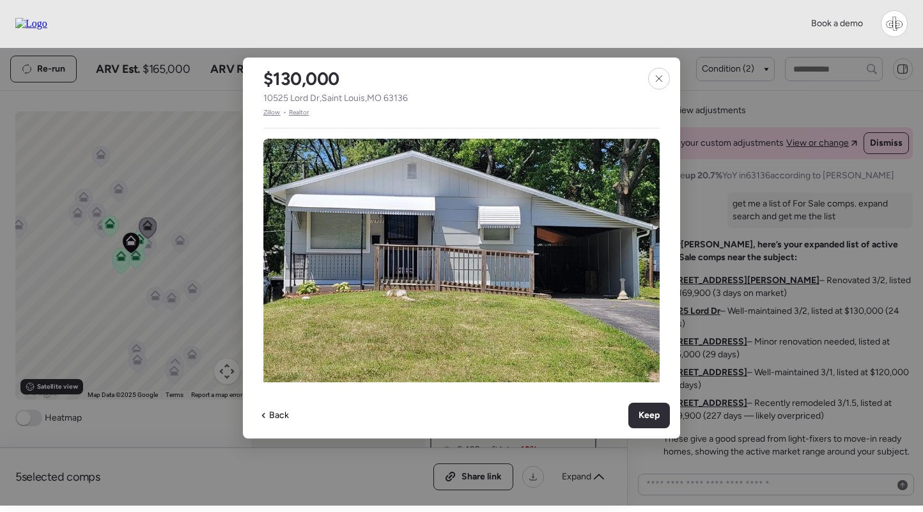
click at [275, 110] on span "Zillow" at bounding box center [271, 112] width 17 height 10
click at [651, 72] on div at bounding box center [659, 79] width 22 height 22
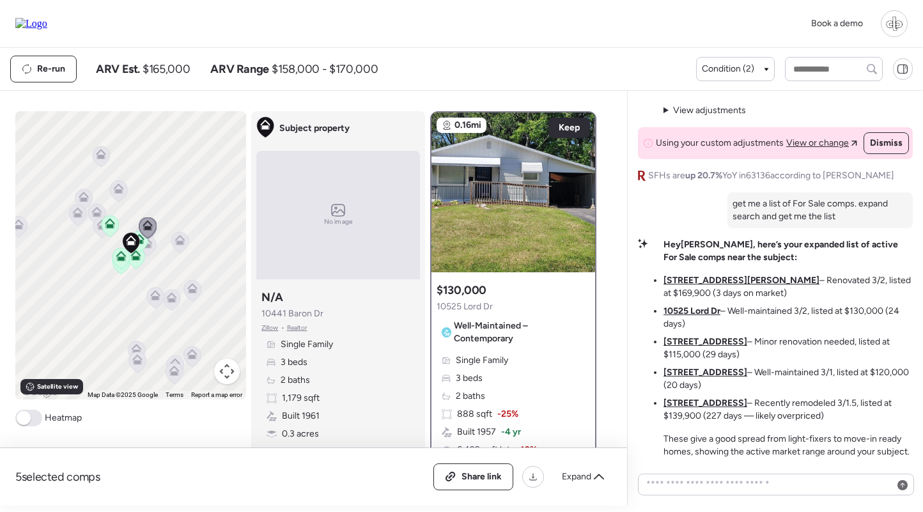
click at [510, 321] on span "Well-Maintained – Contemporary" at bounding box center [519, 333] width 131 height 26
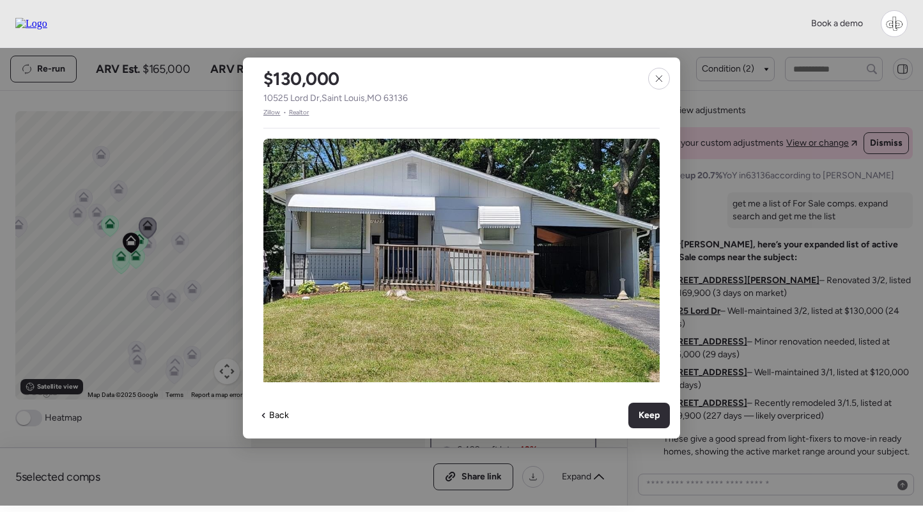
click at [267, 114] on span "Zillow" at bounding box center [271, 112] width 17 height 10
click at [271, 110] on span "Zillow" at bounding box center [271, 112] width 17 height 10
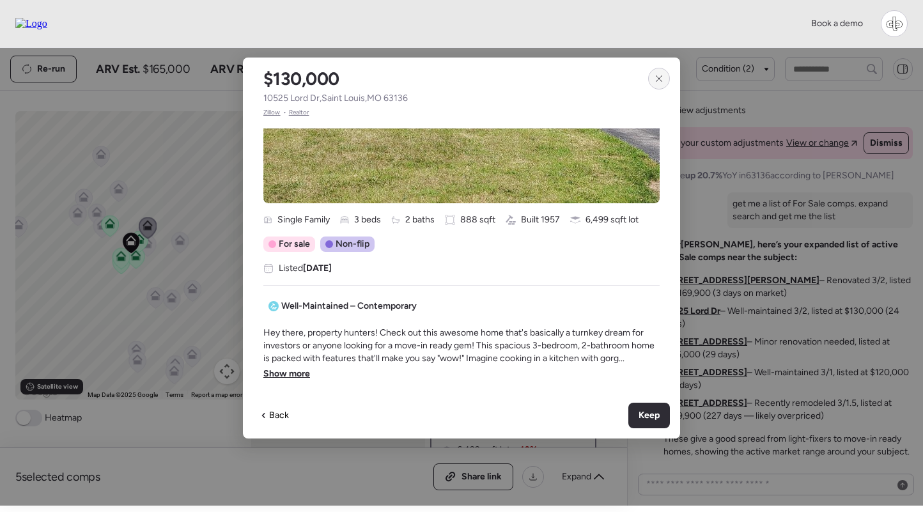
click at [666, 78] on div at bounding box center [659, 79] width 22 height 22
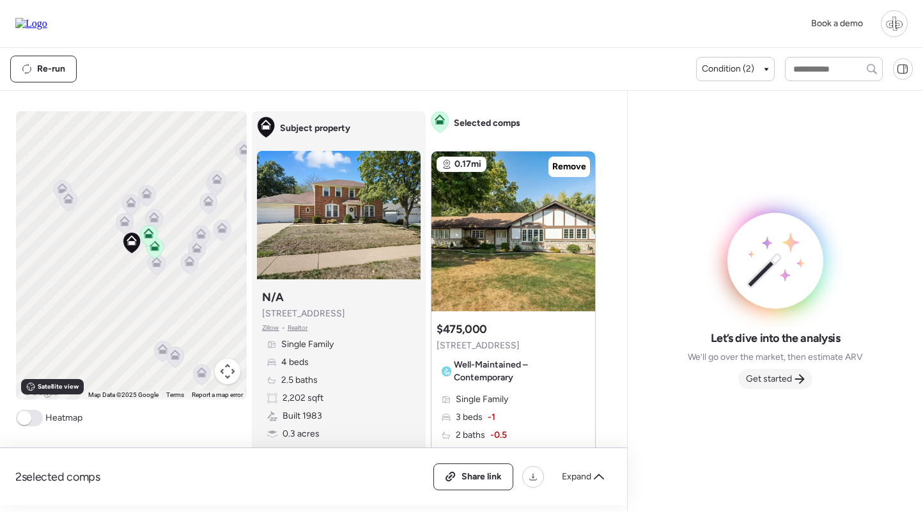
click at [775, 384] on span "Get started" at bounding box center [769, 379] width 46 height 13
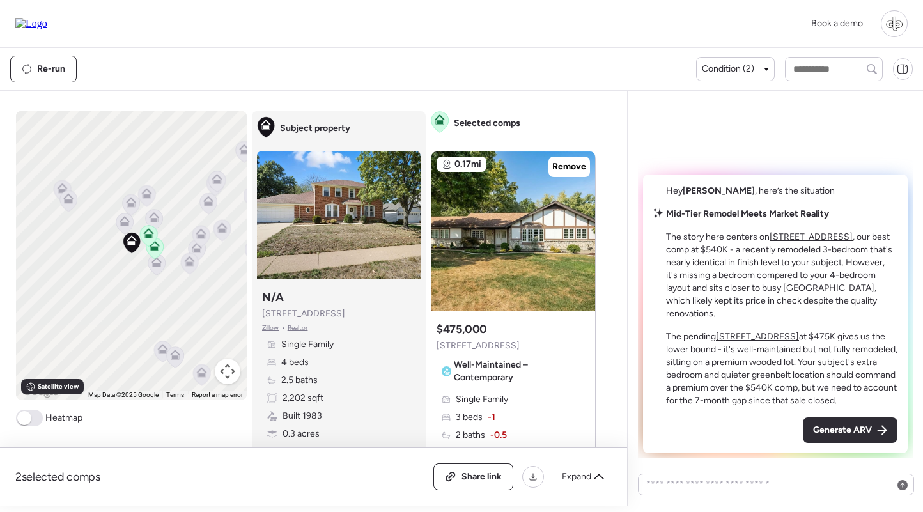
drag, startPoint x: 824, startPoint y: 419, endPoint x: 815, endPoint y: 413, distance: 10.3
click at [824, 419] on div "Generate ARV" at bounding box center [850, 430] width 95 height 26
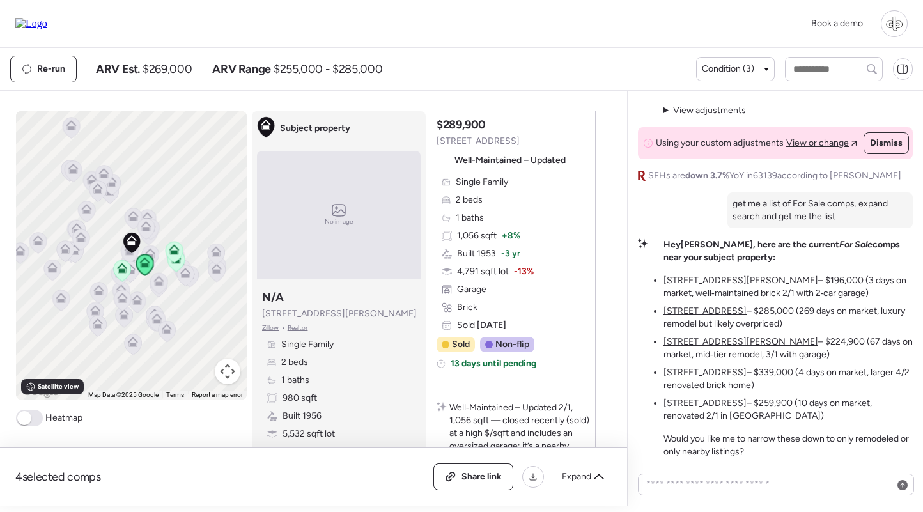
scroll to position [341, 0]
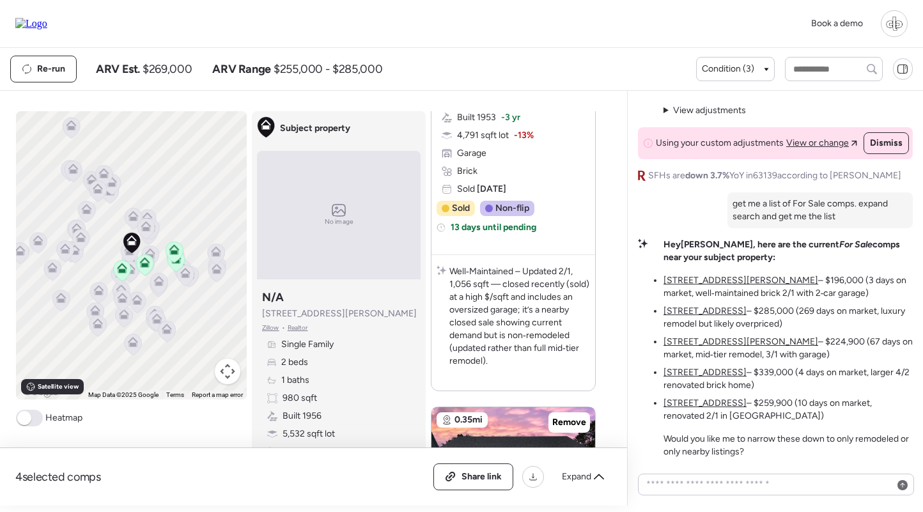
click at [710, 374] on u "[STREET_ADDRESS]" at bounding box center [704, 372] width 83 height 11
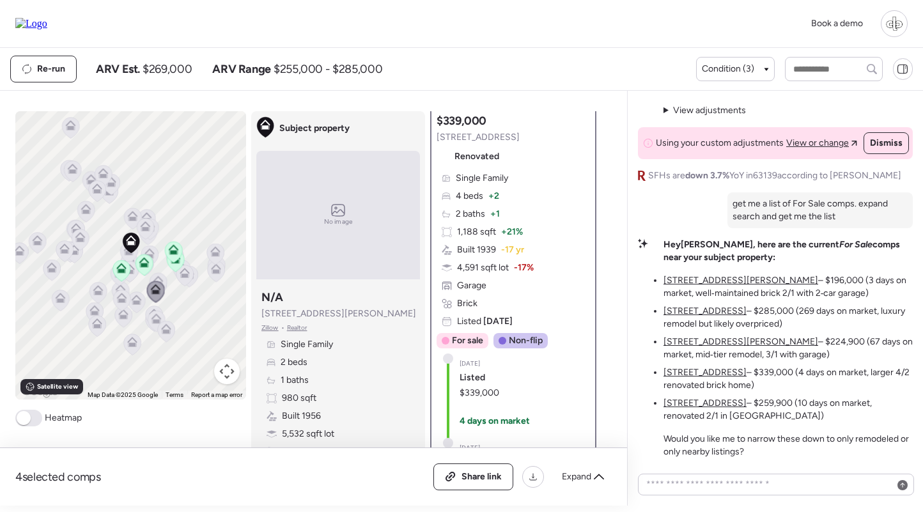
scroll to position [173, 0]
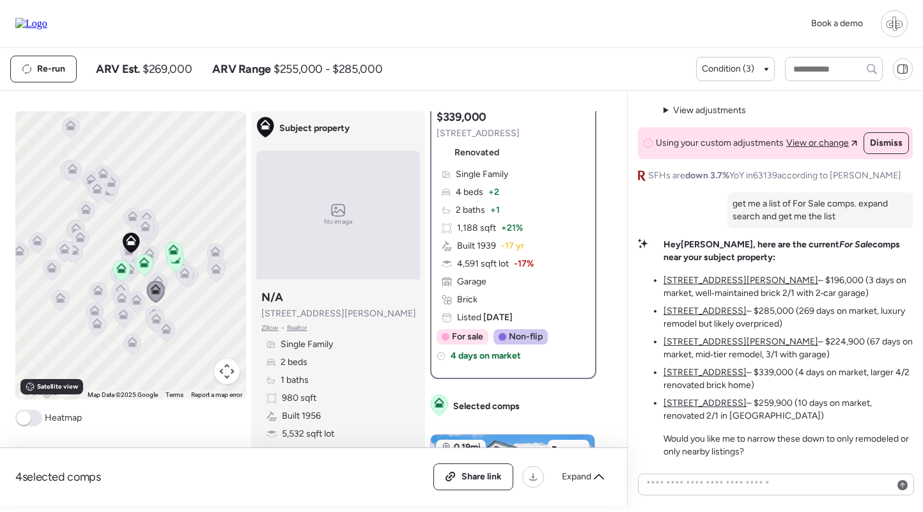
click at [888, 27] on div at bounding box center [894, 23] width 27 height 27
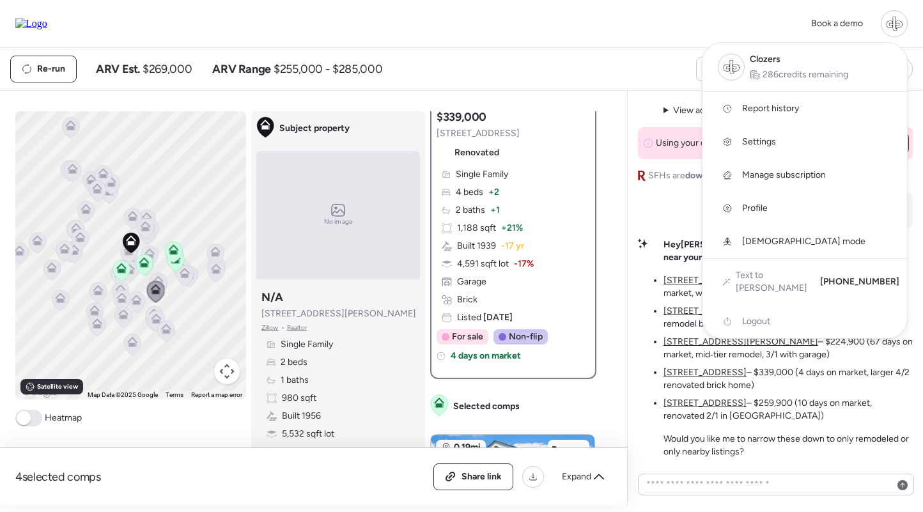
click at [773, 106] on span "Report history" at bounding box center [770, 108] width 57 height 13
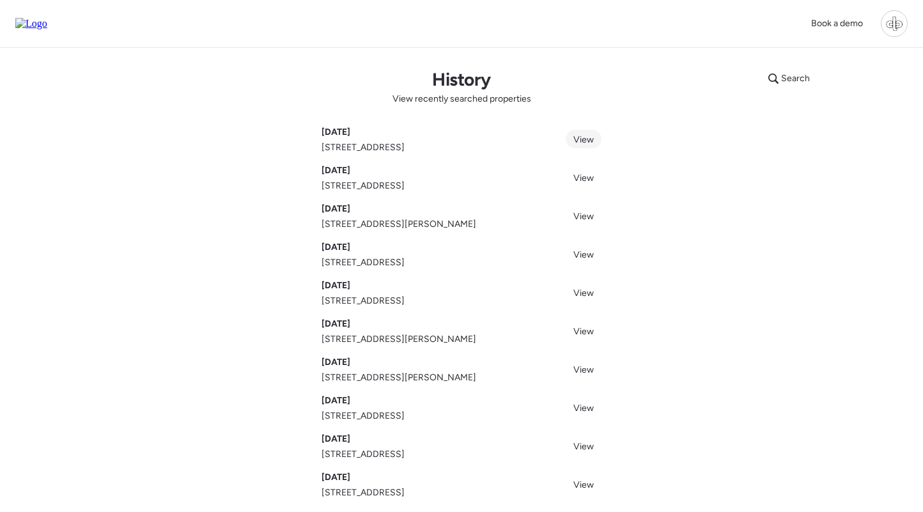
click at [574, 139] on span "View" at bounding box center [583, 139] width 20 height 11
